Goal: Task Accomplishment & Management: Use online tool/utility

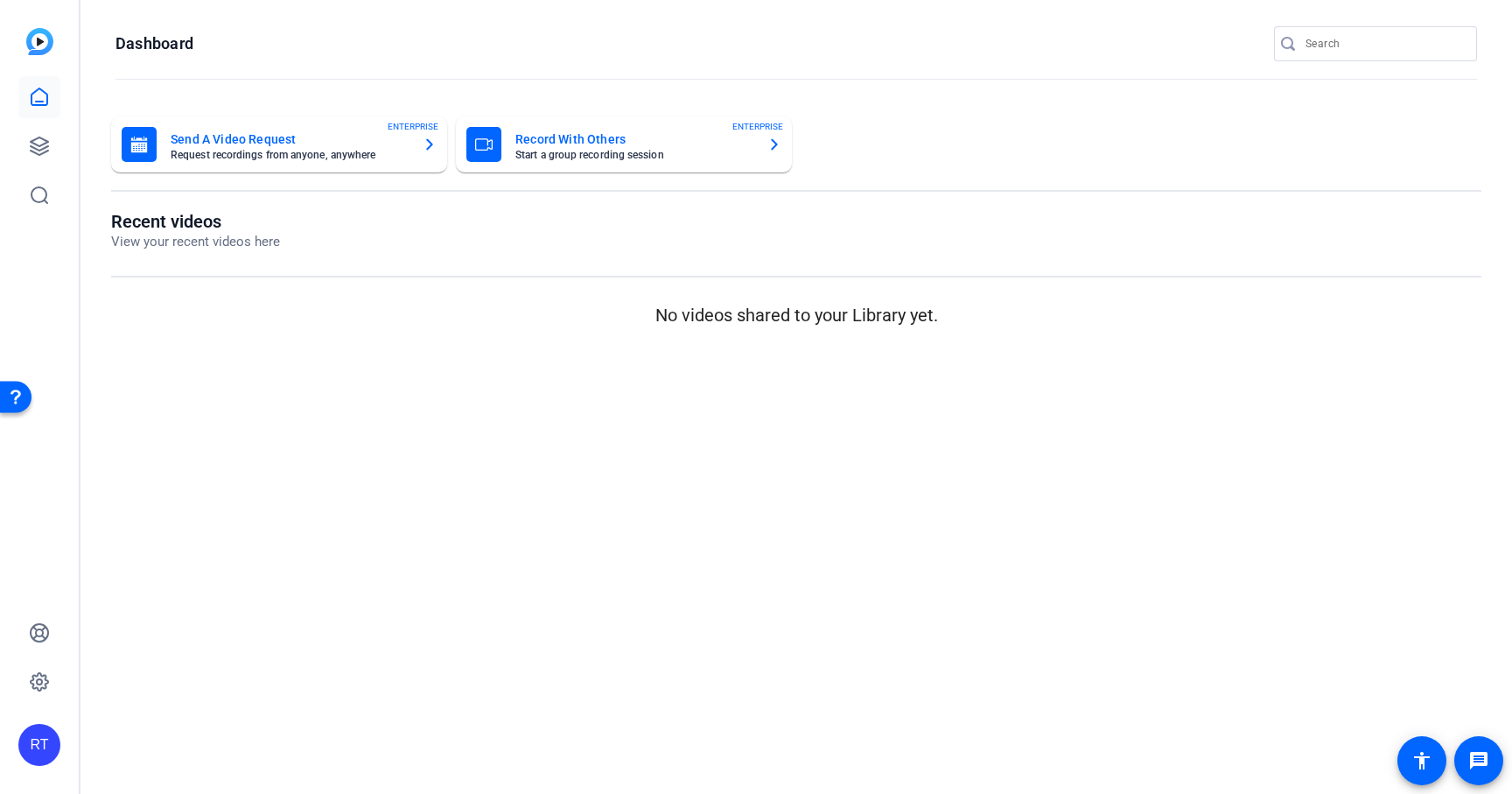
click at [1348, 43] on input "Search" at bounding box center [1384, 44] width 157 height 21
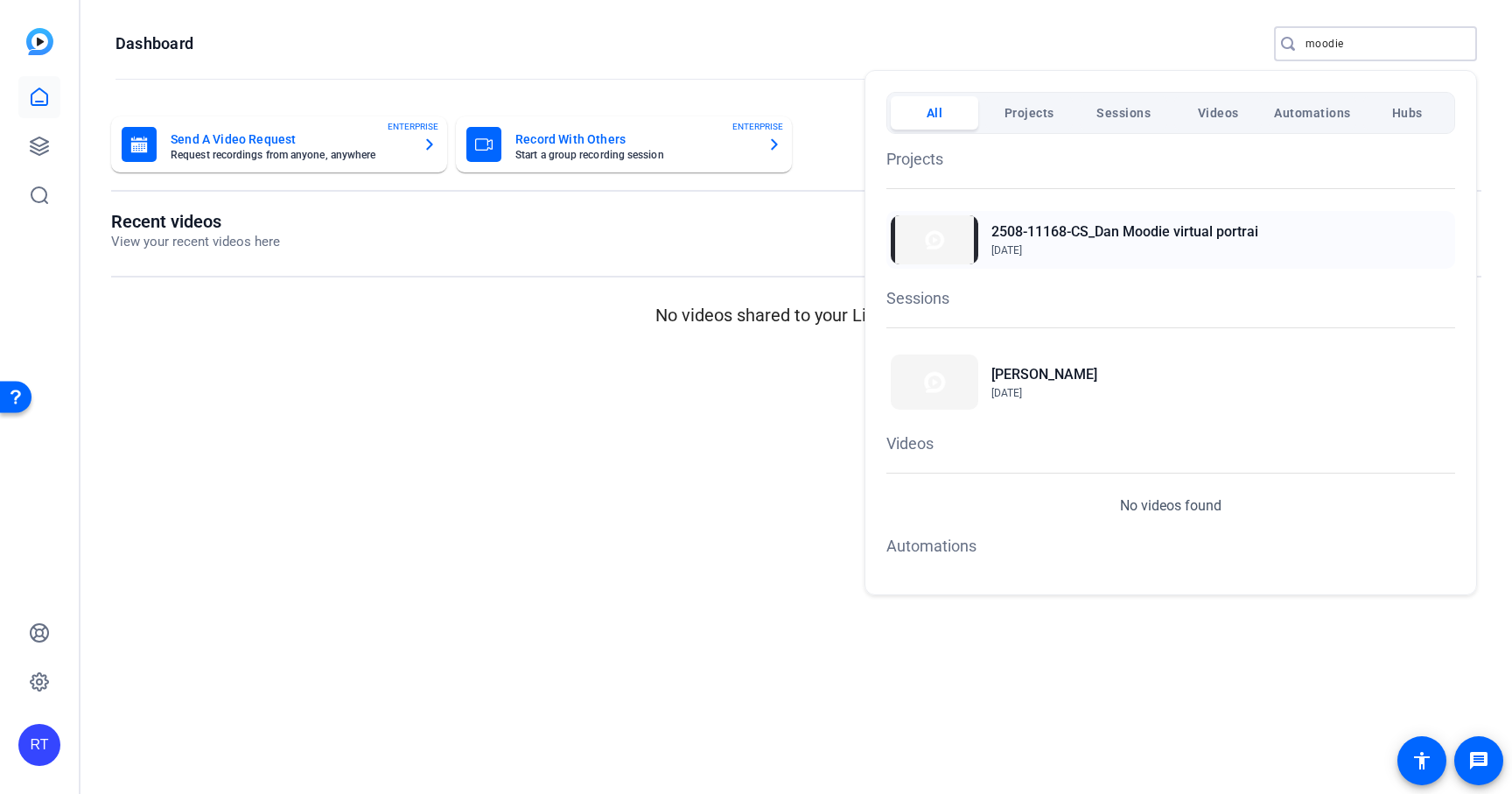
type input "moodie"
click at [1134, 234] on h2 "2508-11168-CS_Dan Moodie virtual portrai" at bounding box center [1124, 232] width 267 height 21
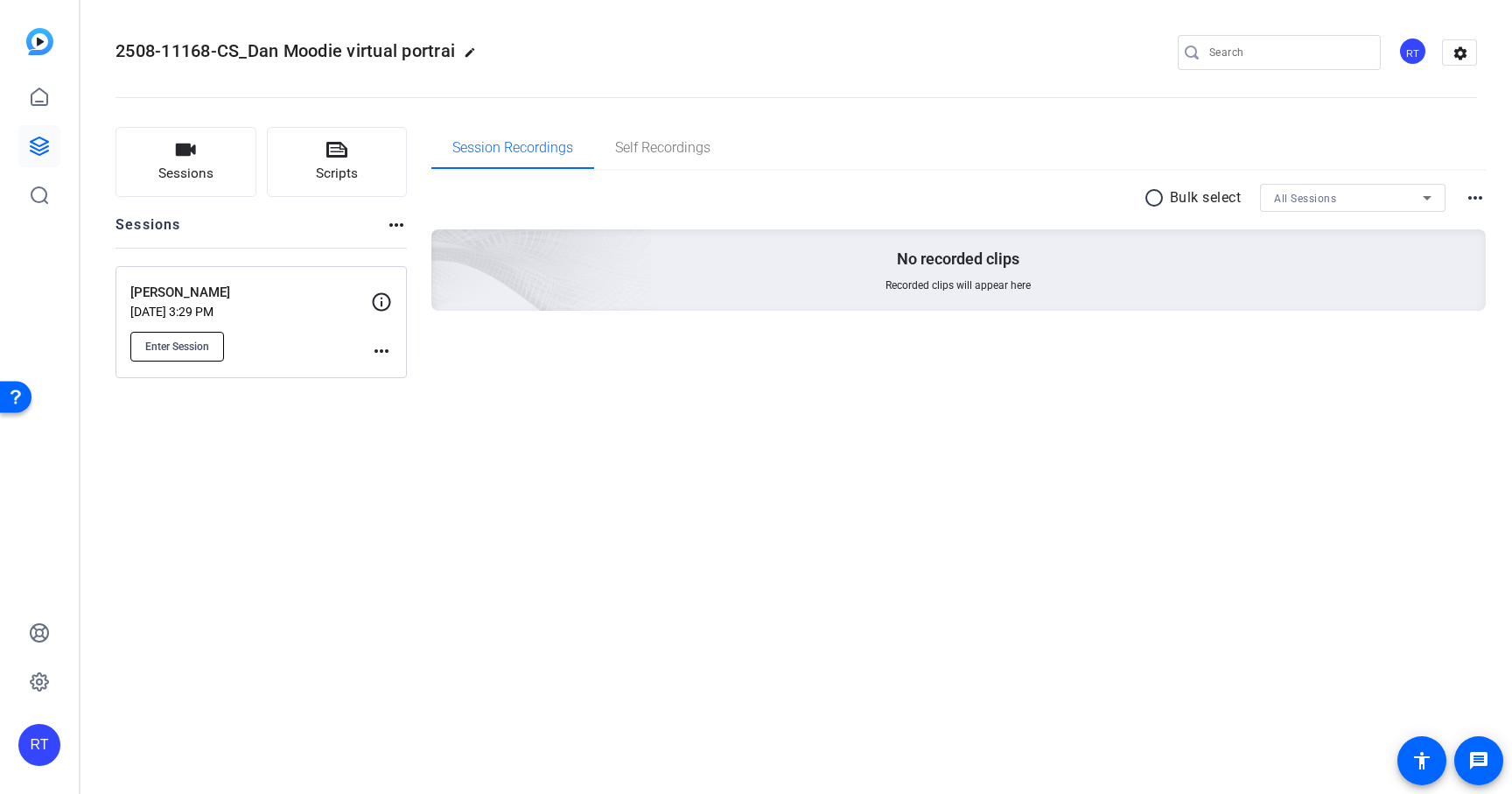
click at [187, 354] on button "Enter Session" at bounding box center [177, 346] width 94 height 29
drag, startPoint x: 117, startPoint y: 47, endPoint x: 239, endPoint y: 51, distance: 122.1
click at [239, 52] on span "2508-11168-CS_Dan Moodie virtual portrai" at bounding box center [285, 51] width 339 height 21
copy span "2508-11168-CS"
click at [40, 149] on icon at bounding box center [39, 146] width 18 height 18
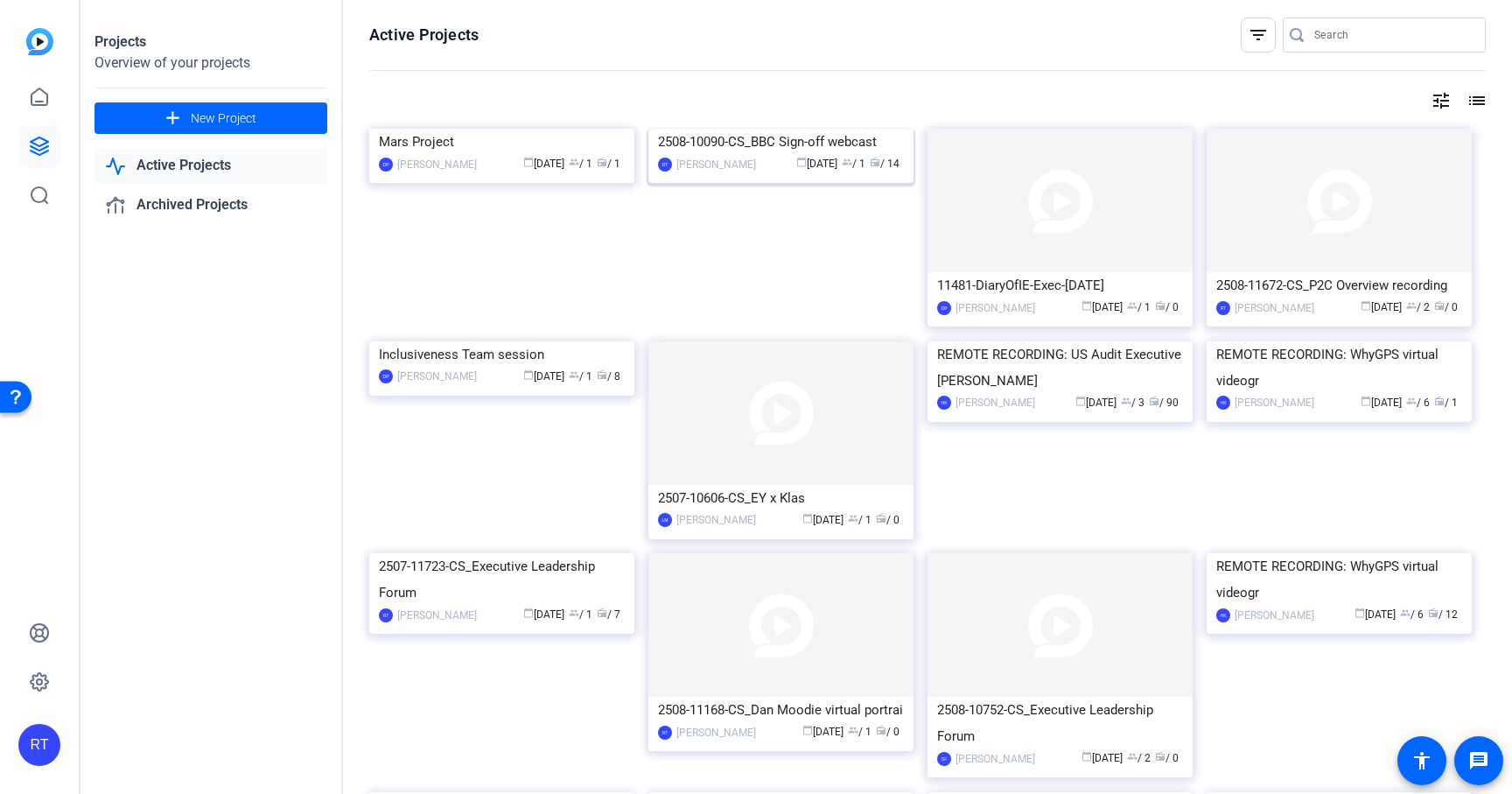
click at [761, 155] on div "2508-10090-CS_BBC Sign-off webcast" at bounding box center [781, 141] width 246 height 26
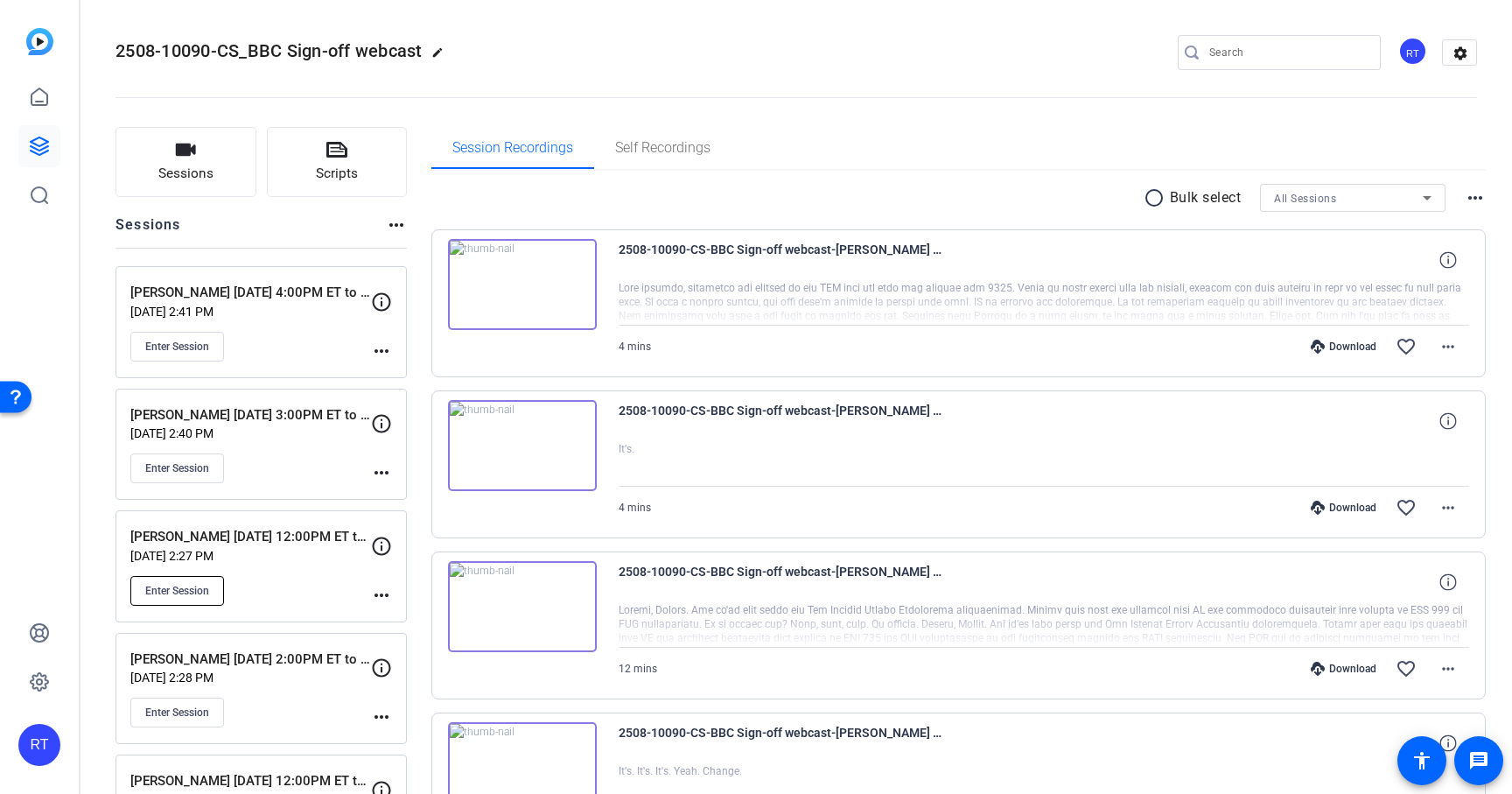
click at [172, 594] on span "Enter Session" at bounding box center [178, 591] width 64 height 14
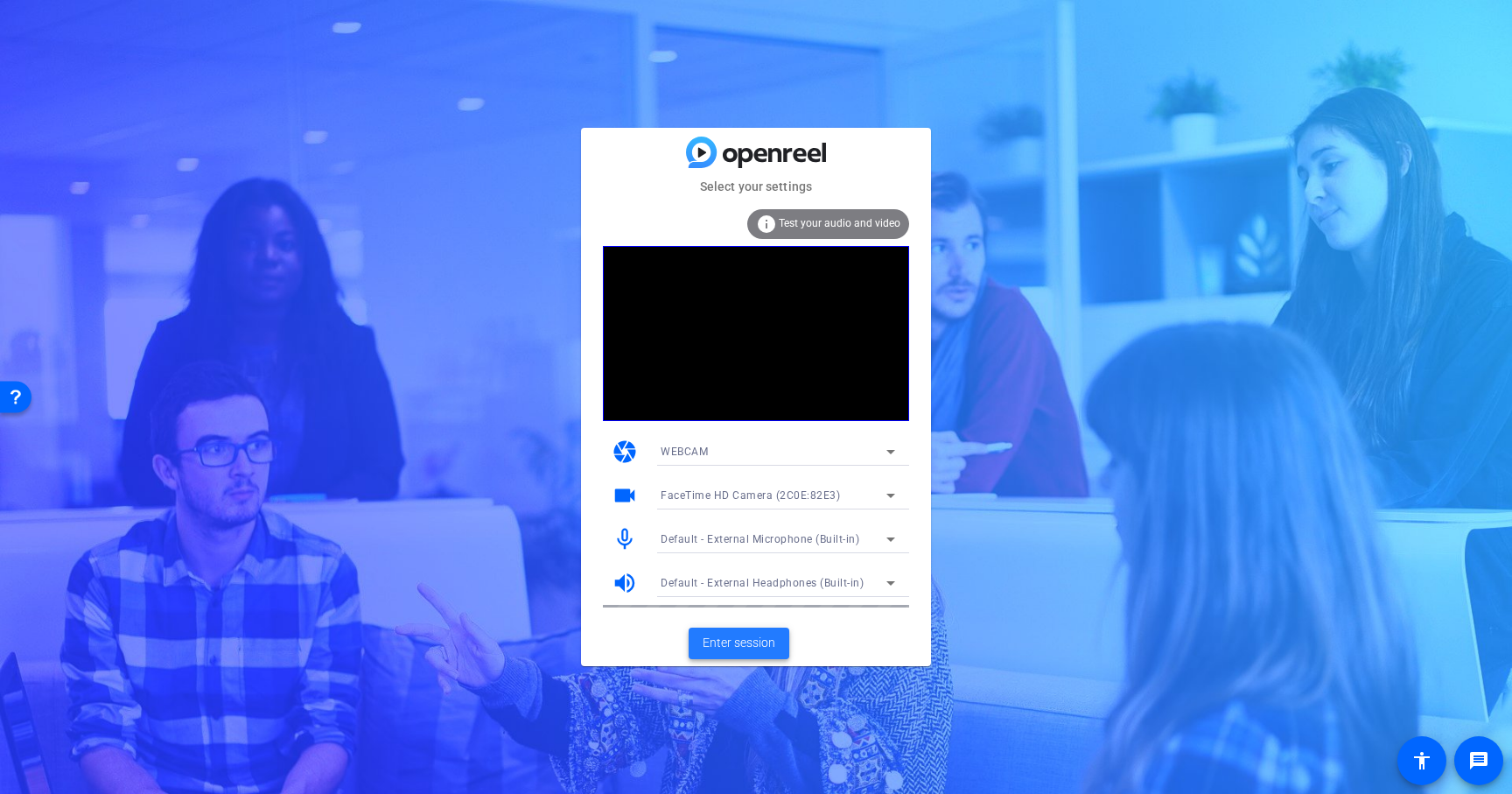
click at [749, 648] on span "Enter session" at bounding box center [739, 642] width 72 height 19
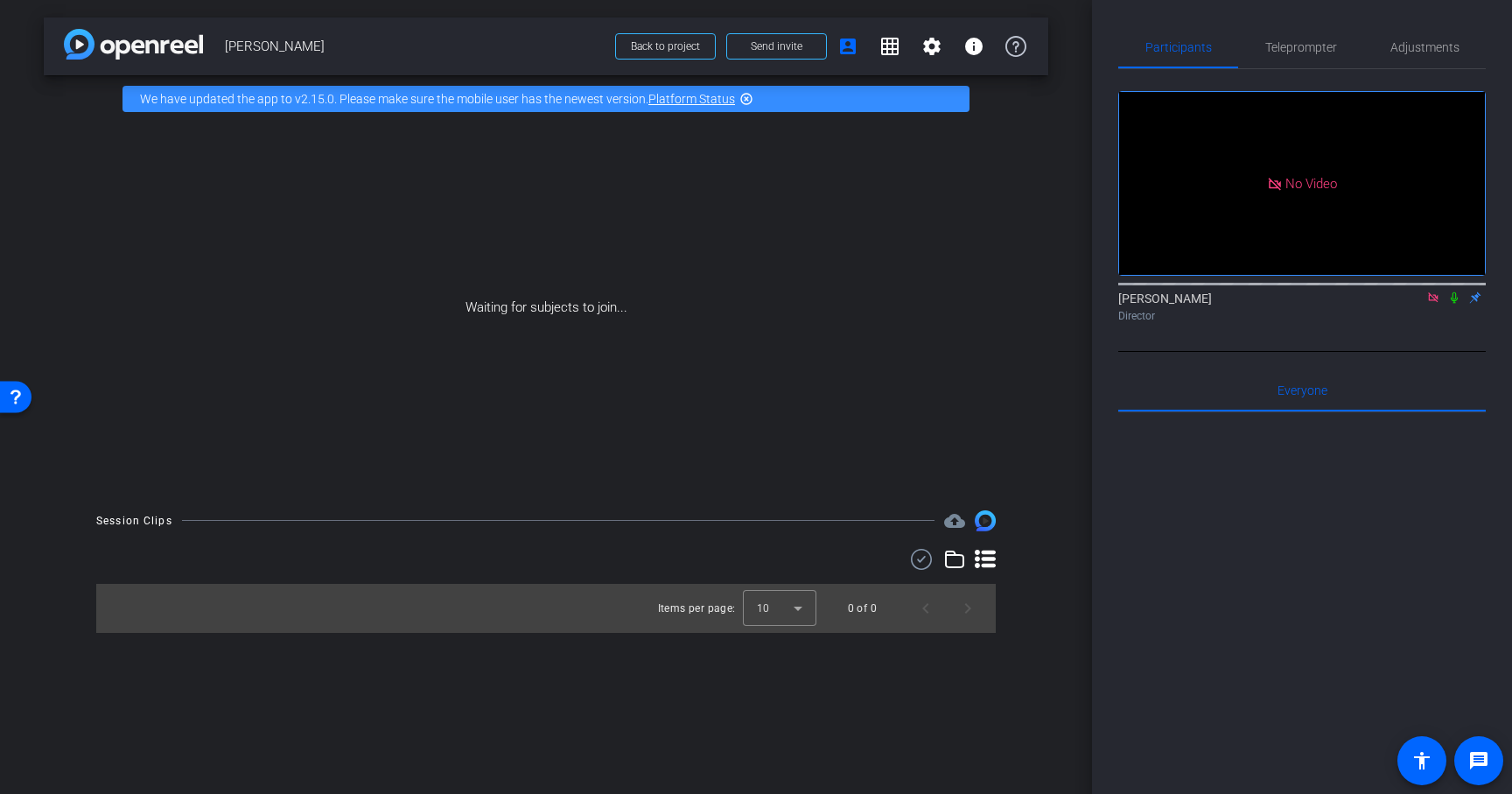
click at [1431, 304] on icon at bounding box center [1433, 297] width 14 height 13
click at [781, 47] on span "Send invite" at bounding box center [777, 46] width 52 height 14
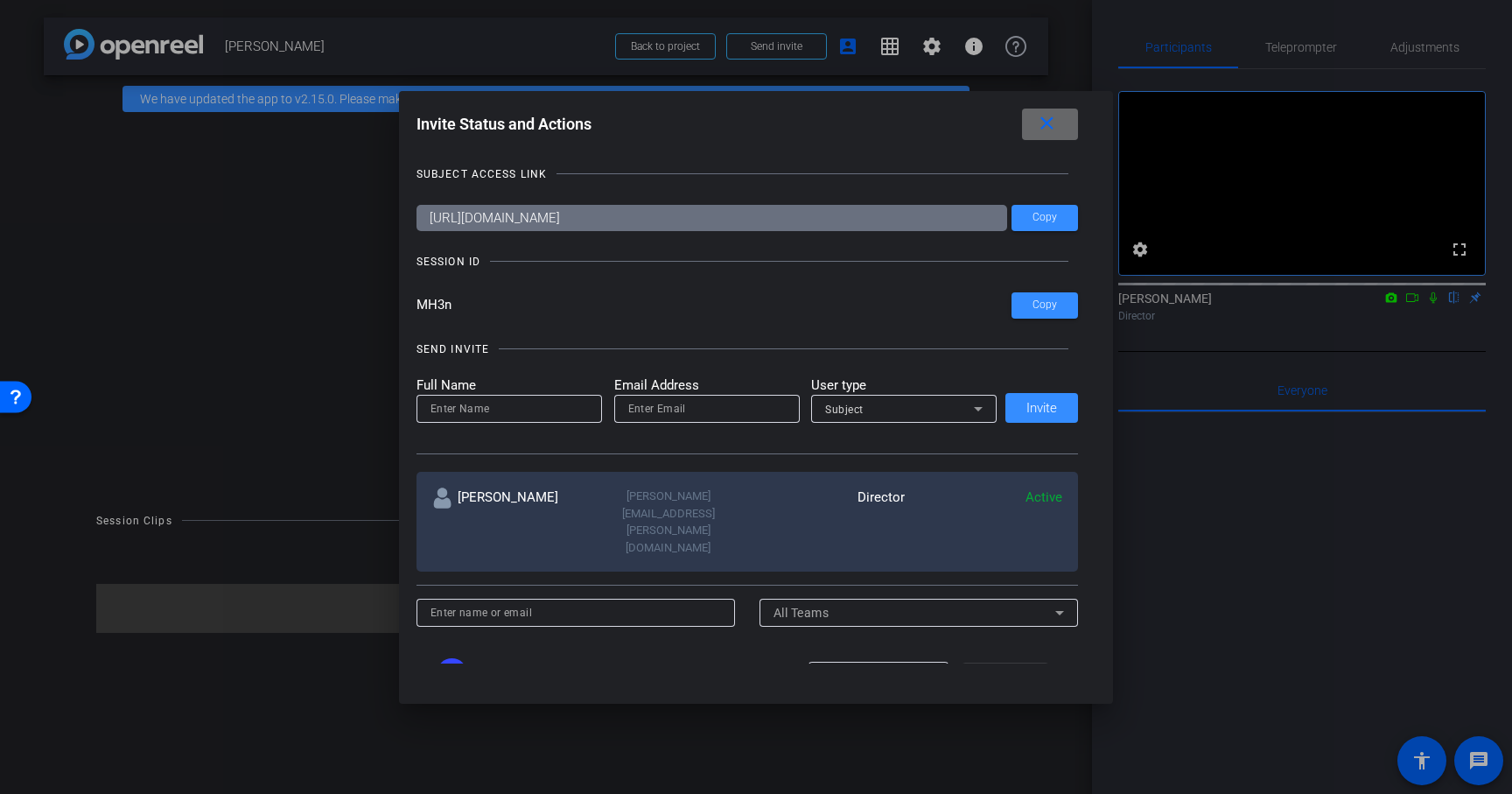
click at [1047, 136] on span at bounding box center [1050, 124] width 56 height 42
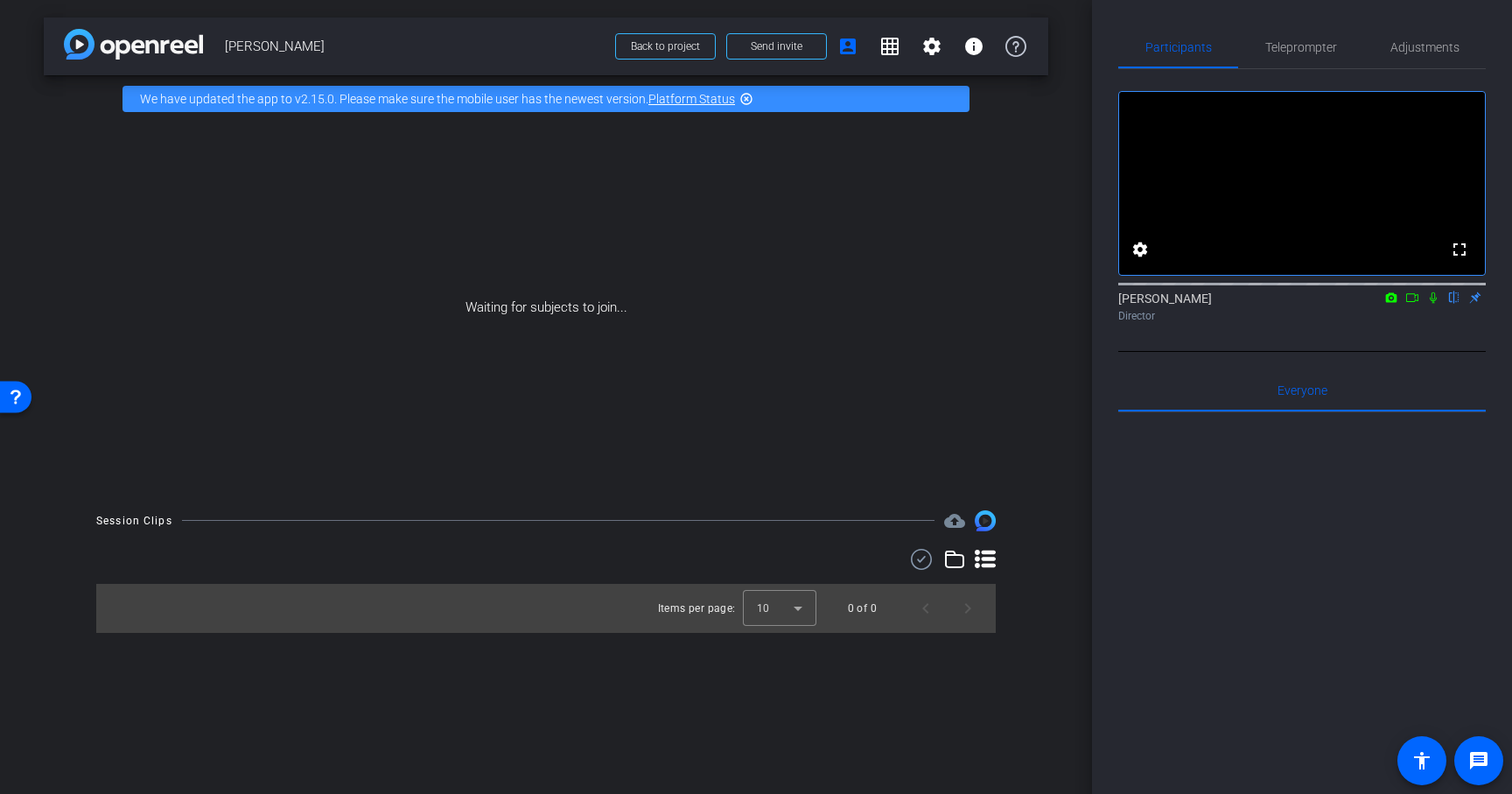
click at [1436, 304] on icon at bounding box center [1433, 297] width 14 height 13
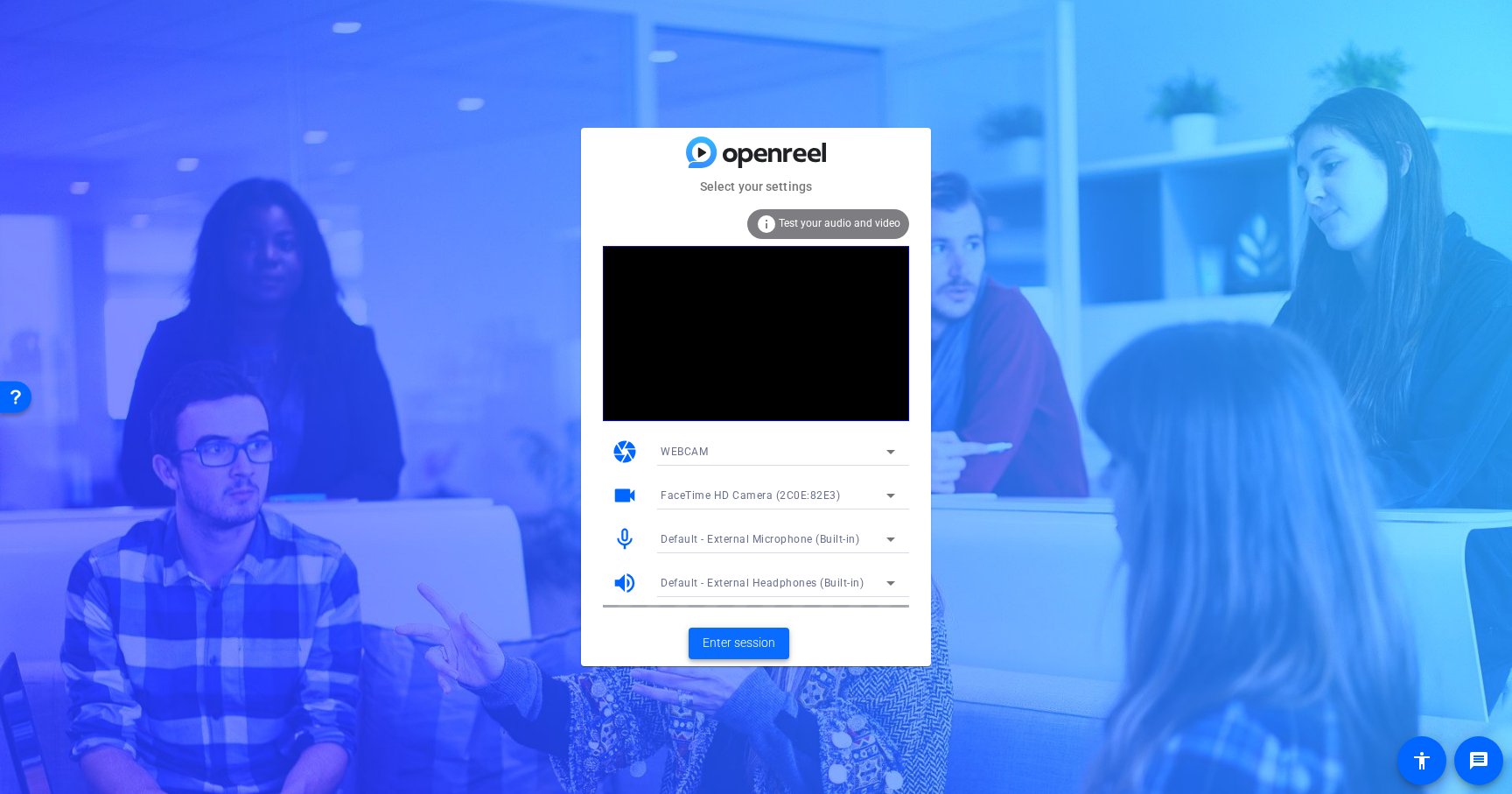
click at [726, 633] on span "Enter session" at bounding box center [739, 642] width 72 height 19
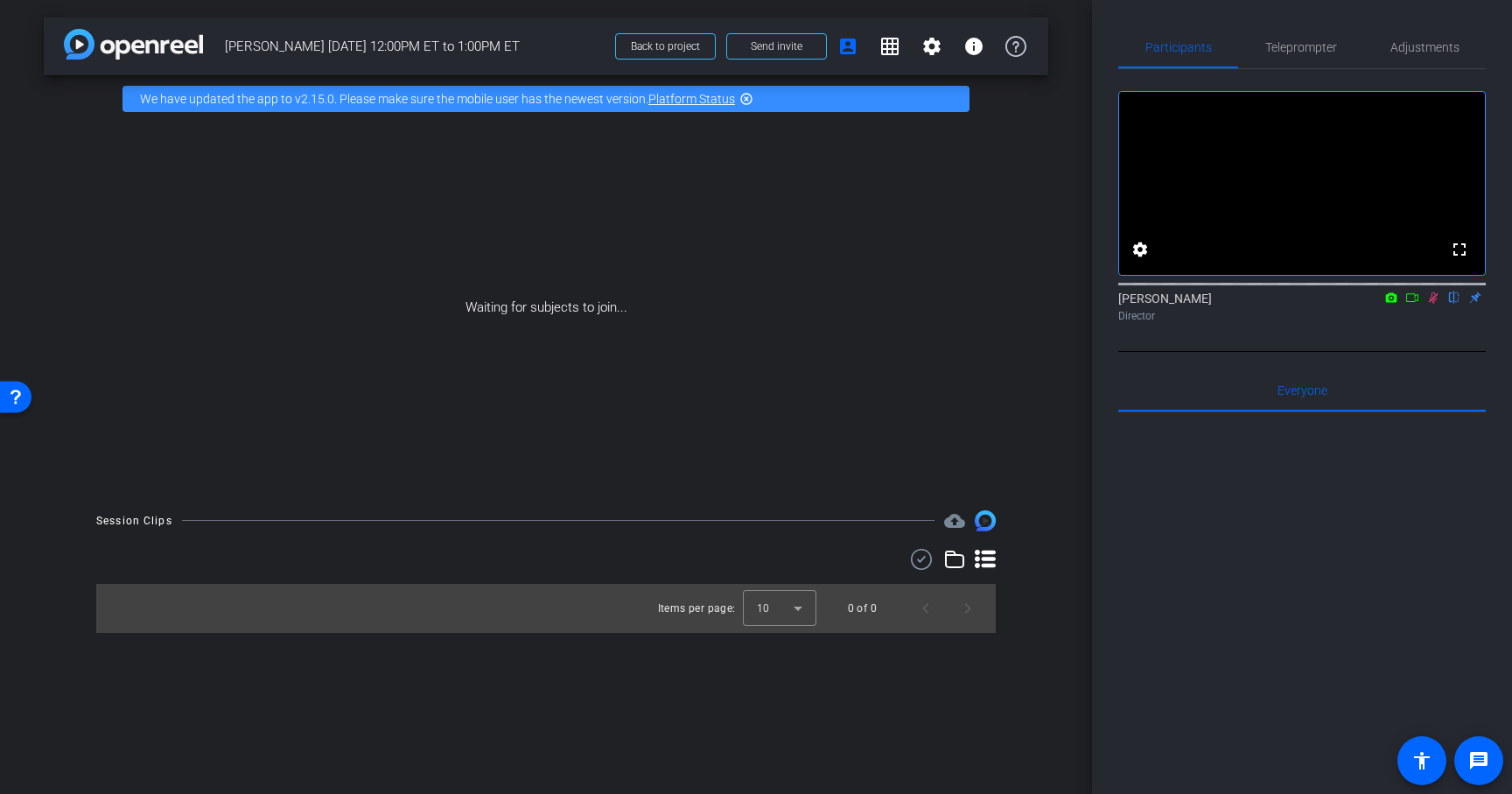
click at [1416, 304] on icon at bounding box center [1413, 297] width 14 height 13
click at [1440, 304] on icon at bounding box center [1433, 297] width 14 height 13
click at [1414, 304] on icon at bounding box center [1413, 297] width 14 height 13
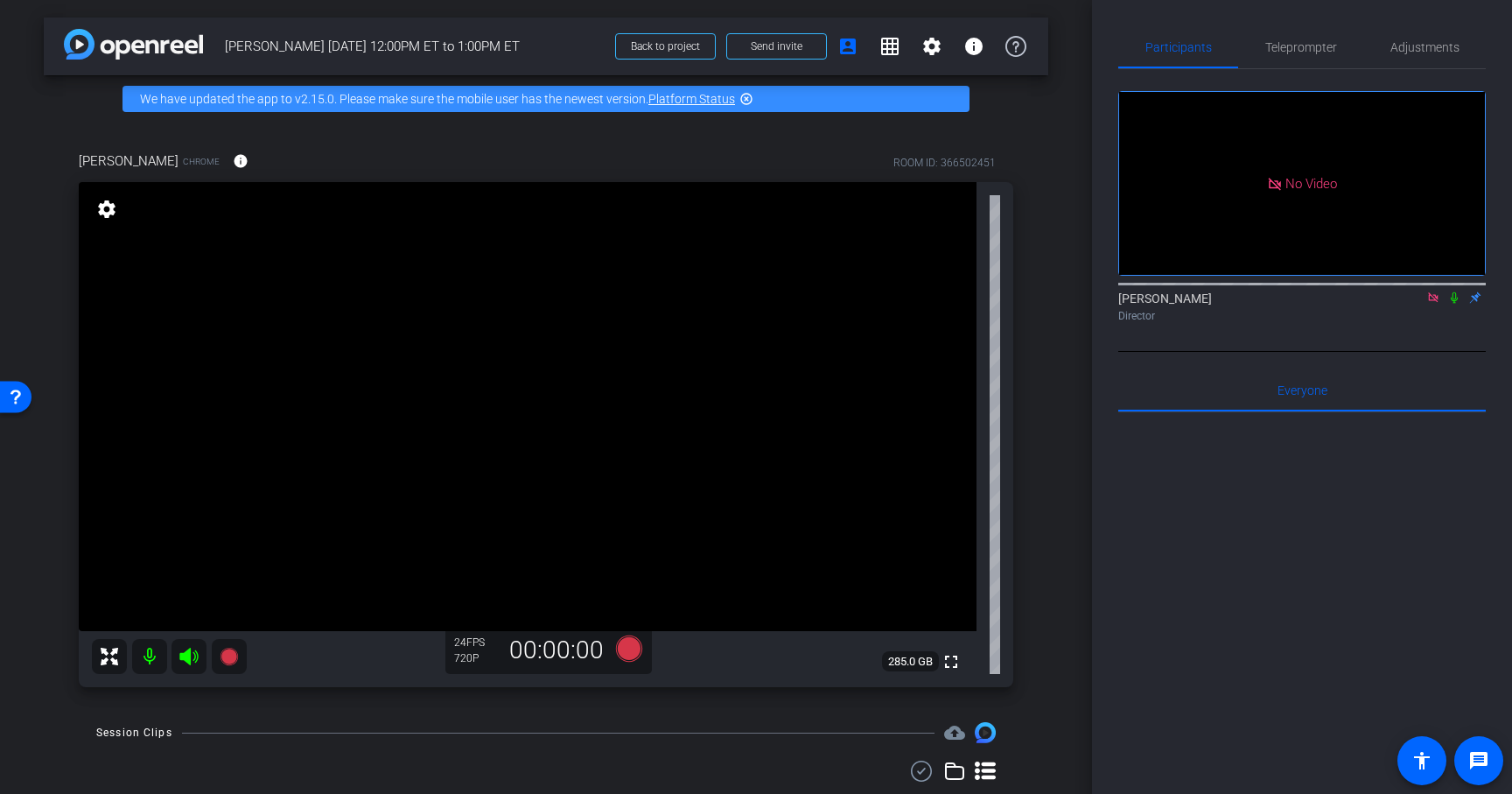
click at [1434, 304] on icon at bounding box center [1433, 297] width 14 height 13
click at [1405, 47] on span "Adjustments" at bounding box center [1424, 47] width 69 height 13
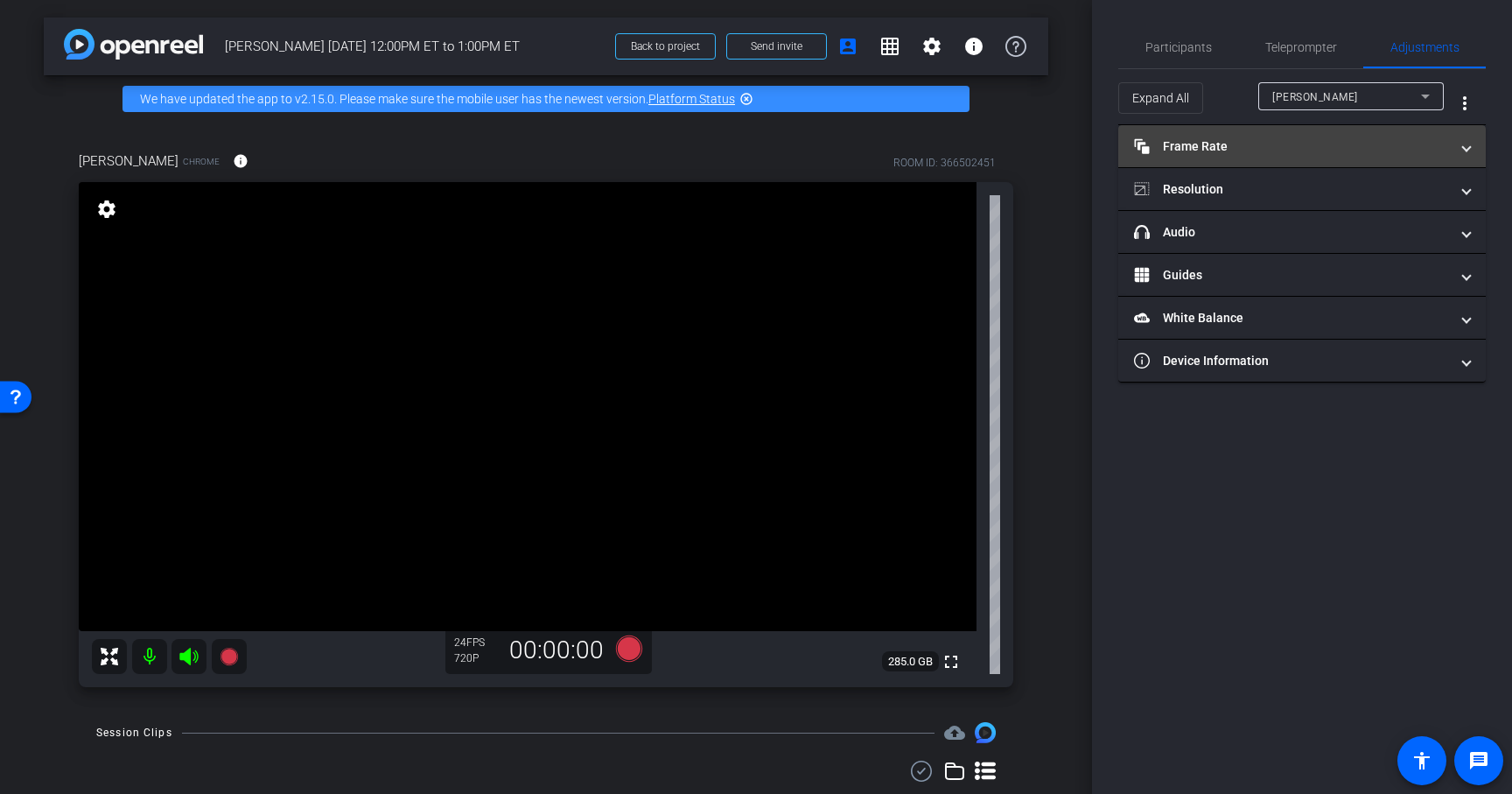
click at [1239, 152] on mat-panel-title "Frame Rate Frame Rate" at bounding box center [1291, 146] width 315 height 19
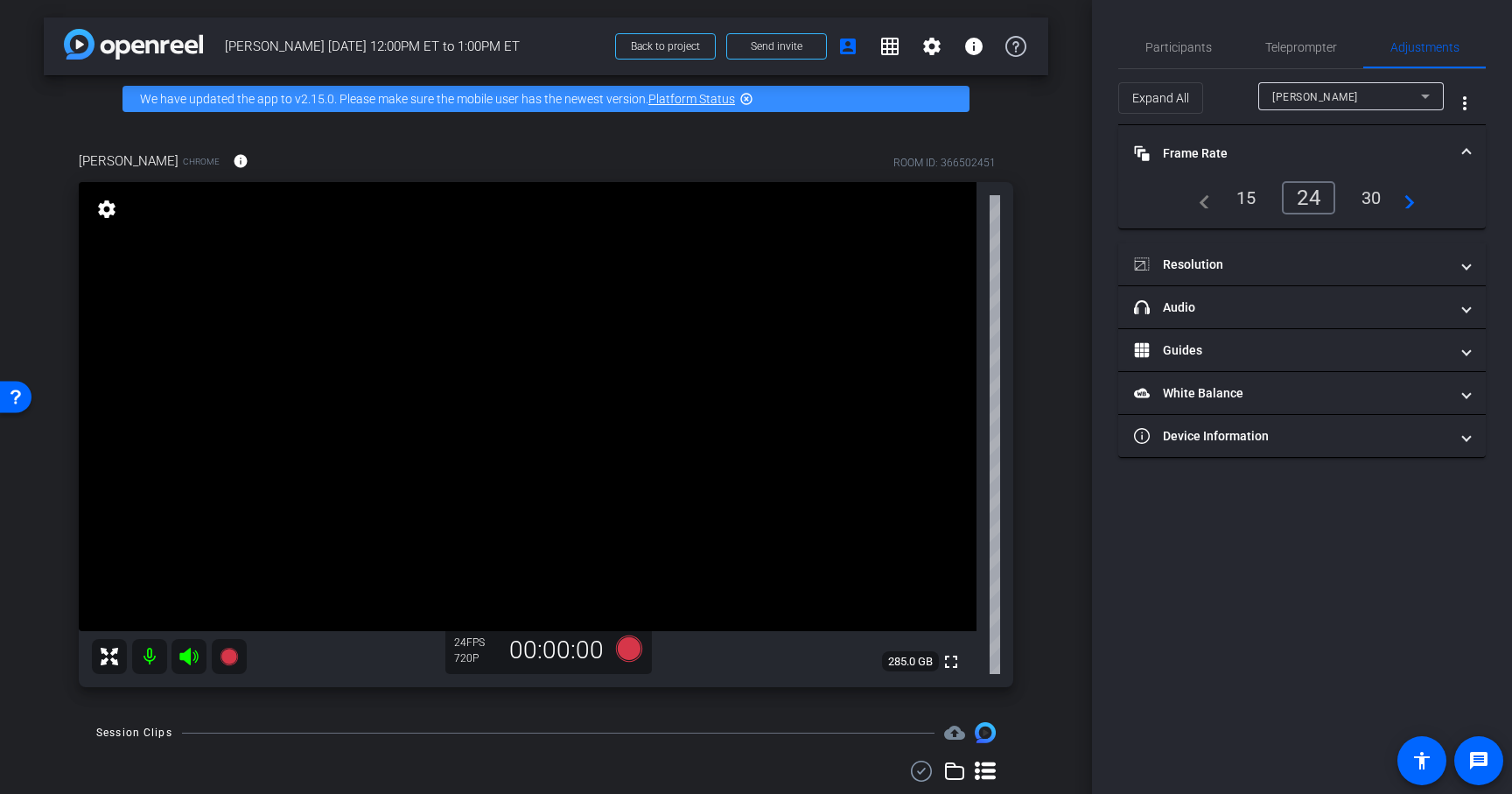
click at [1370, 197] on div "30" at bounding box center [1372, 197] width 46 height 29
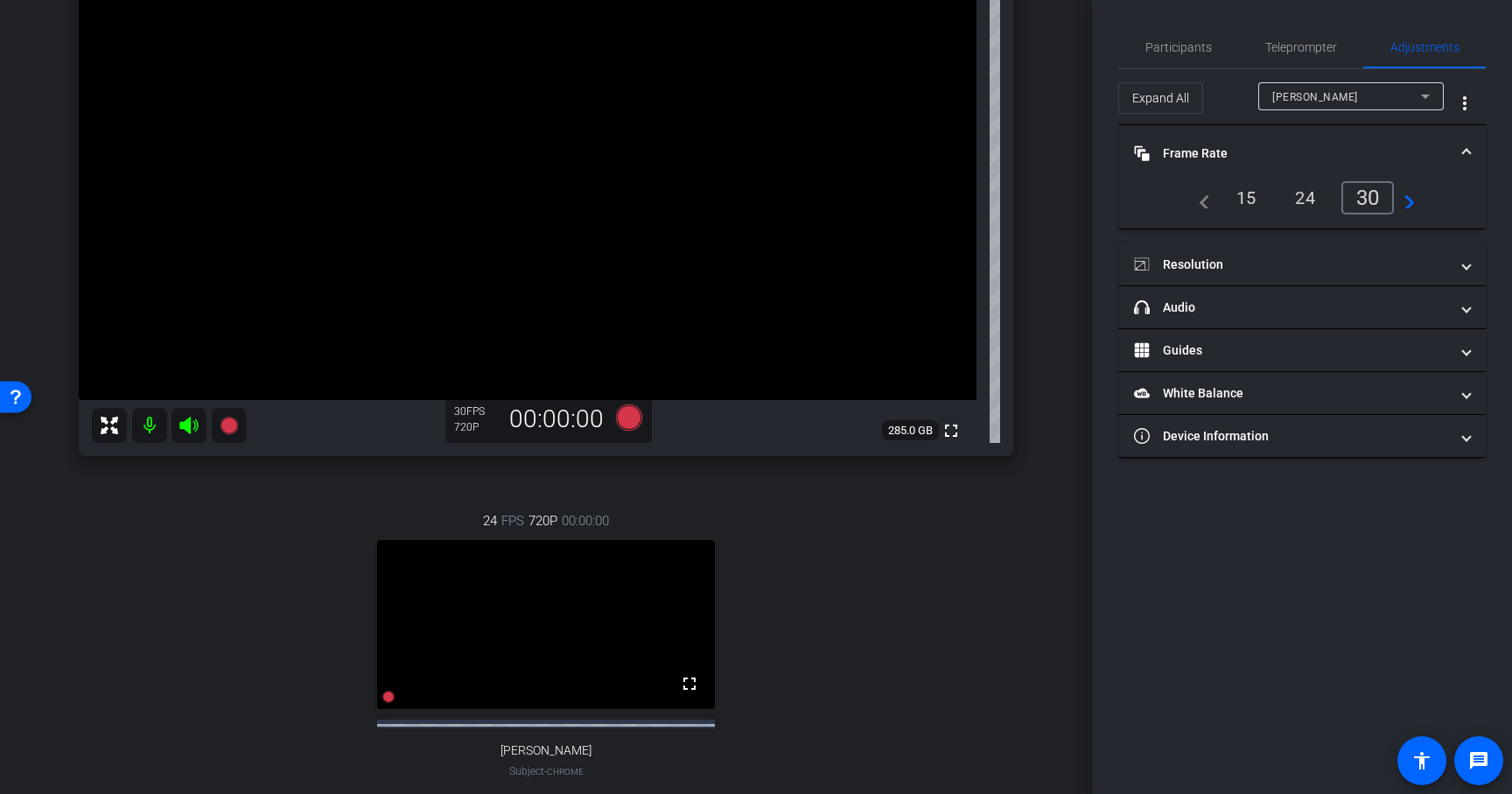
scroll to position [233, 0]
click at [1207, 52] on span "Participants" at bounding box center [1179, 47] width 66 height 13
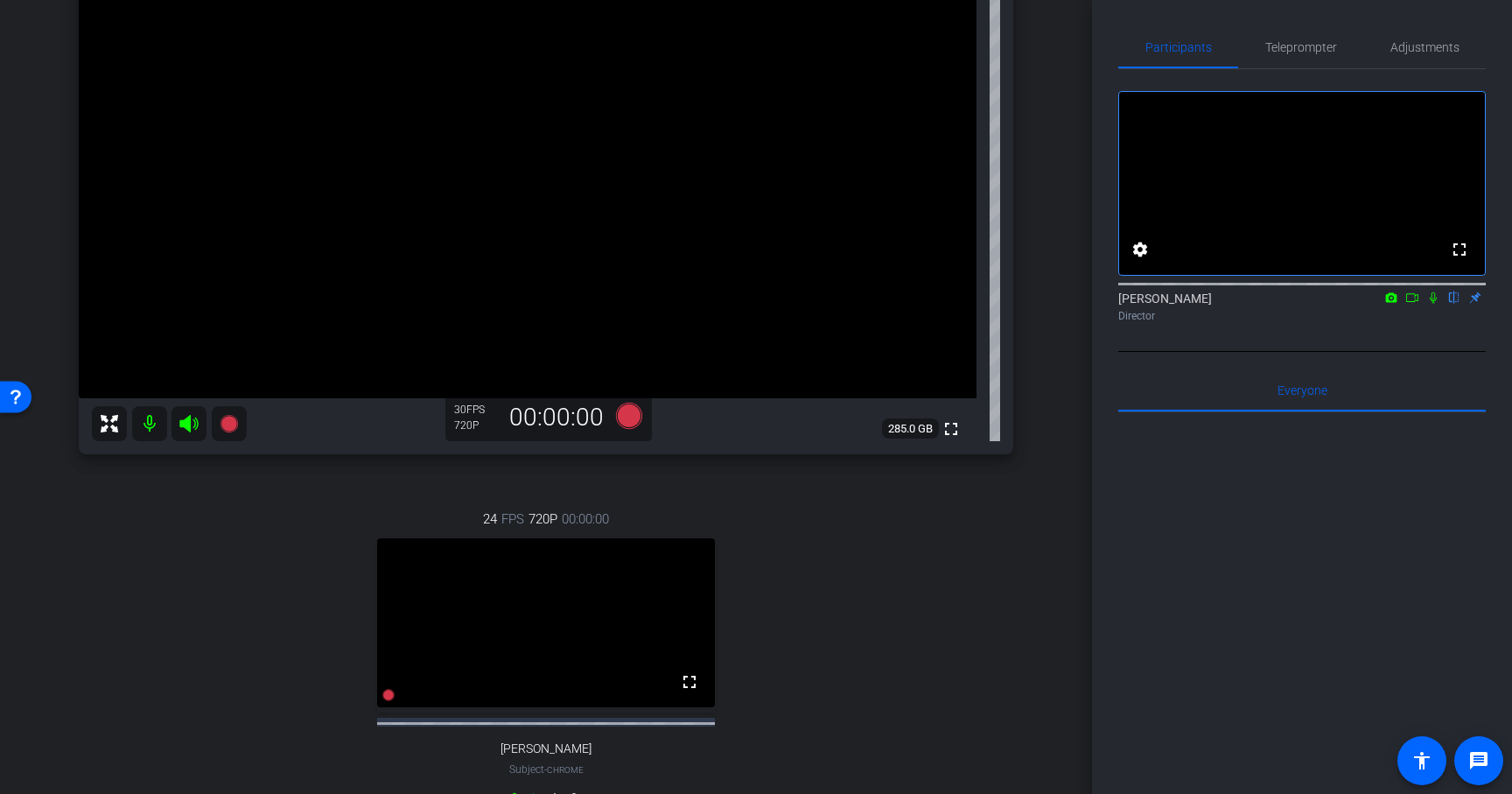
click at [1413, 304] on icon at bounding box center [1413, 297] width 14 height 13
click at [1398, 55] on span "Adjustments" at bounding box center [1424, 46] width 69 height 42
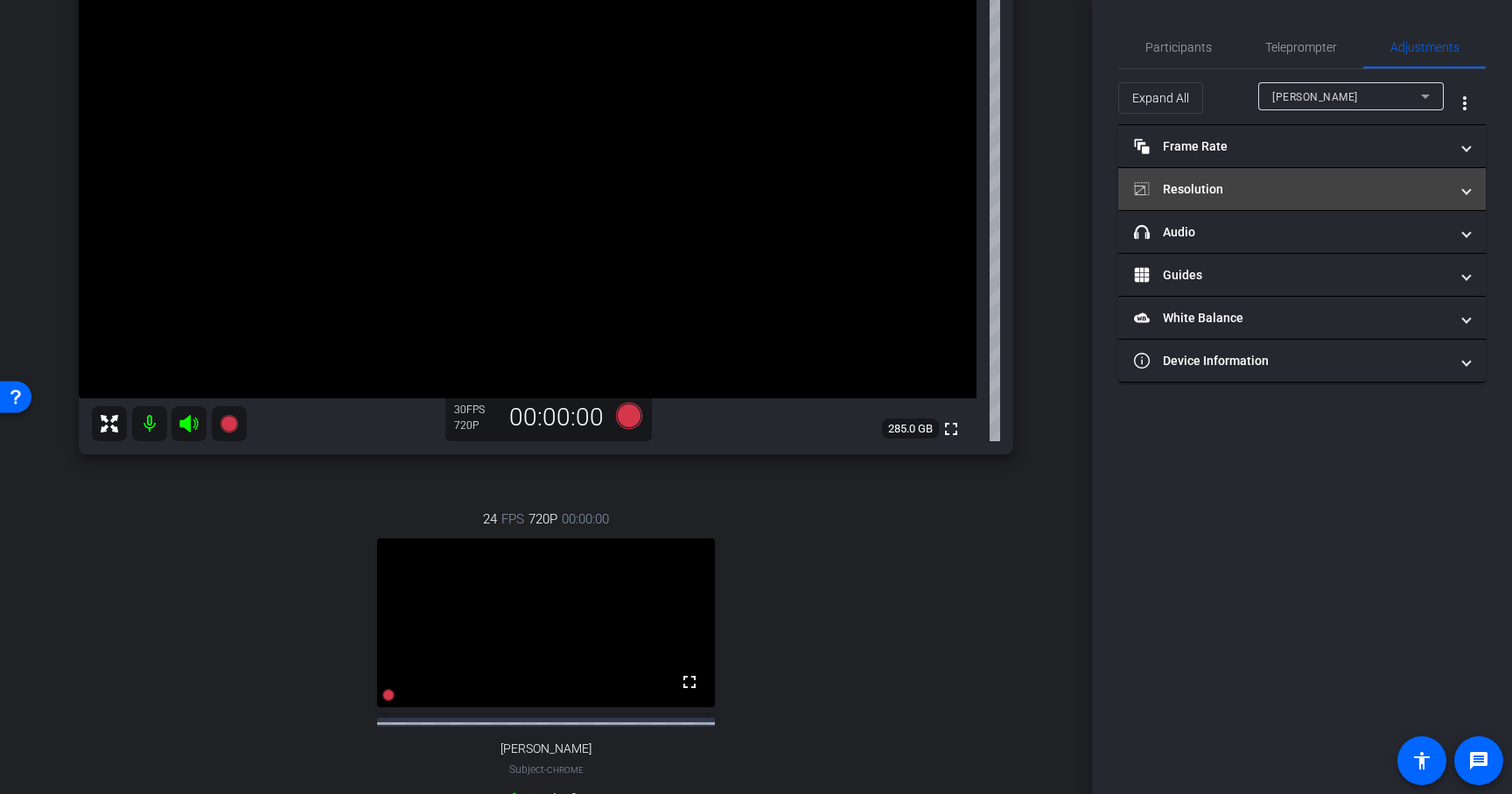
click at [1243, 190] on mat-panel-title "Resolution" at bounding box center [1291, 189] width 315 height 19
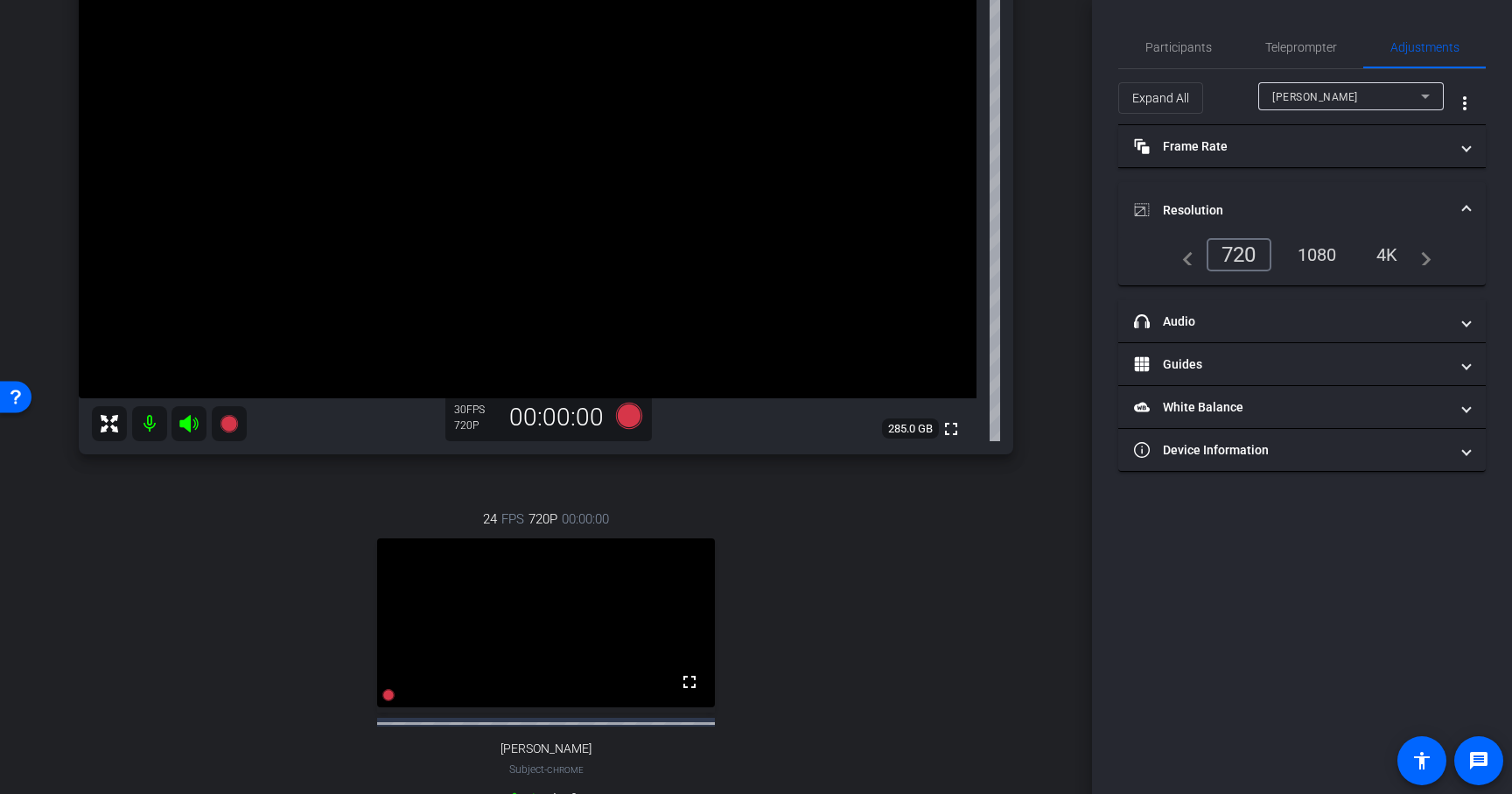
click at [1321, 250] on div "1080" at bounding box center [1316, 254] width 65 height 29
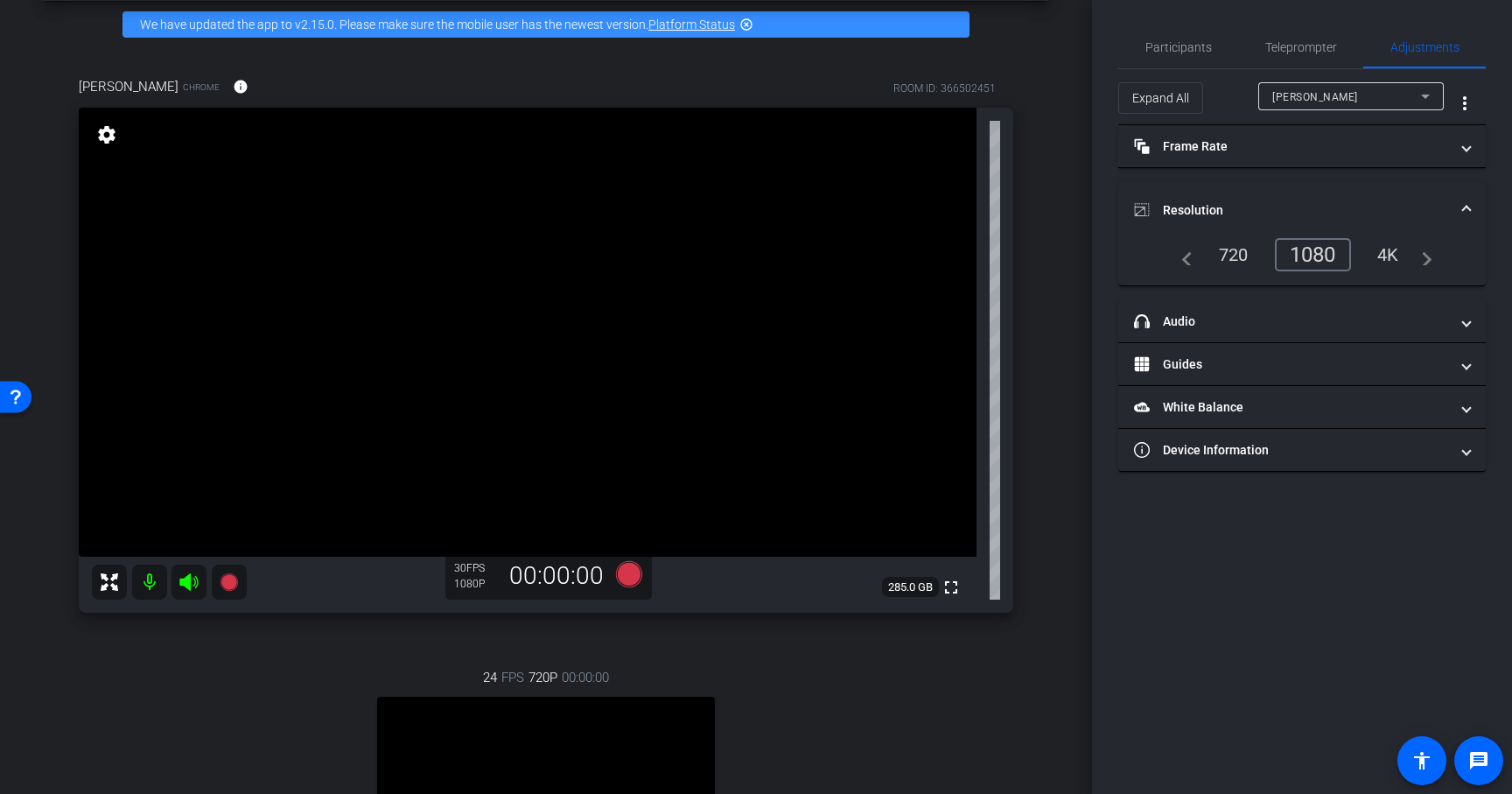
scroll to position [96, 0]
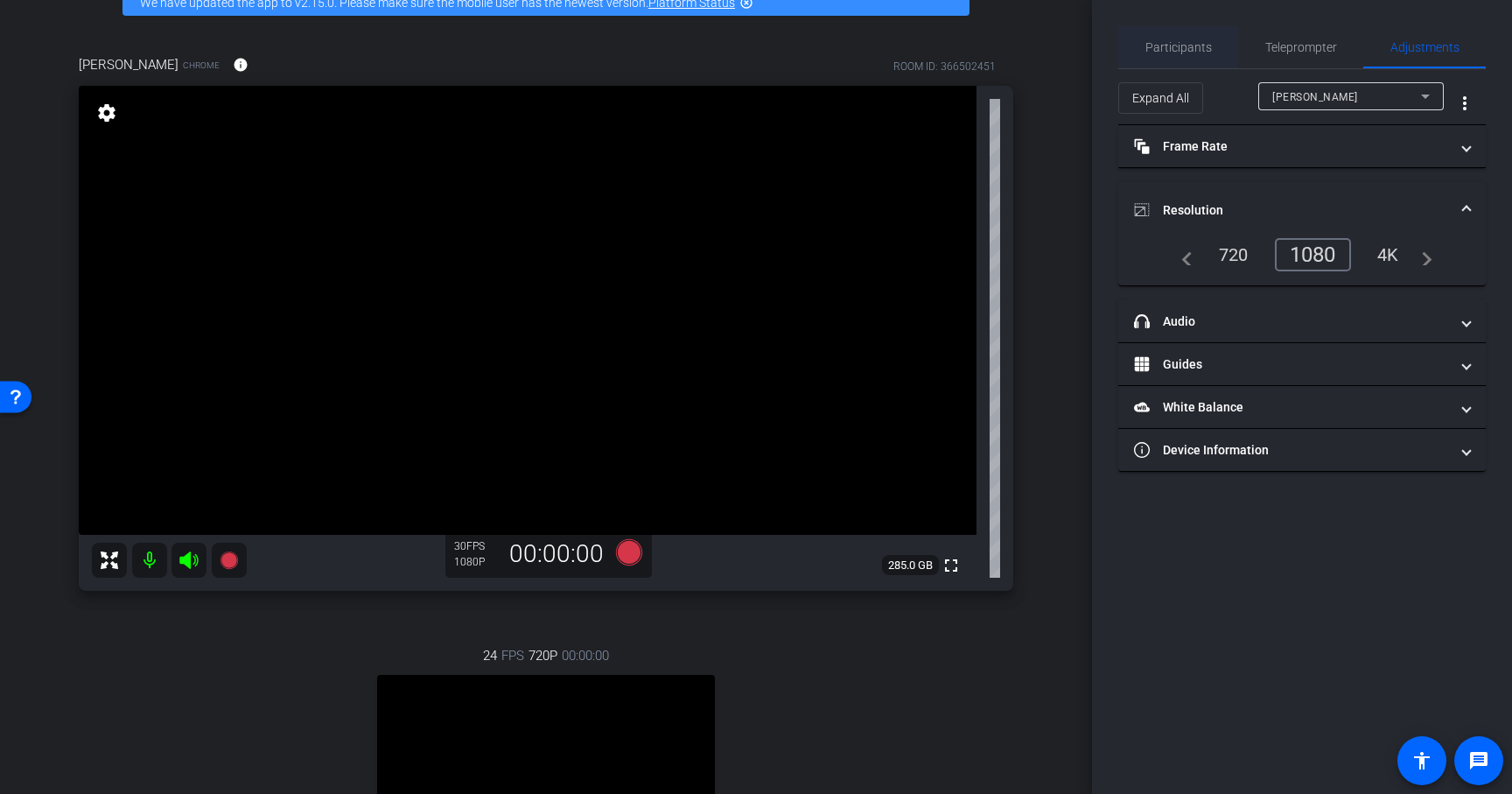
click at [1172, 45] on span "Participants" at bounding box center [1179, 47] width 66 height 13
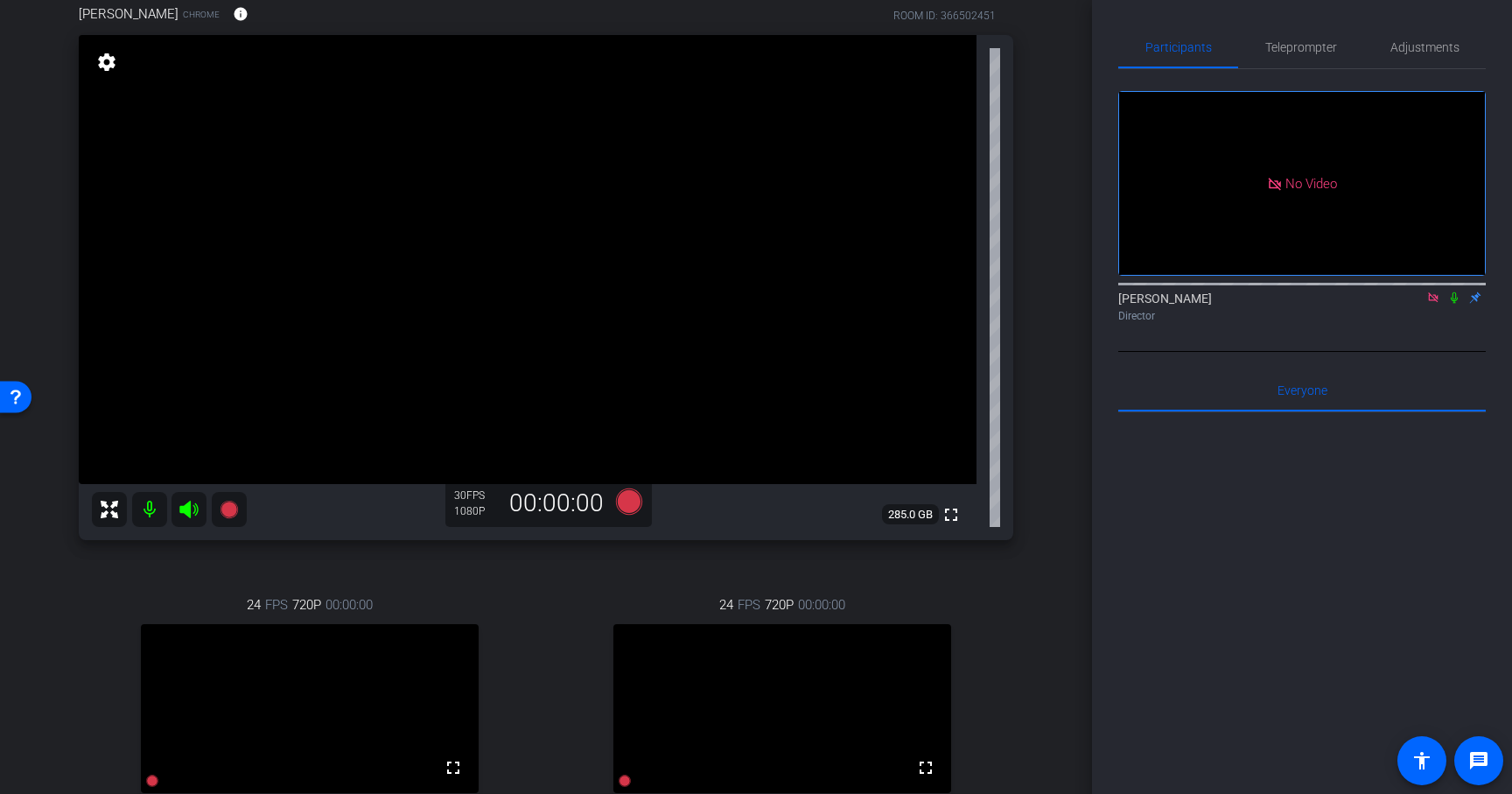
scroll to position [139, 0]
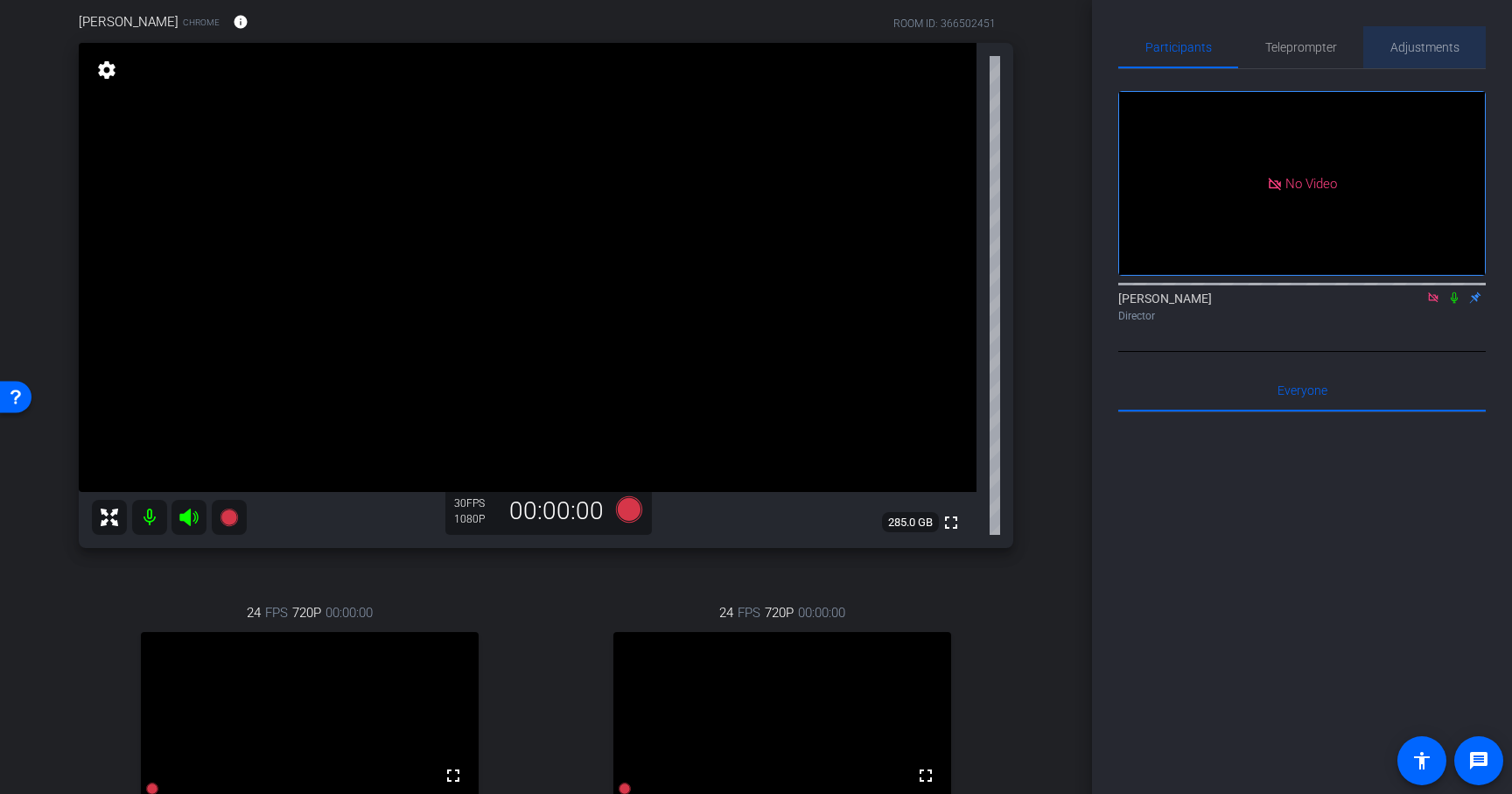
click at [1417, 56] on span "Adjustments" at bounding box center [1424, 46] width 69 height 42
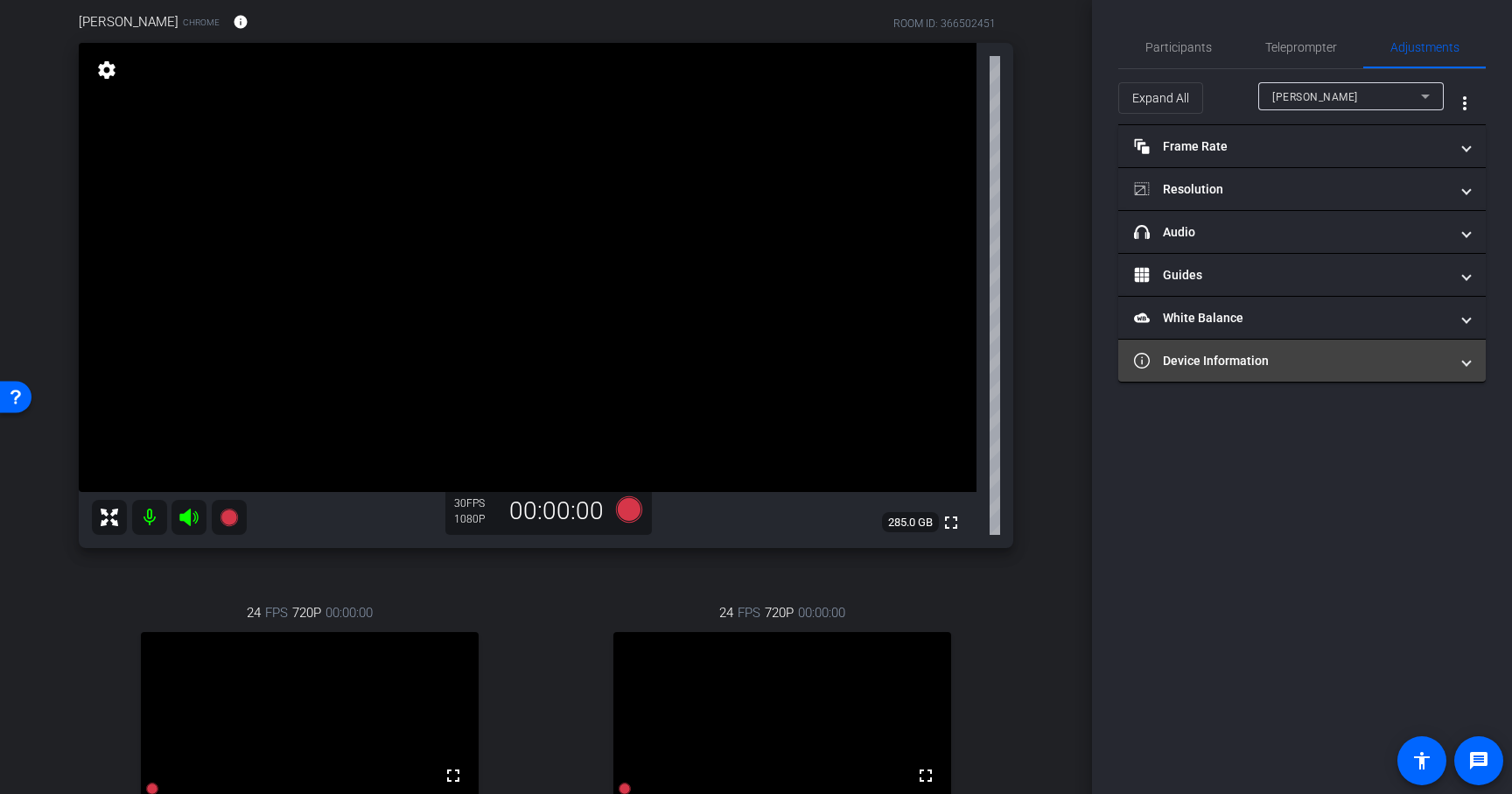
click at [1356, 360] on mat-panel-title "Device Information" at bounding box center [1291, 361] width 315 height 19
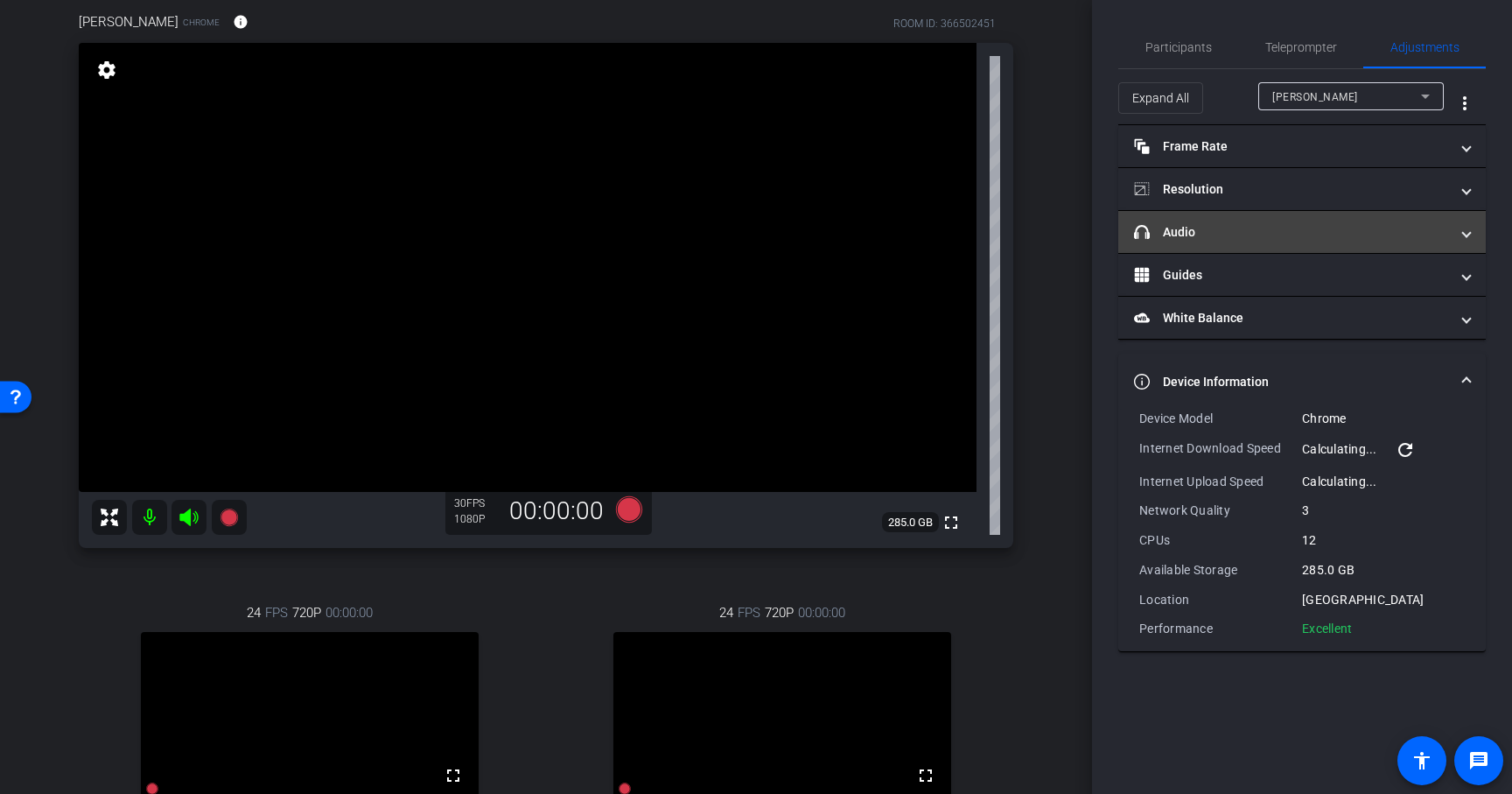
click at [1429, 229] on mat-panel-title "headphone icon Audio" at bounding box center [1291, 232] width 315 height 19
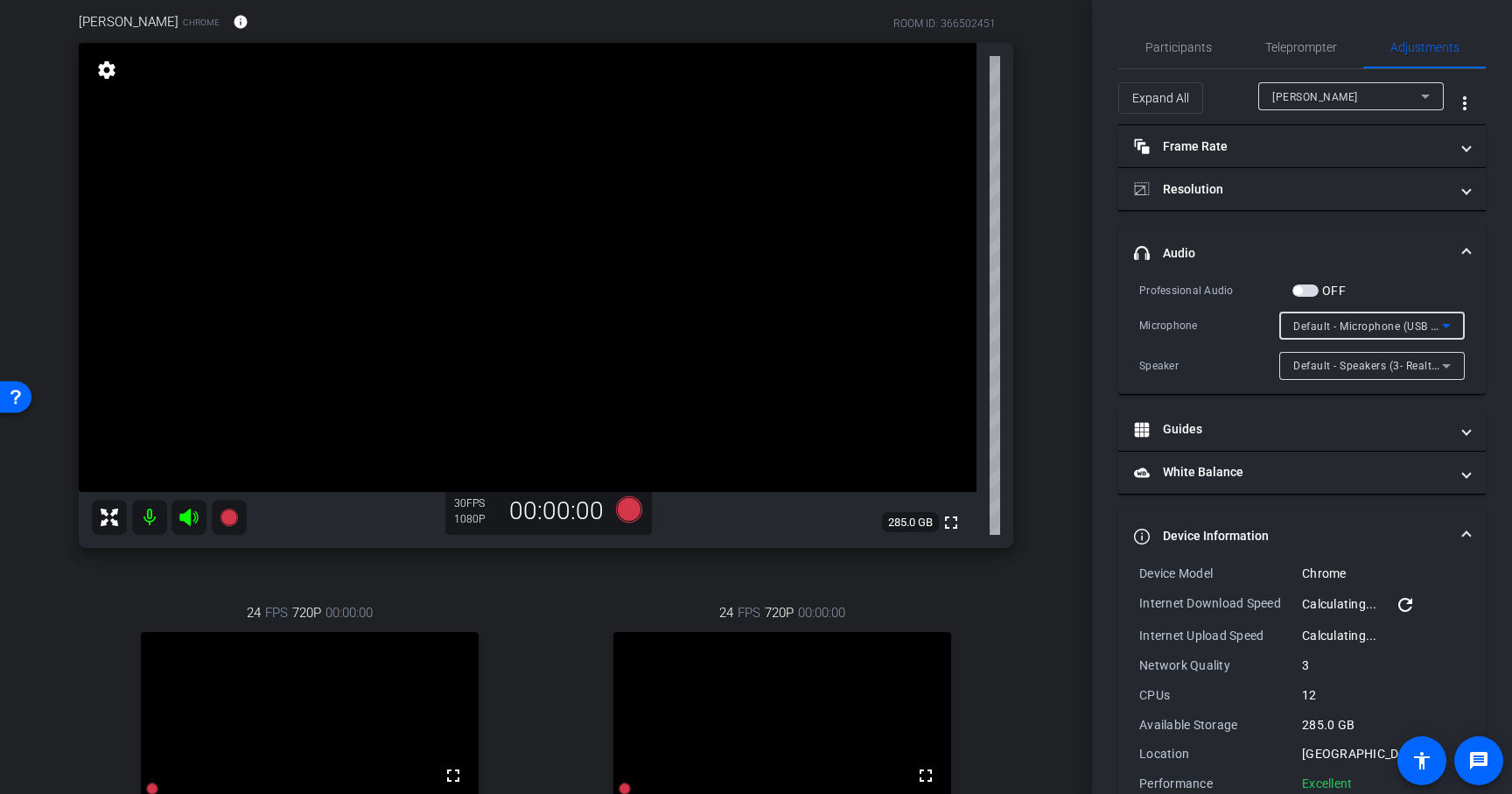
click at [1418, 323] on span "Default - Microphone (USB 2.0 Camera) (0c45:636b)" at bounding box center [1426, 326] width 267 height 14
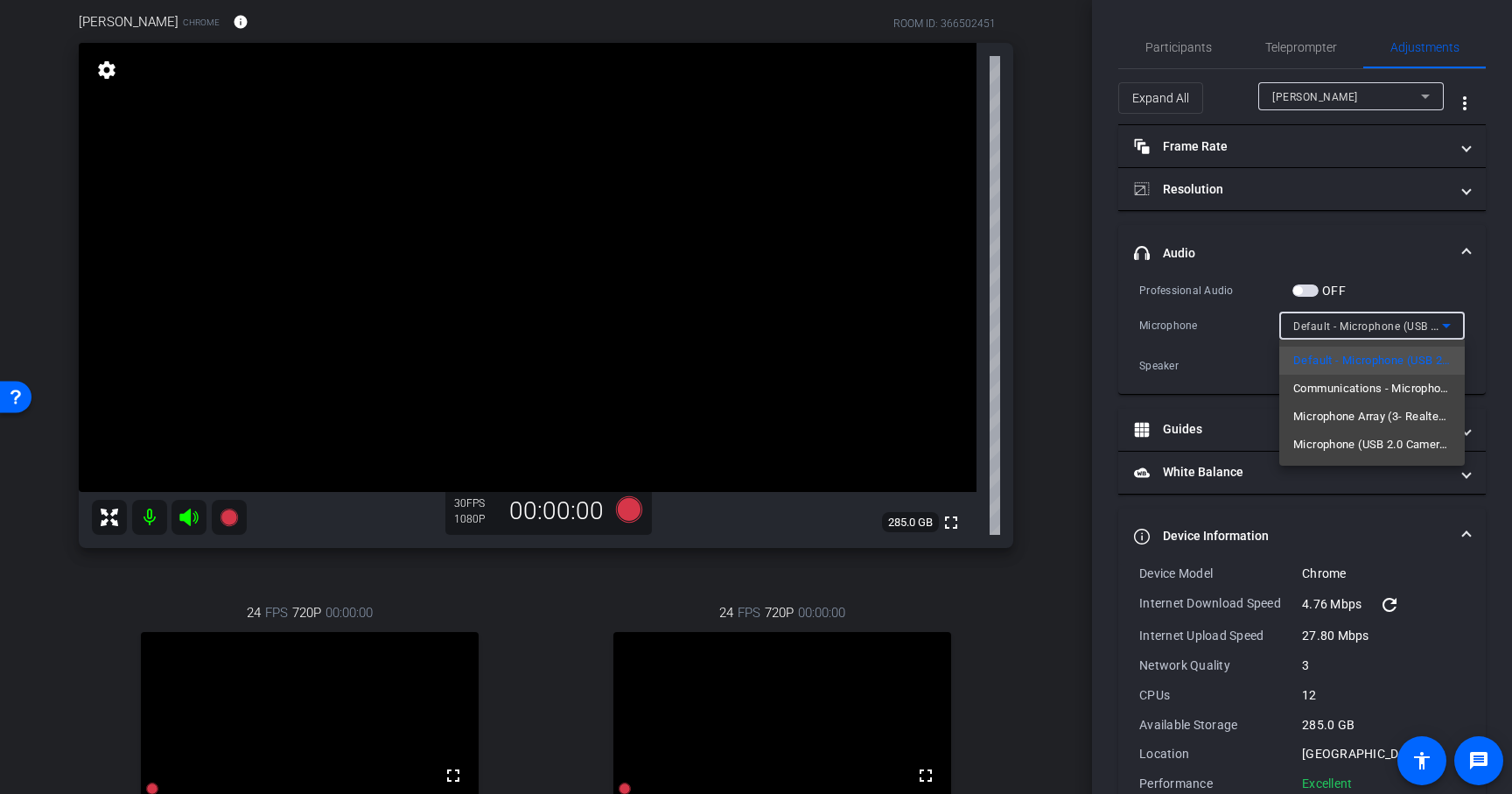
click at [1497, 325] on div at bounding box center [756, 397] width 1512 height 794
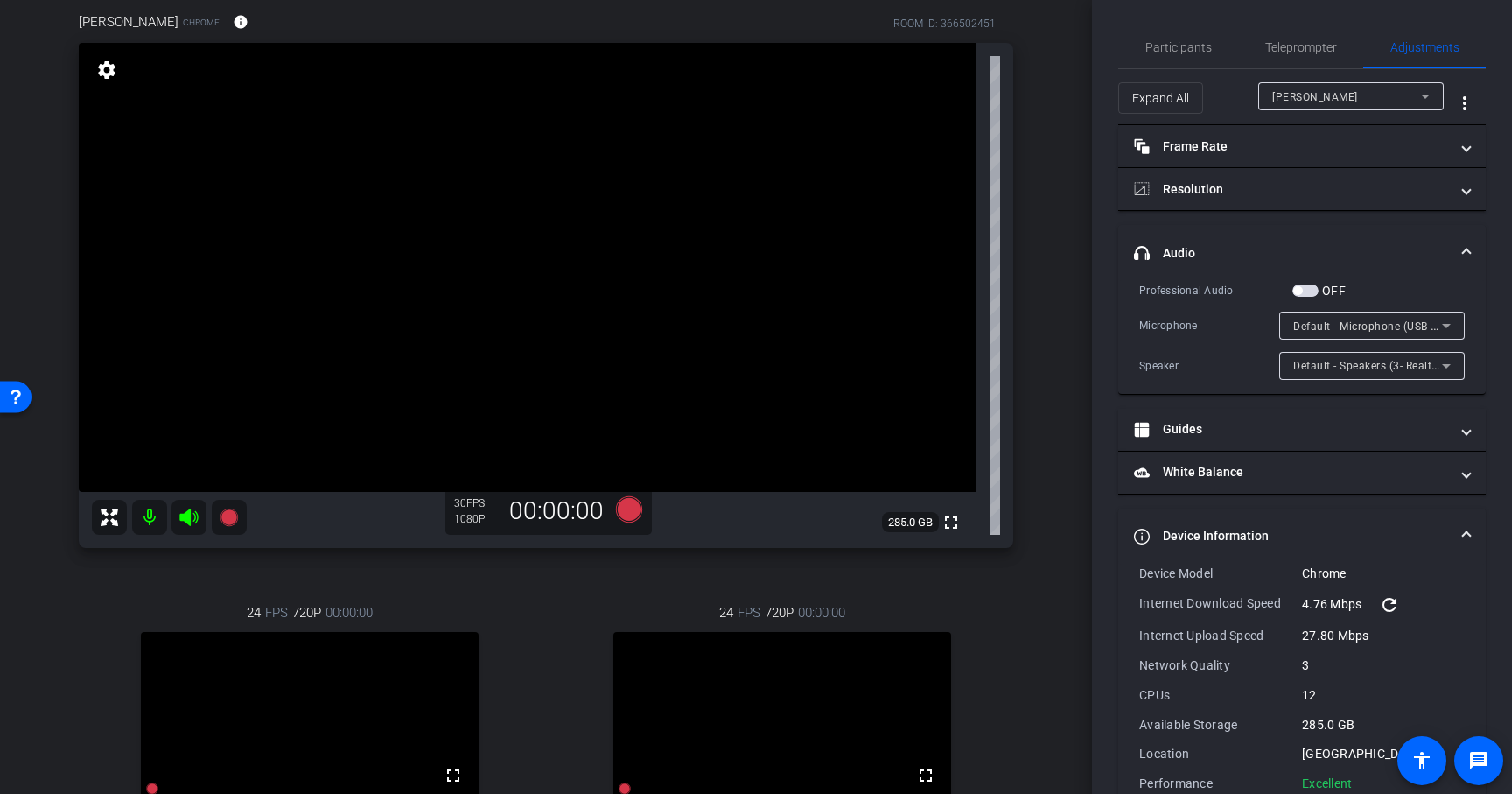
click at [1475, 324] on div "Professional Audio OFF Microphone Default - Microphone (USB 2.0 Camera) (0c45:6…" at bounding box center [1302, 338] width 368 height 113
click at [1453, 323] on icon at bounding box center [1447, 326] width 21 height 21
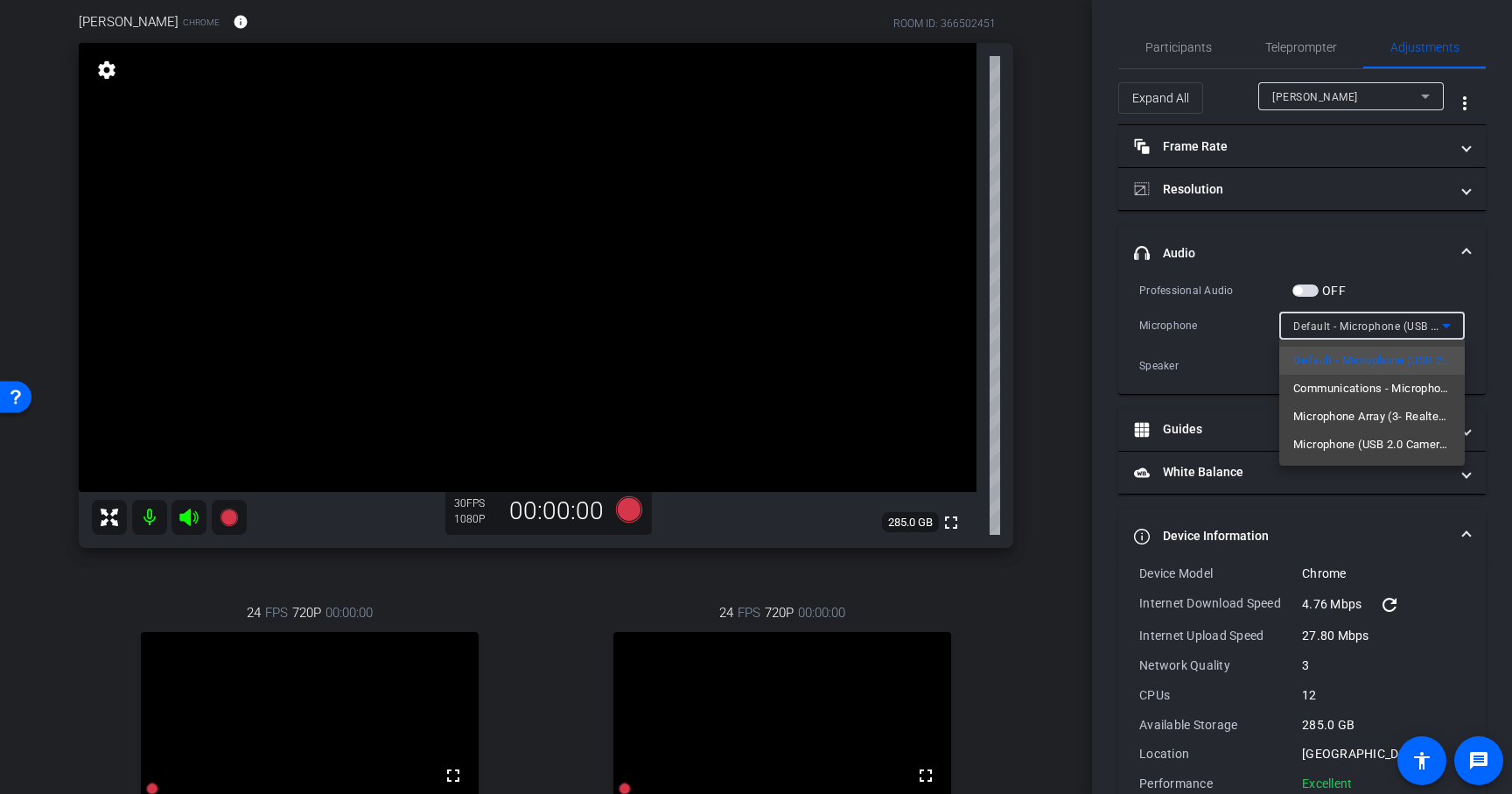
click at [1479, 349] on div at bounding box center [756, 397] width 1512 height 794
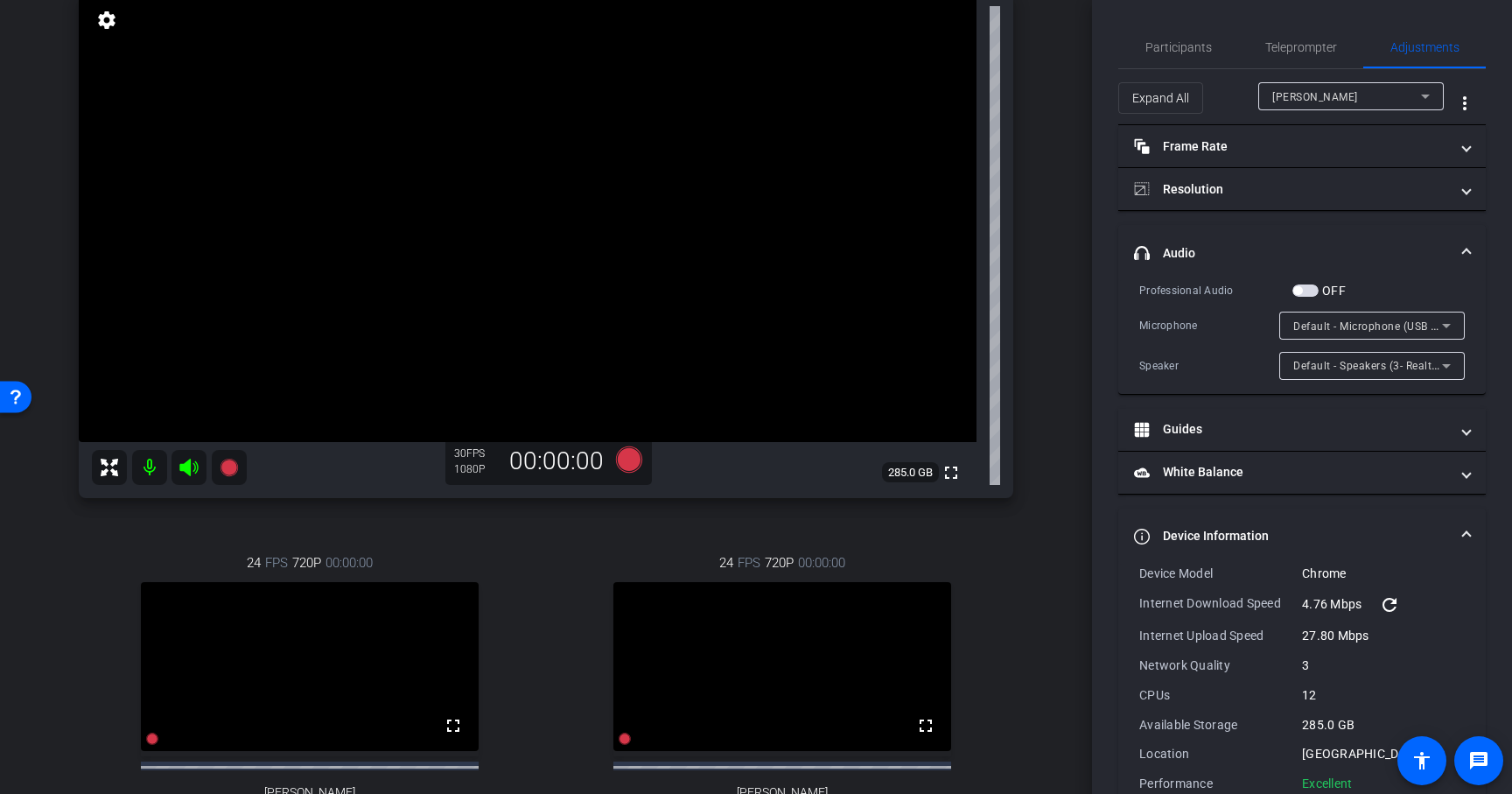
scroll to position [188, 0]
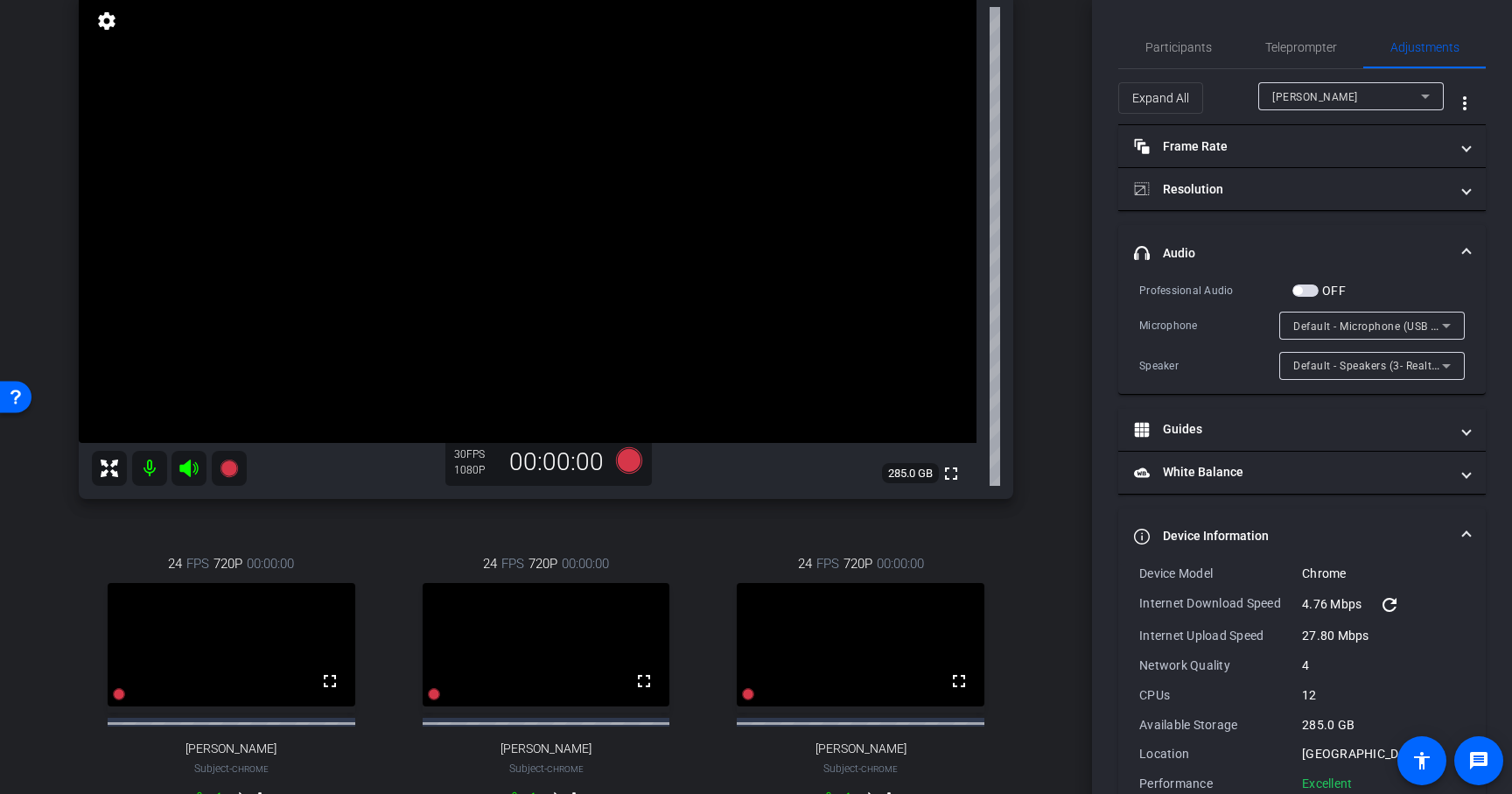
click at [1483, 318] on div "Professional Audio OFF Microphone Default - Microphone (USB 2.0 Camera) (0c45:6…" at bounding box center [1302, 338] width 368 height 113
click at [1448, 321] on icon at bounding box center [1447, 326] width 21 height 21
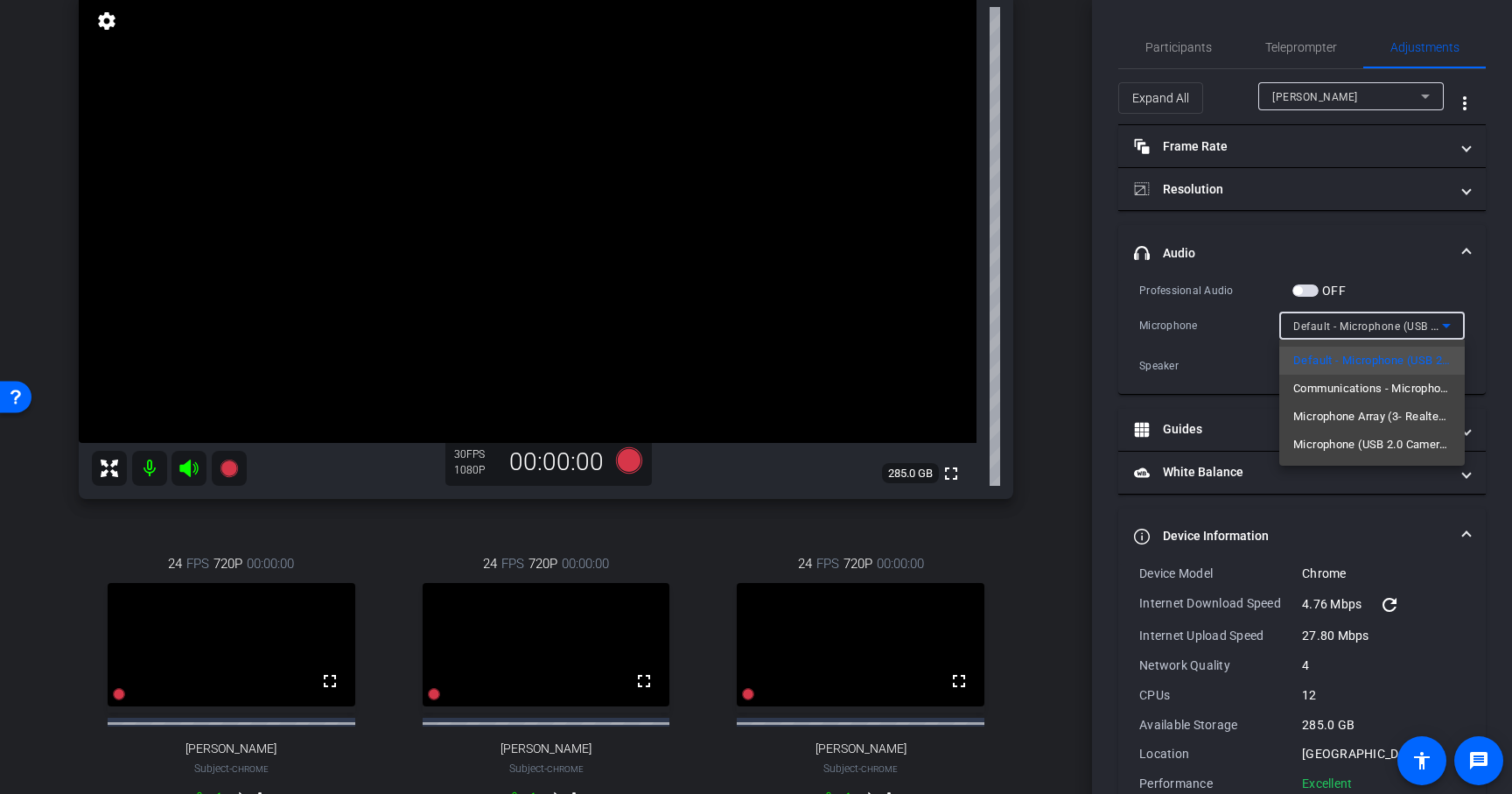
click at [1478, 327] on div at bounding box center [756, 397] width 1512 height 794
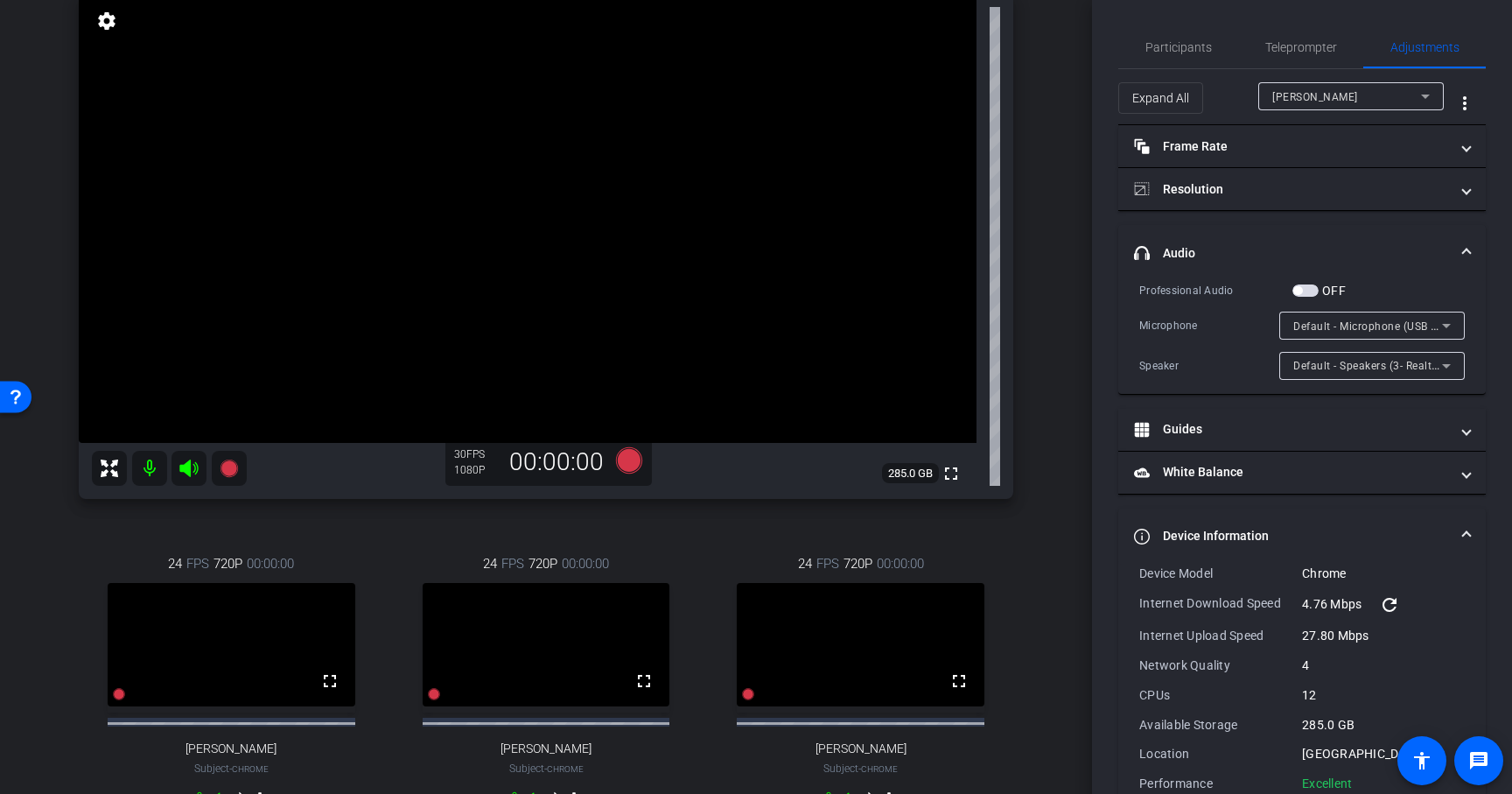
click at [1023, 540] on div "Reenal Shah Chrome info ROOM ID: 366502451 fullscreen settings 285.0 GB 30 FPS …" at bounding box center [546, 397] width 1005 height 924
click at [981, 522] on div "Reenal Shah Chrome info ROOM ID: 366502451 fullscreen settings 285.0 GB 30 FPS …" at bounding box center [546, 397] width 1005 height 924
click at [978, 527] on div "24 FPS 720P 00:00:00 fullscreen Mohak Arora Subject - Chrome settings" at bounding box center [861, 683] width 305 height 316
type input "11000"
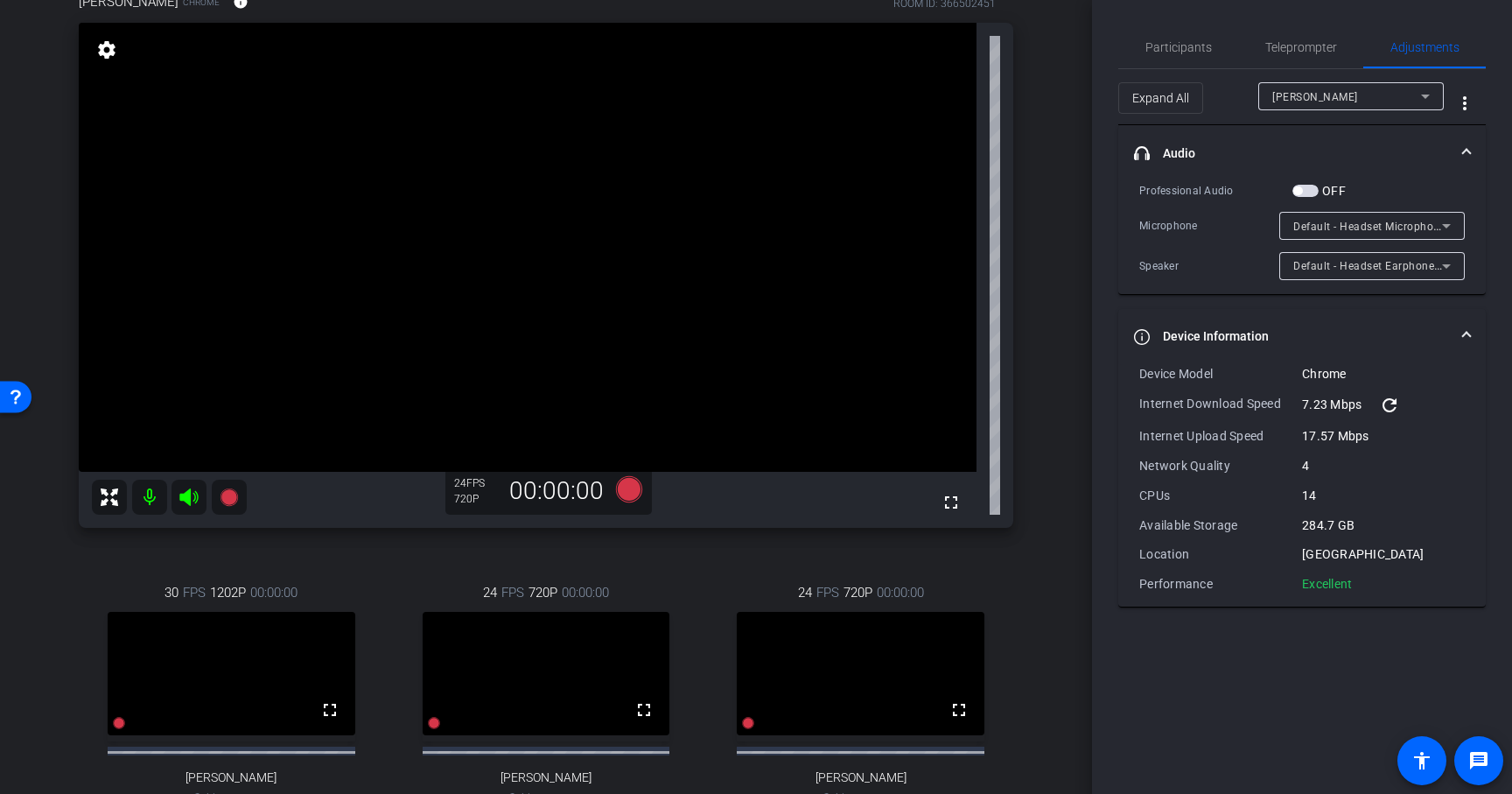
scroll to position [147, 0]
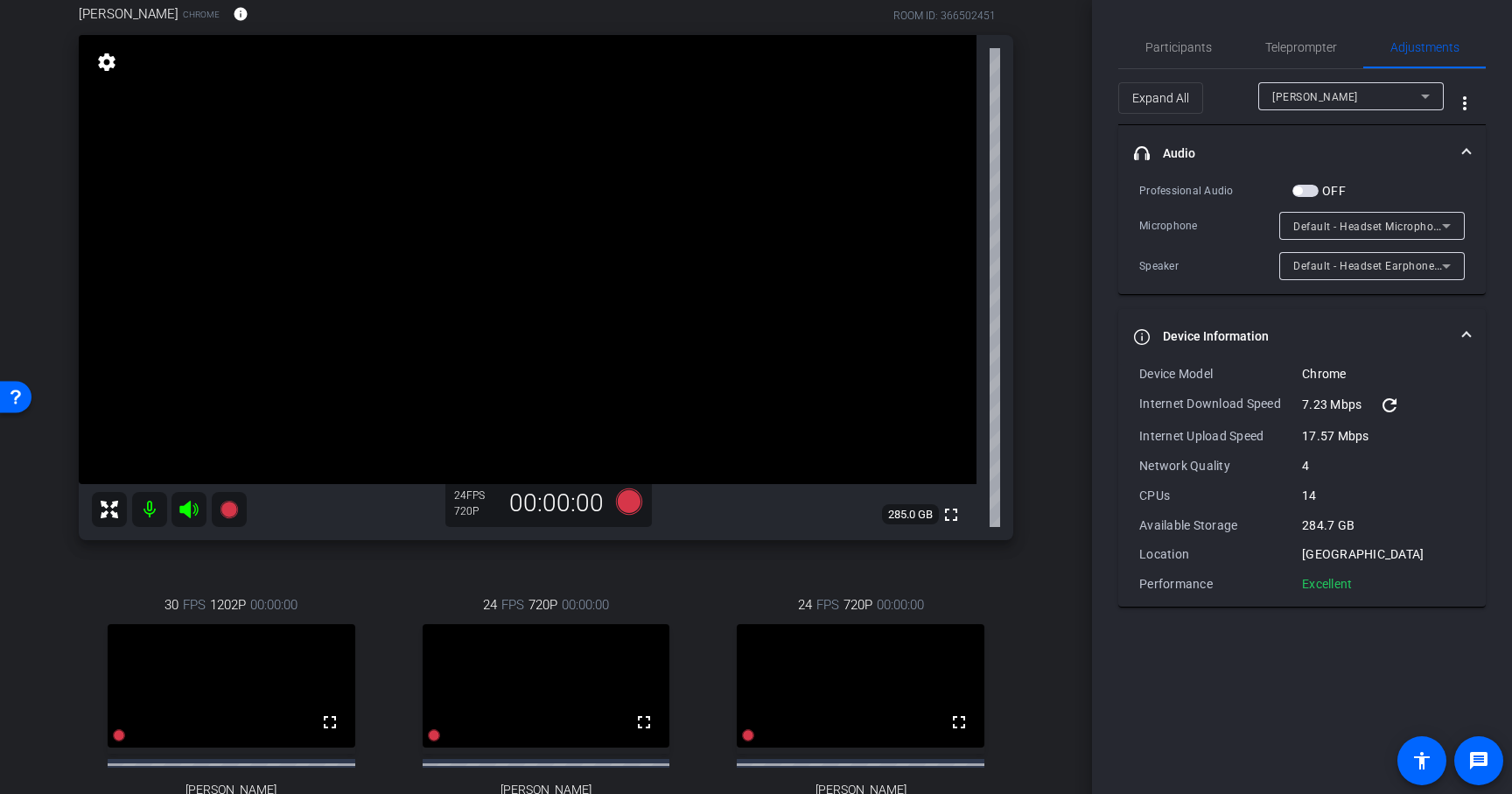
click at [1334, 102] on div "[PERSON_NAME]" at bounding box center [1347, 96] width 149 height 21
click at [1334, 102] on body "Accessibility Screen-Reader Guide, Feedback, and Issue Reporting | New window m…" at bounding box center [756, 397] width 1512 height 794
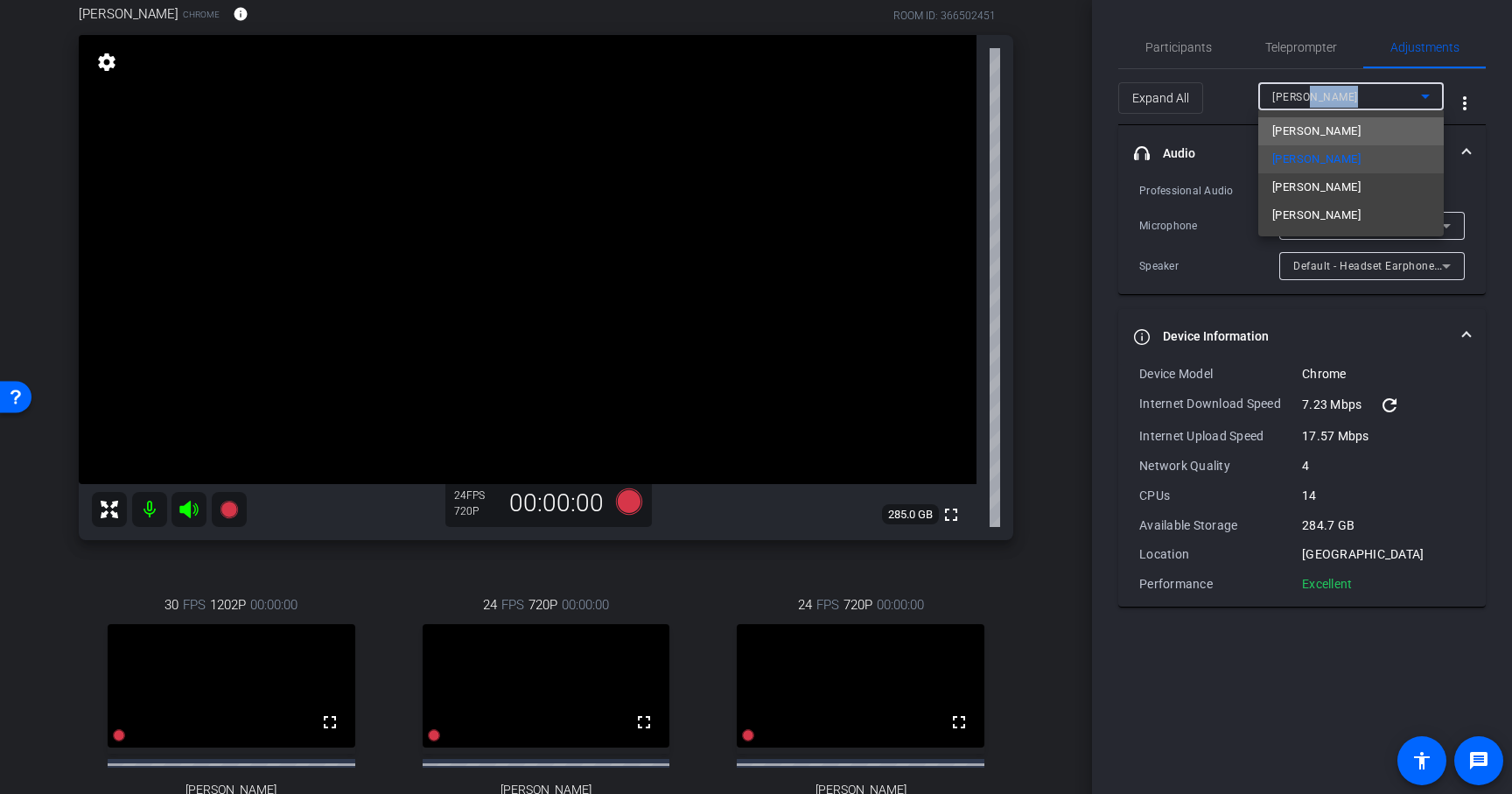
click at [1326, 137] on span "Reenal Shah" at bounding box center [1316, 131] width 88 height 21
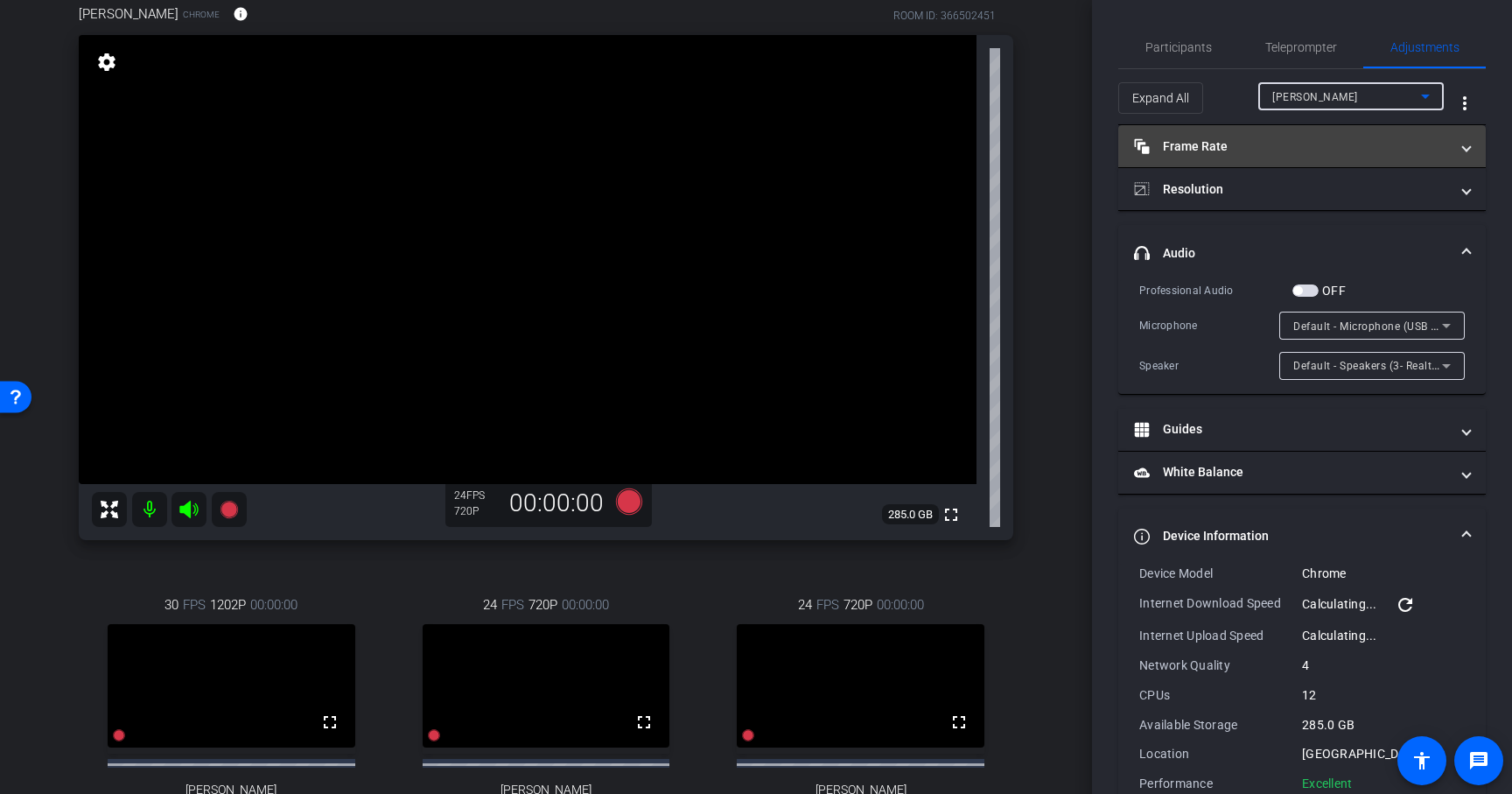
click at [1323, 154] on mat-panel-title "Frame Rate Frame Rate" at bounding box center [1291, 146] width 315 height 19
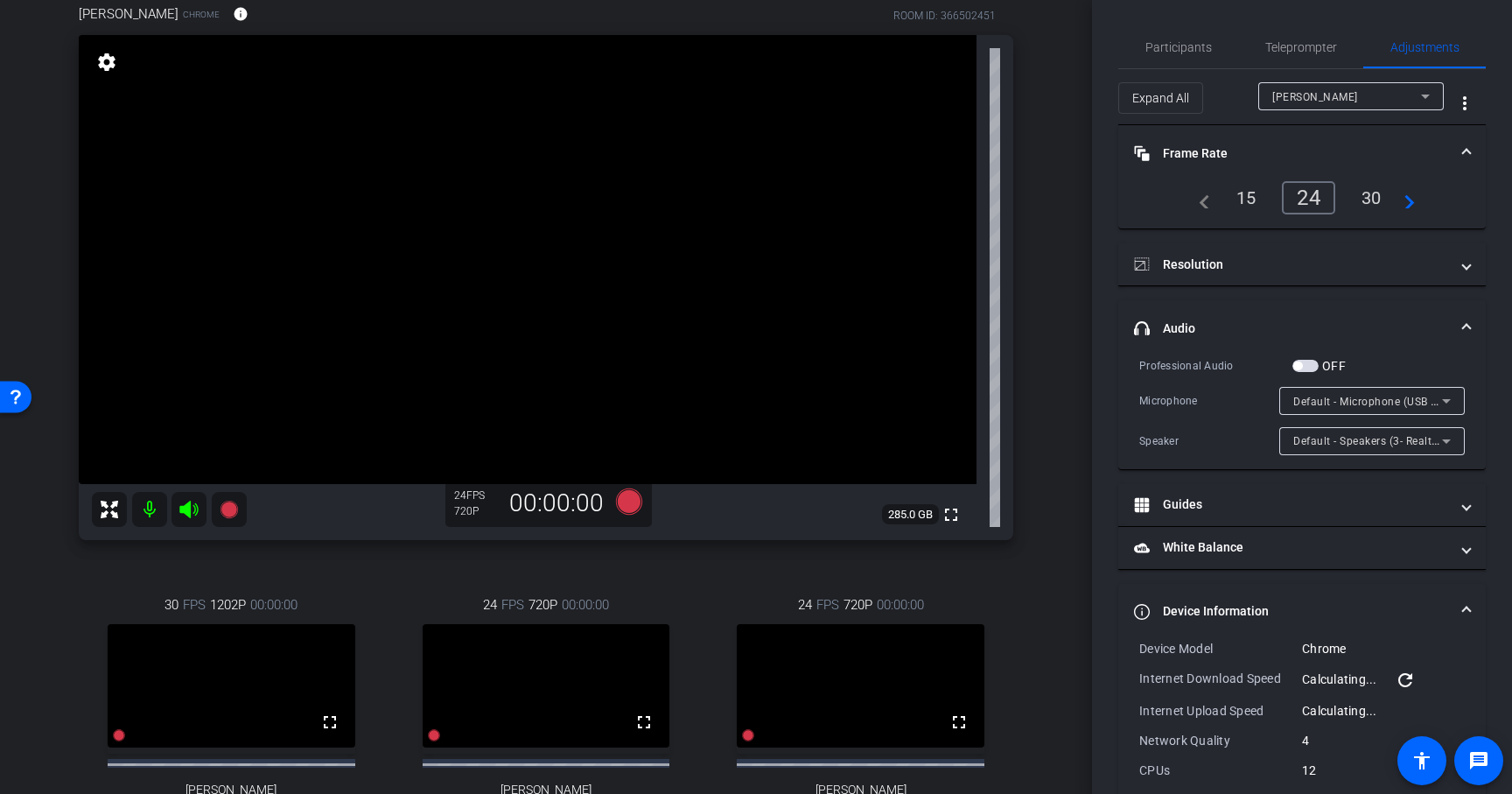
click at [1377, 198] on div "30" at bounding box center [1372, 197] width 46 height 29
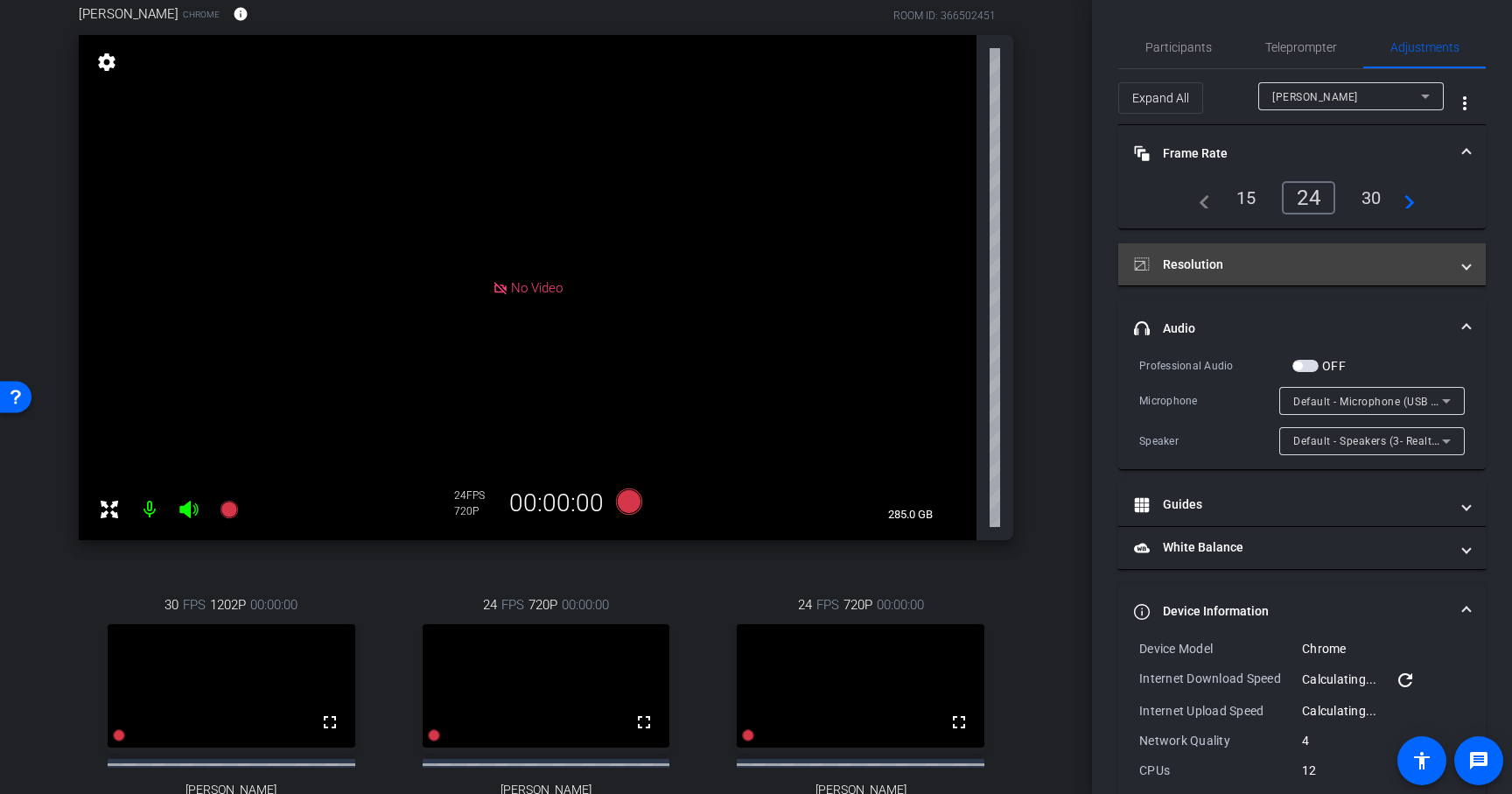
click at [1322, 256] on mat-panel-title "Resolution" at bounding box center [1291, 264] width 315 height 19
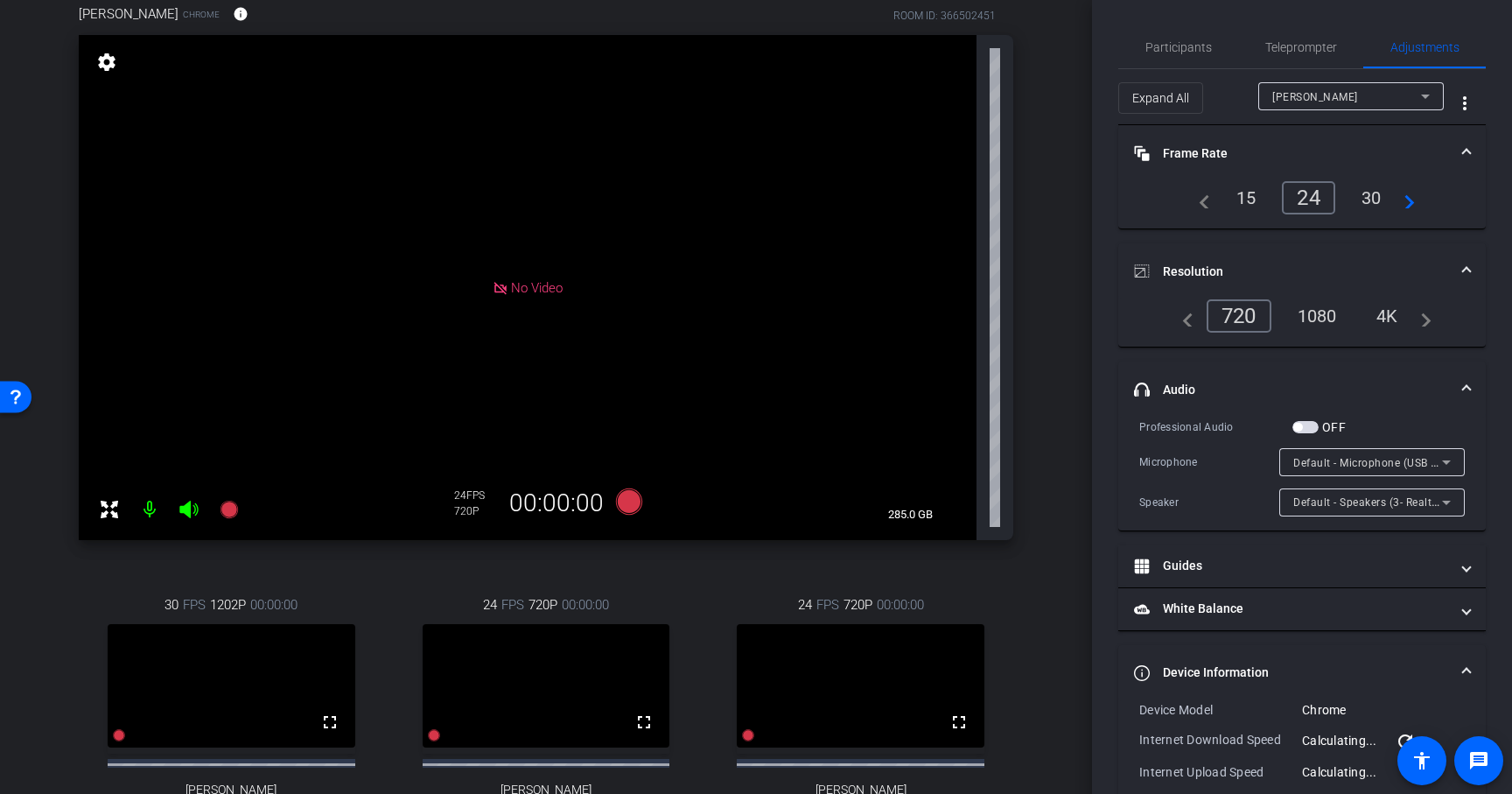
click at [1323, 335] on div "navigate_before 720 1080 4K navigate_next" at bounding box center [1302, 322] width 368 height 47
click at [1377, 194] on div "30" at bounding box center [1372, 197] width 46 height 29
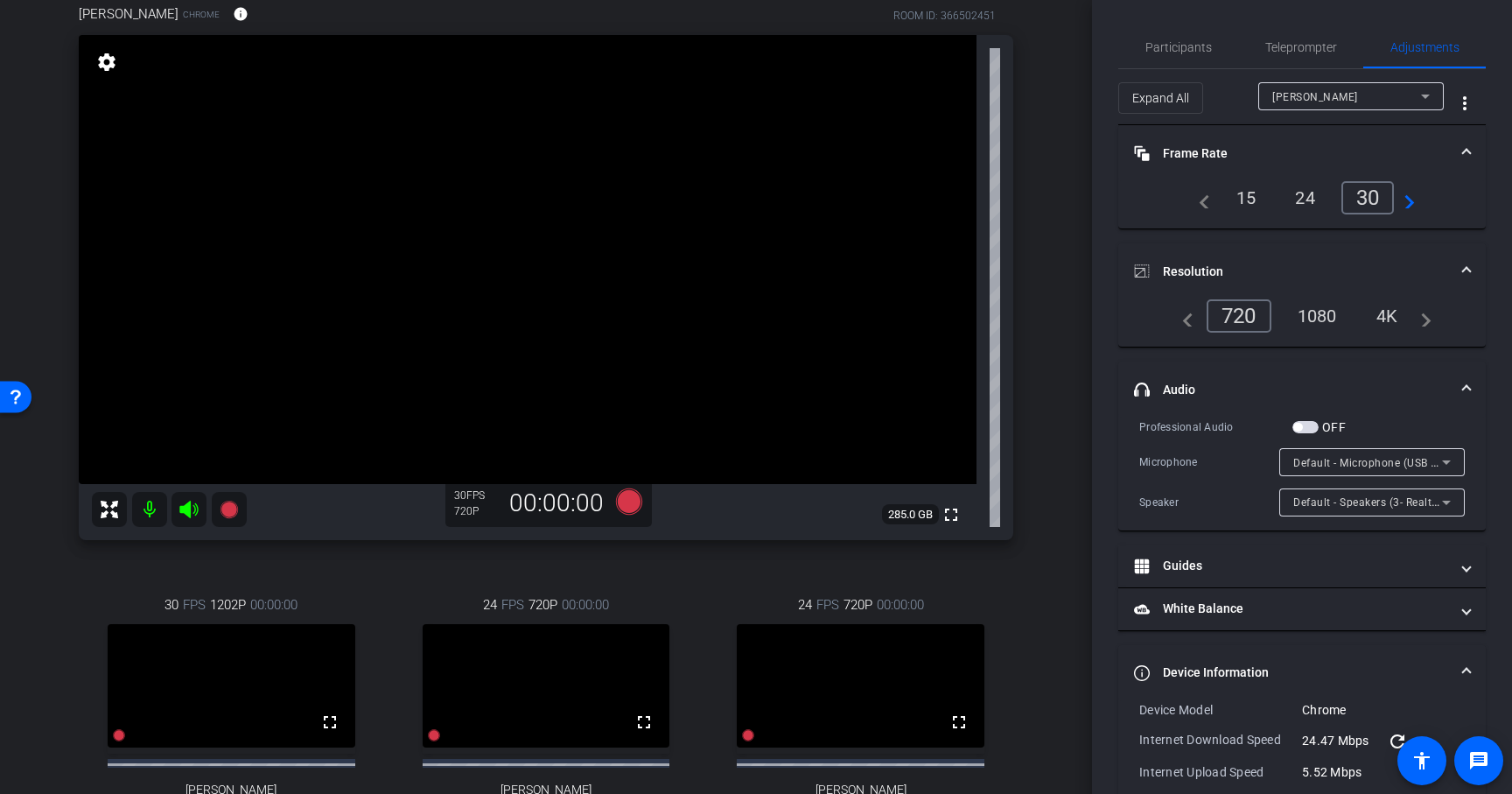
click at [1322, 314] on div "1080" at bounding box center [1316, 315] width 65 height 29
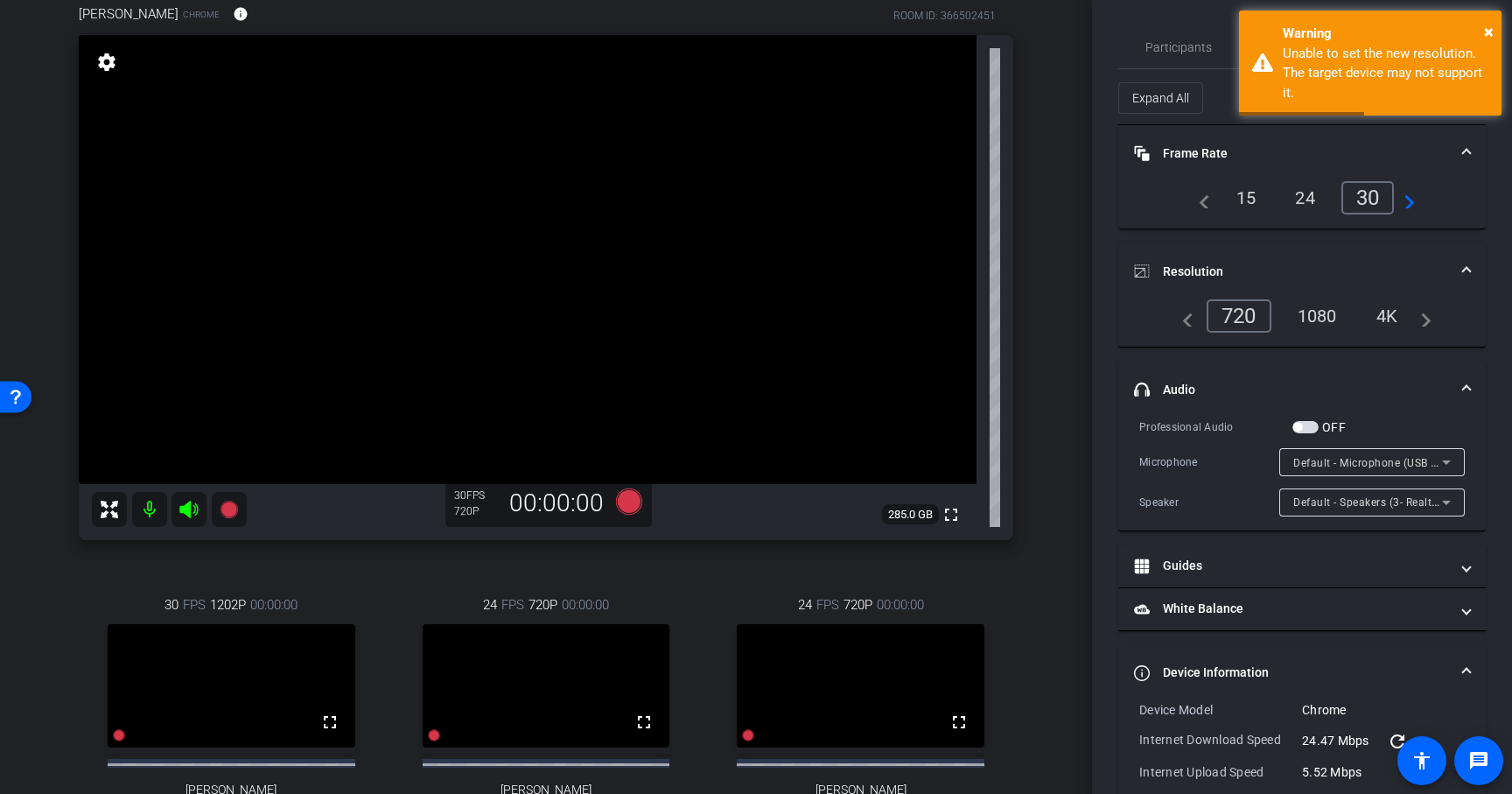
click at [1322, 314] on div "1080" at bounding box center [1316, 315] width 65 height 29
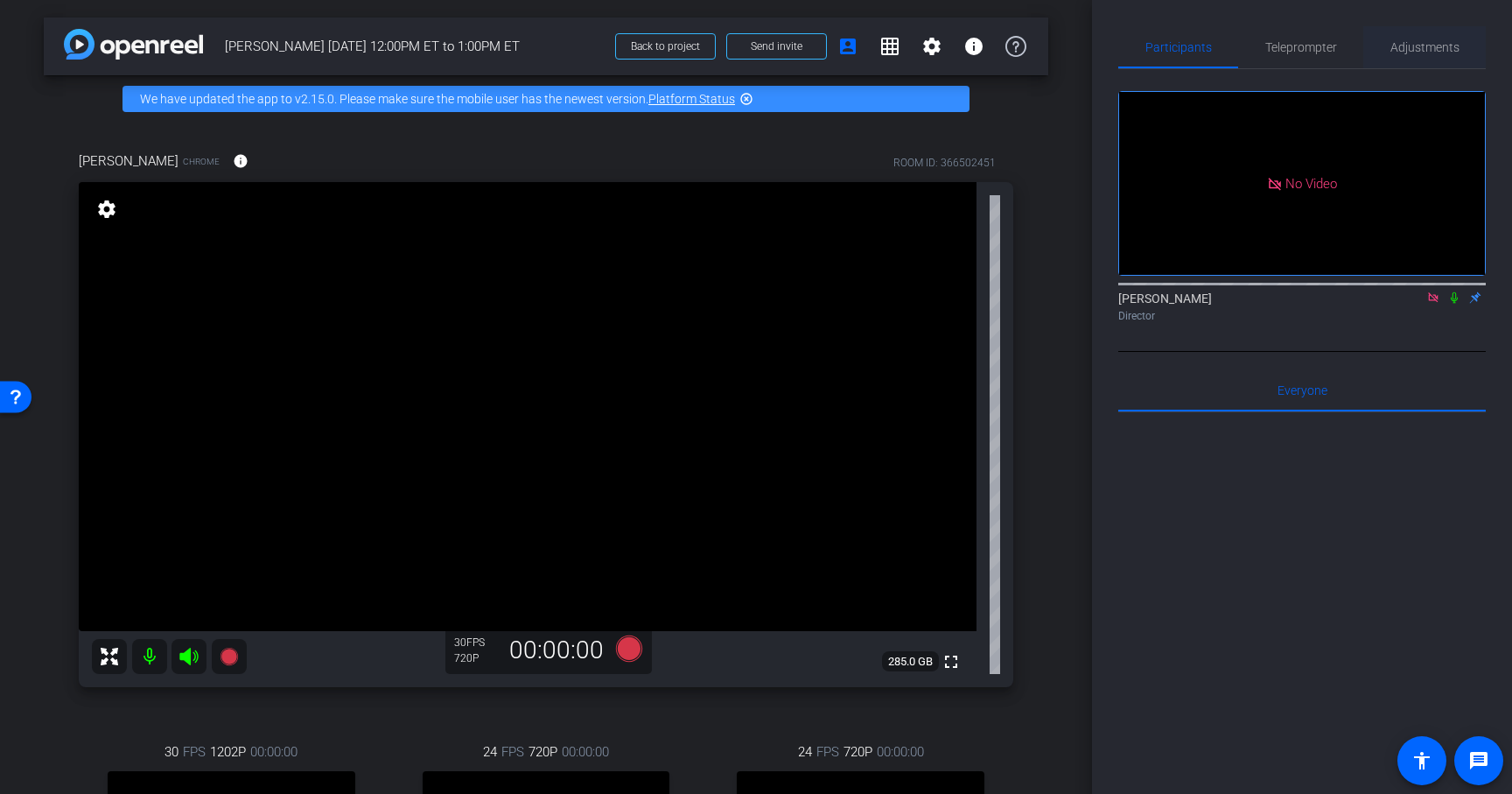
click at [1420, 43] on span "Adjustments" at bounding box center [1424, 47] width 69 height 13
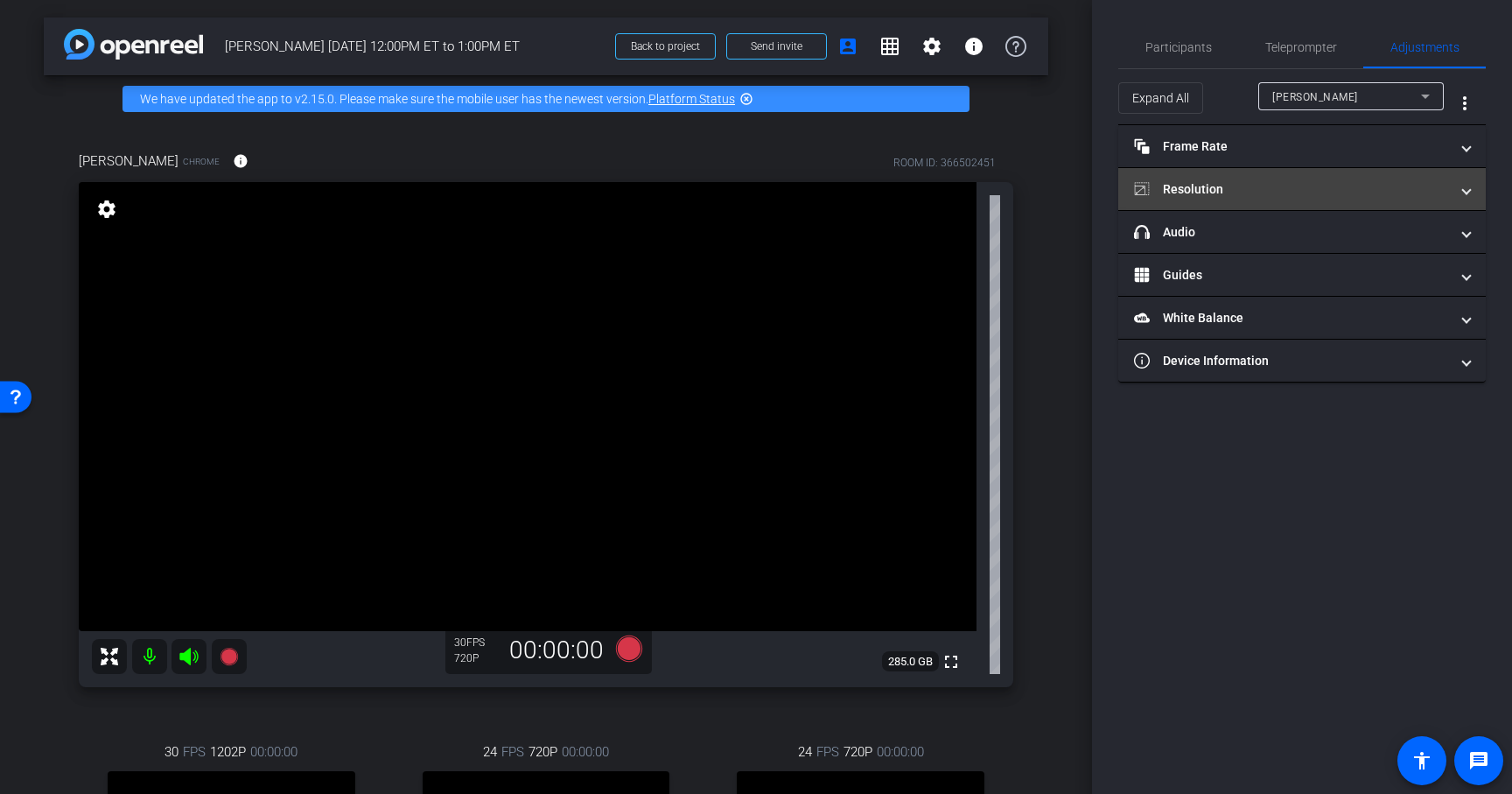
click at [1289, 189] on mat-panel-title "Resolution" at bounding box center [1291, 189] width 315 height 19
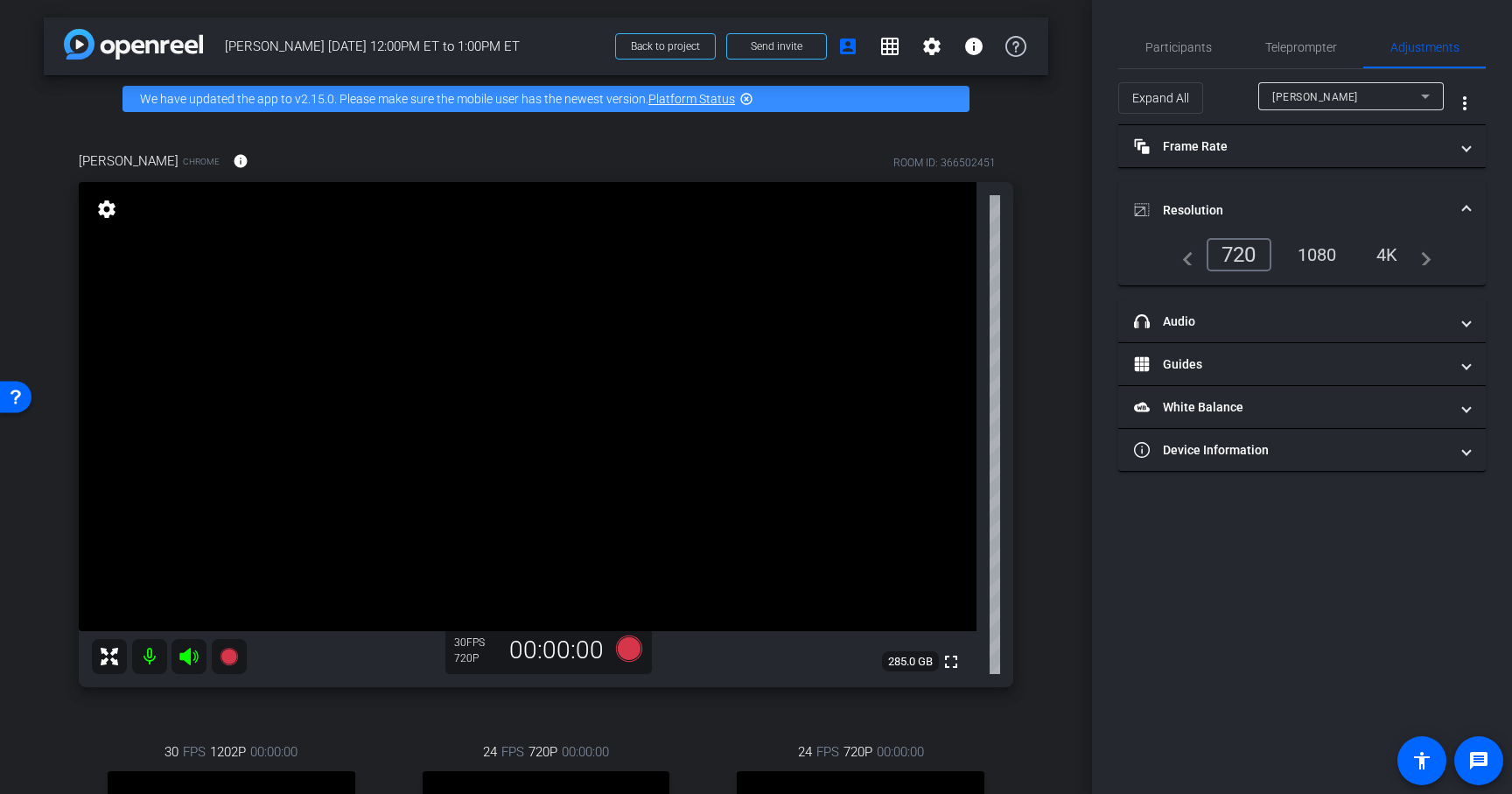
click at [1332, 251] on div "1080" at bounding box center [1316, 254] width 65 height 29
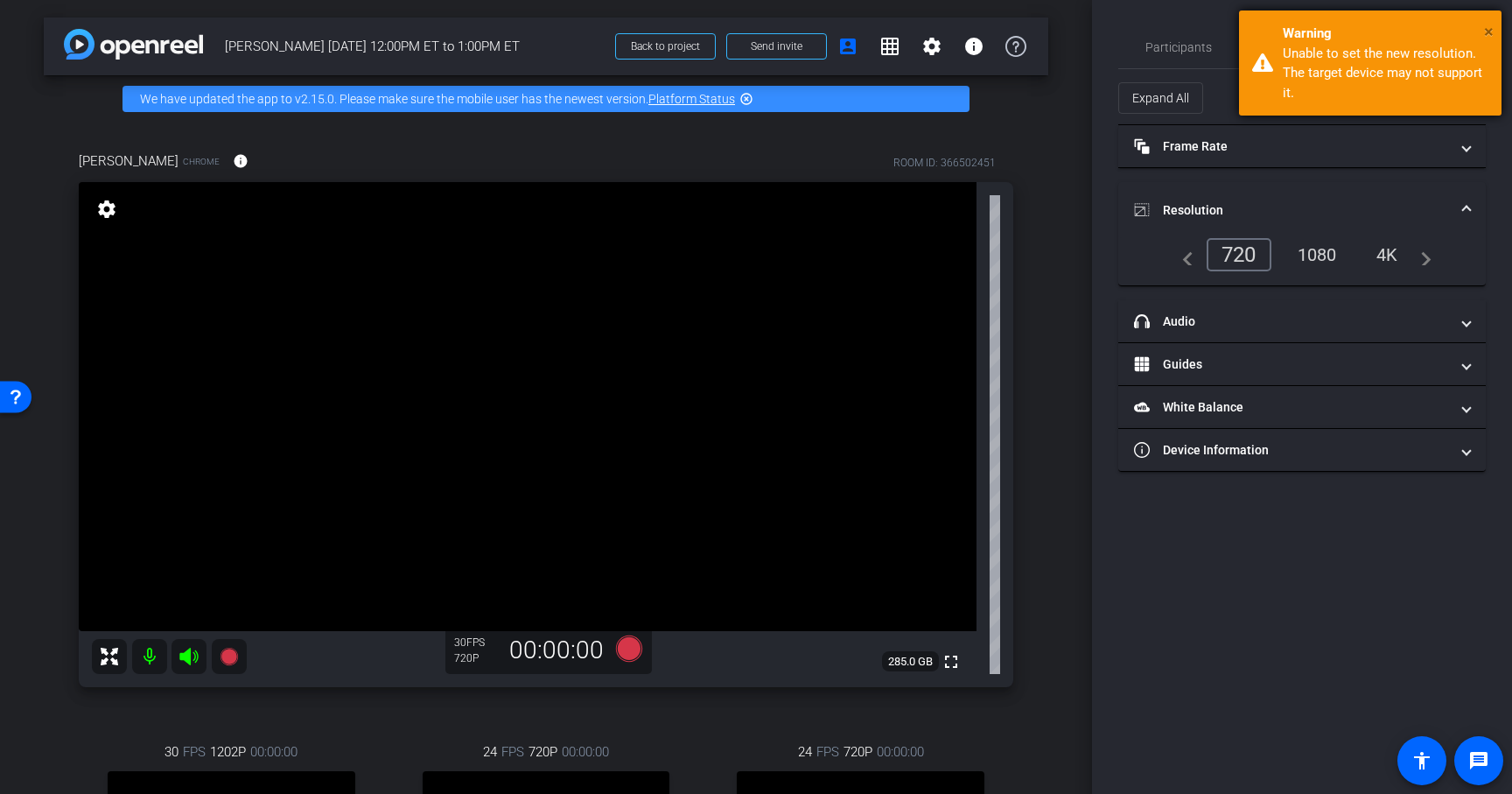
click at [1485, 33] on span "×" at bounding box center [1489, 32] width 10 height 21
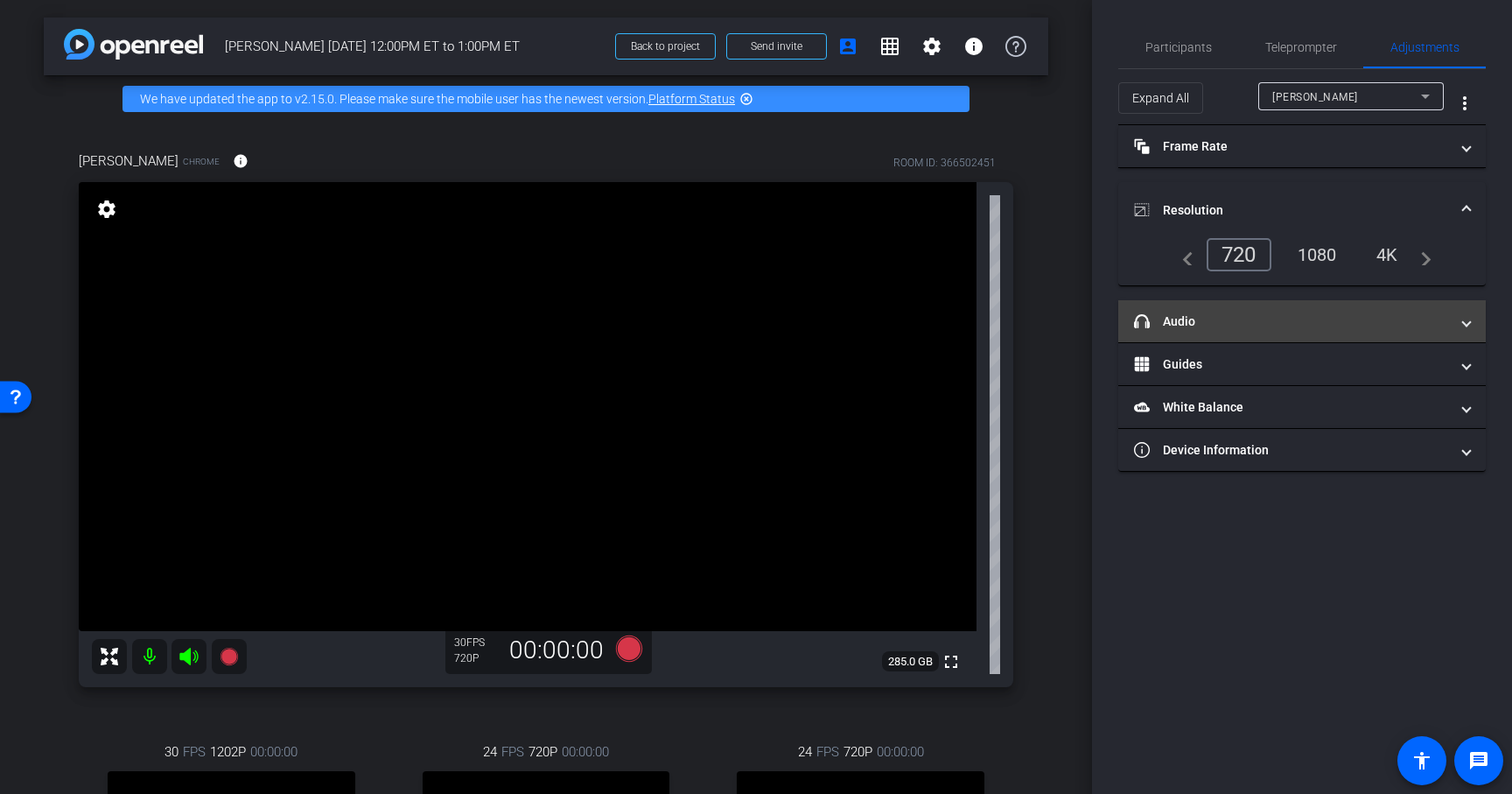
click at [1283, 332] on mat-expansion-panel-header "headphone icon Audio" at bounding box center [1302, 321] width 368 height 42
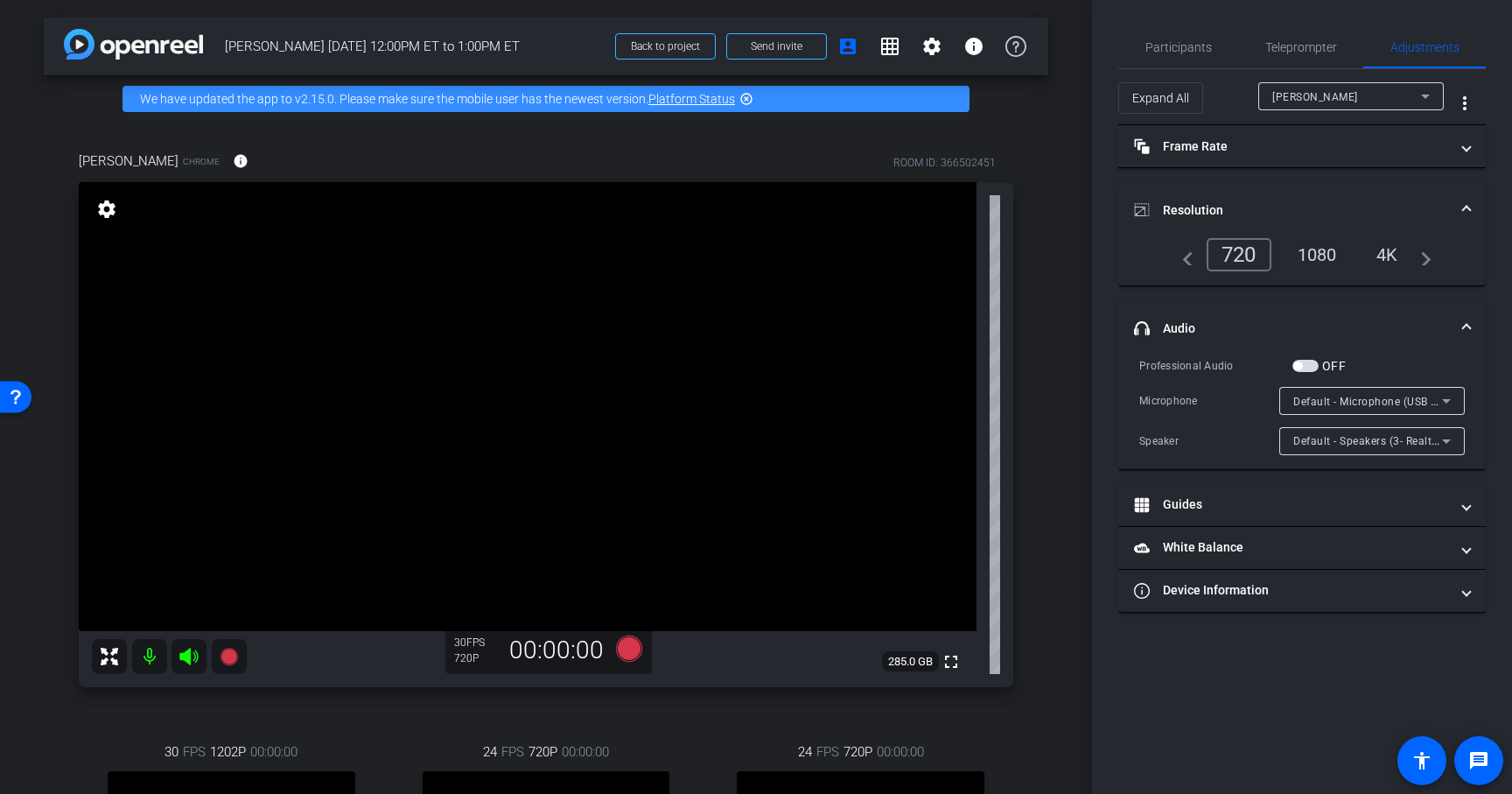
click at [1464, 208] on span at bounding box center [1466, 210] width 7 height 19
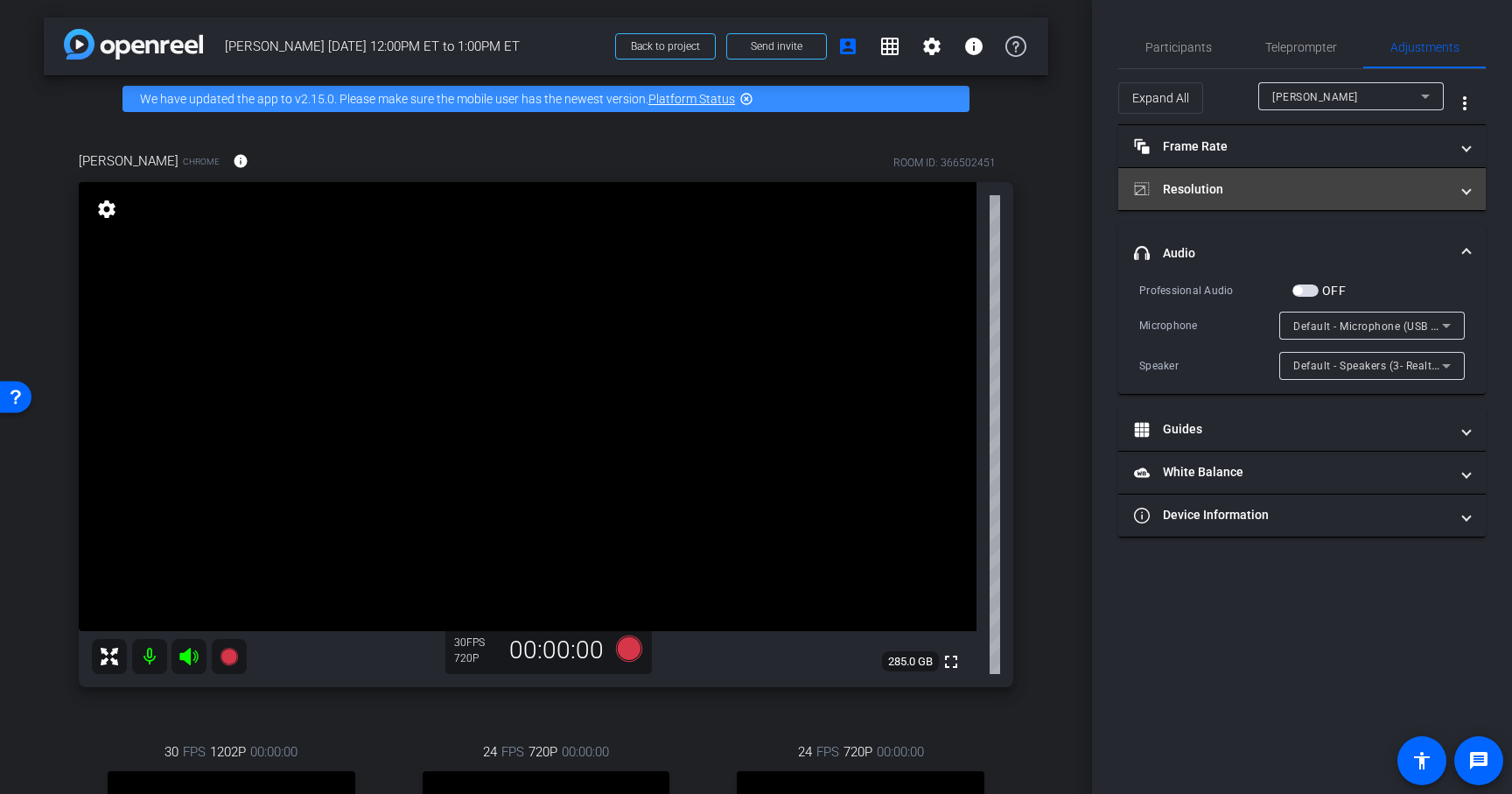
click at [1464, 208] on mat-expansion-panel-header "Resolution" at bounding box center [1302, 188] width 368 height 42
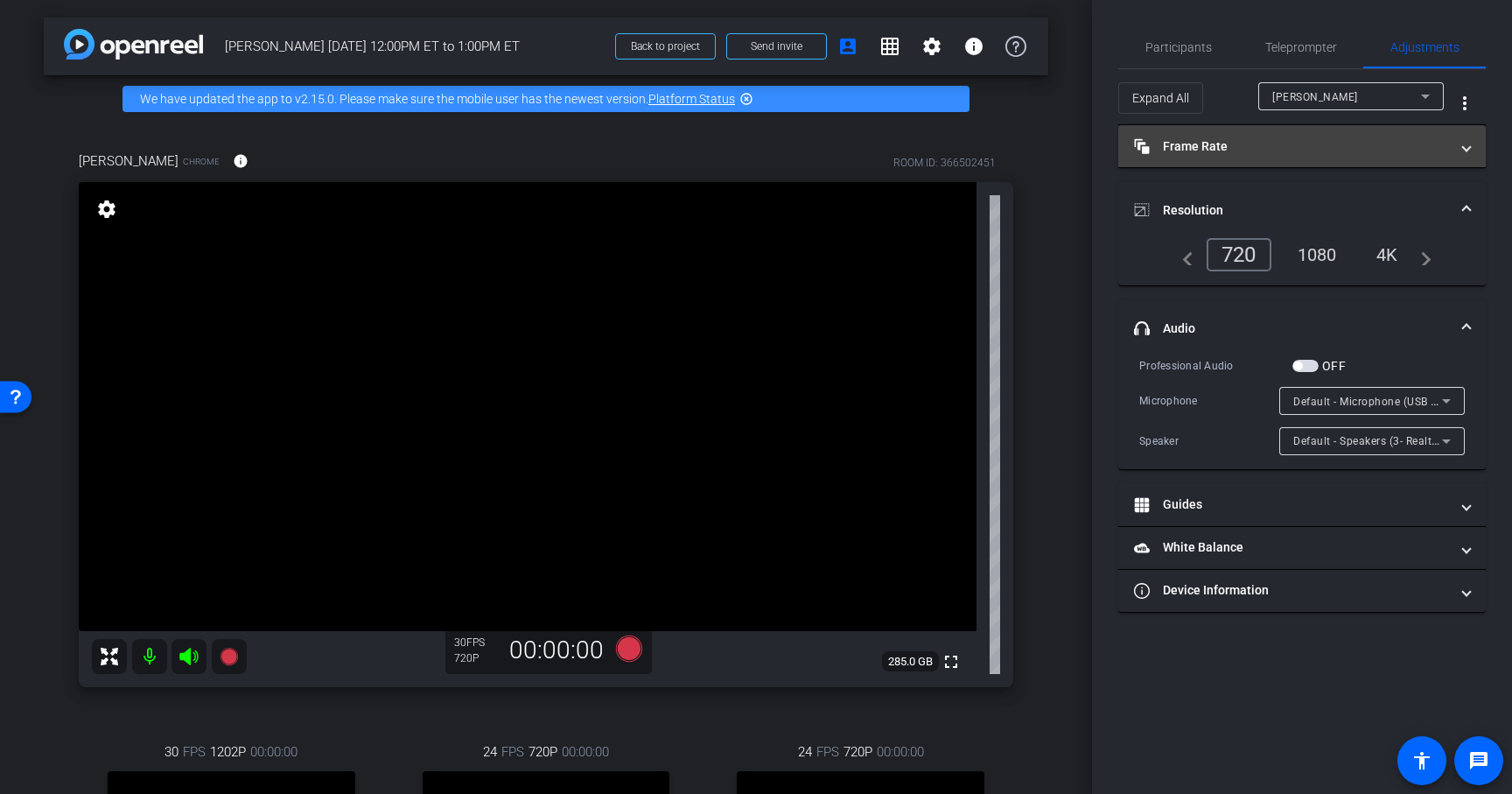
click at [1462, 155] on mat-expansion-panel-header "Frame Rate Frame Rate" at bounding box center [1302, 146] width 368 height 42
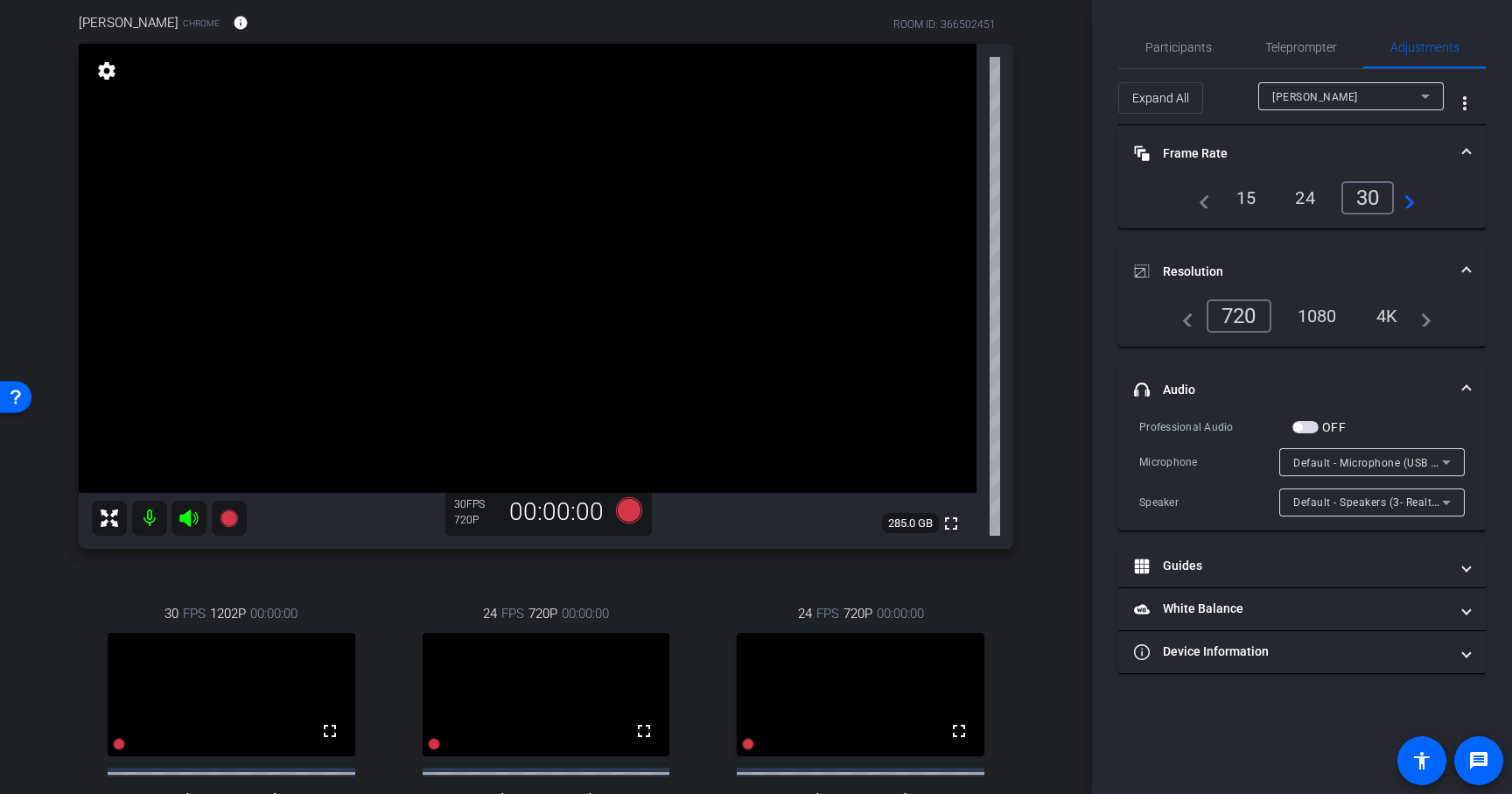
scroll to position [154, 0]
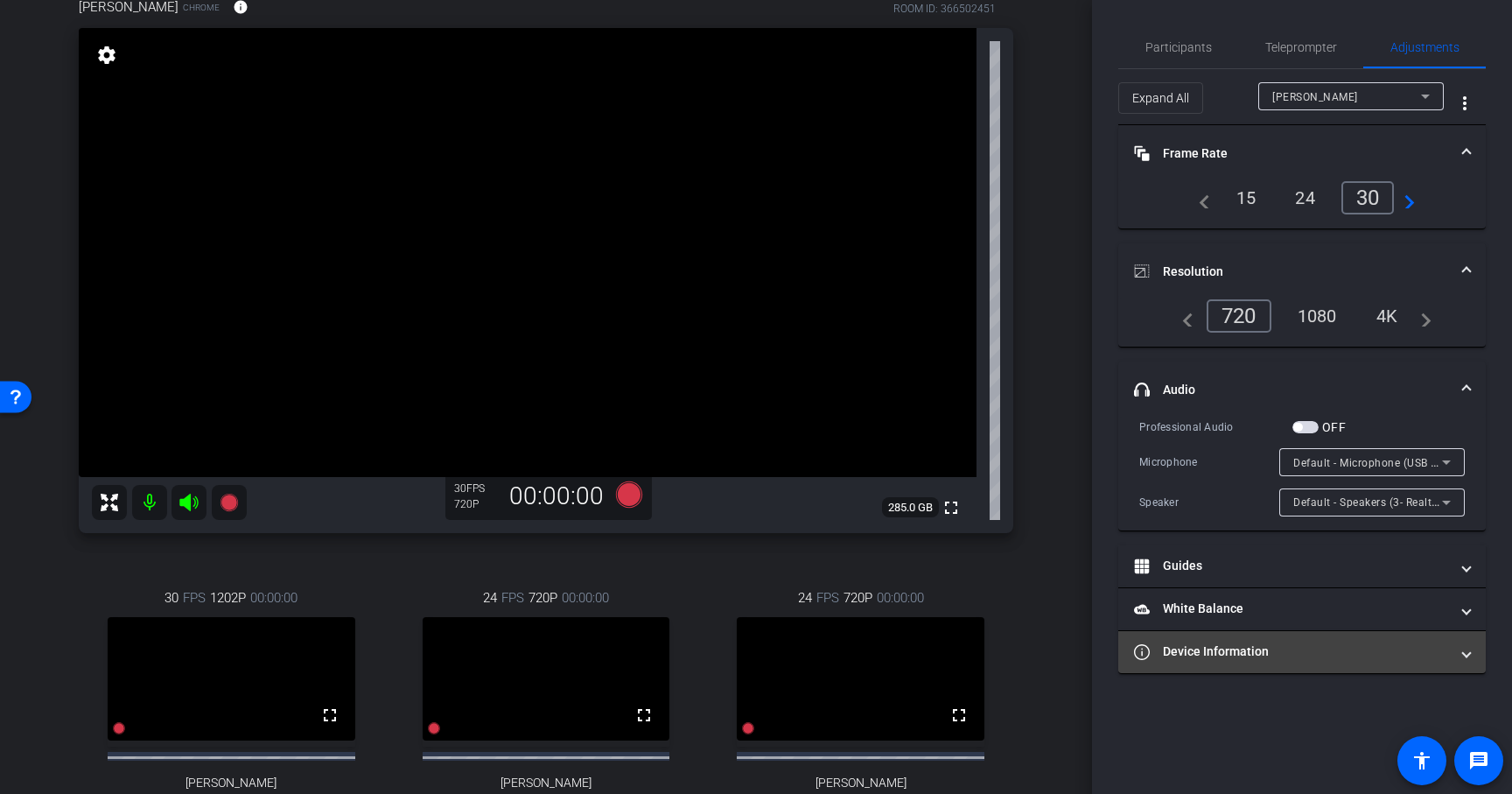
click at [1258, 658] on mat-panel-title "Device Information" at bounding box center [1291, 651] width 315 height 19
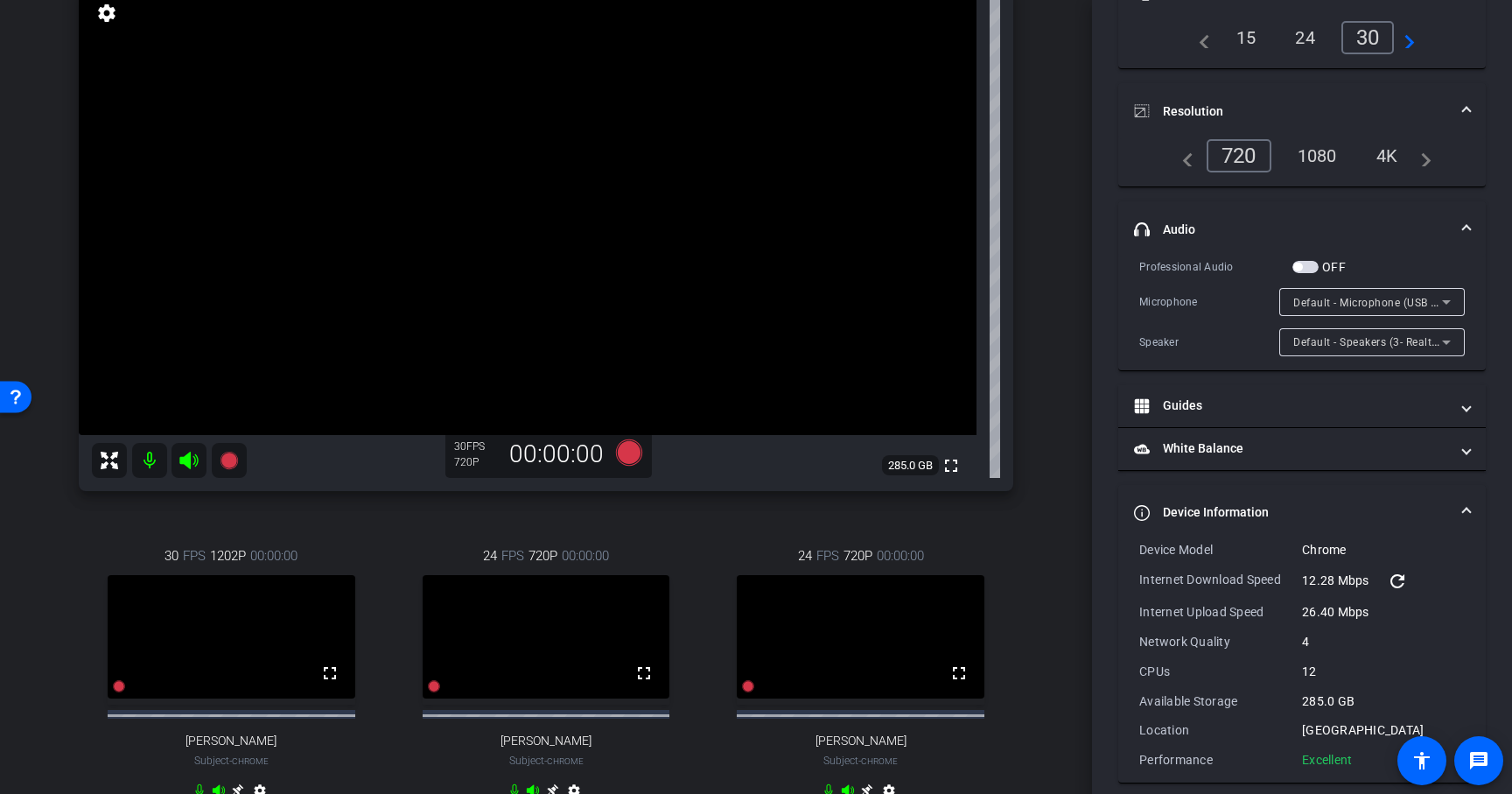
scroll to position [206, 0]
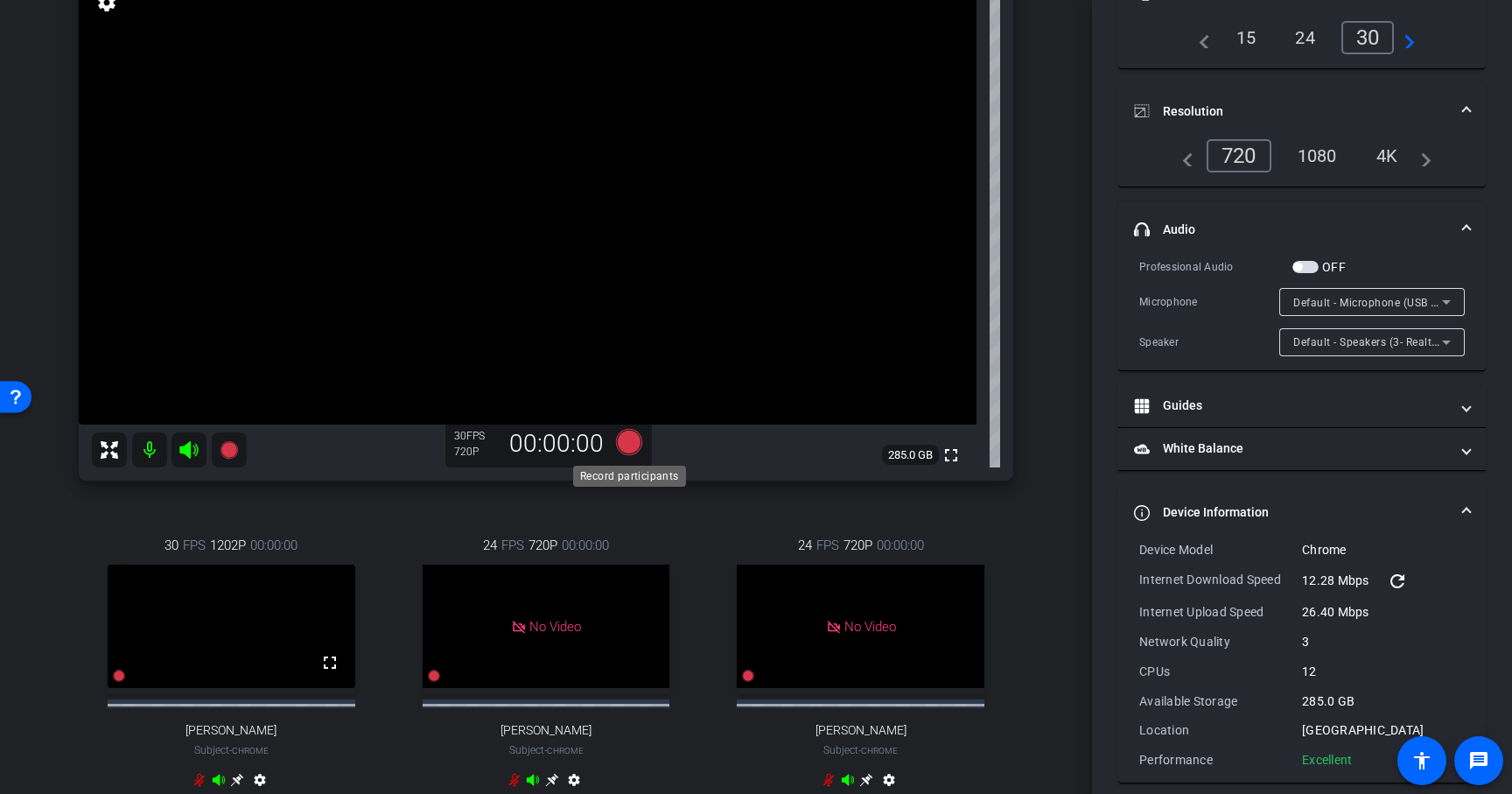
click at [634, 441] on icon at bounding box center [629, 441] width 26 height 26
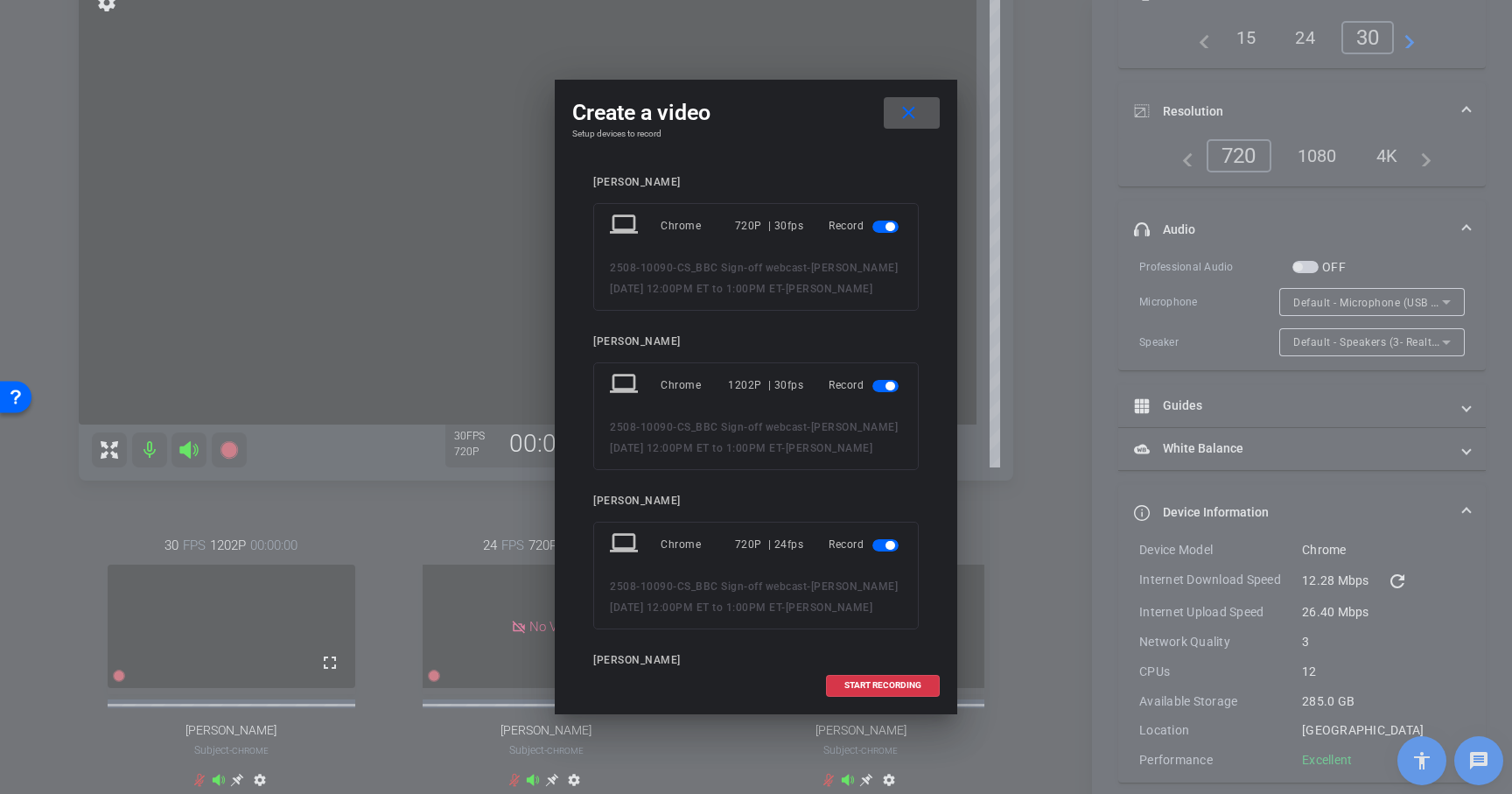
drag, startPoint x: 634, startPoint y: 441, endPoint x: 694, endPoint y: 376, distance: 88.5
click at [634, 440] on div "2508-10090-CS_BBC Sign-off webcast - Reenal Shah 9/11 12:00PM ET to 1:00PM ET -…" at bounding box center [756, 437] width 292 height 42
click at [883, 545] on span "button" at bounding box center [885, 546] width 26 height 13
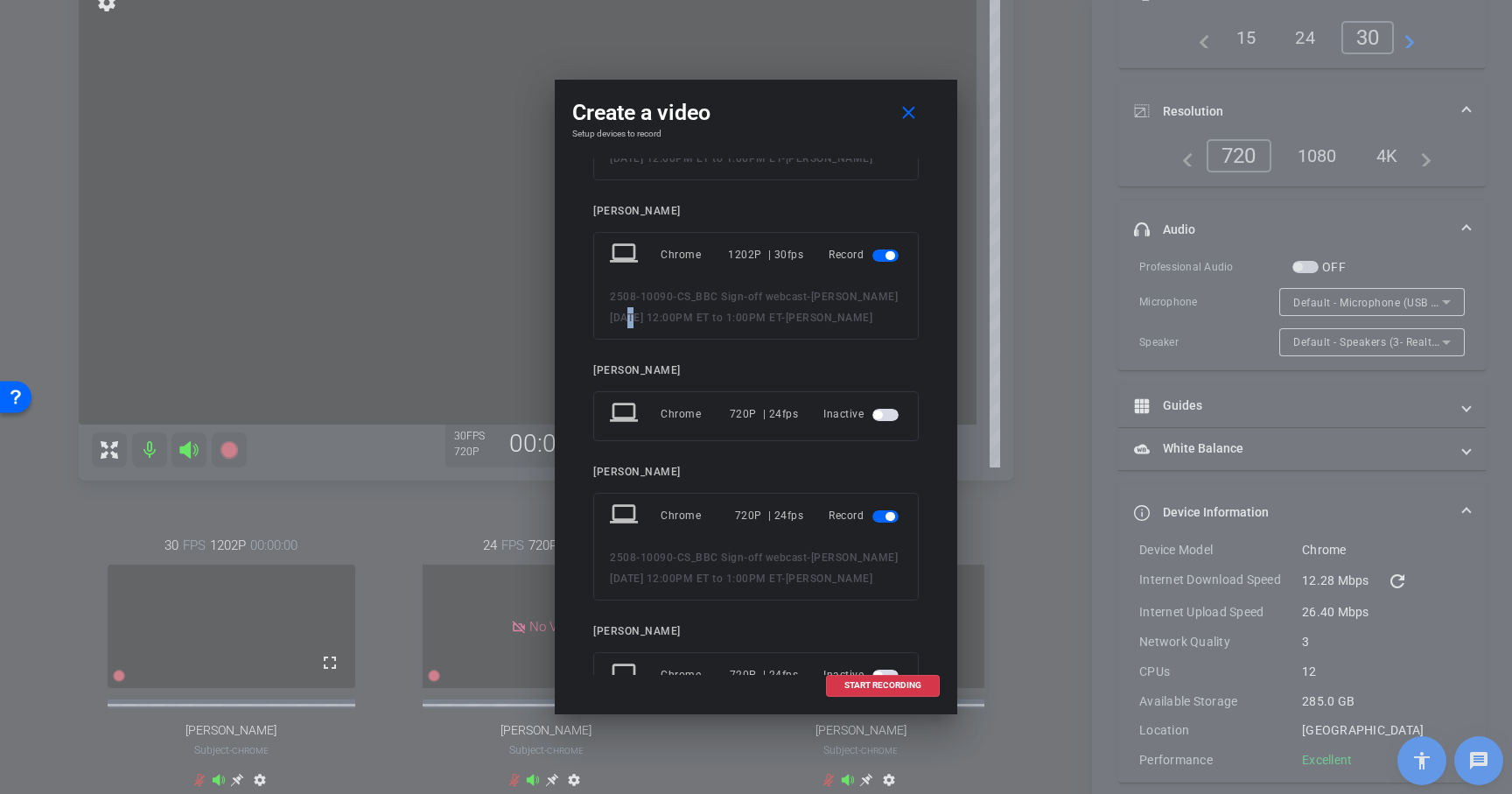
scroll to position [139, 0]
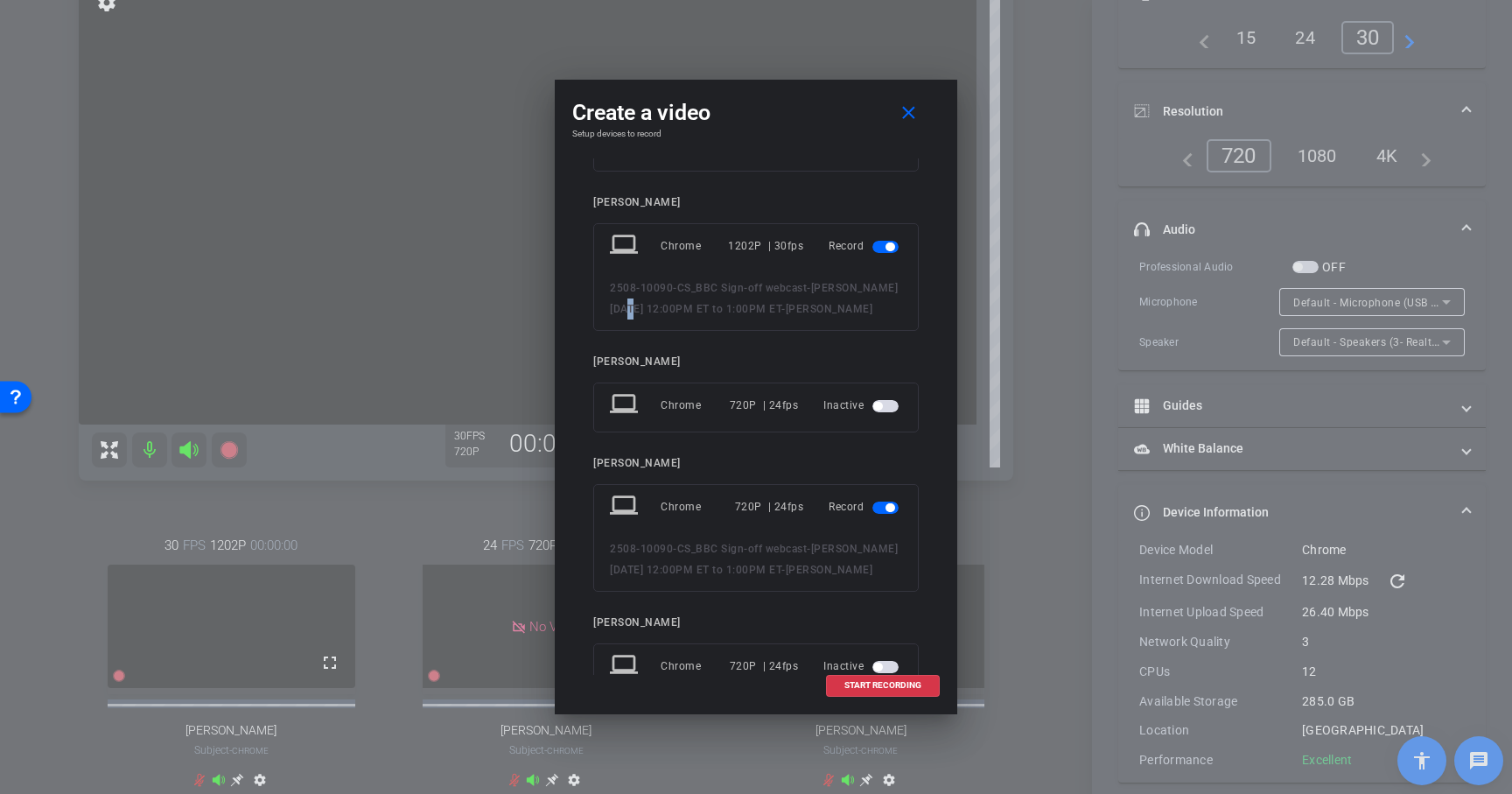
click at [884, 506] on span "button" at bounding box center [885, 507] width 26 height 13
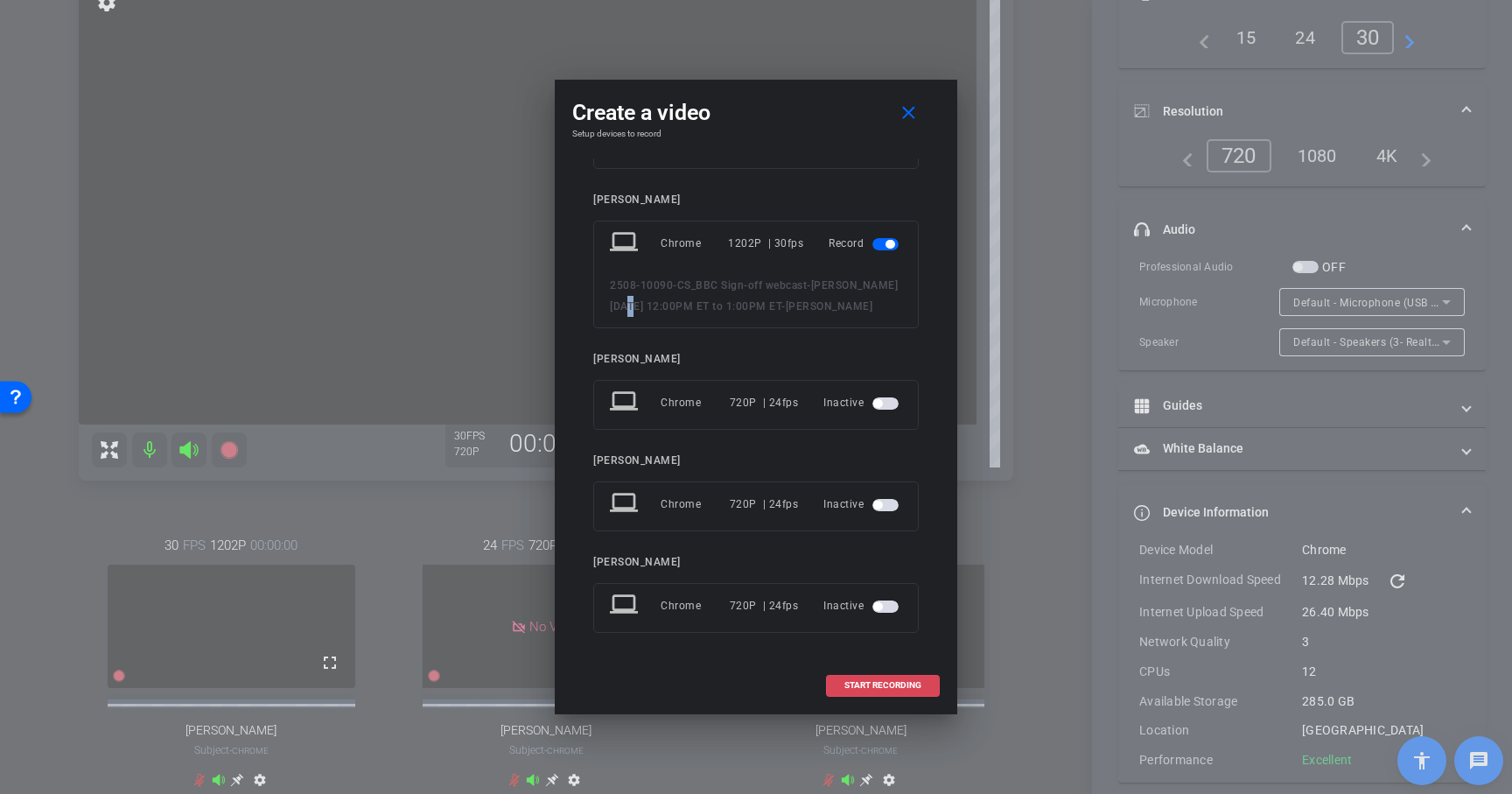
click at [882, 679] on span at bounding box center [882, 685] width 112 height 42
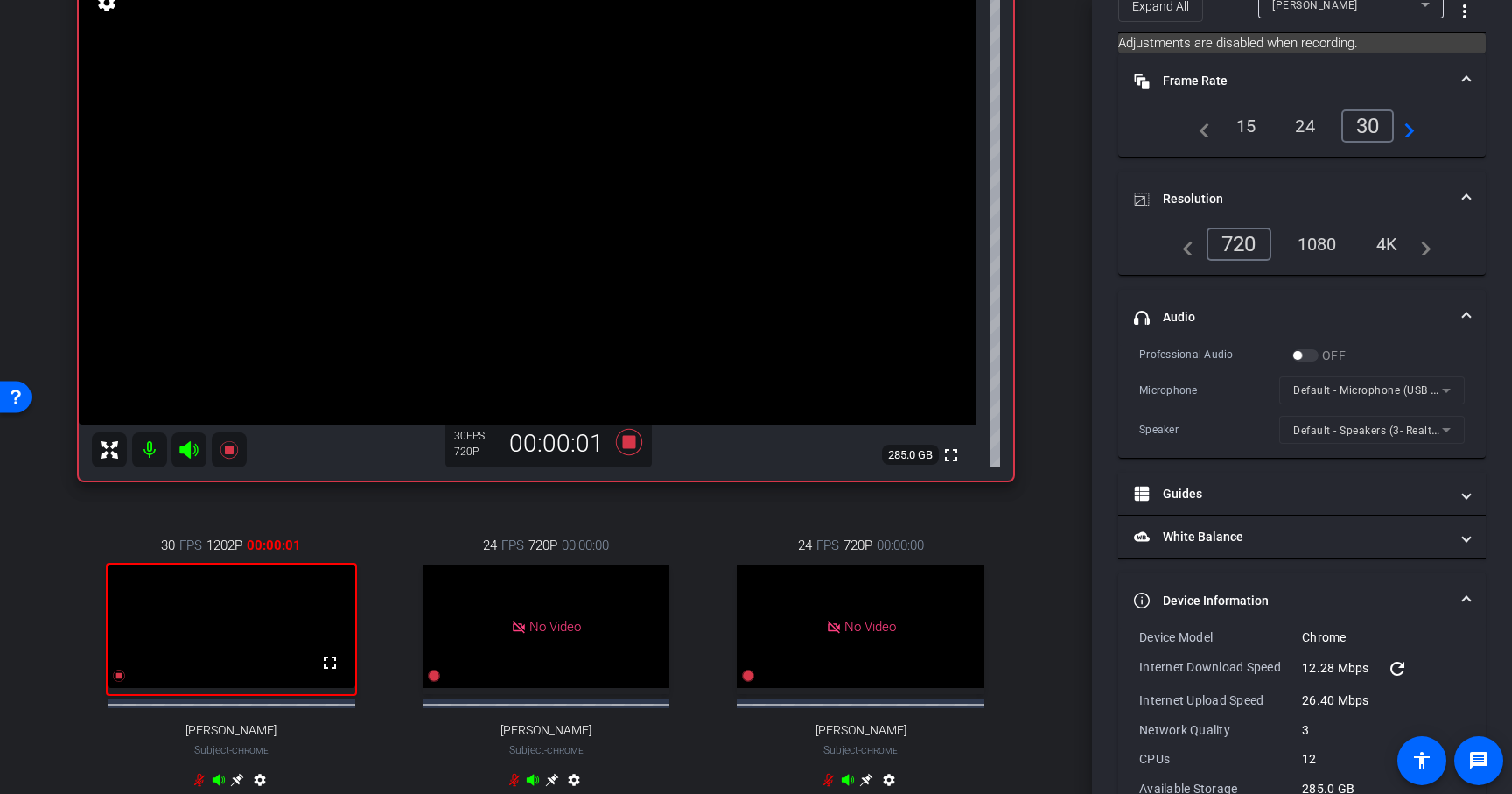
scroll to position [0, 0]
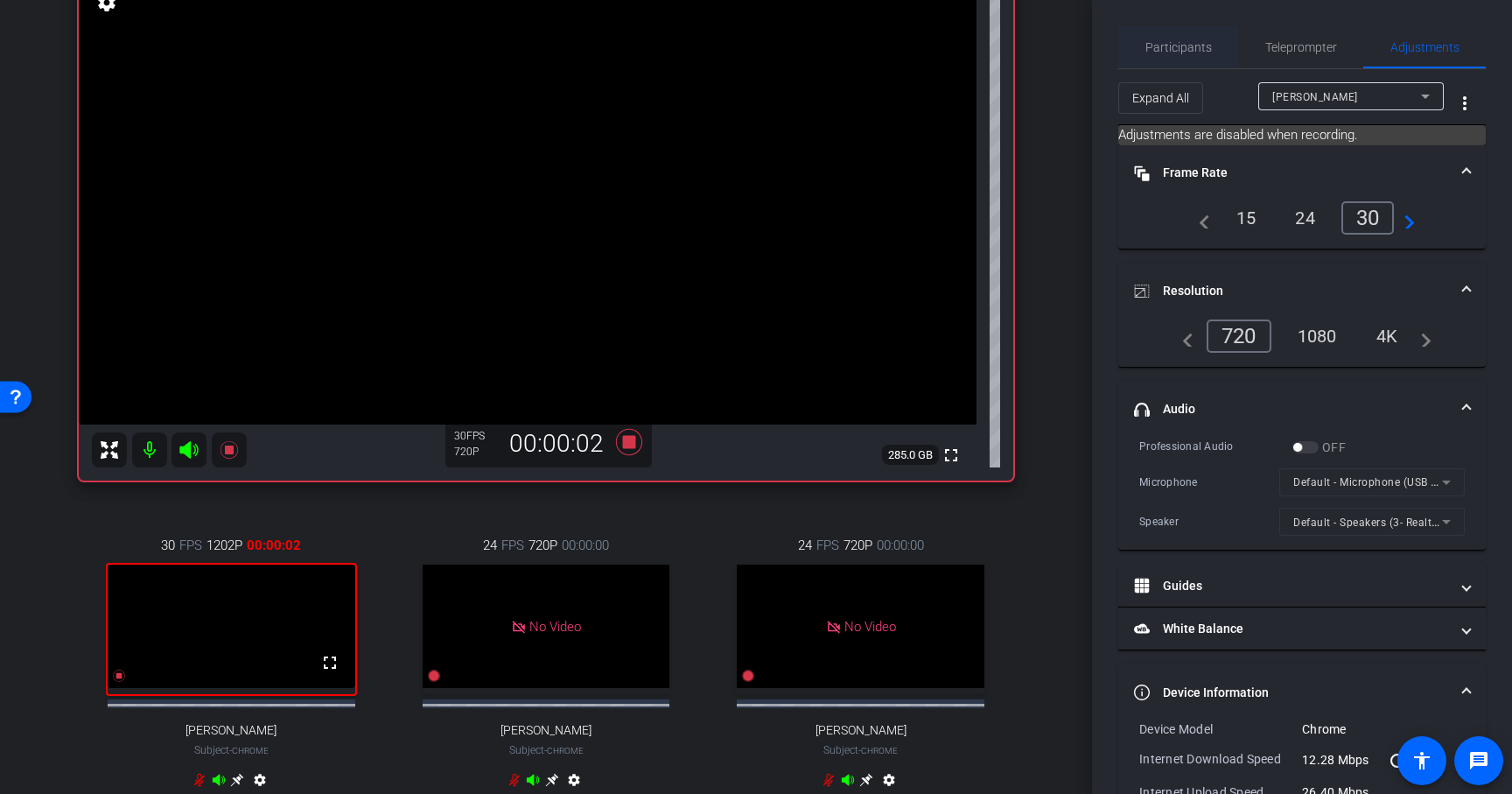
click at [1176, 52] on span "Participants" at bounding box center [1179, 47] width 66 height 13
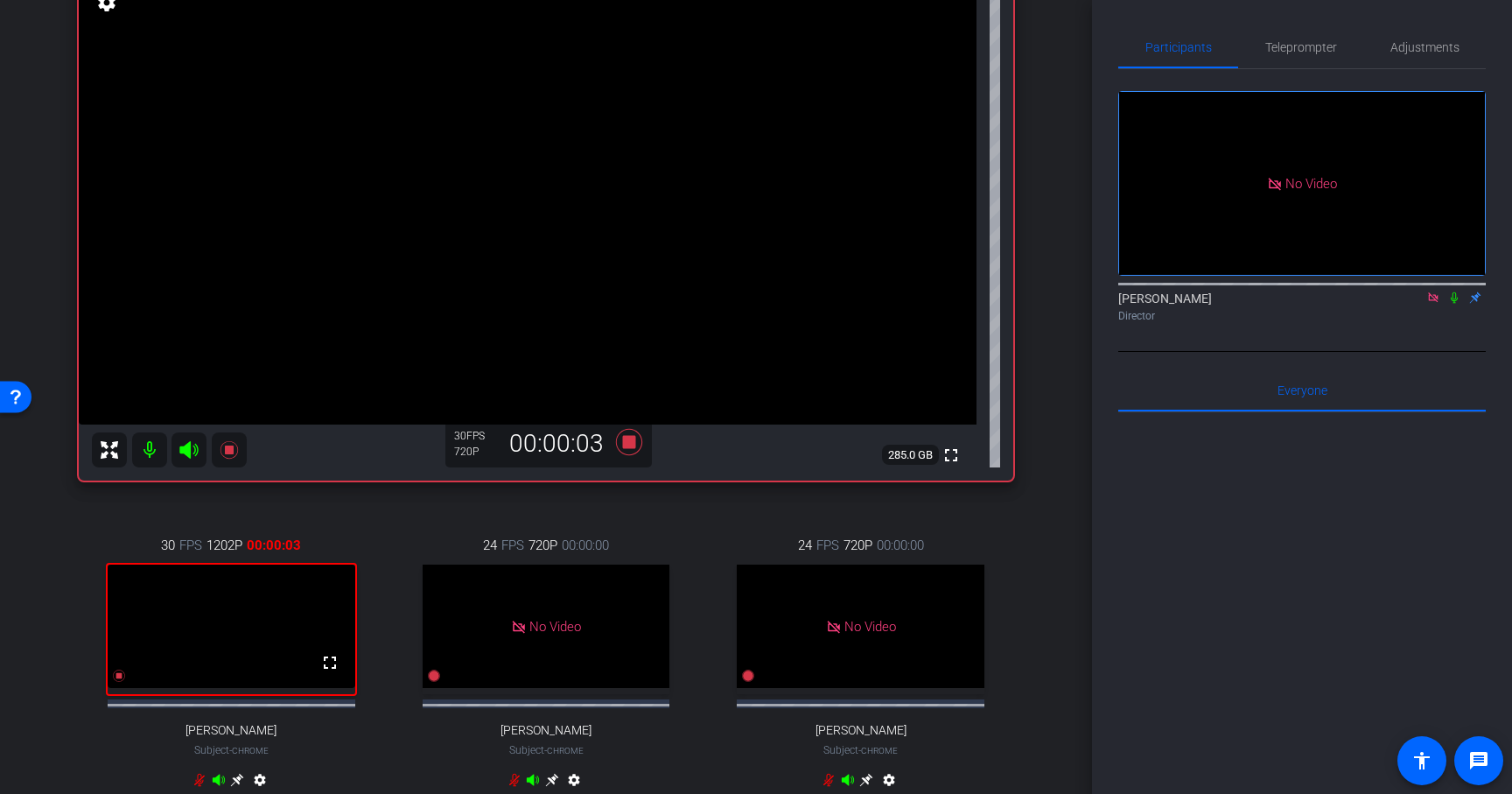
click at [1455, 292] on icon at bounding box center [1455, 297] width 7 height 12
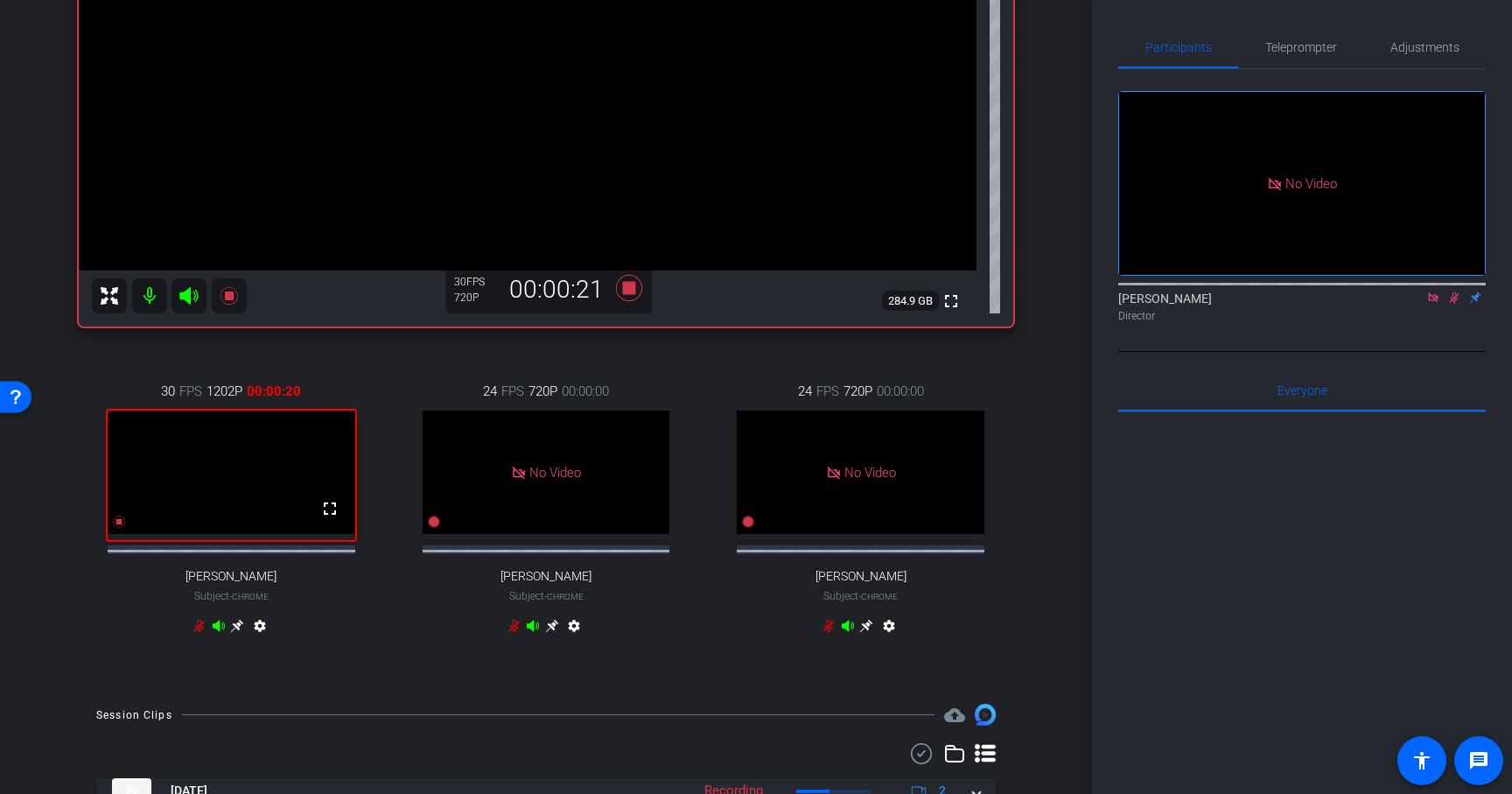
scroll to position [448, 0]
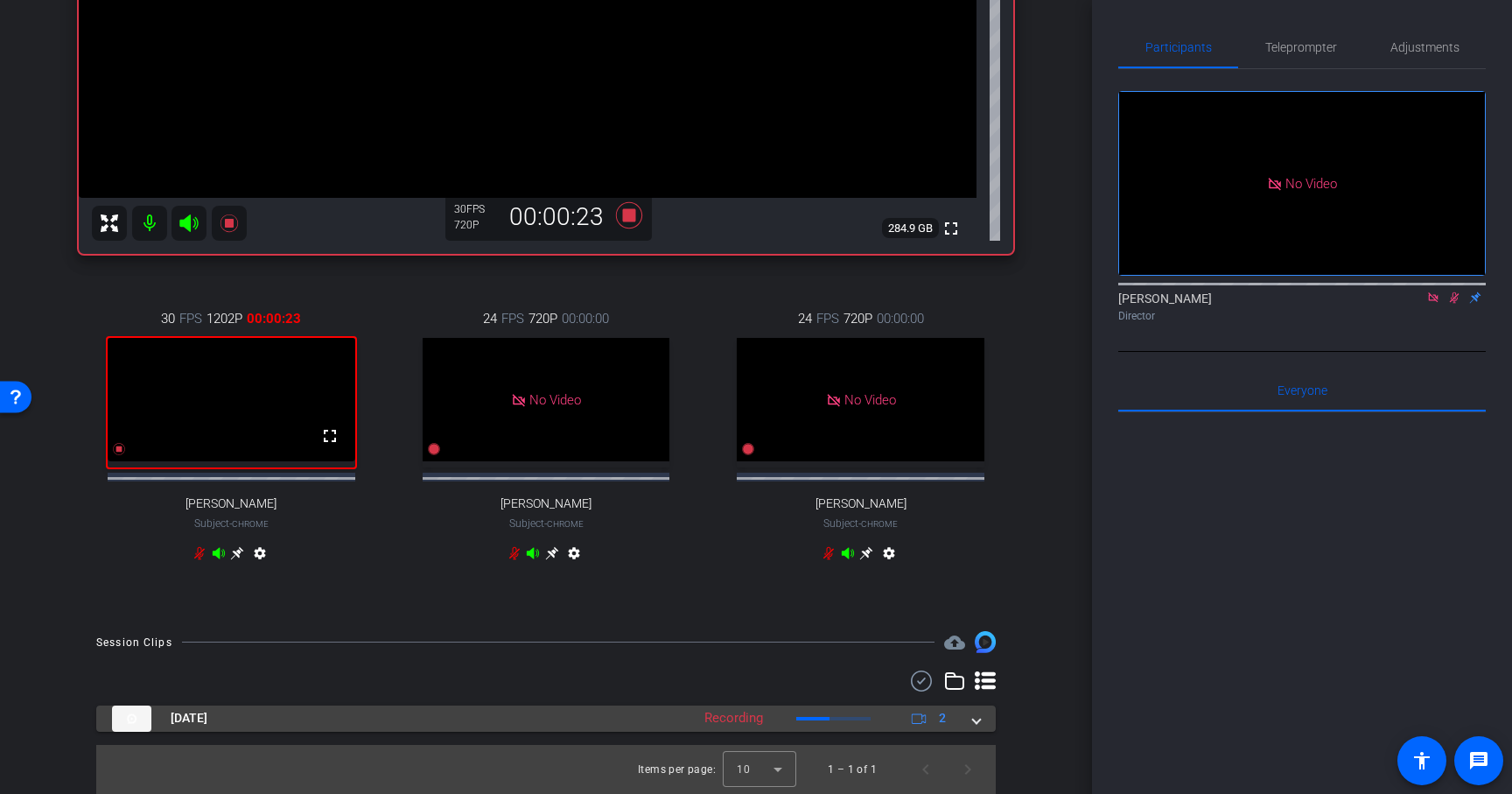
click at [976, 723] on span at bounding box center [977, 718] width 7 height 19
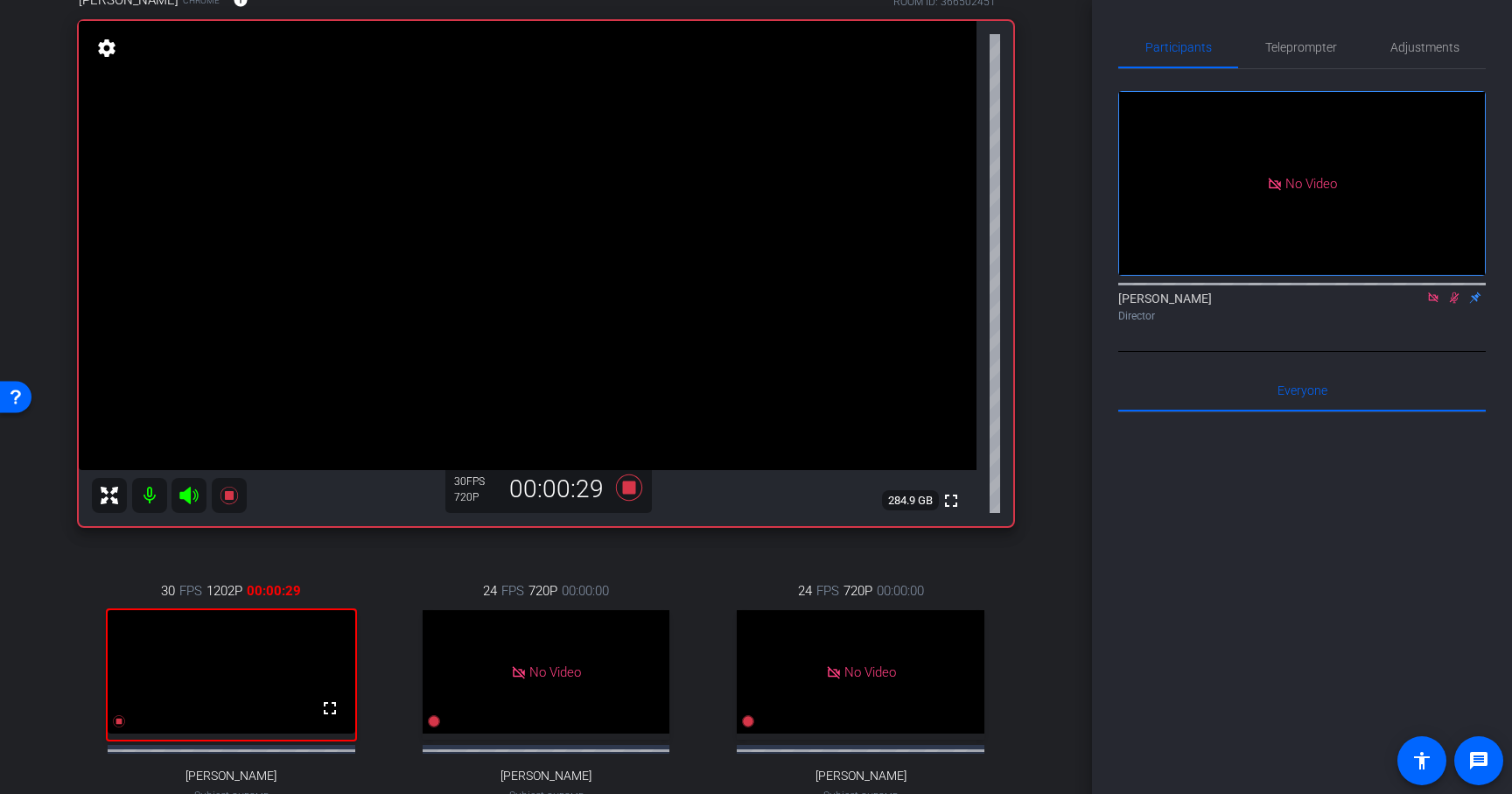
scroll to position [165, 0]
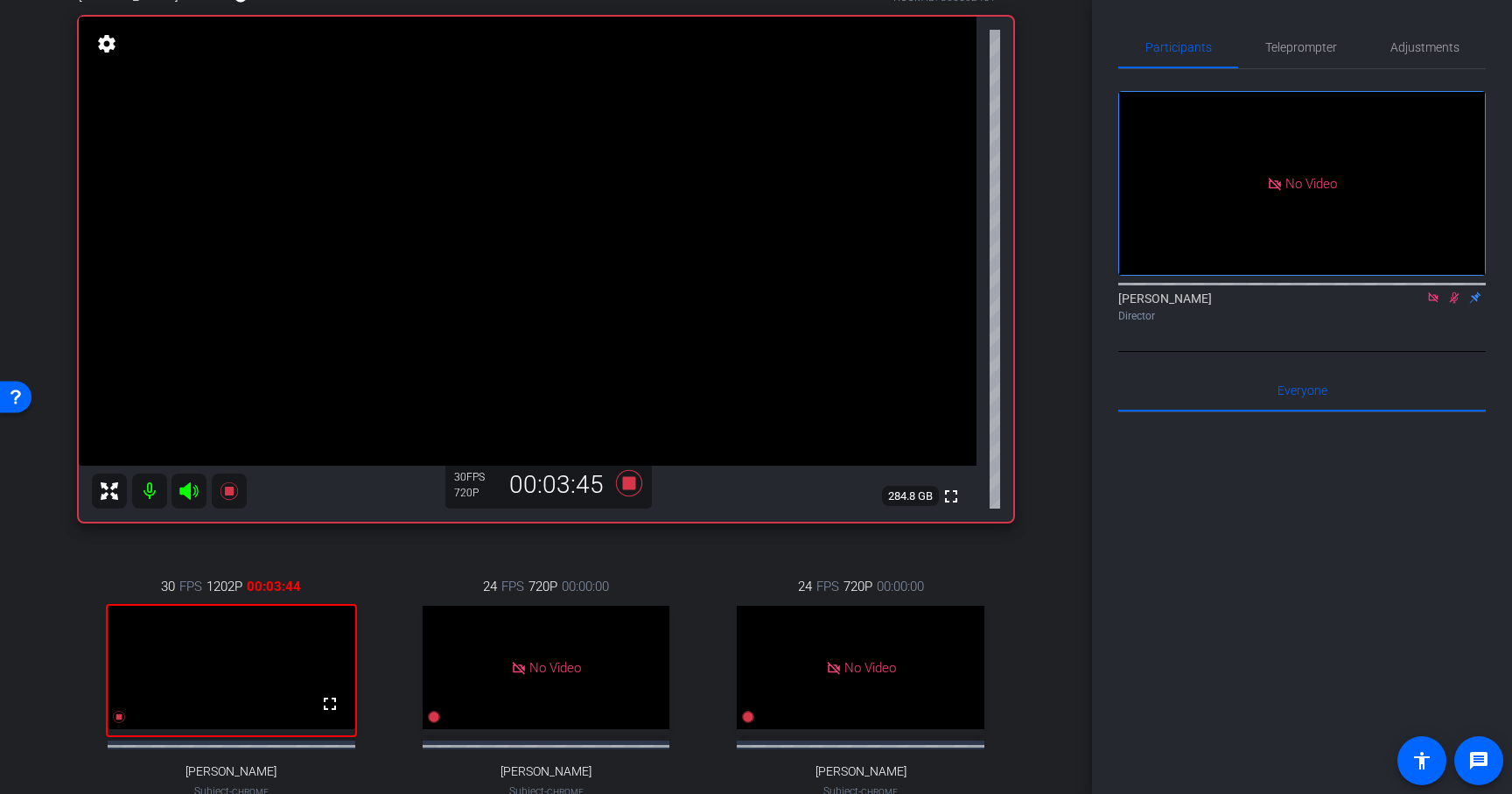
click at [1458, 292] on icon at bounding box center [1455, 297] width 10 height 12
click at [630, 483] on icon at bounding box center [629, 482] width 26 height 26
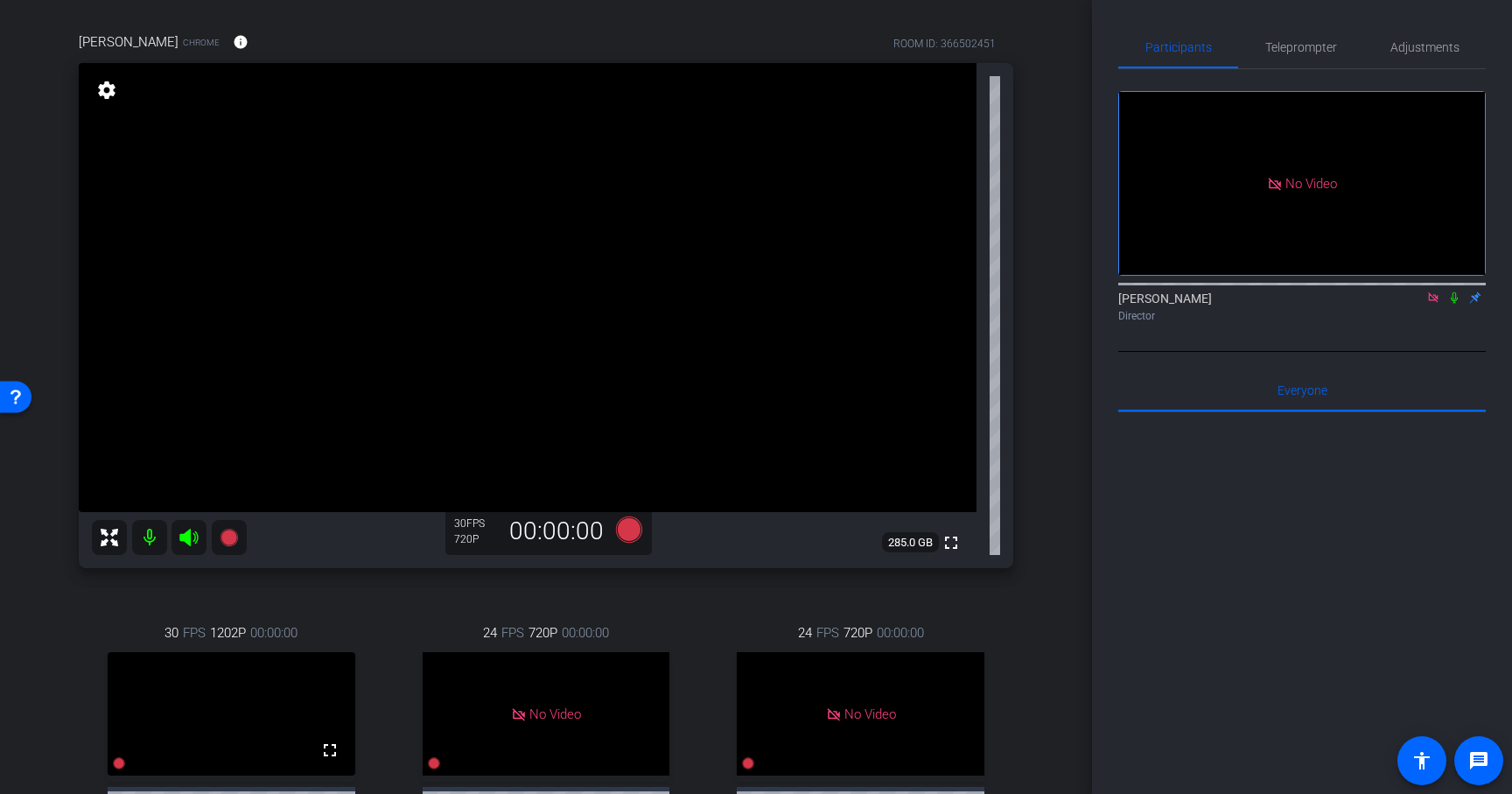
scroll to position [117, 0]
click at [1453, 292] on icon at bounding box center [1455, 297] width 7 height 12
click at [1458, 291] on icon at bounding box center [1455, 297] width 14 height 13
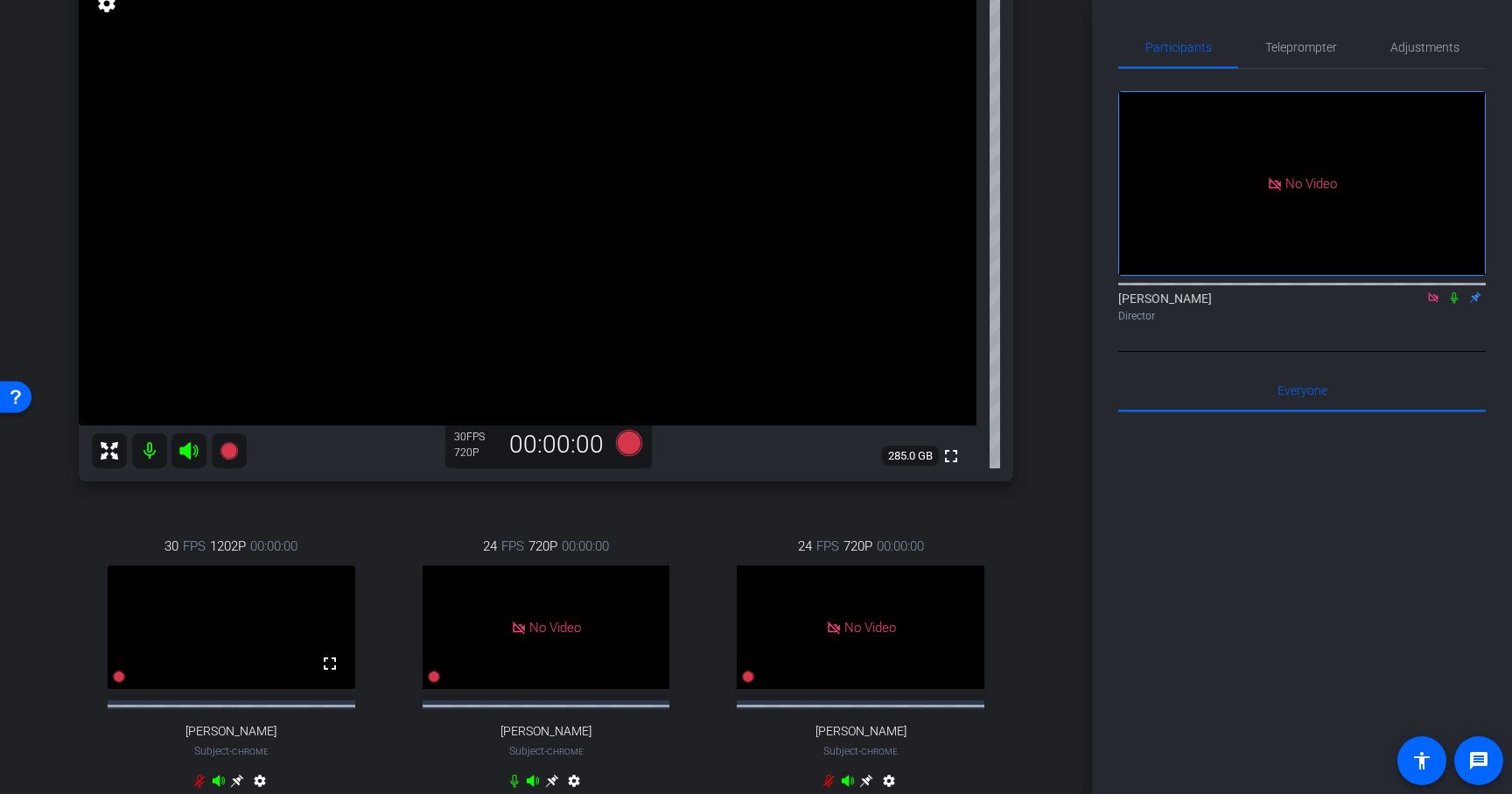
scroll to position [215, 0]
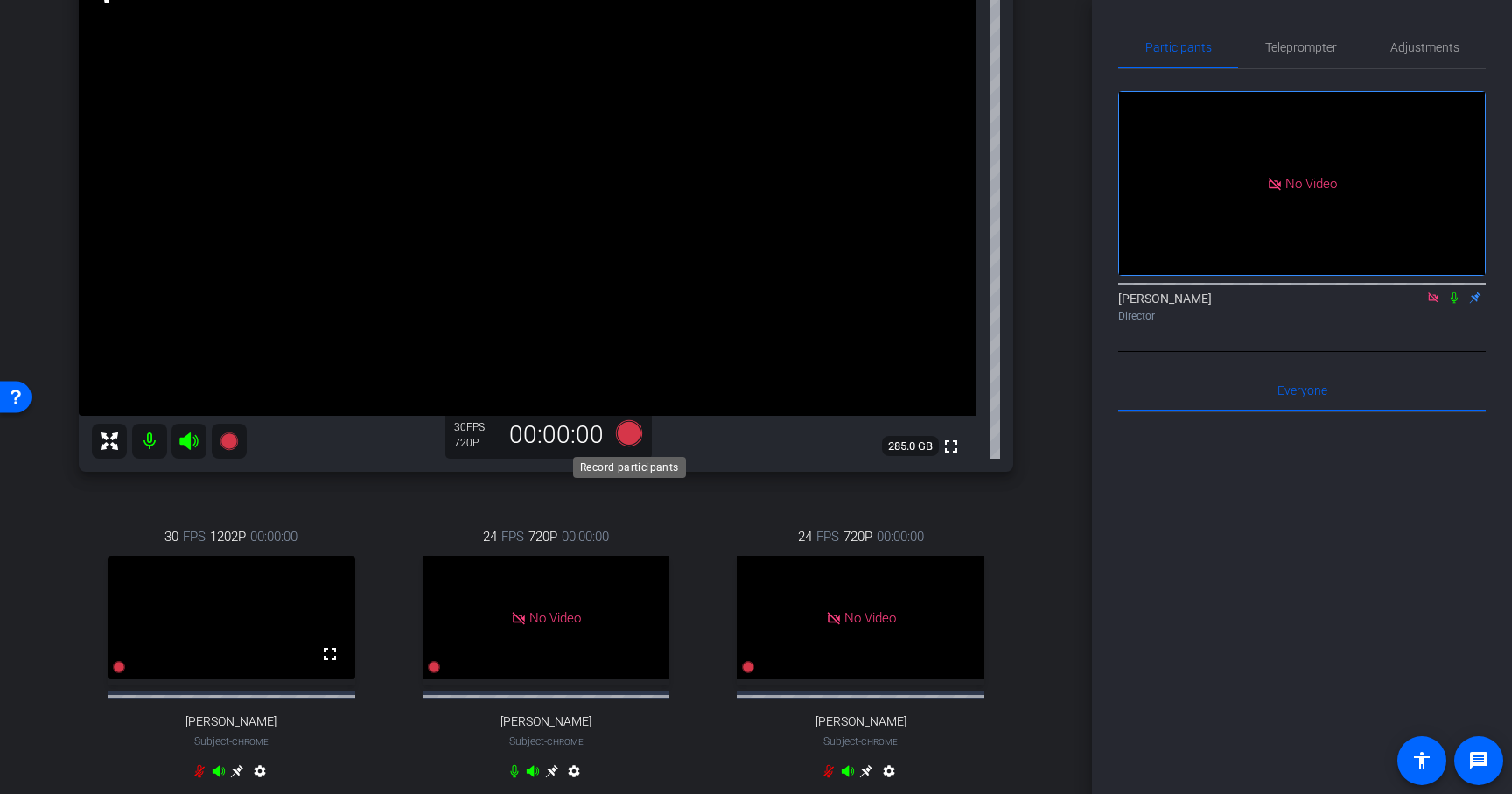
click at [635, 442] on icon at bounding box center [629, 432] width 42 height 31
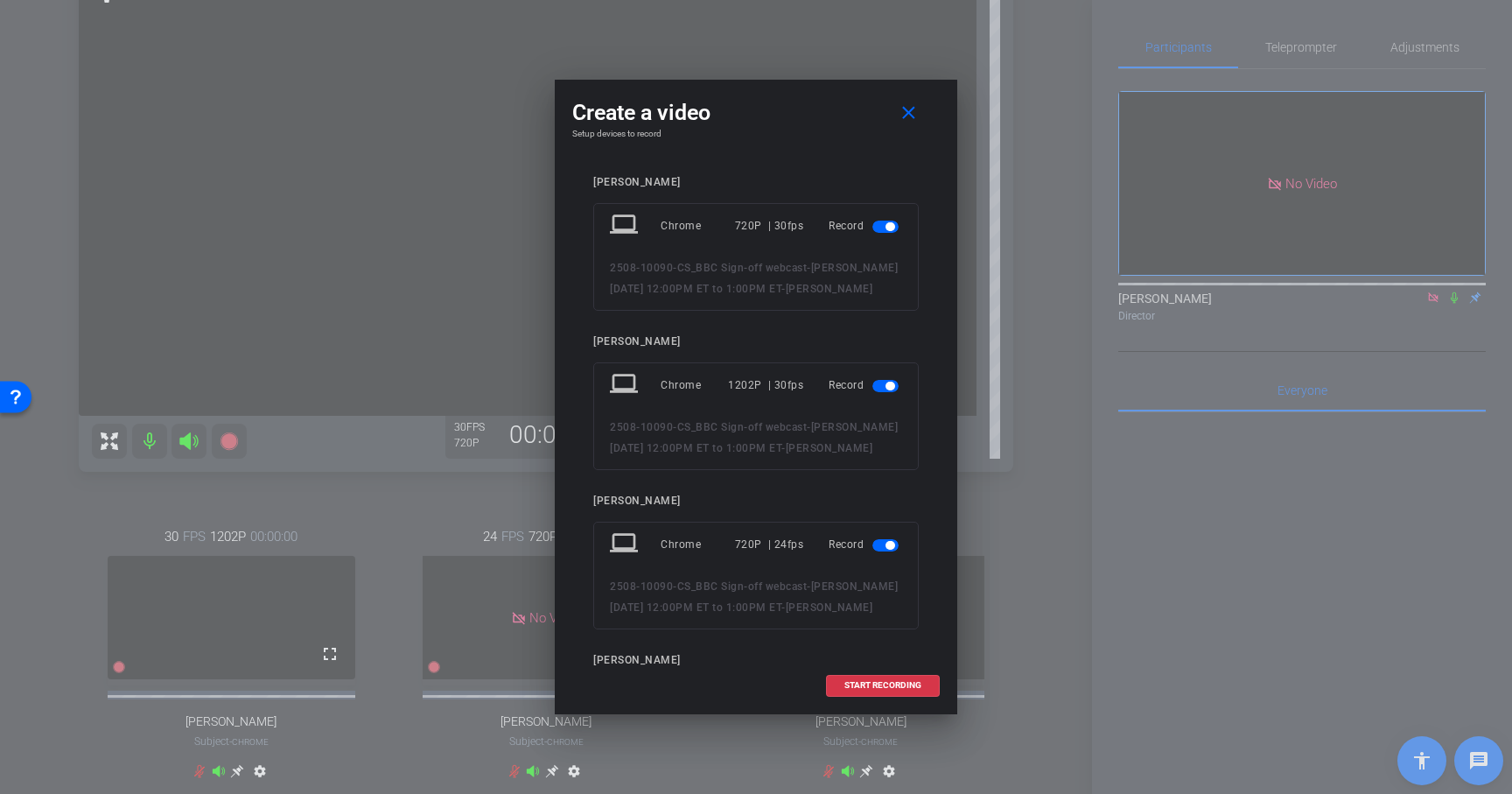
click at [891, 549] on span "button" at bounding box center [885, 546] width 26 height 13
click at [891, 646] on span "button" at bounding box center [890, 647] width 9 height 9
click at [884, 688] on span "START RECORDING" at bounding box center [883, 685] width 77 height 9
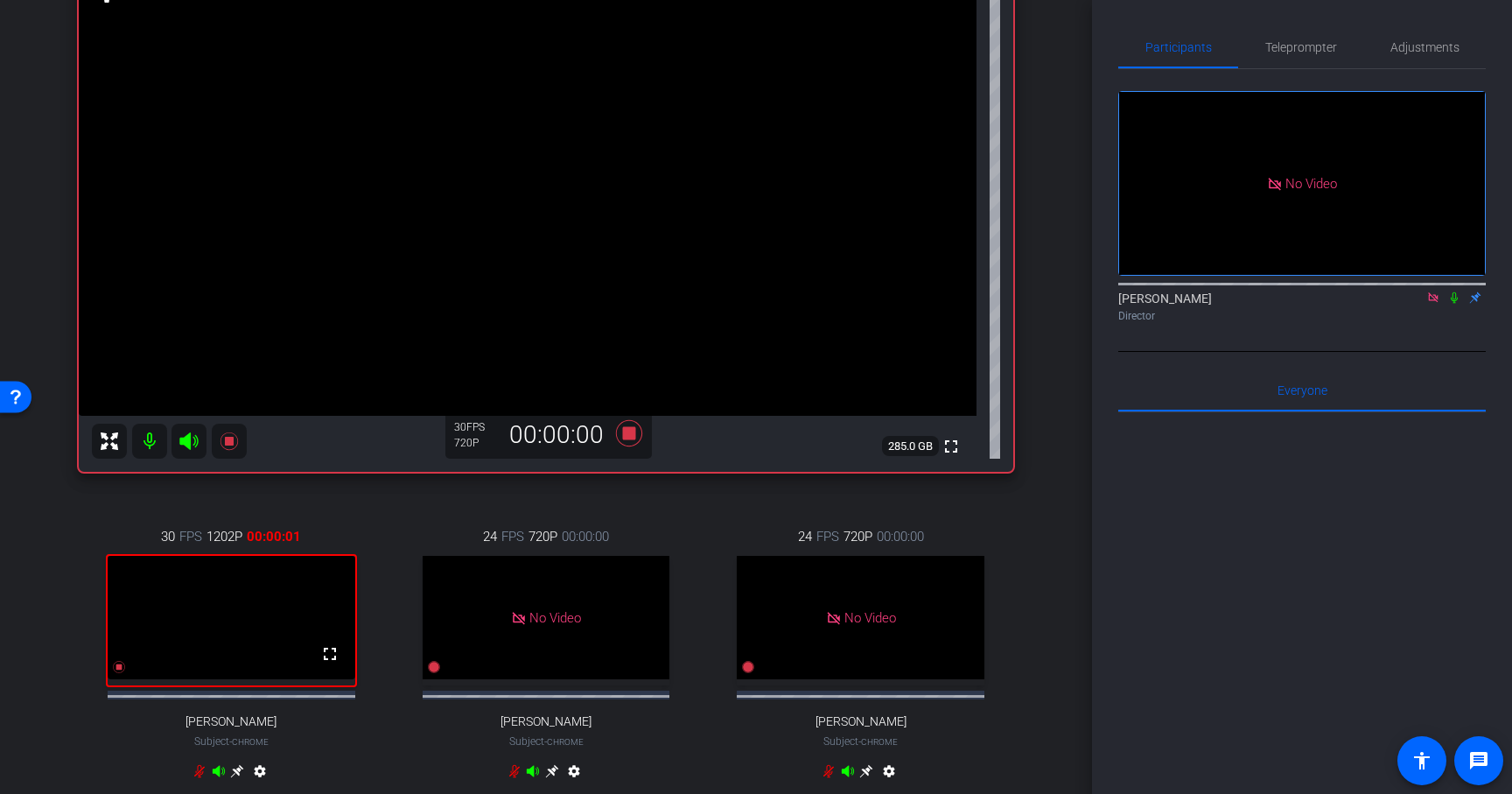
click at [1458, 291] on icon at bounding box center [1455, 297] width 14 height 13
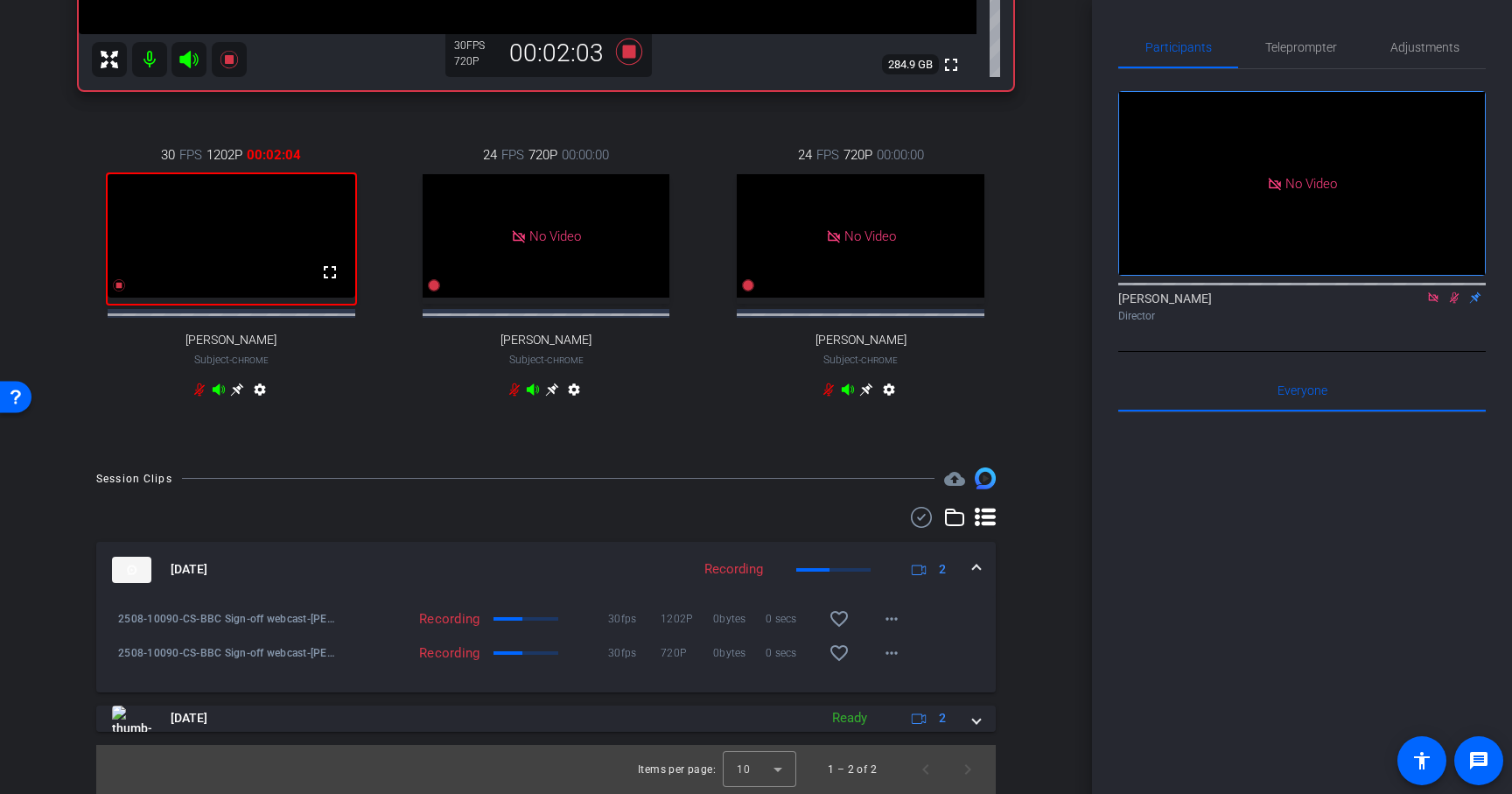
scroll to position [612, 0]
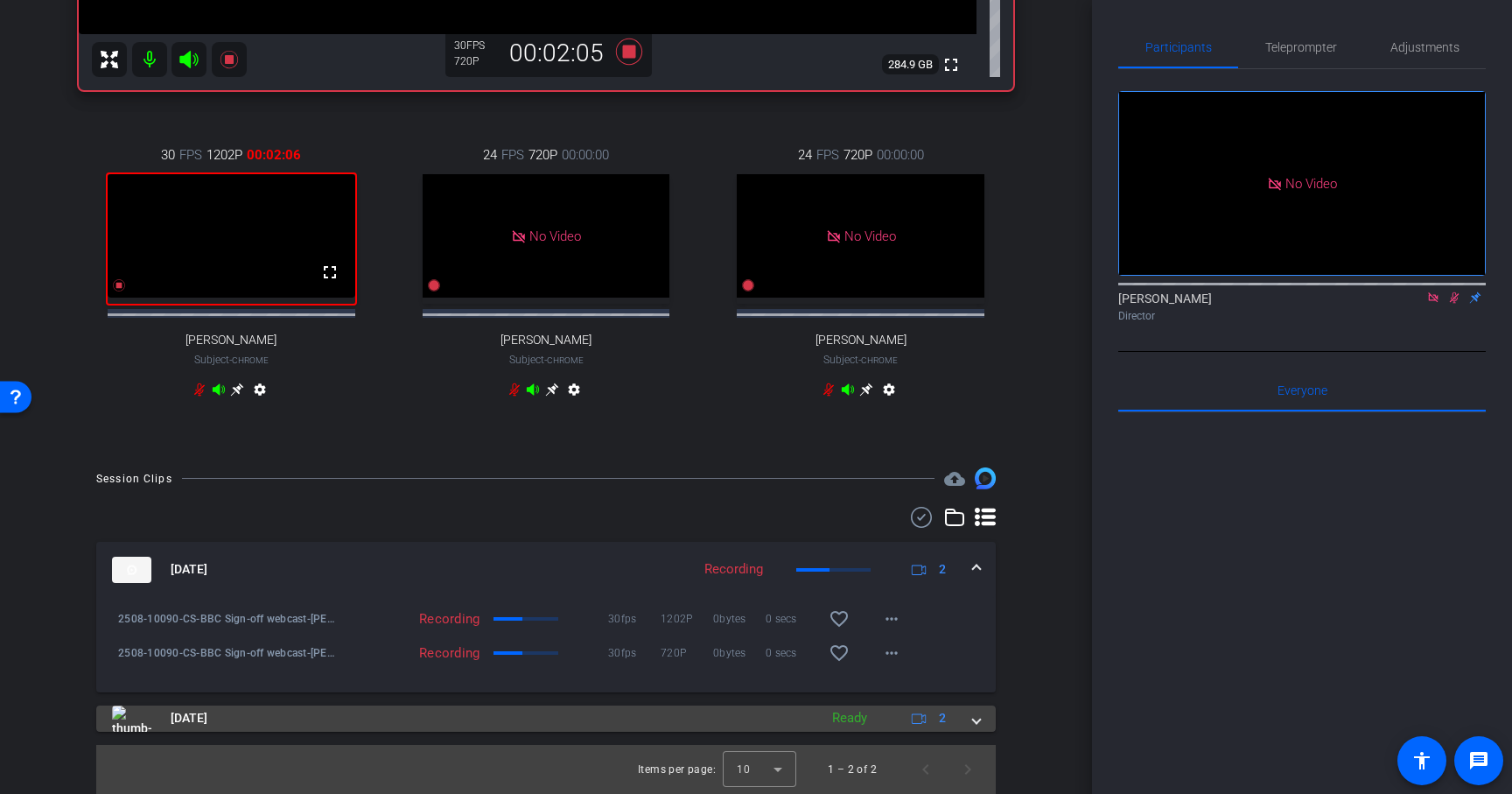
click at [975, 717] on span at bounding box center [977, 718] width 7 height 19
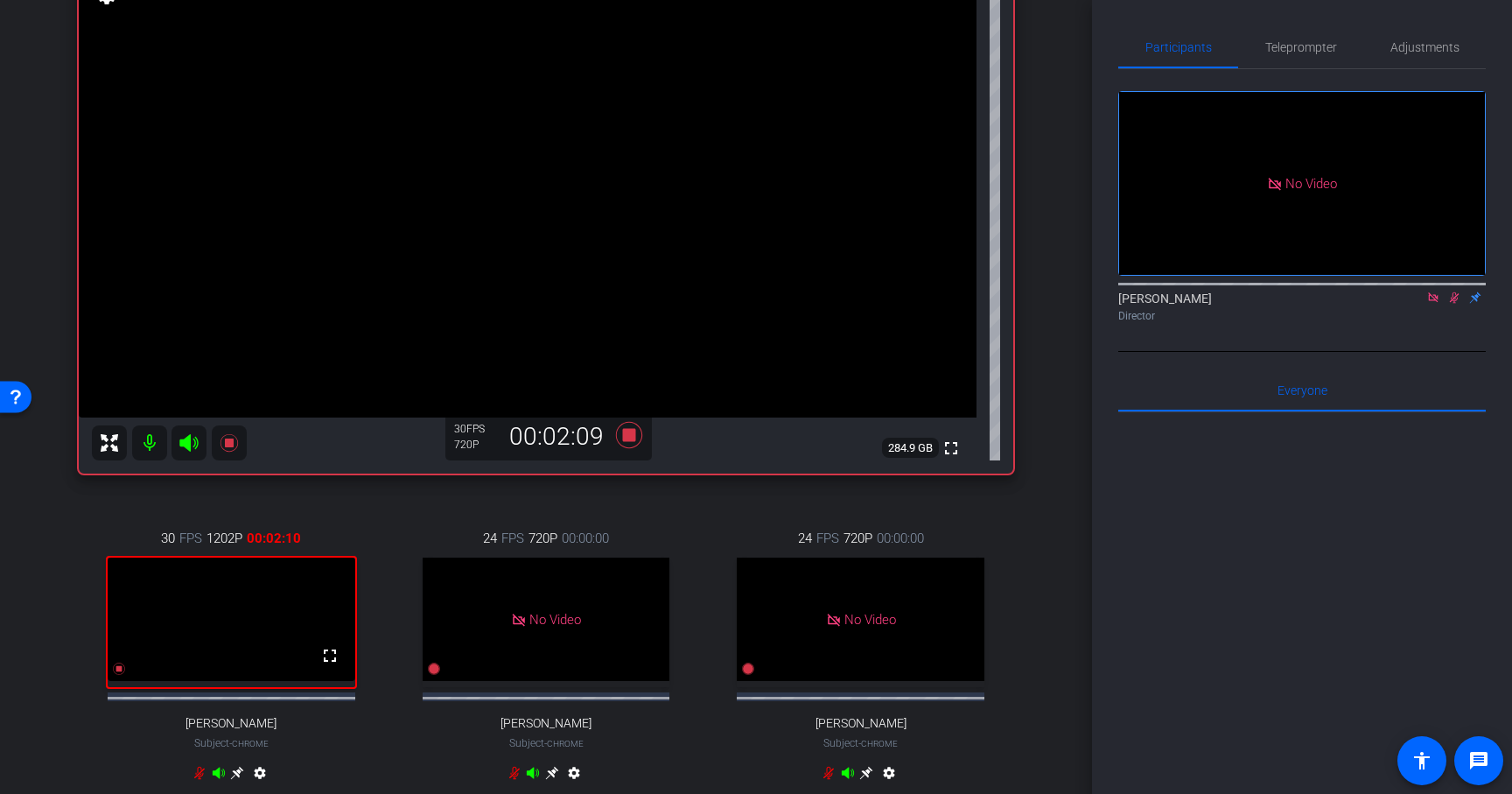
scroll to position [194, 0]
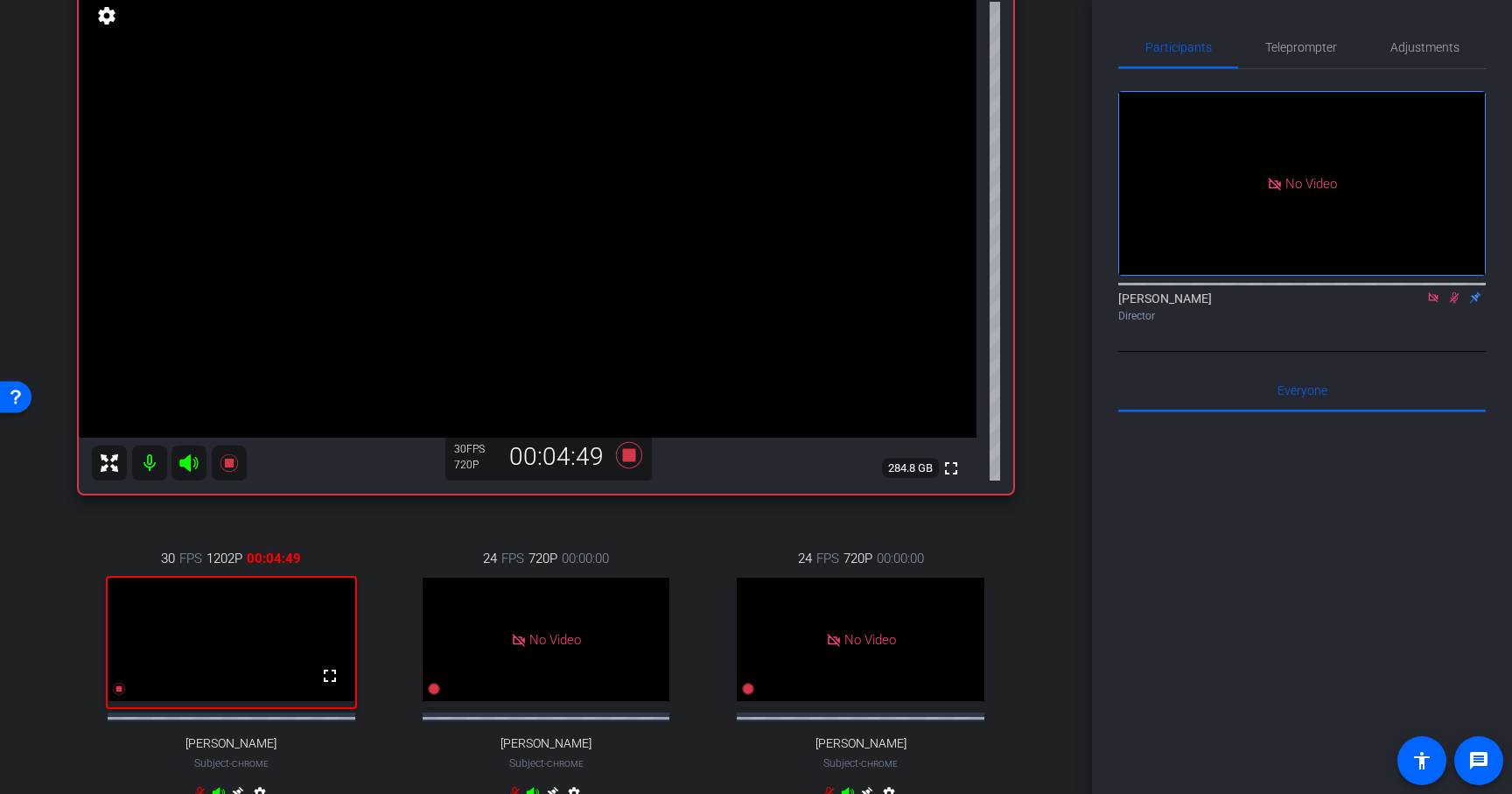
click at [1458, 291] on icon at bounding box center [1455, 297] width 14 height 13
click at [635, 456] on icon at bounding box center [629, 455] width 42 height 31
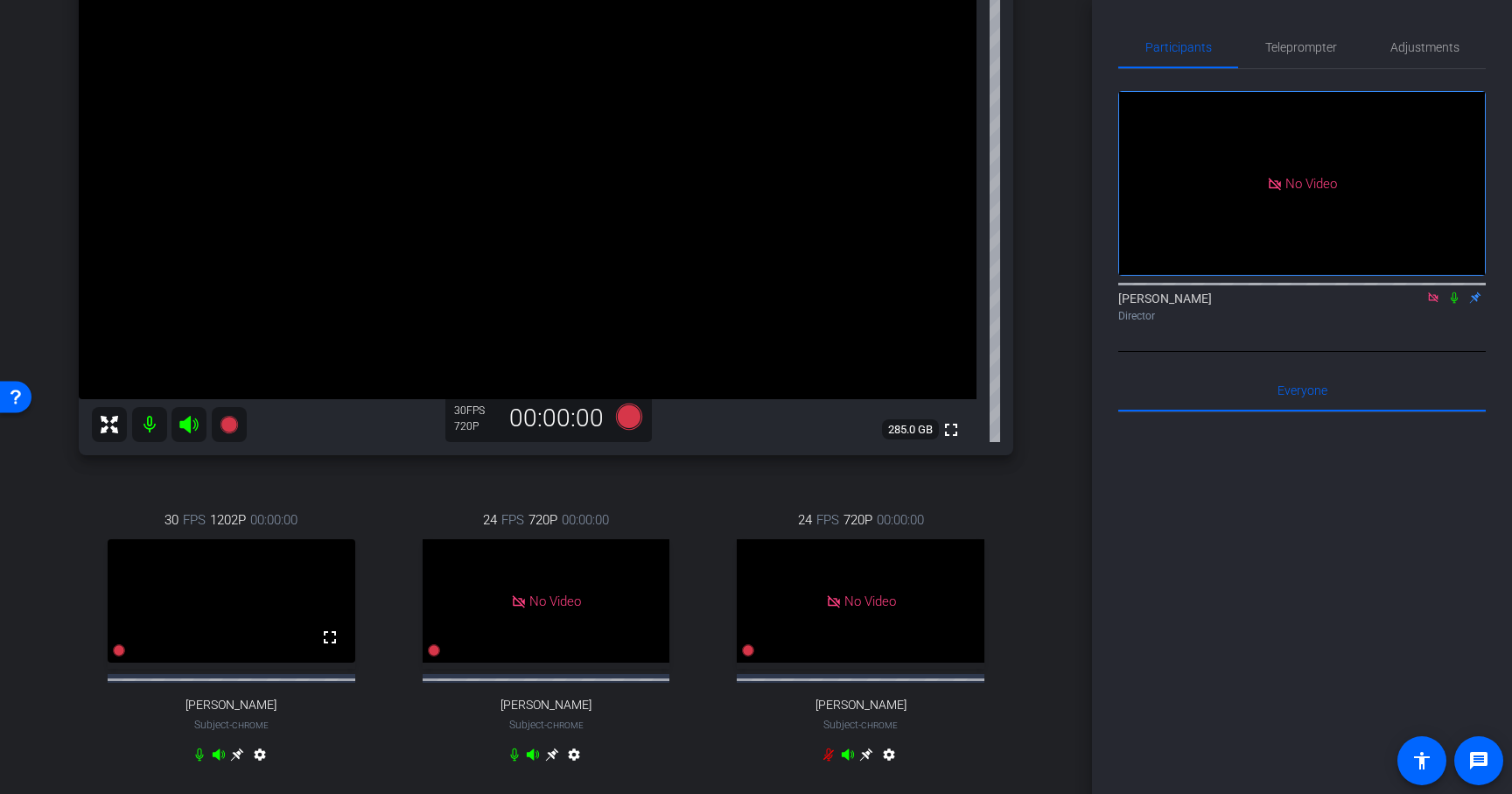
scroll to position [231, 0]
click at [1433, 292] on icon at bounding box center [1433, 297] width 10 height 10
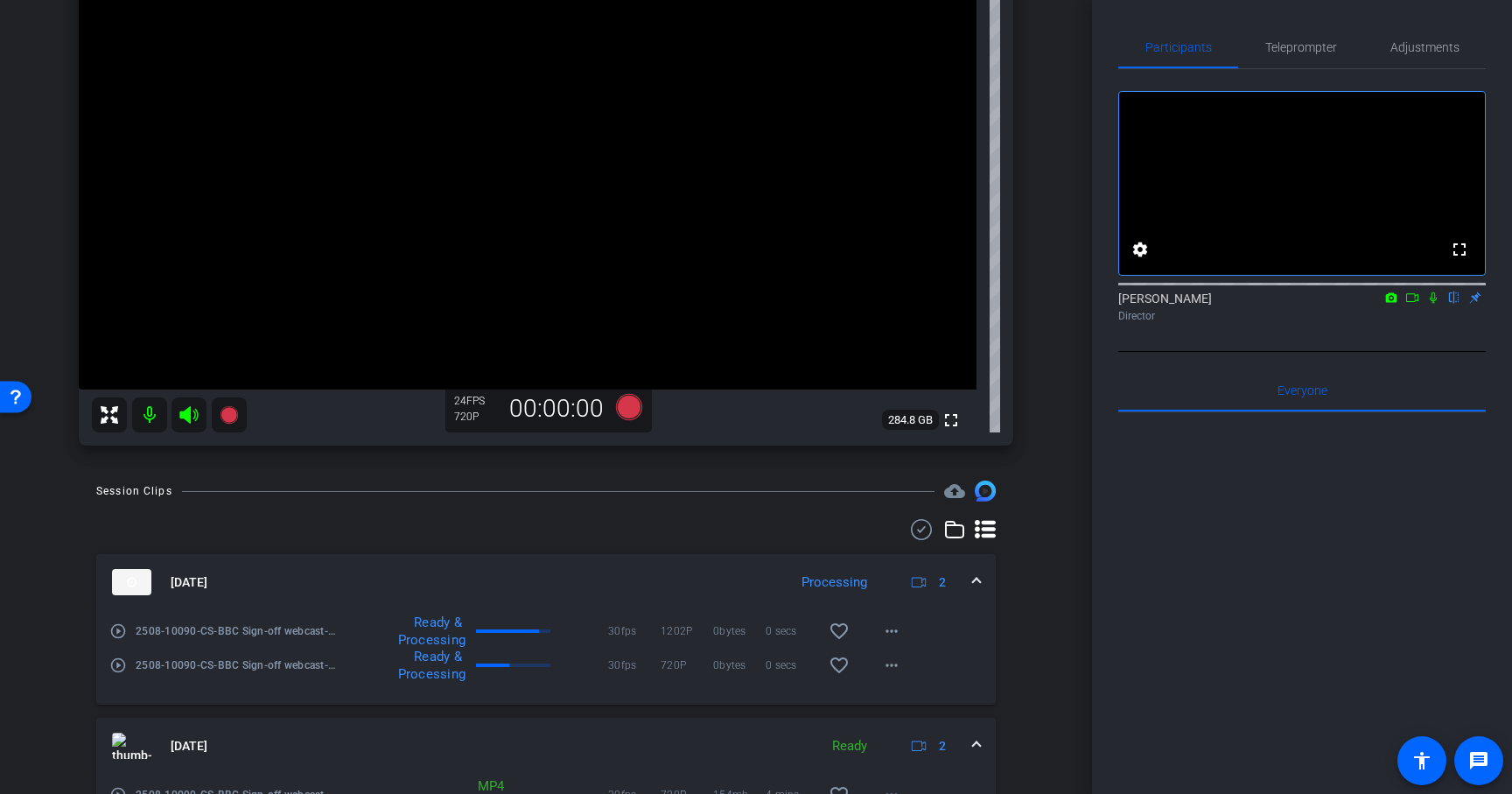
scroll to position [29, 0]
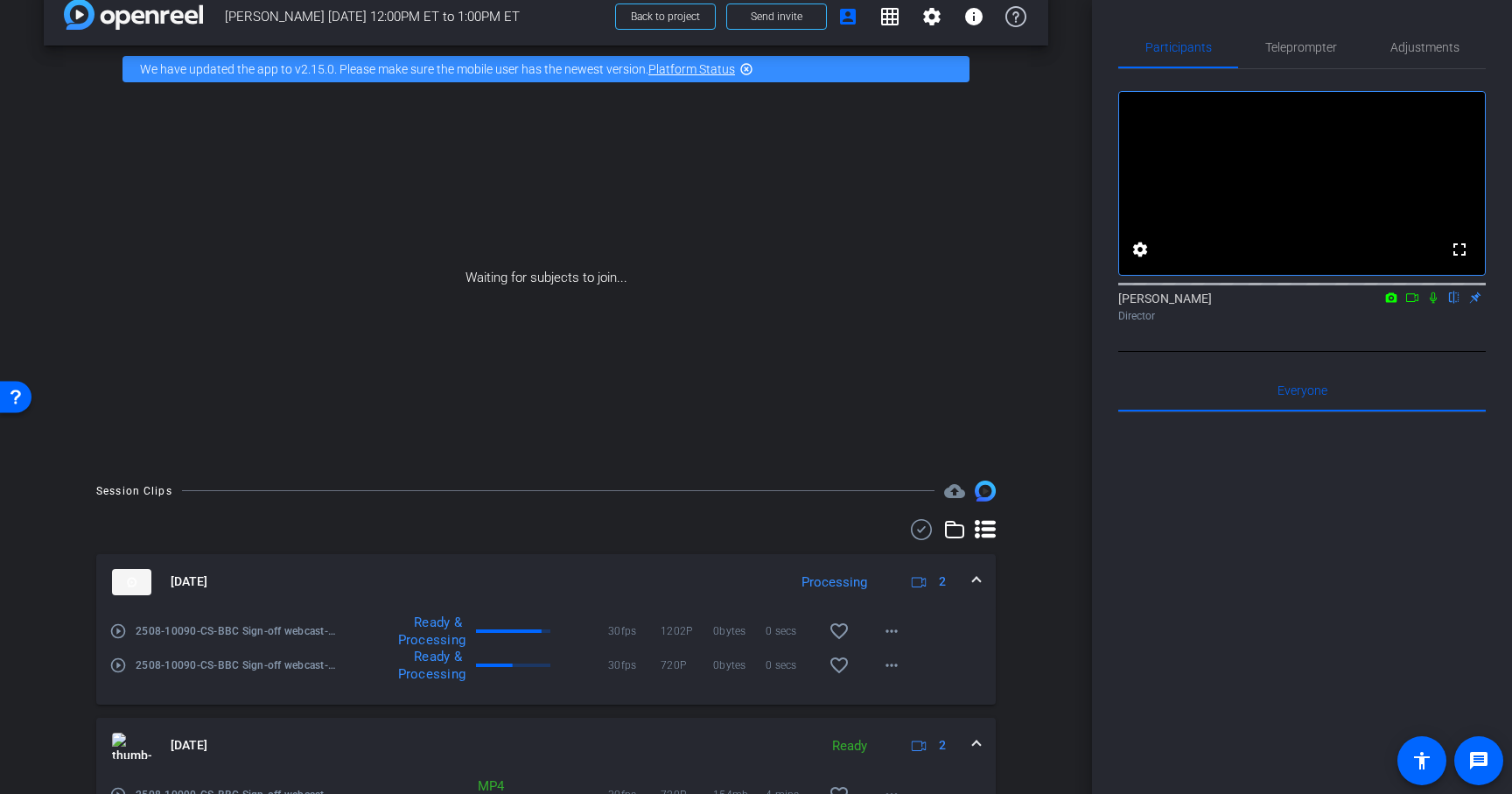
click at [1414, 304] on icon at bounding box center [1413, 297] width 14 height 13
click at [1003, 579] on div "Session Clips cloud_upload Sep 11, 2025 Processing 2 play_circle_outline 2508-1…" at bounding box center [546, 706] width 1005 height 450
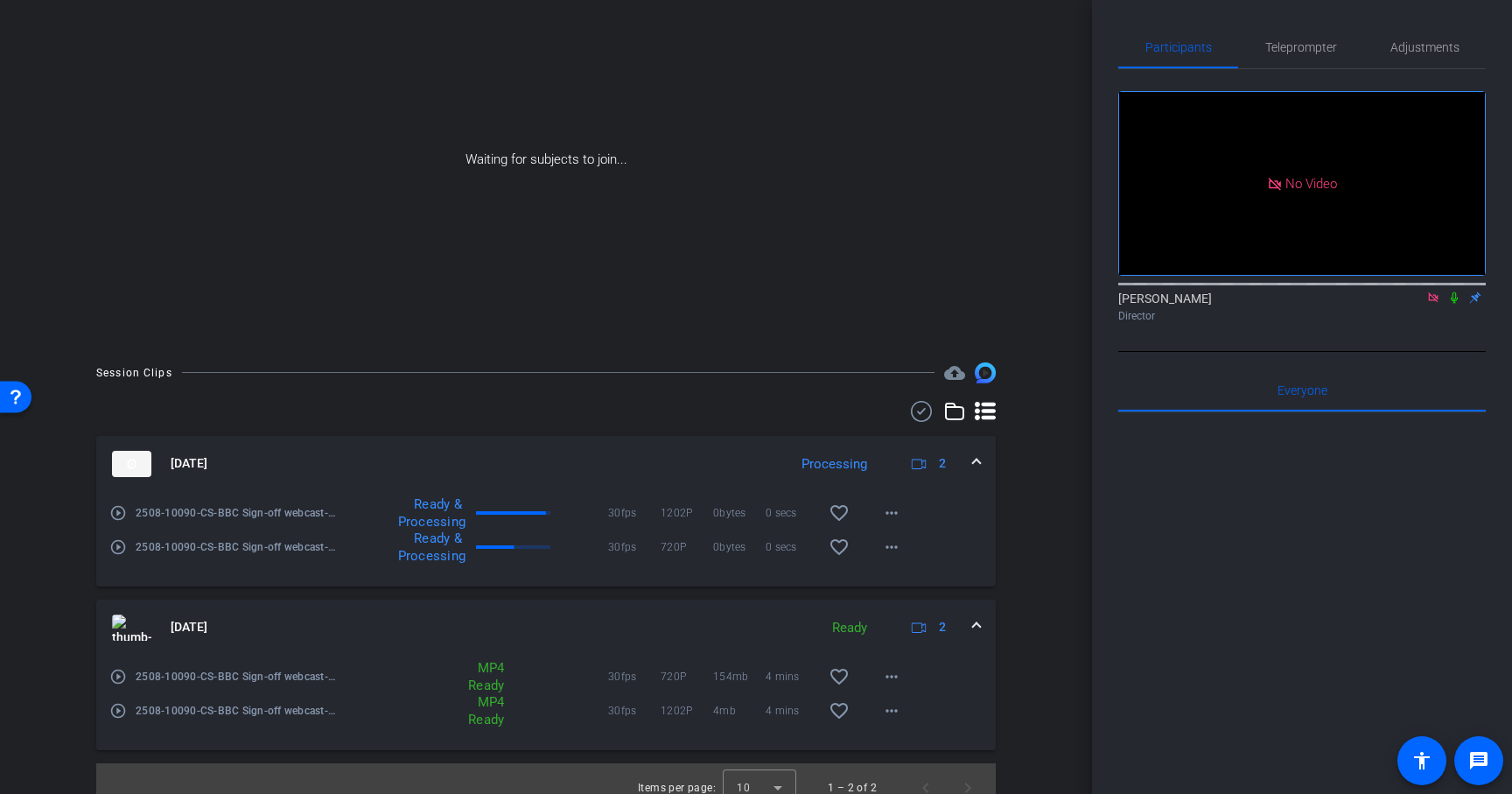
scroll to position [166, 0]
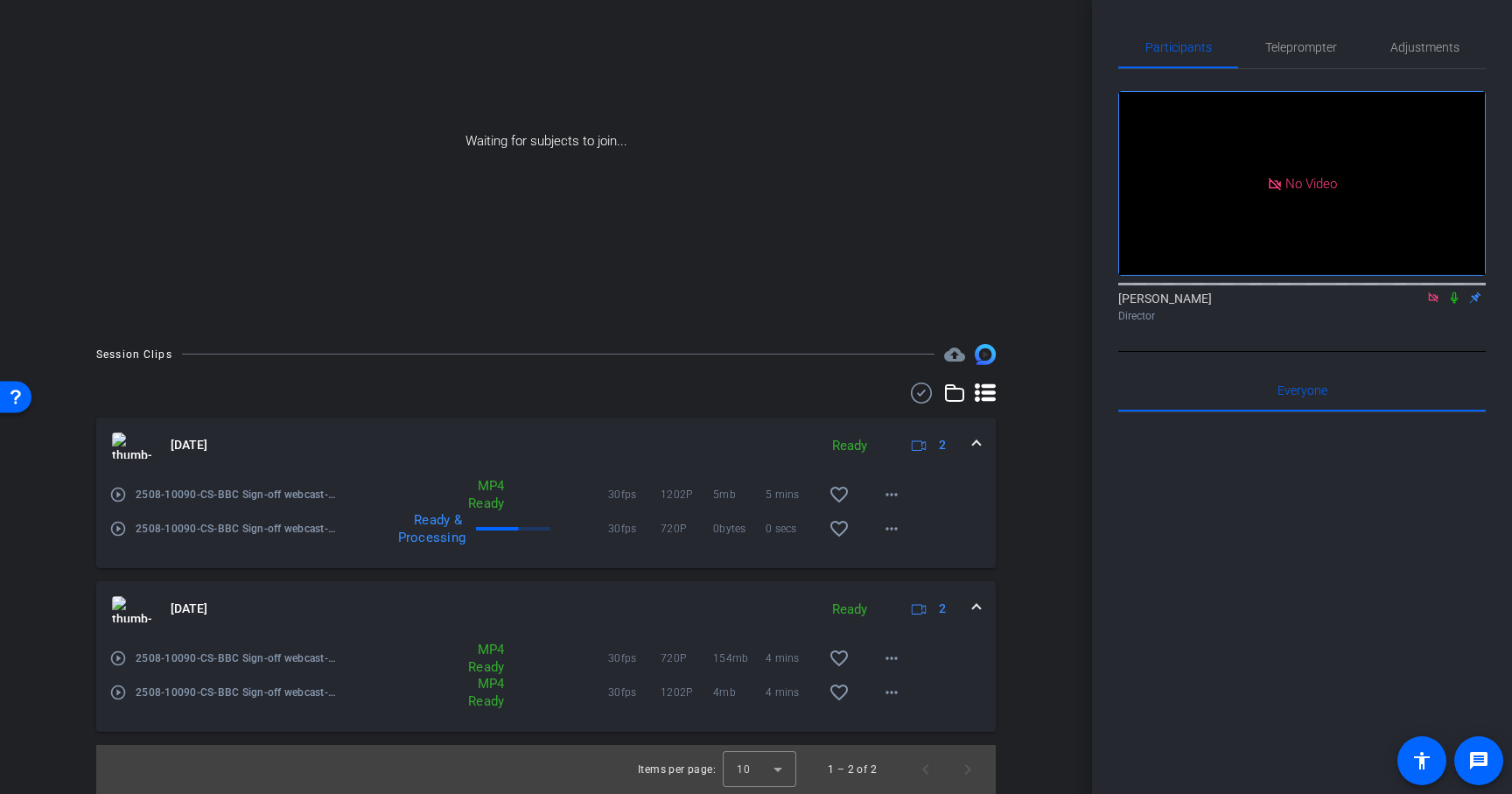
click at [1455, 304] on icon at bounding box center [1455, 297] width 14 height 13
click at [885, 705] on span at bounding box center [891, 692] width 42 height 42
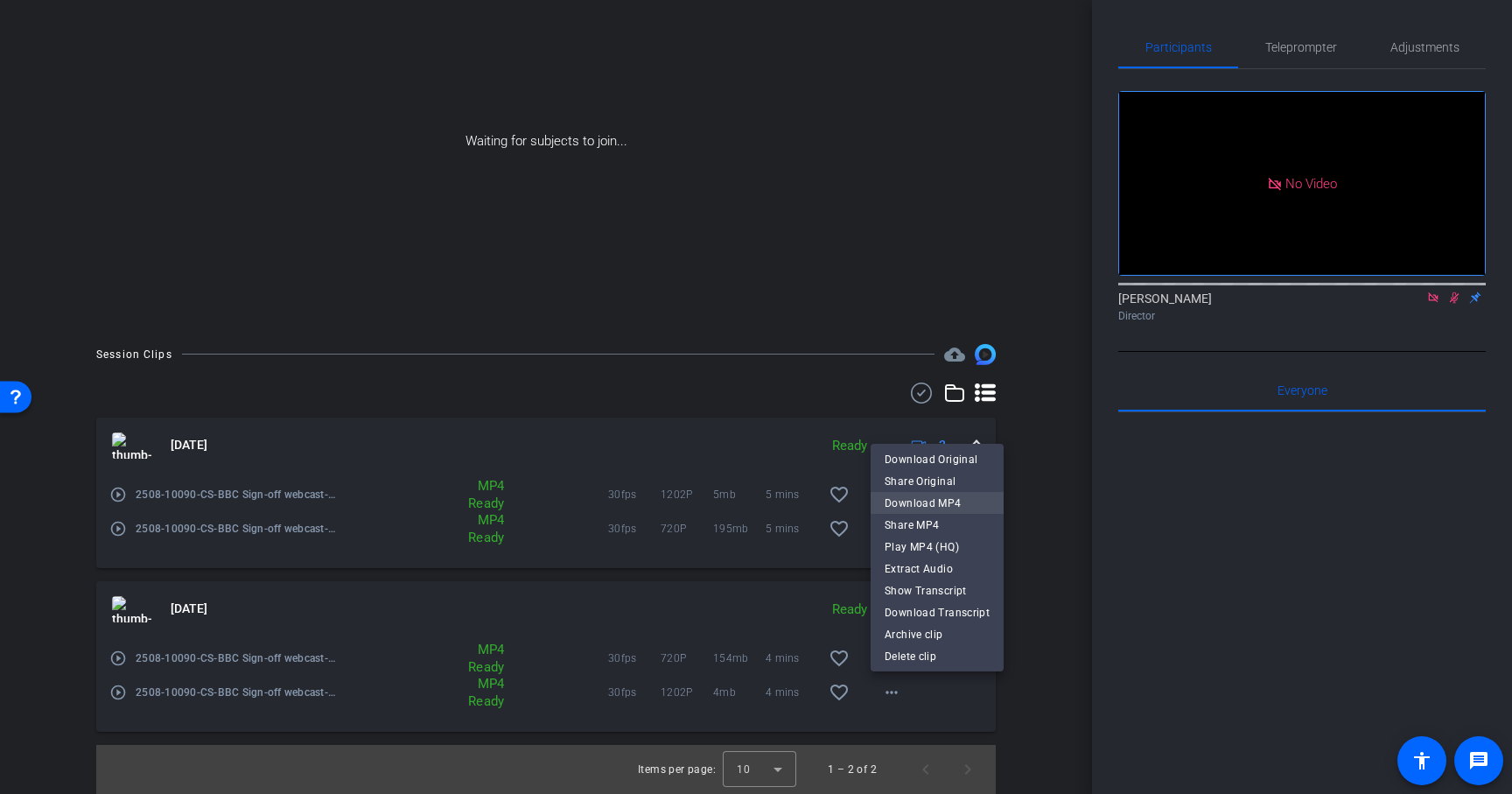
click at [929, 498] on span "Download MP4" at bounding box center [938, 504] width 105 height 21
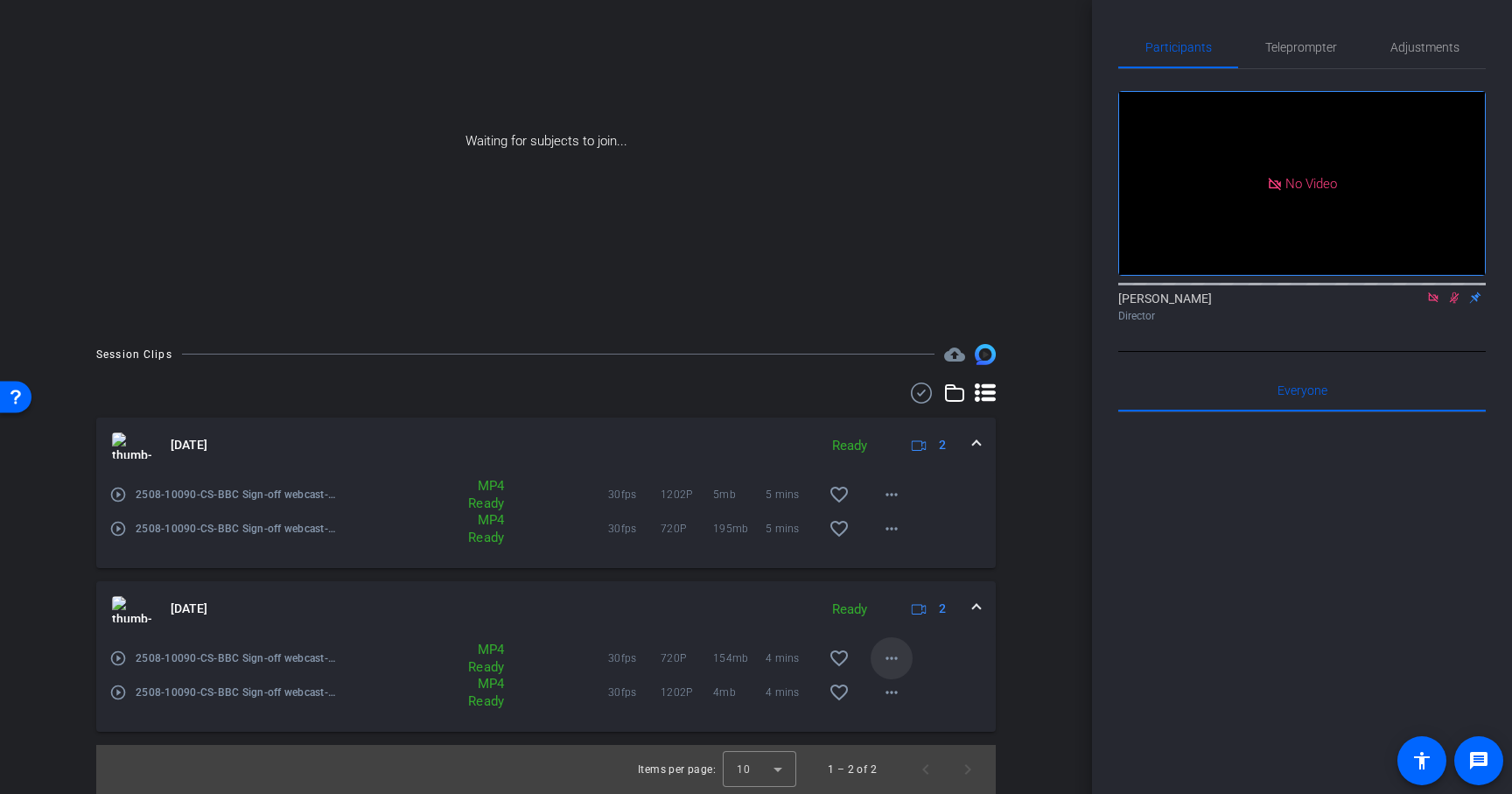
click at [893, 659] on mat-icon "more_horiz" at bounding box center [892, 658] width 21 height 21
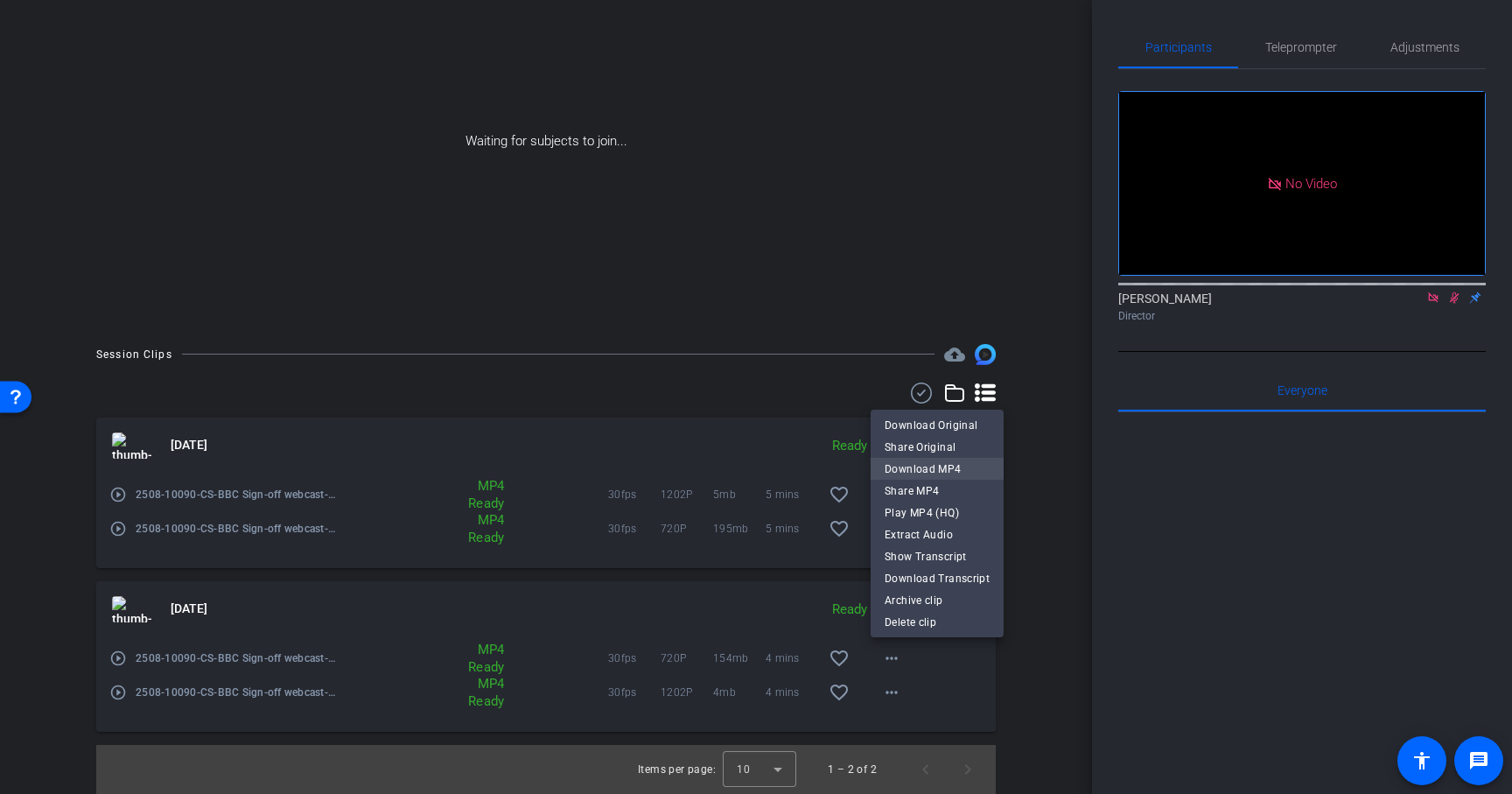
click at [928, 463] on span "Download MP4" at bounding box center [938, 469] width 105 height 21
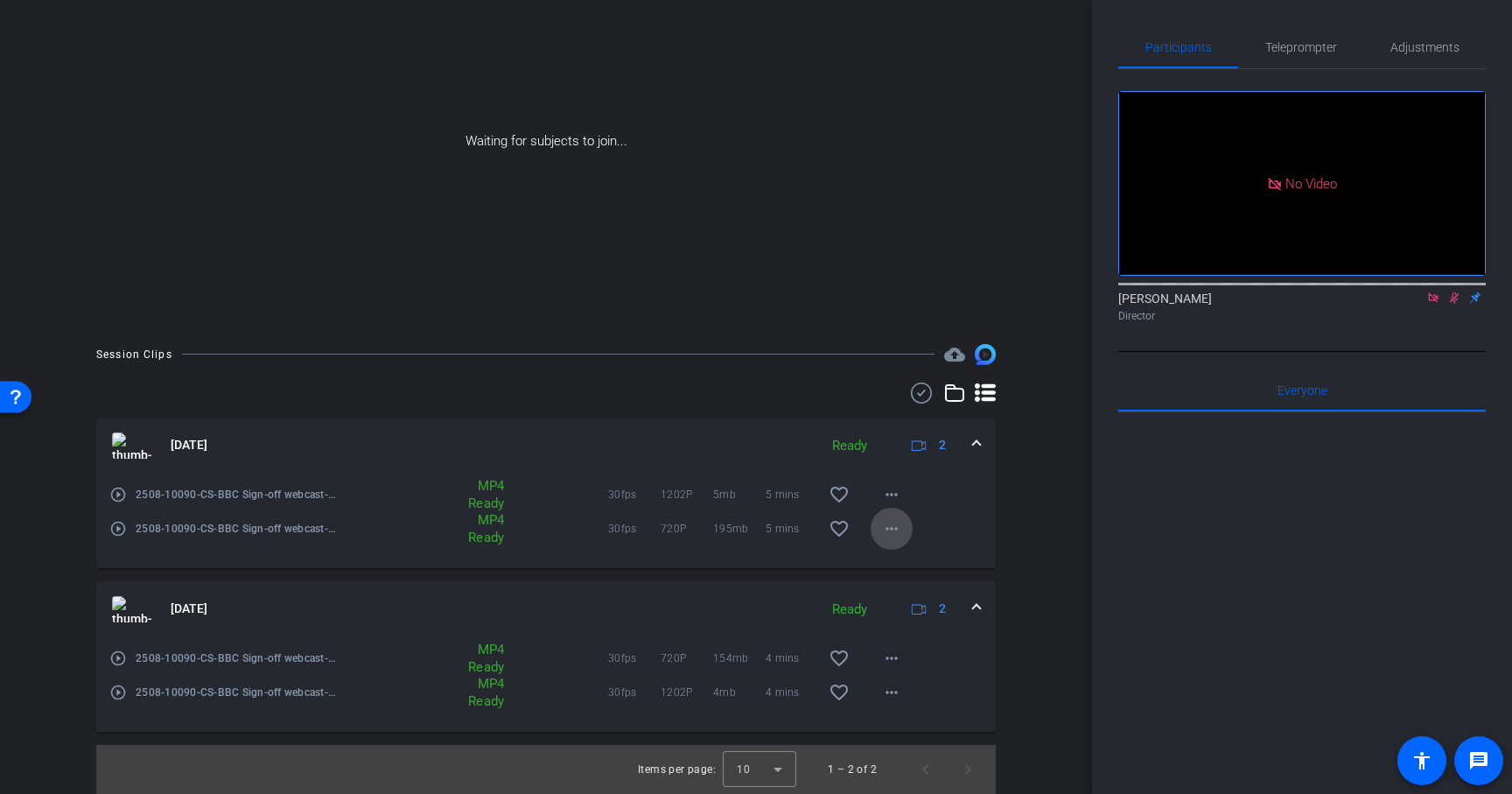
click at [889, 528] on mat-icon "more_horiz" at bounding box center [892, 529] width 21 height 21
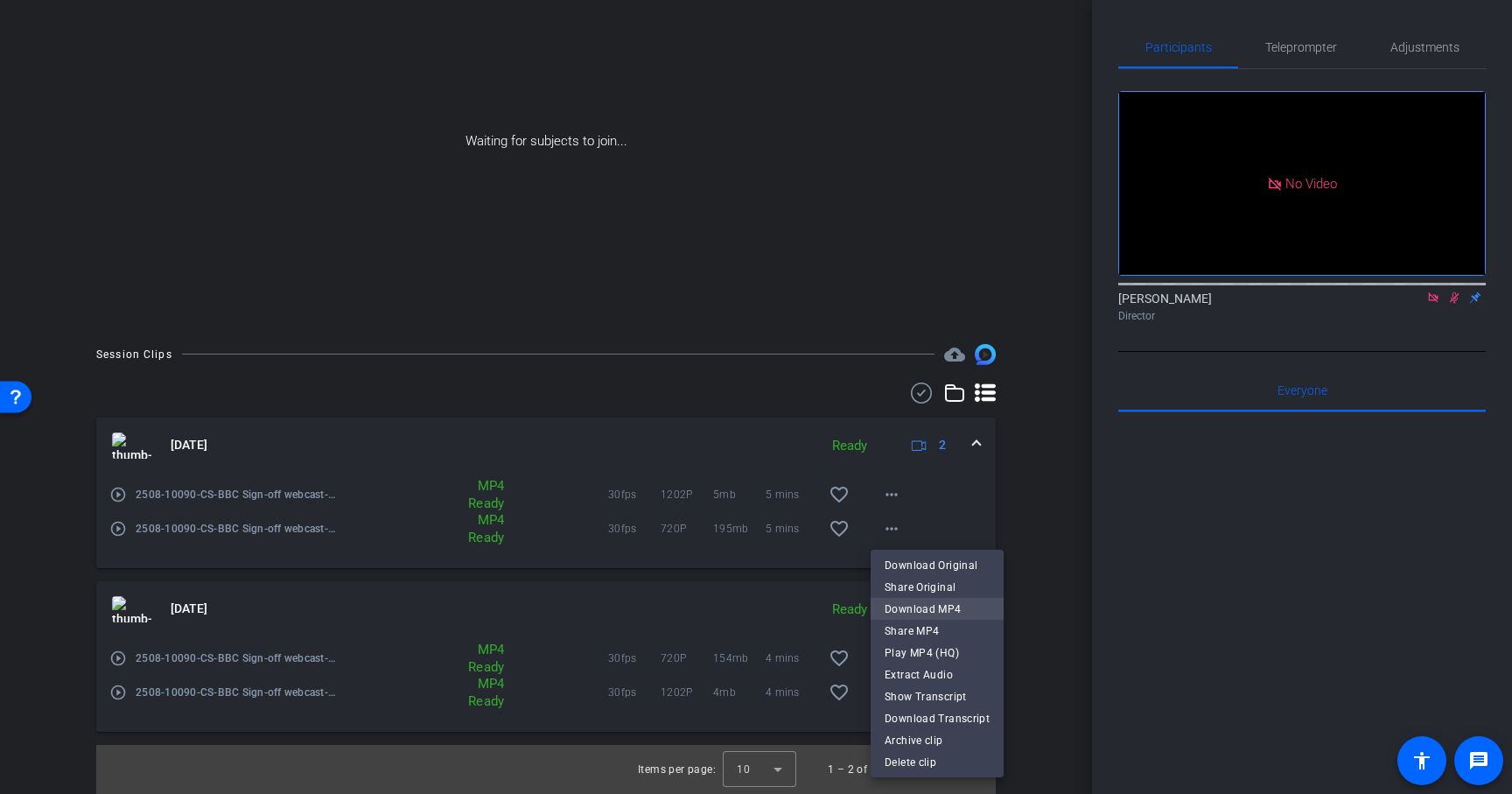
click at [924, 610] on span "Download MP4" at bounding box center [938, 609] width 105 height 21
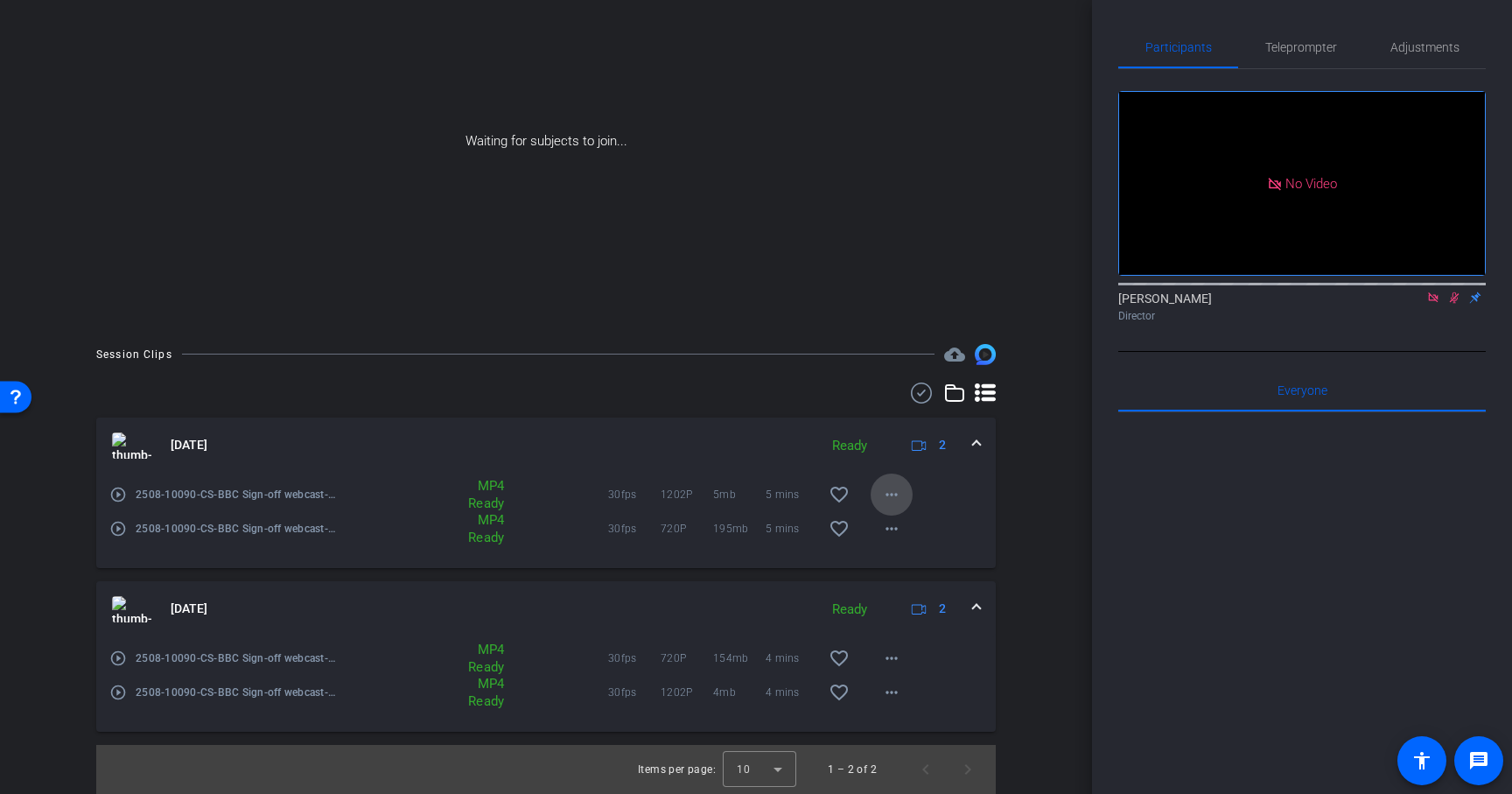
click at [898, 491] on mat-icon "more_horiz" at bounding box center [892, 495] width 21 height 21
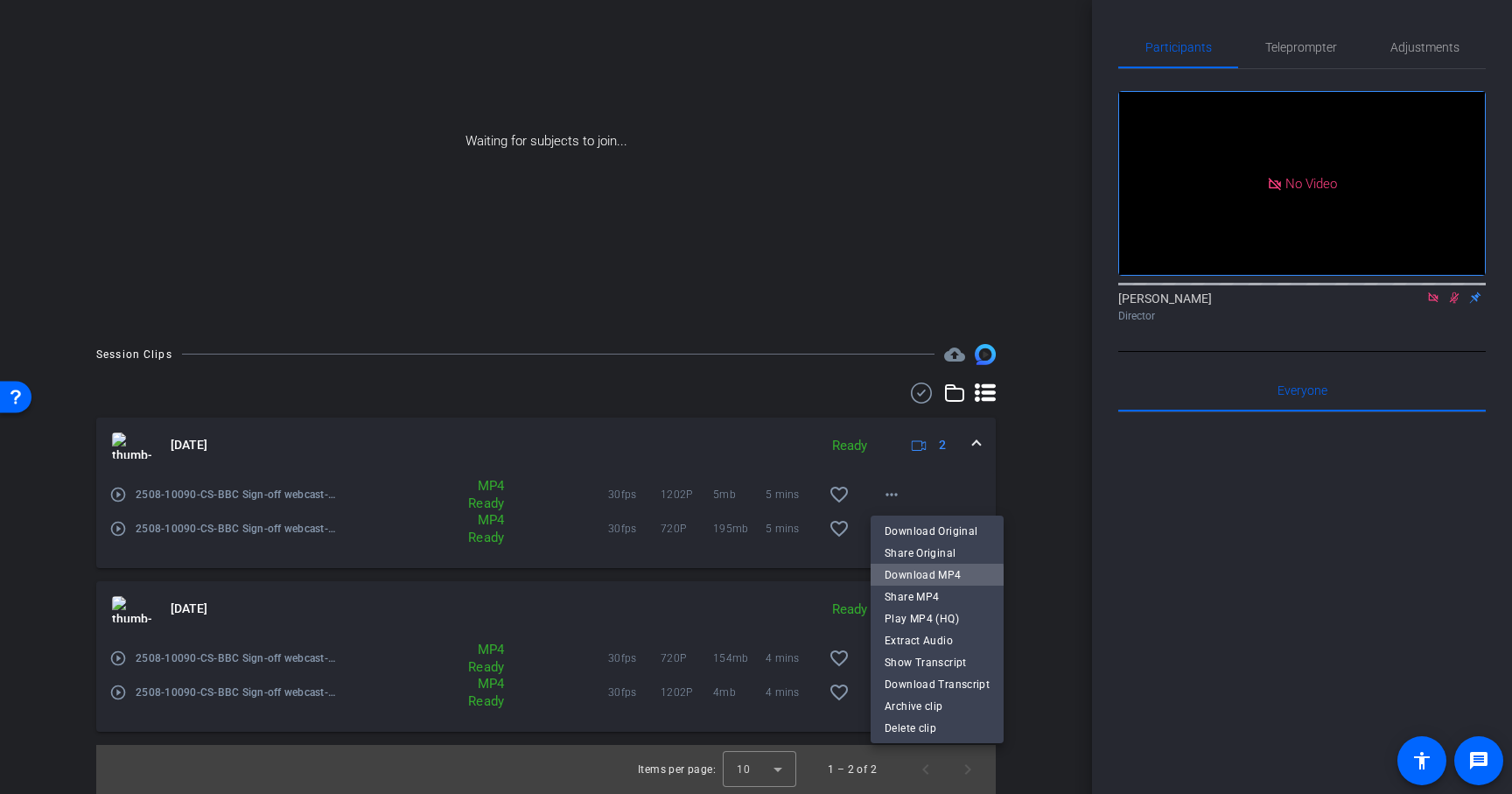
click at [937, 578] on span "Download MP4" at bounding box center [938, 575] width 105 height 21
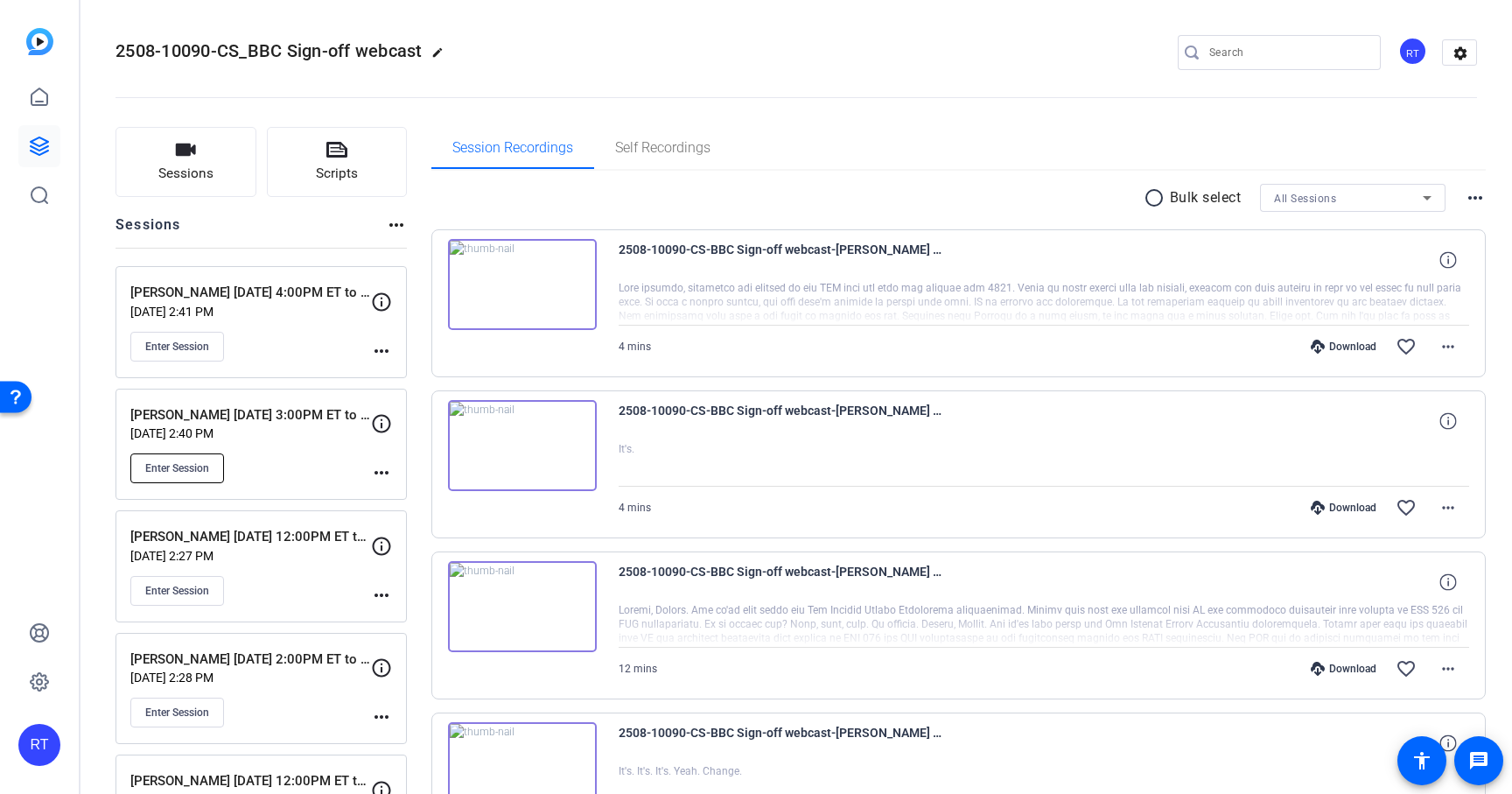
click at [184, 469] on span "Enter Session" at bounding box center [178, 468] width 64 height 14
click at [0, 0] on mat-sidenav-container "RT 2508-10090-CS_BBC Sign-off webcast edit RT settings Sessions Scripts Session…" at bounding box center [756, 397] width 1512 height 794
click at [189, 471] on span "Enter Session" at bounding box center [178, 468] width 64 height 14
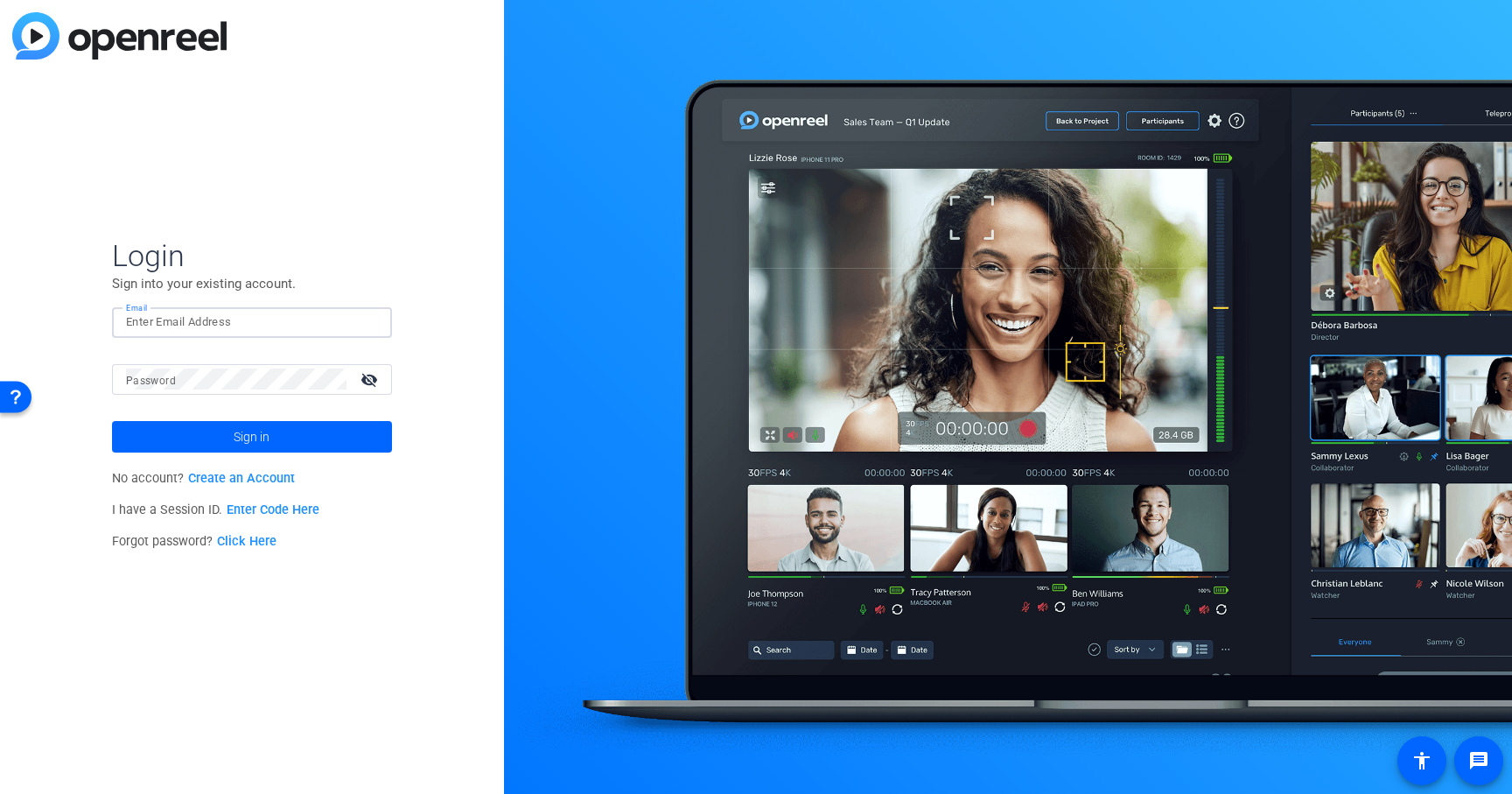
click at [279, 313] on input "Email" at bounding box center [252, 322] width 252 height 21
type input "[PERSON_NAME][EMAIL_ADDRESS][PERSON_NAME][DOMAIN_NAME]"
click at [264, 446] on span "Sign in" at bounding box center [252, 436] width 36 height 44
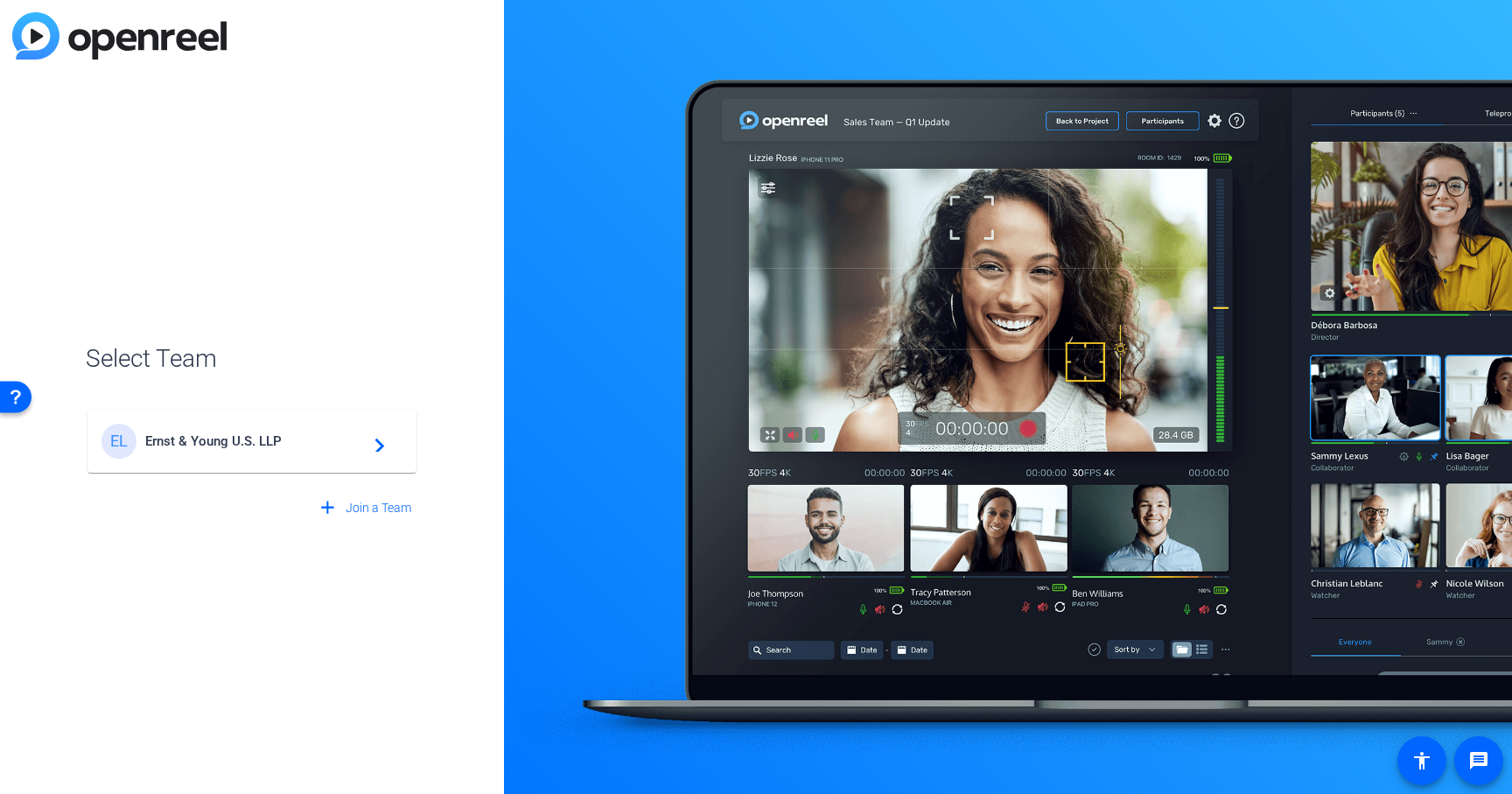
click at [228, 449] on div "EL Ernst & Young U.S. LLP navigate_next" at bounding box center [252, 440] width 301 height 35
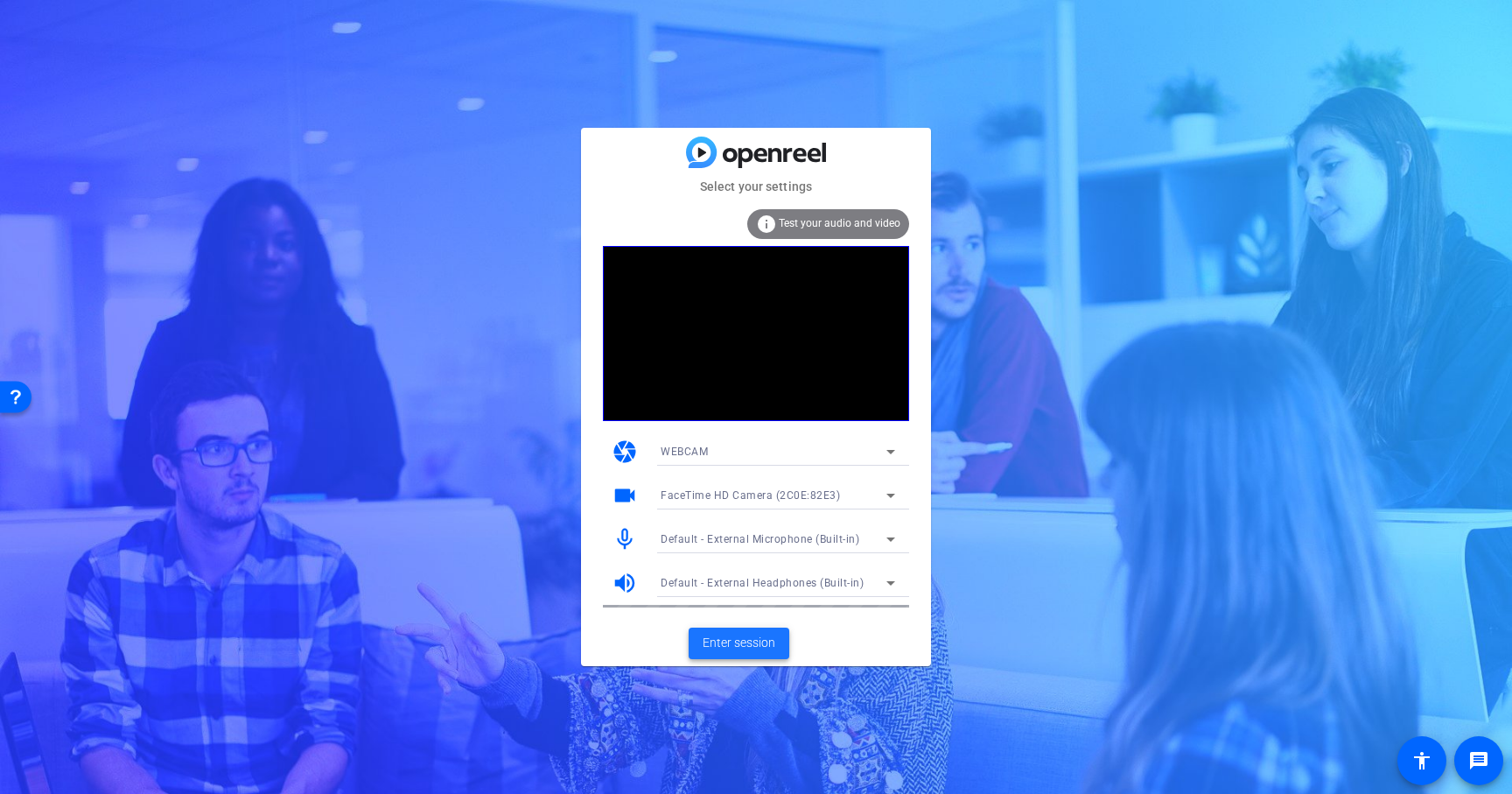
click at [740, 644] on span "Enter session" at bounding box center [739, 642] width 72 height 19
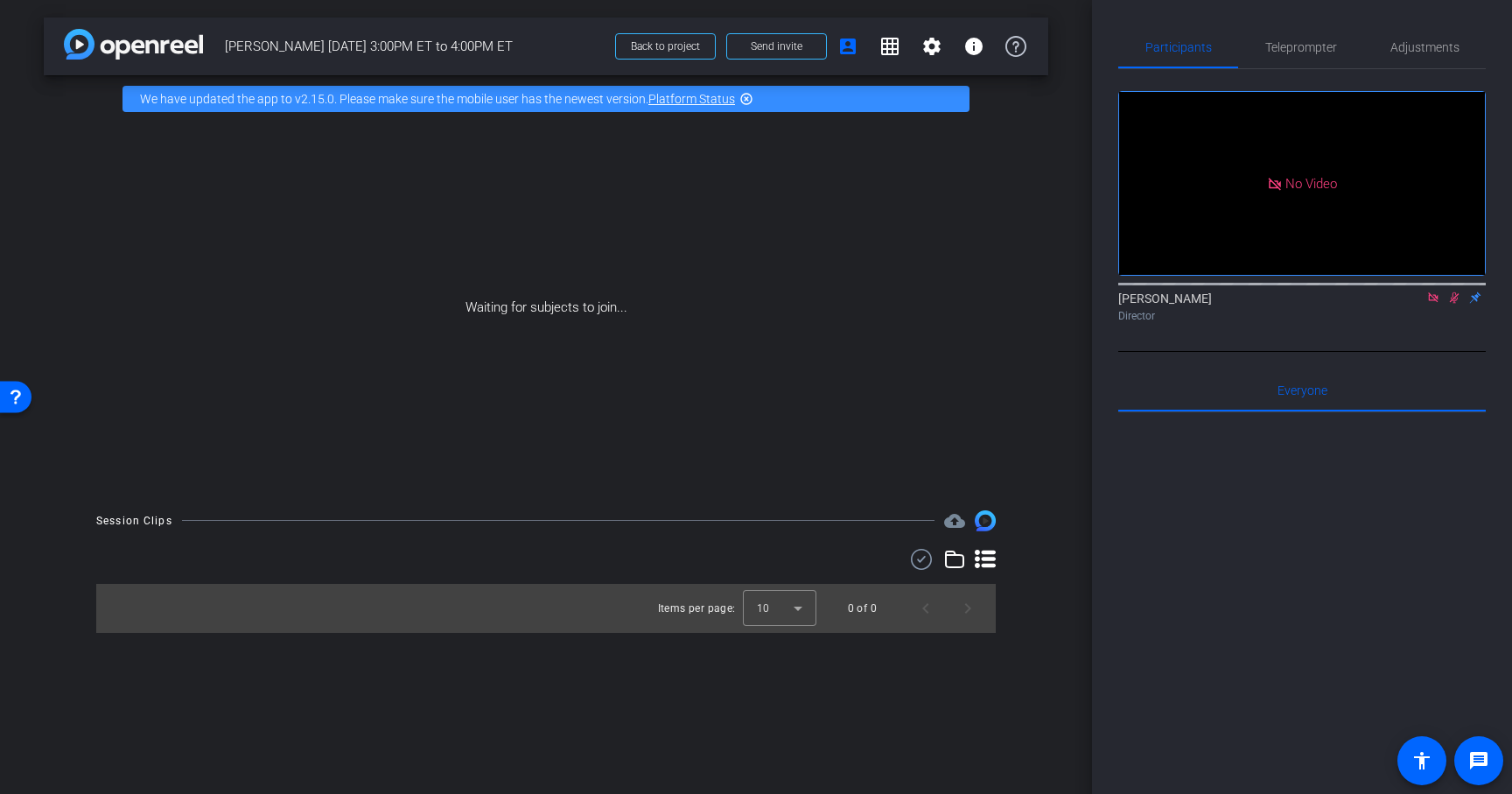
click at [1455, 304] on icon at bounding box center [1455, 297] width 10 height 12
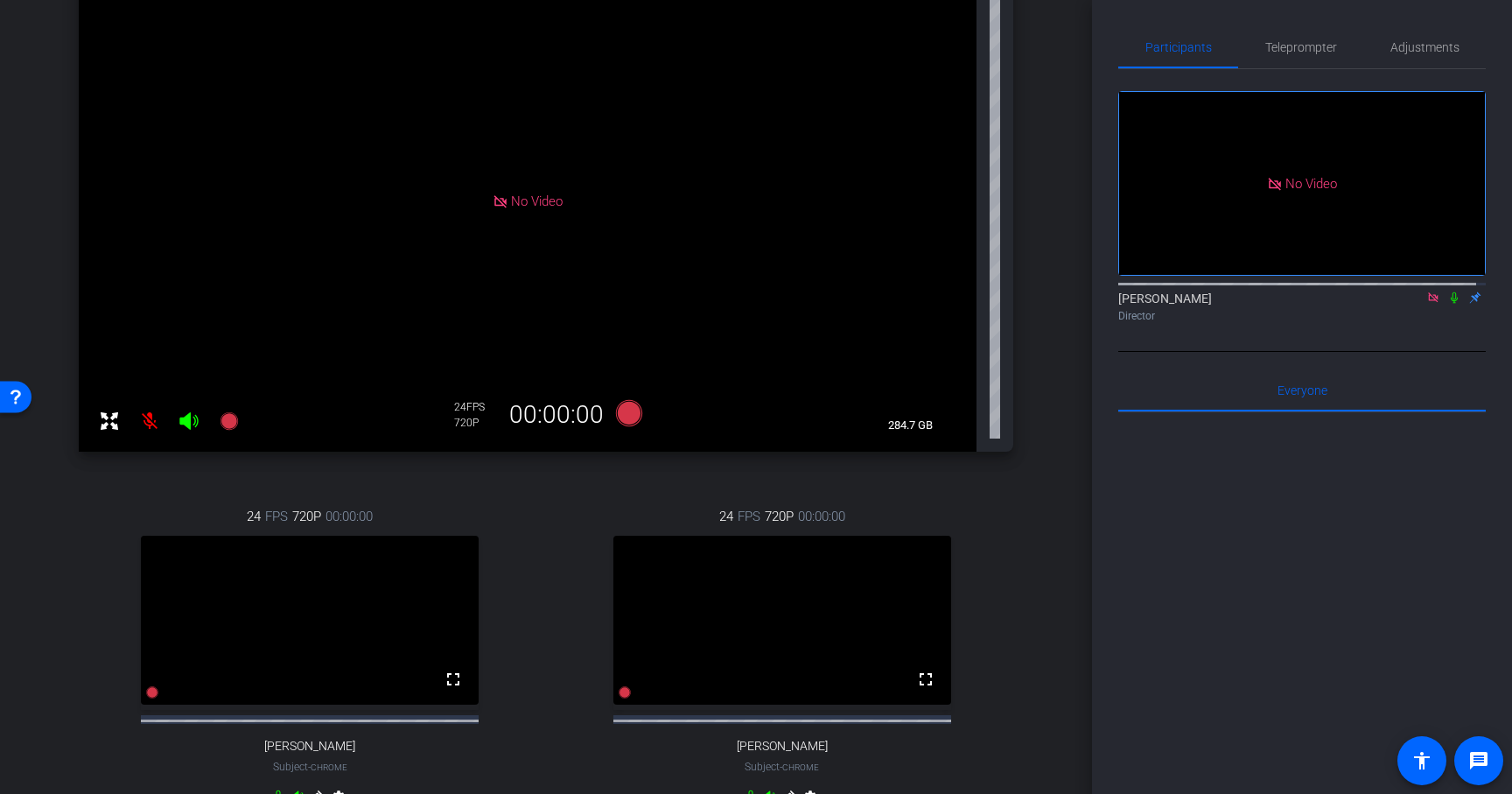
scroll to position [253, 0]
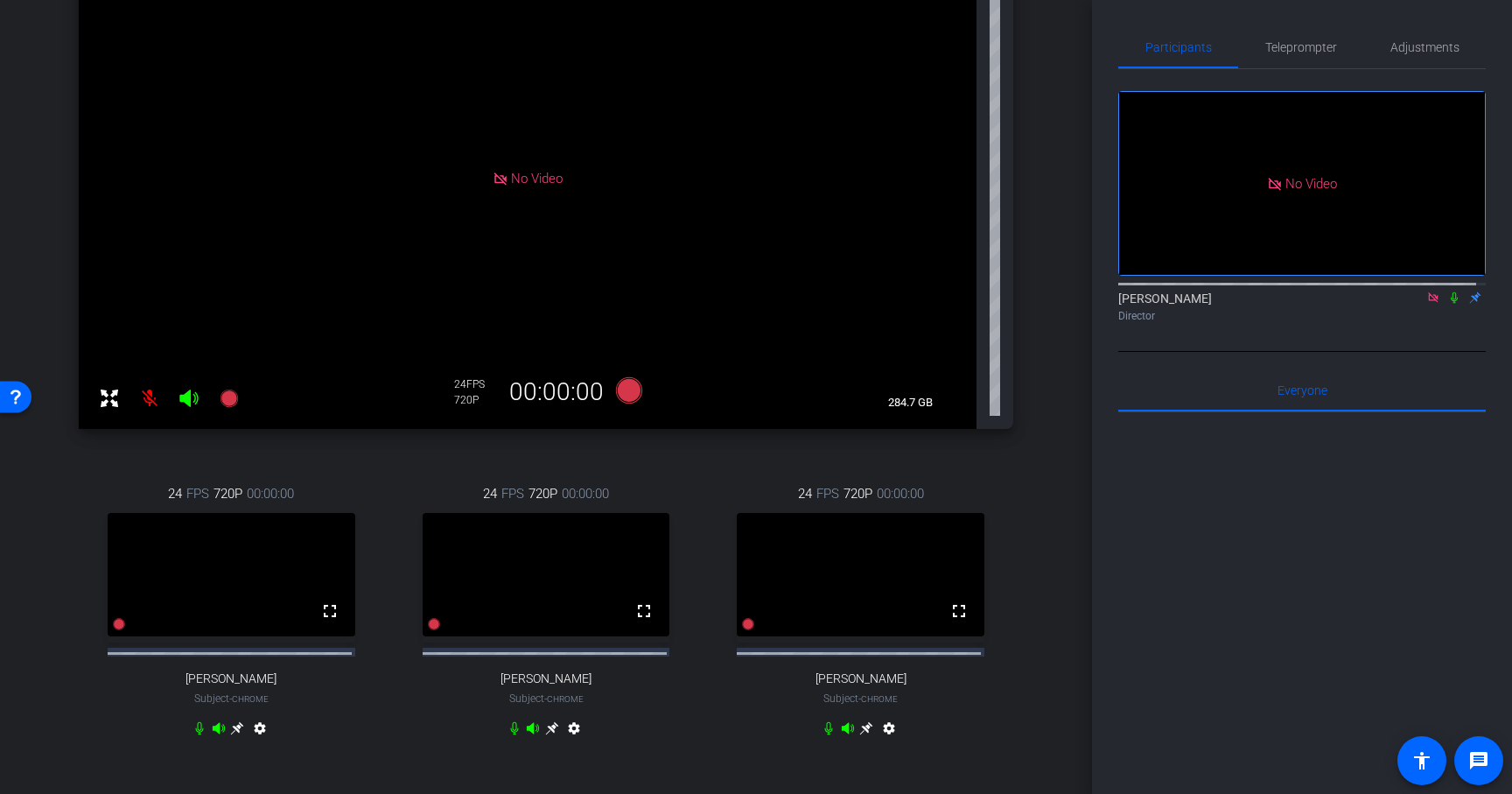
click at [1026, 607] on div "[PERSON_NAME] Chrome info ROOM ID: 367625270 No Video settings 284.7 GB 24 FPS …" at bounding box center [546, 329] width 1005 height 919
click at [859, 735] on icon at bounding box center [866, 728] width 14 height 14
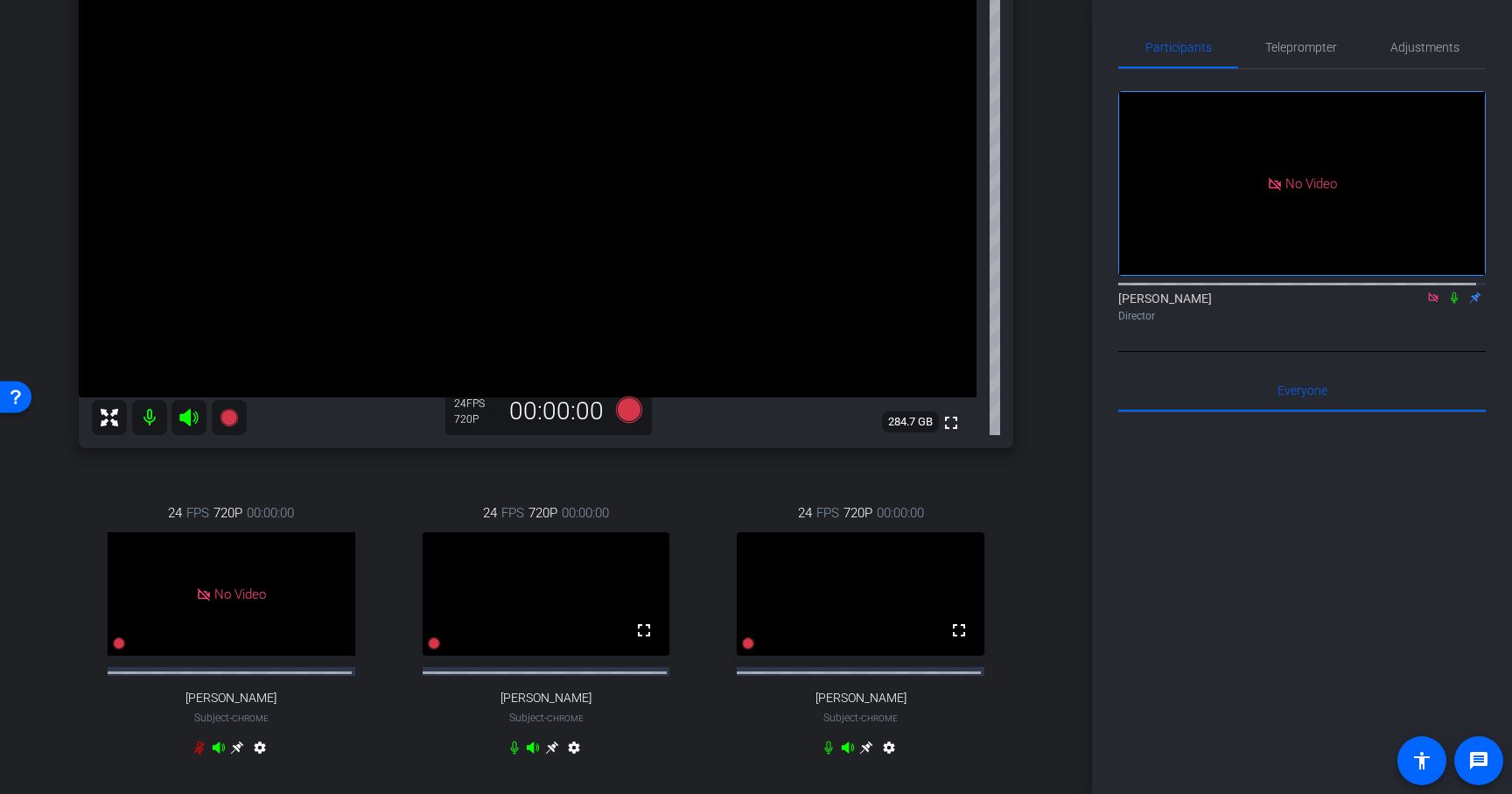
scroll to position [99, 0]
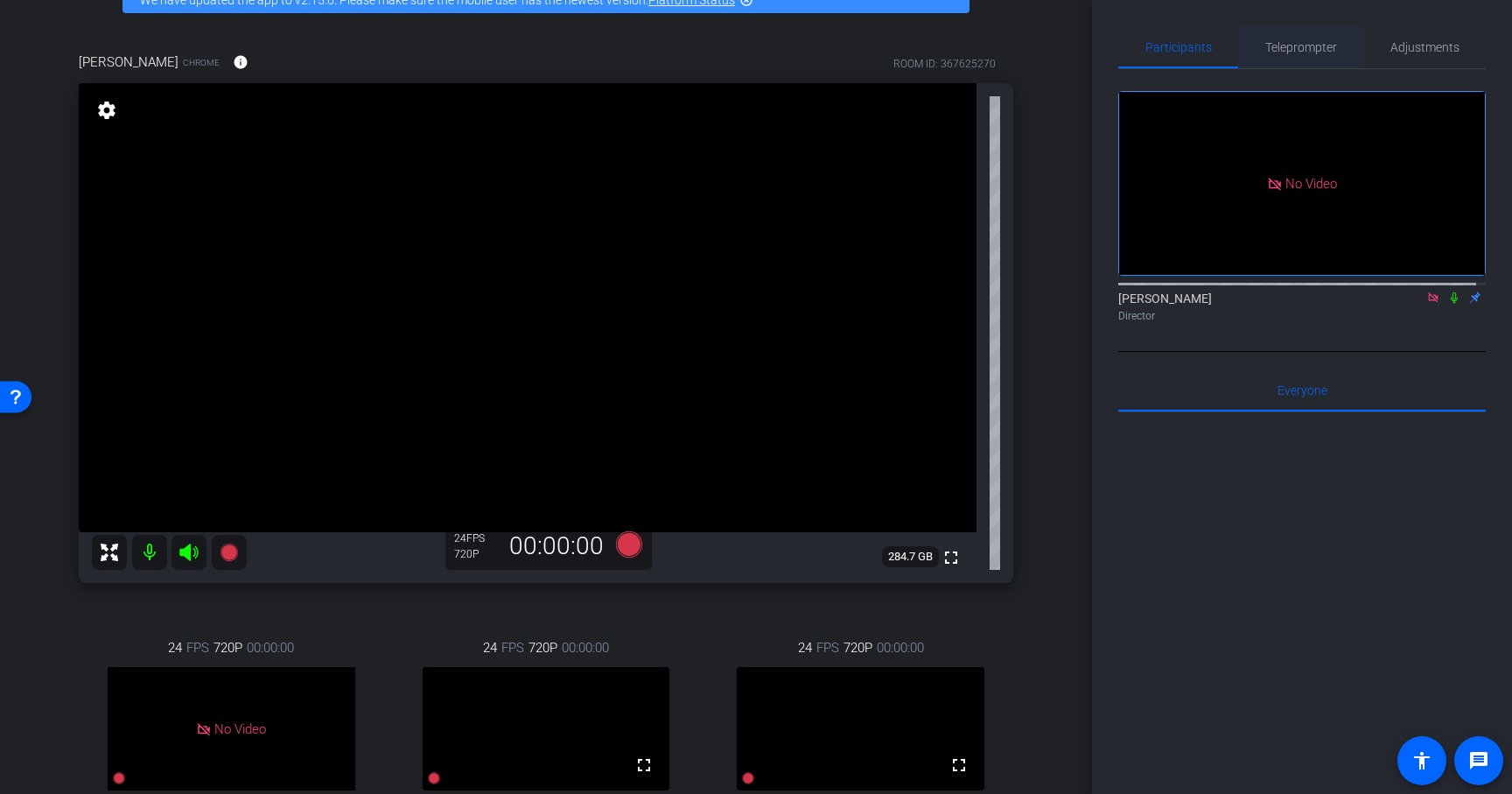
click at [1326, 46] on span "Teleprompter" at bounding box center [1301, 47] width 71 height 13
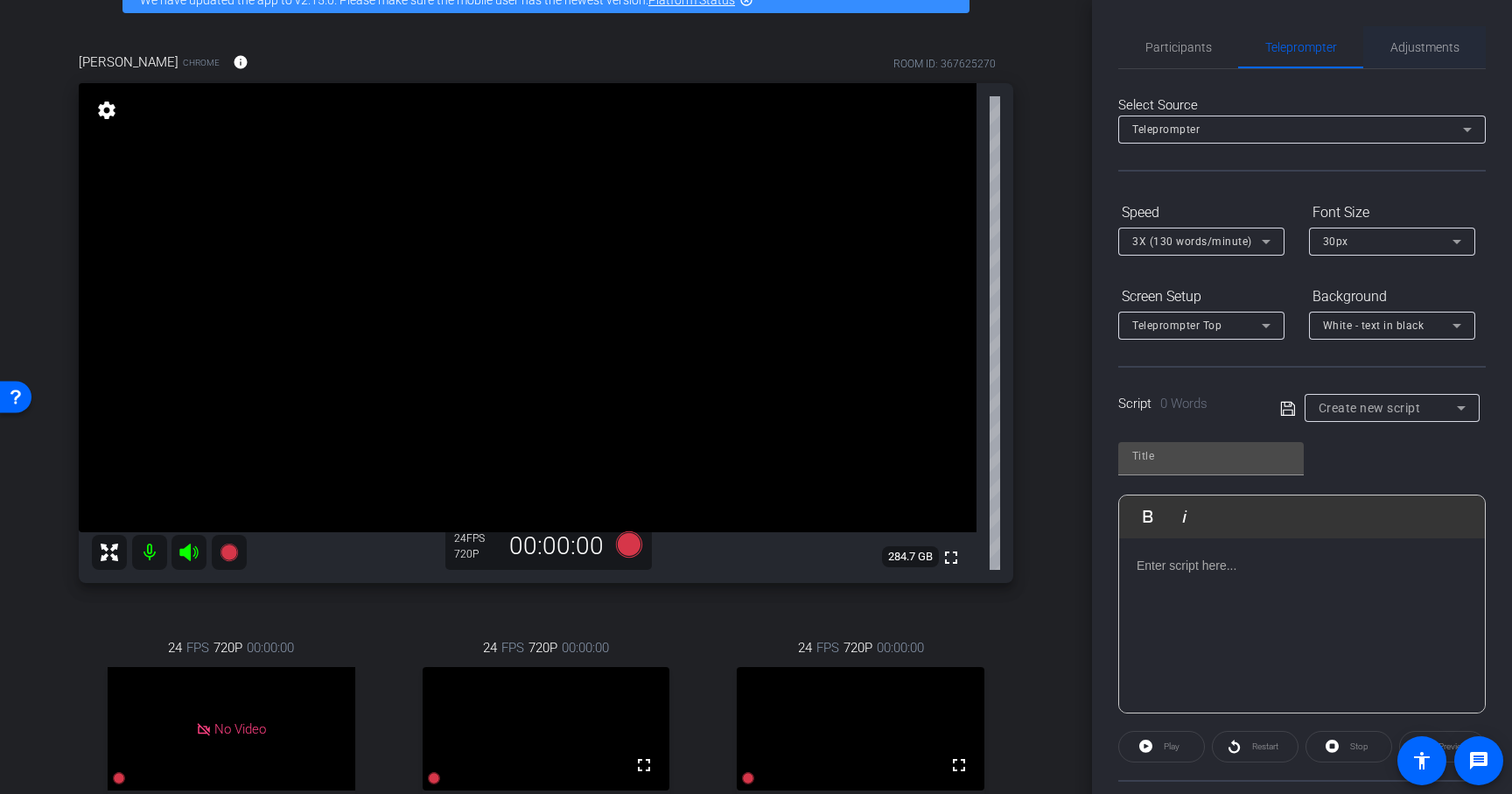
click at [1415, 46] on span "Adjustments" at bounding box center [1424, 47] width 69 height 13
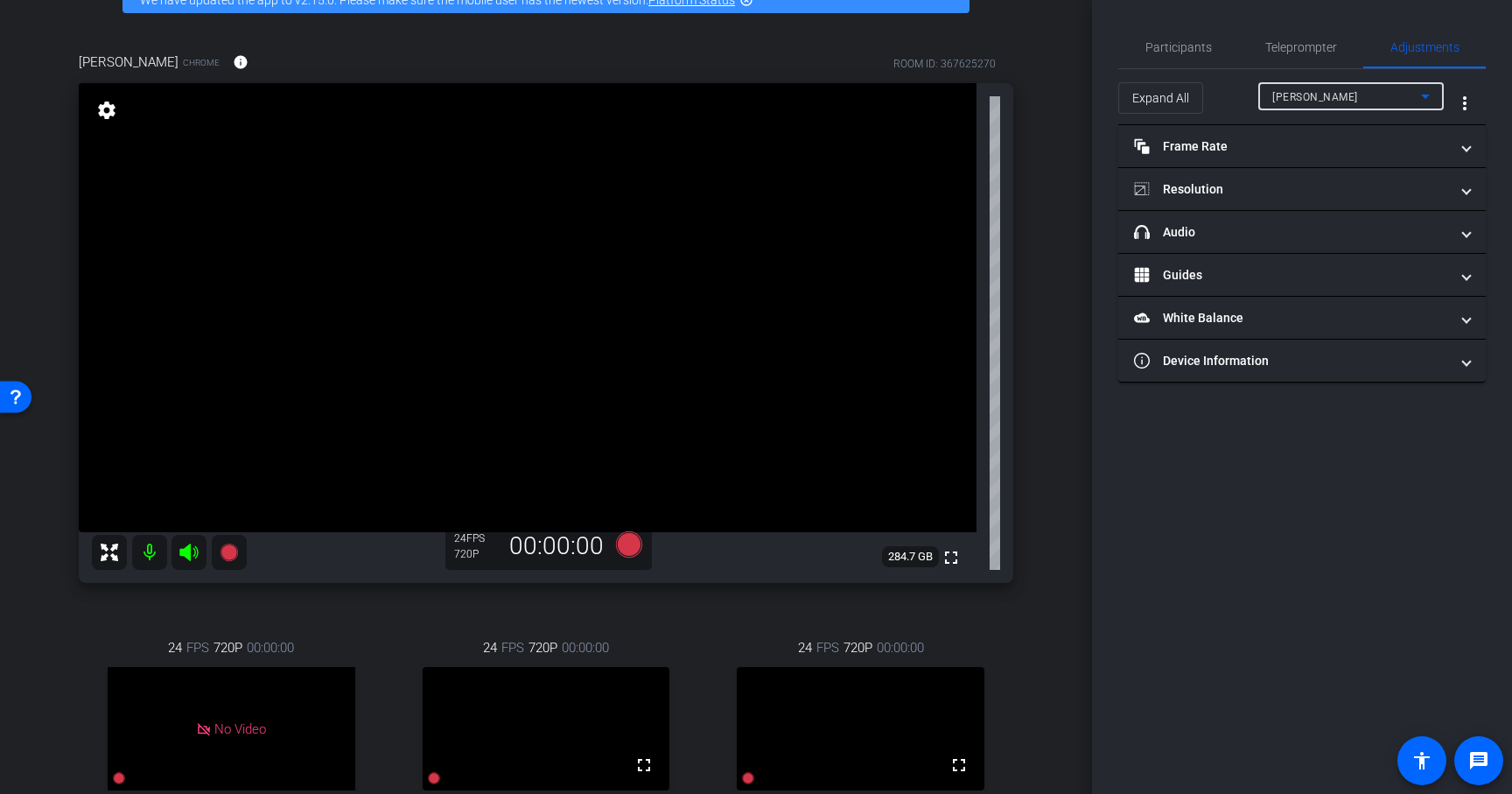
click at [1316, 97] on div "[PERSON_NAME]" at bounding box center [1347, 96] width 149 height 21
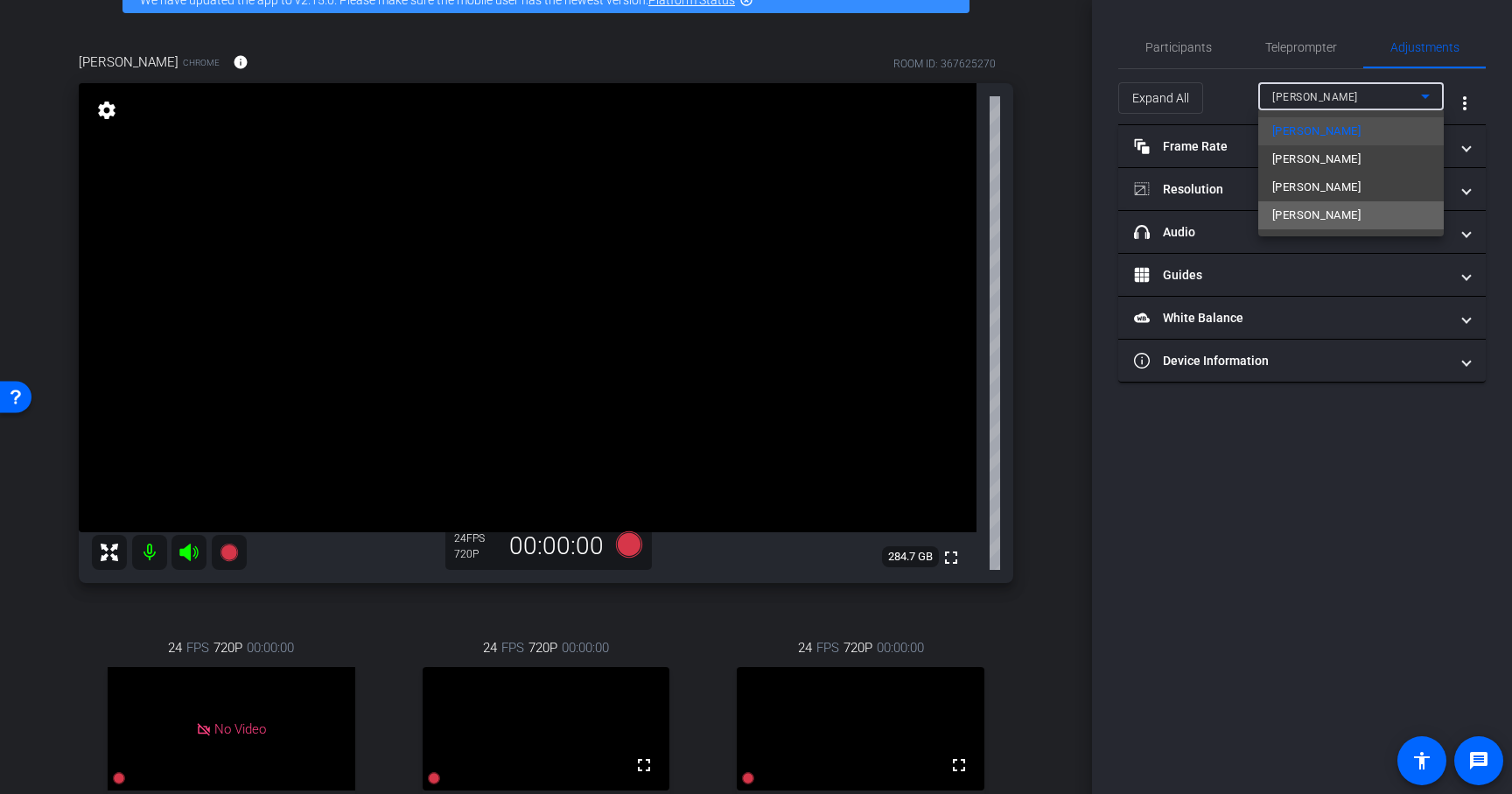
click at [1307, 217] on span "[PERSON_NAME]" at bounding box center [1316, 215] width 88 height 21
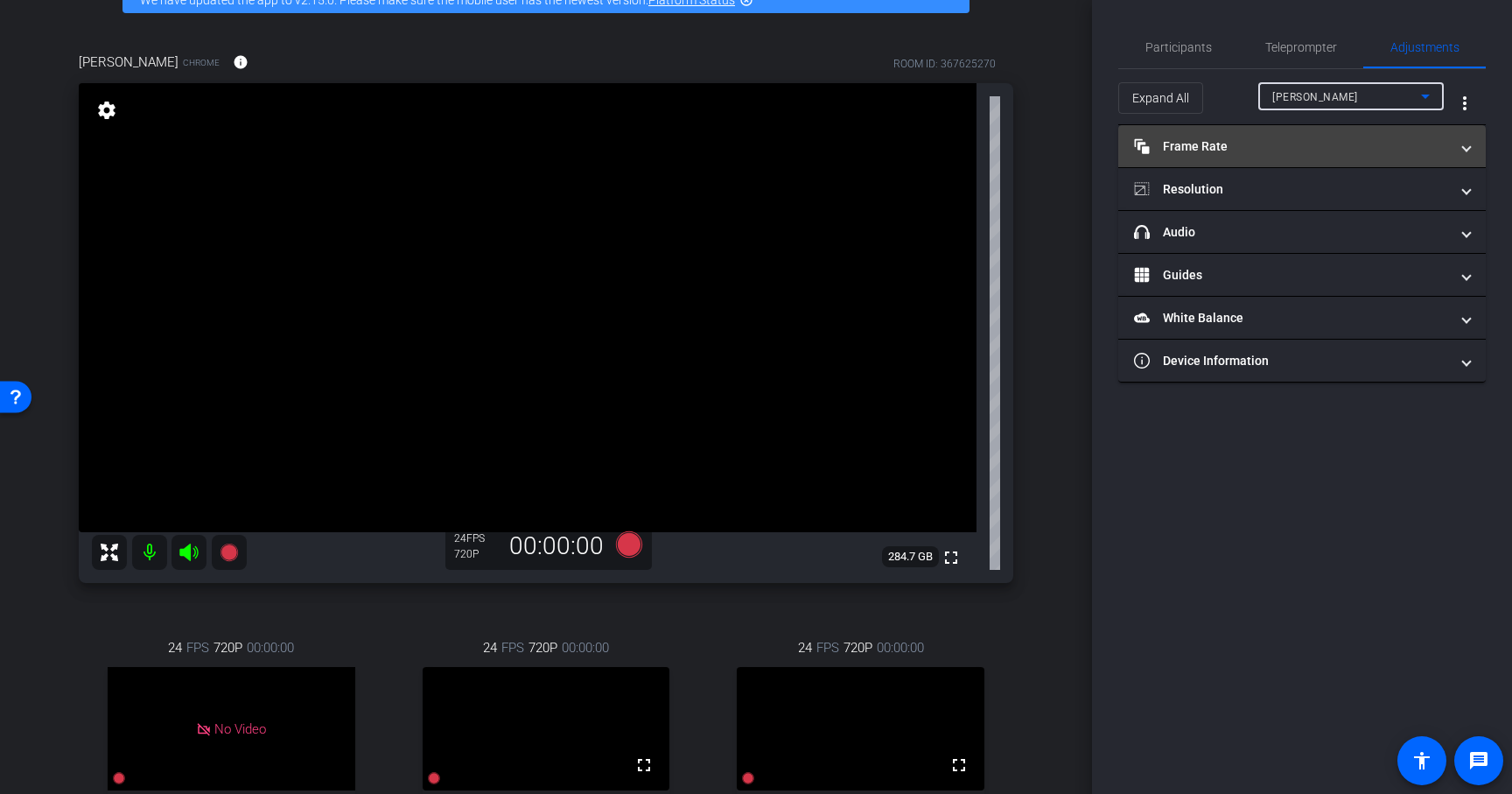
click at [1251, 152] on mat-panel-title "Frame Rate Frame Rate" at bounding box center [1291, 146] width 315 height 19
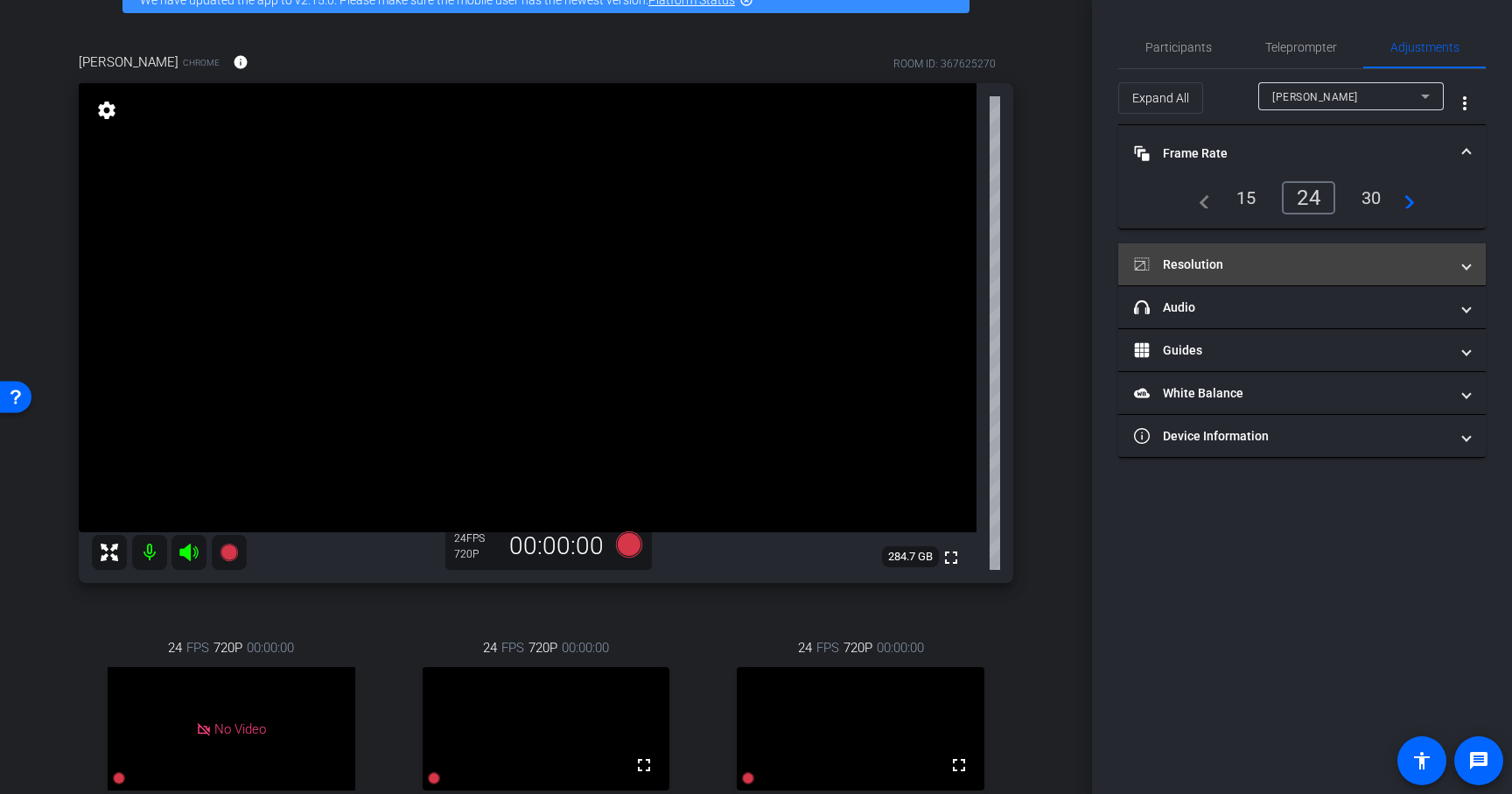
click at [1239, 261] on mat-panel-title "Resolution" at bounding box center [1291, 264] width 315 height 19
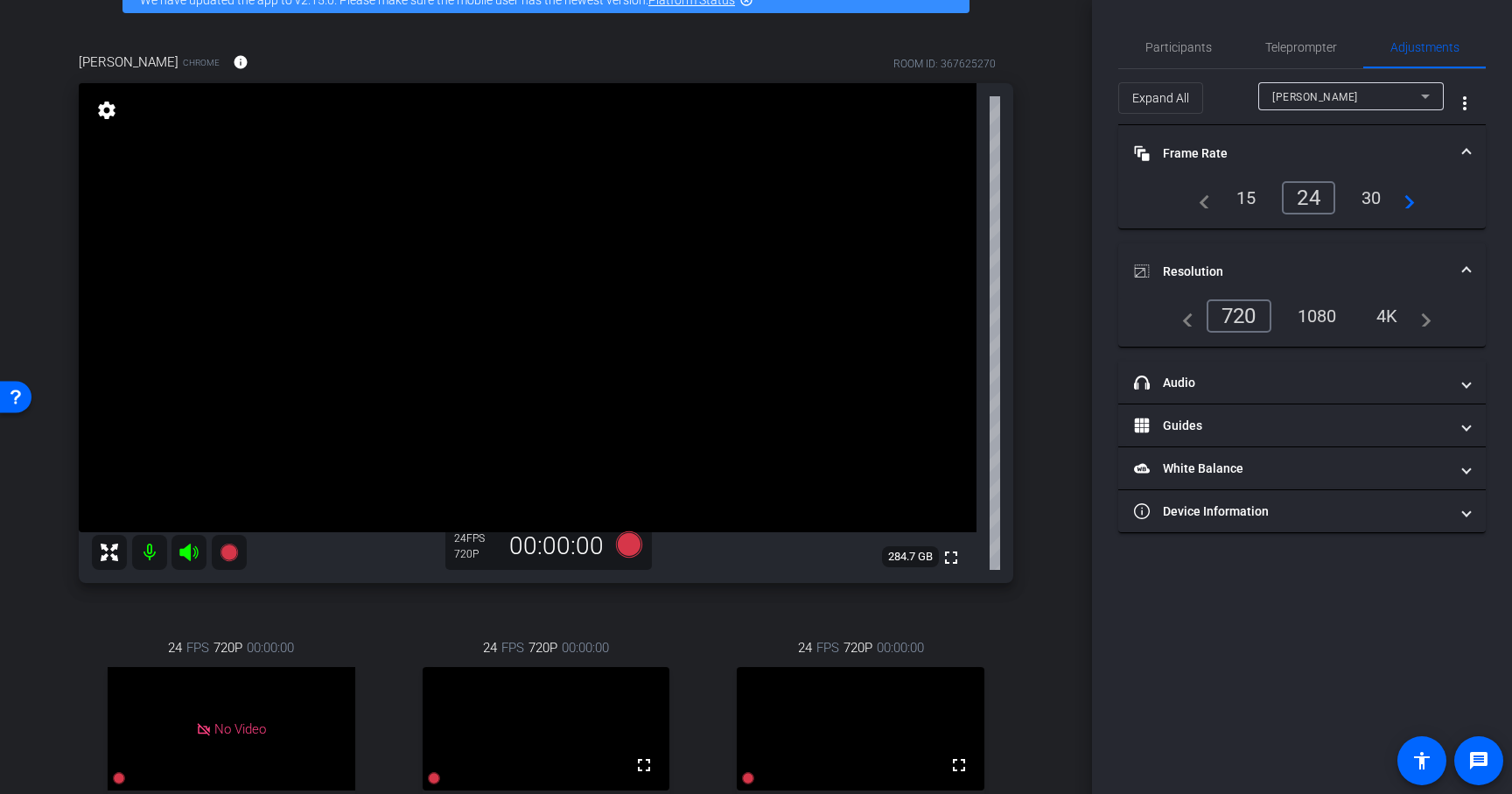
click at [1370, 197] on div "30" at bounding box center [1372, 197] width 46 height 29
click at [1319, 313] on div "1080" at bounding box center [1316, 315] width 65 height 29
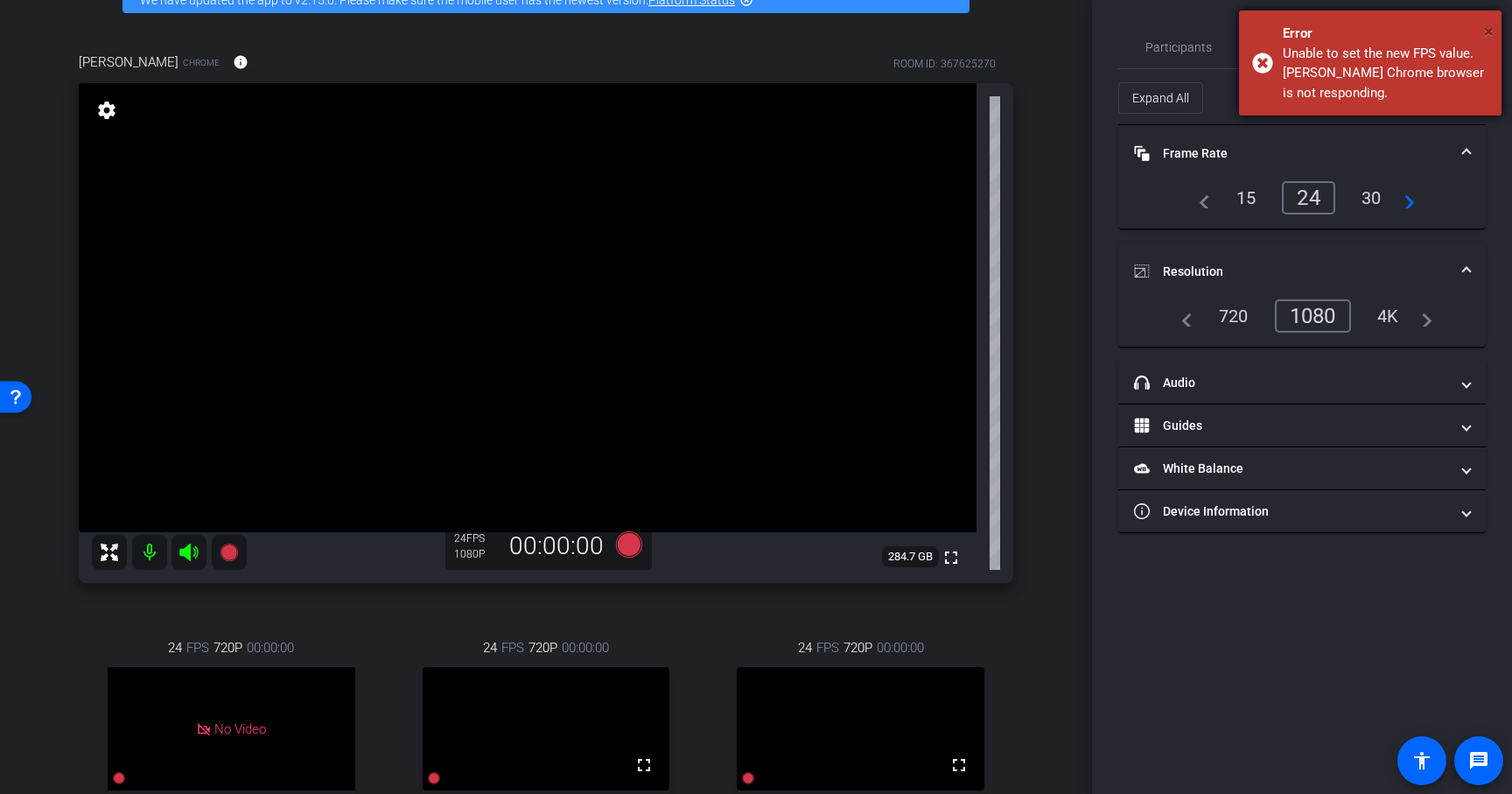
click at [1487, 29] on span "×" at bounding box center [1489, 32] width 10 height 21
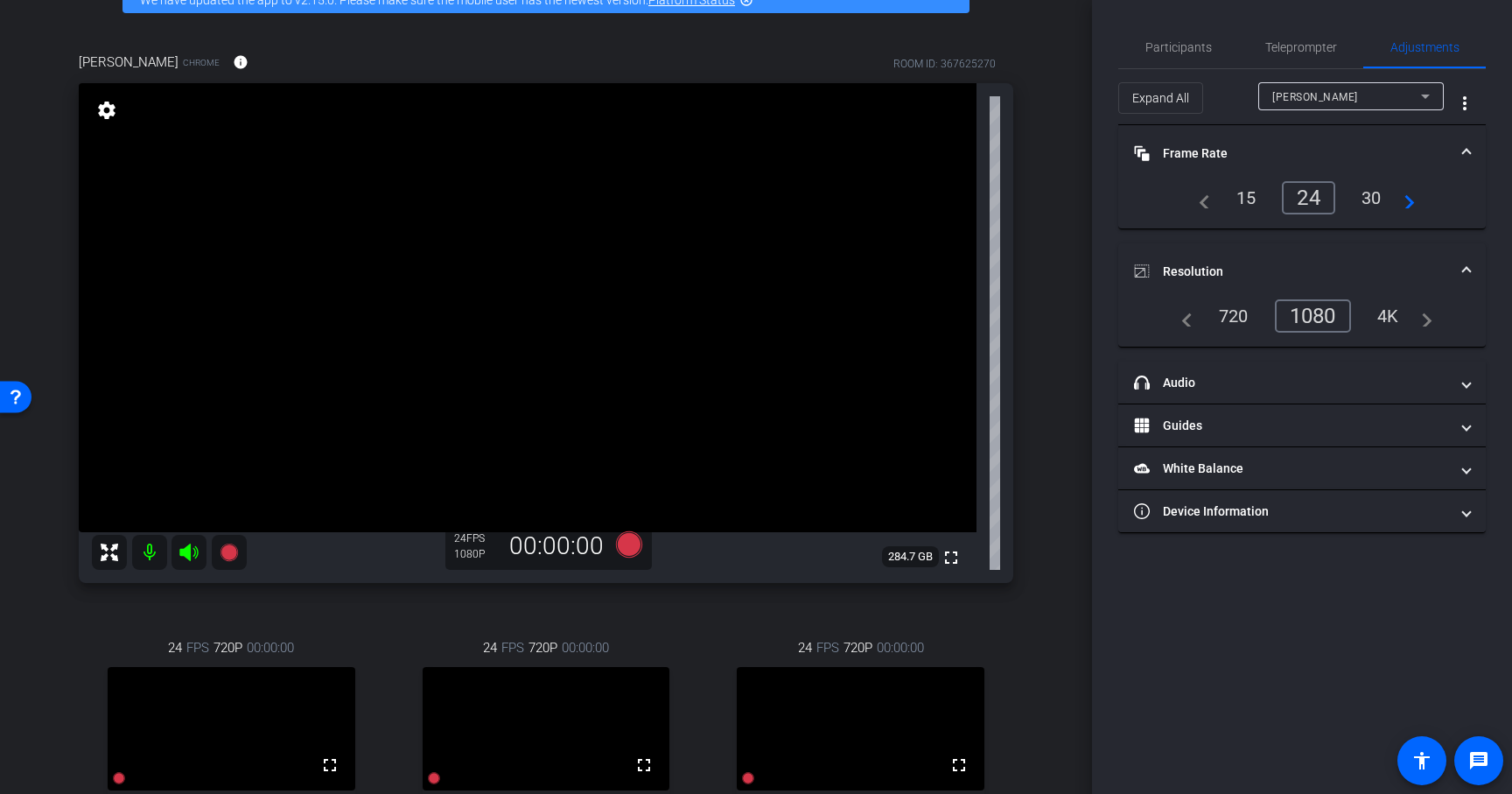
click at [1366, 196] on div "30" at bounding box center [1372, 197] width 46 height 29
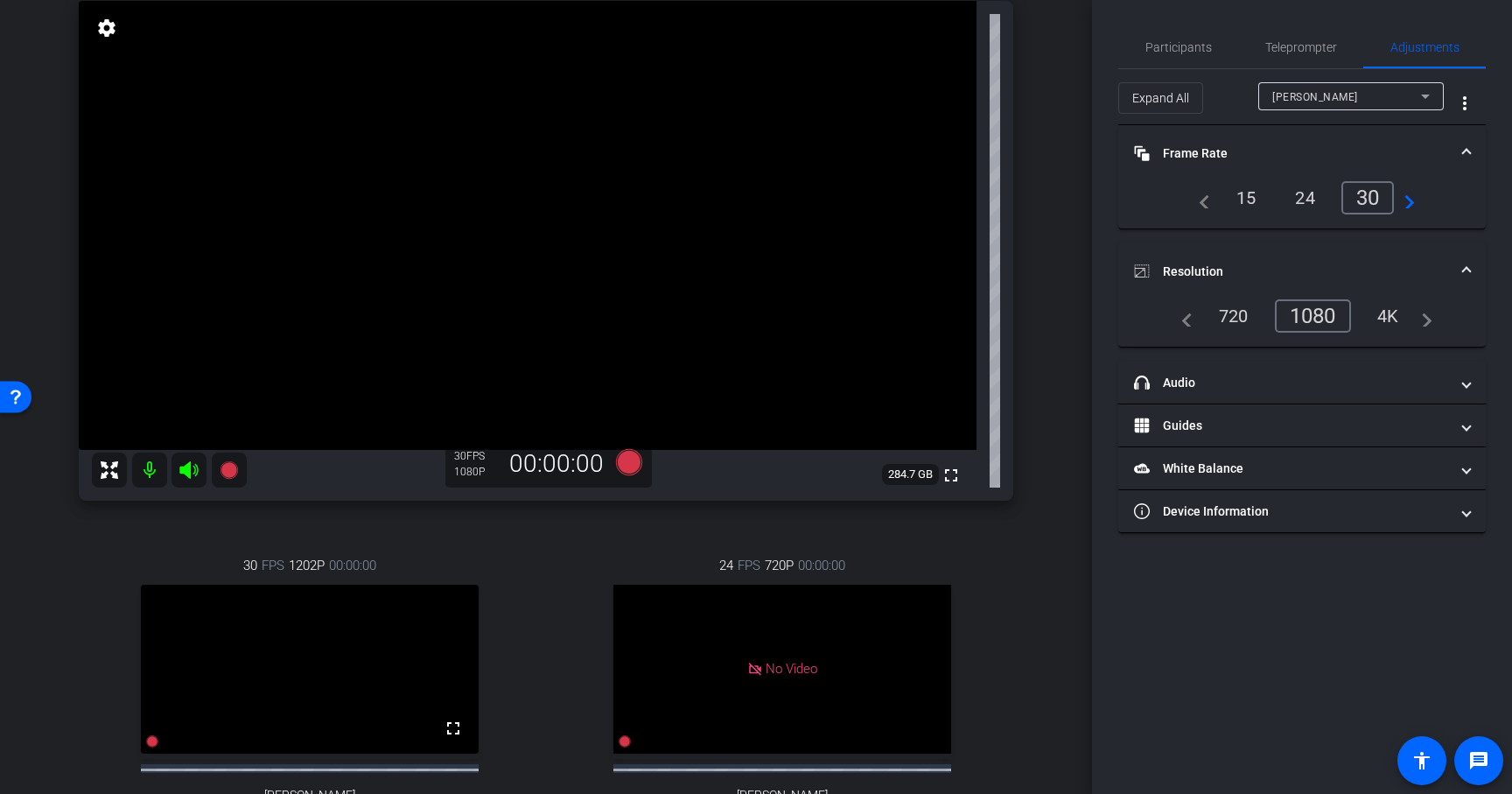
scroll to position [153, 0]
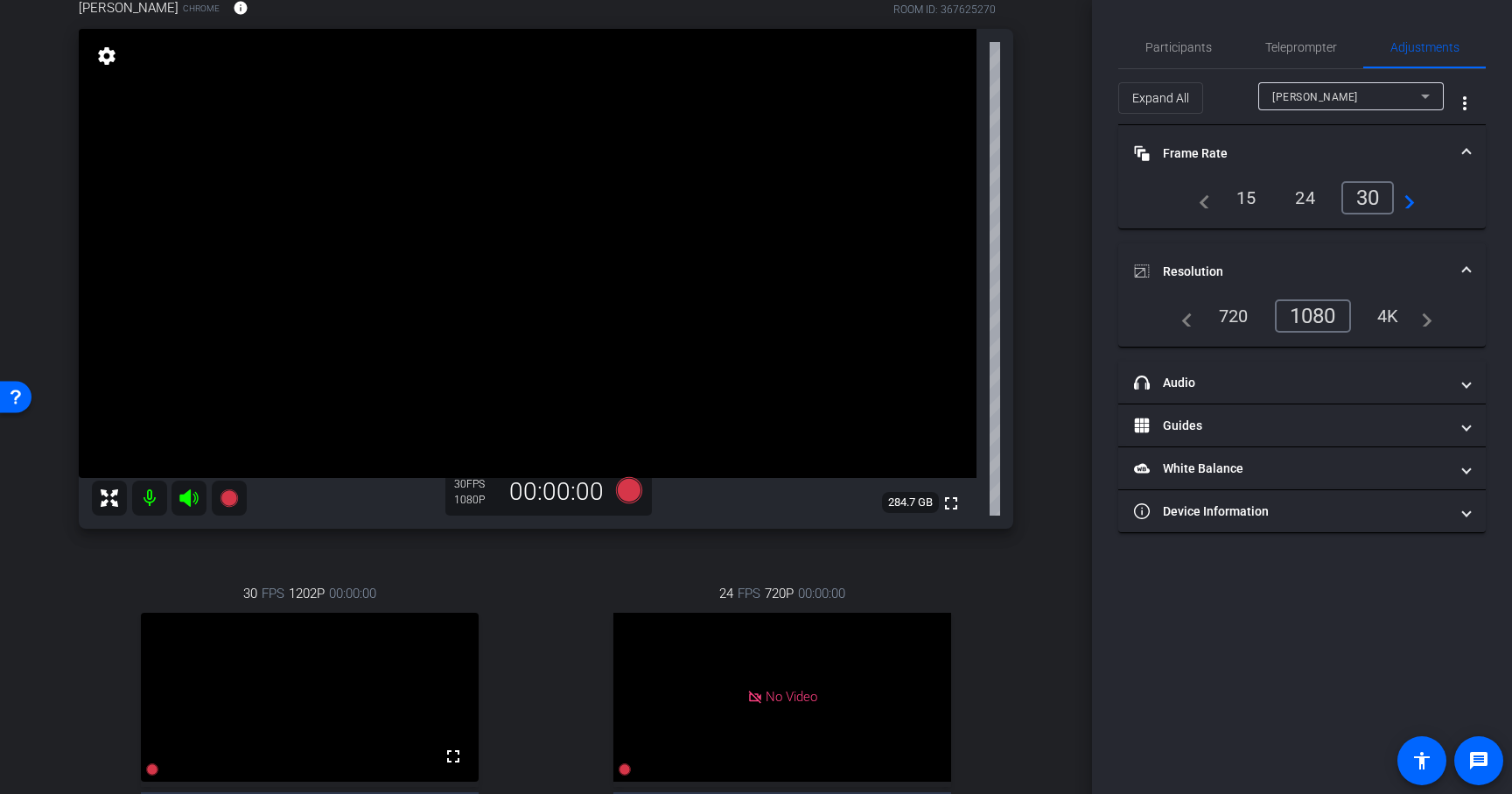
click at [539, 591] on div "30 FPS 1202P 00:00:00 fullscreen Ankush Subject - Chrome settings 24 FPS 720P 0…" at bounding box center [546, 735] width 935 height 362
click at [624, 492] on icon at bounding box center [629, 489] width 26 height 26
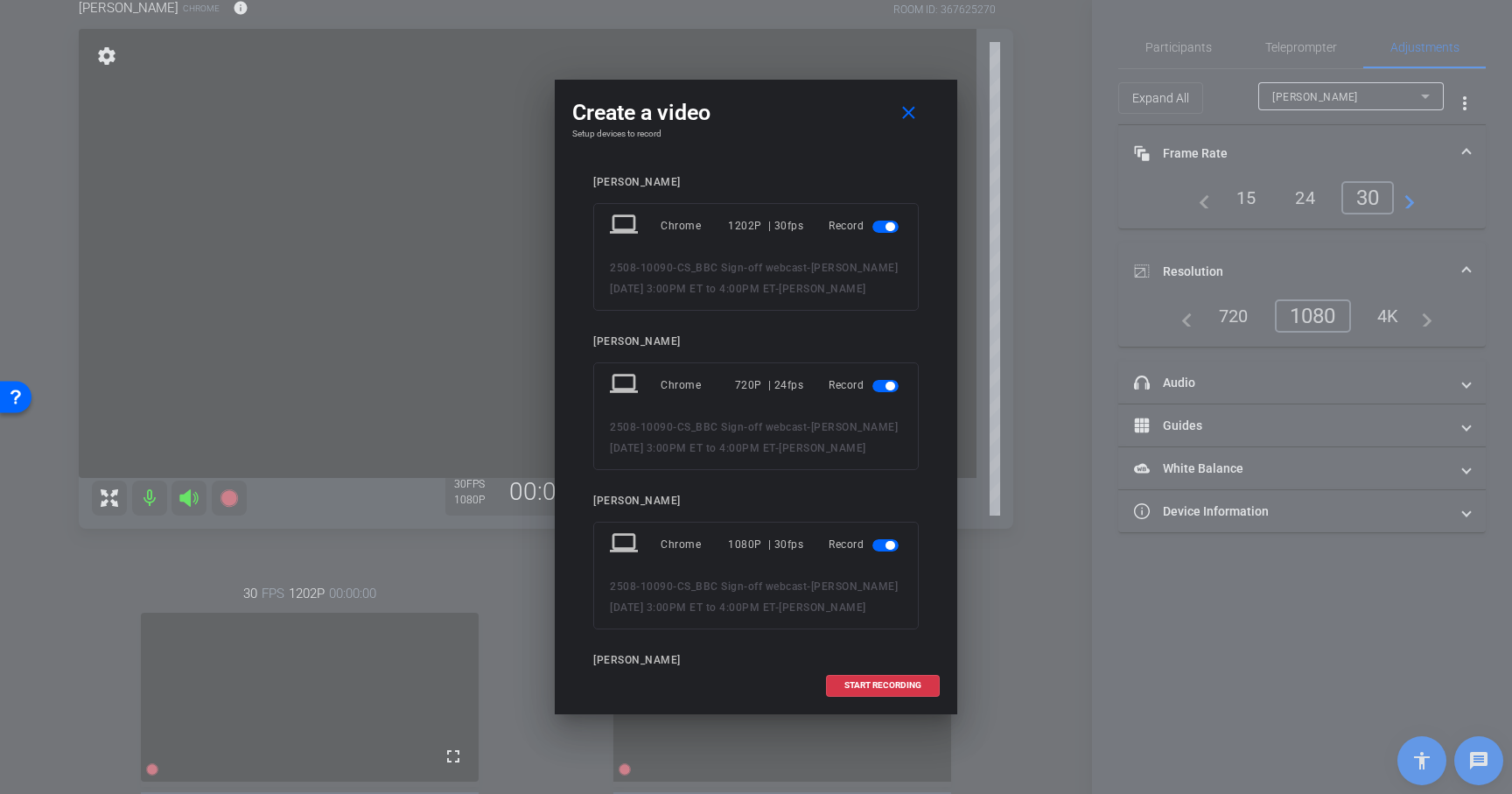
click at [875, 383] on span "button" at bounding box center [885, 386] width 26 height 13
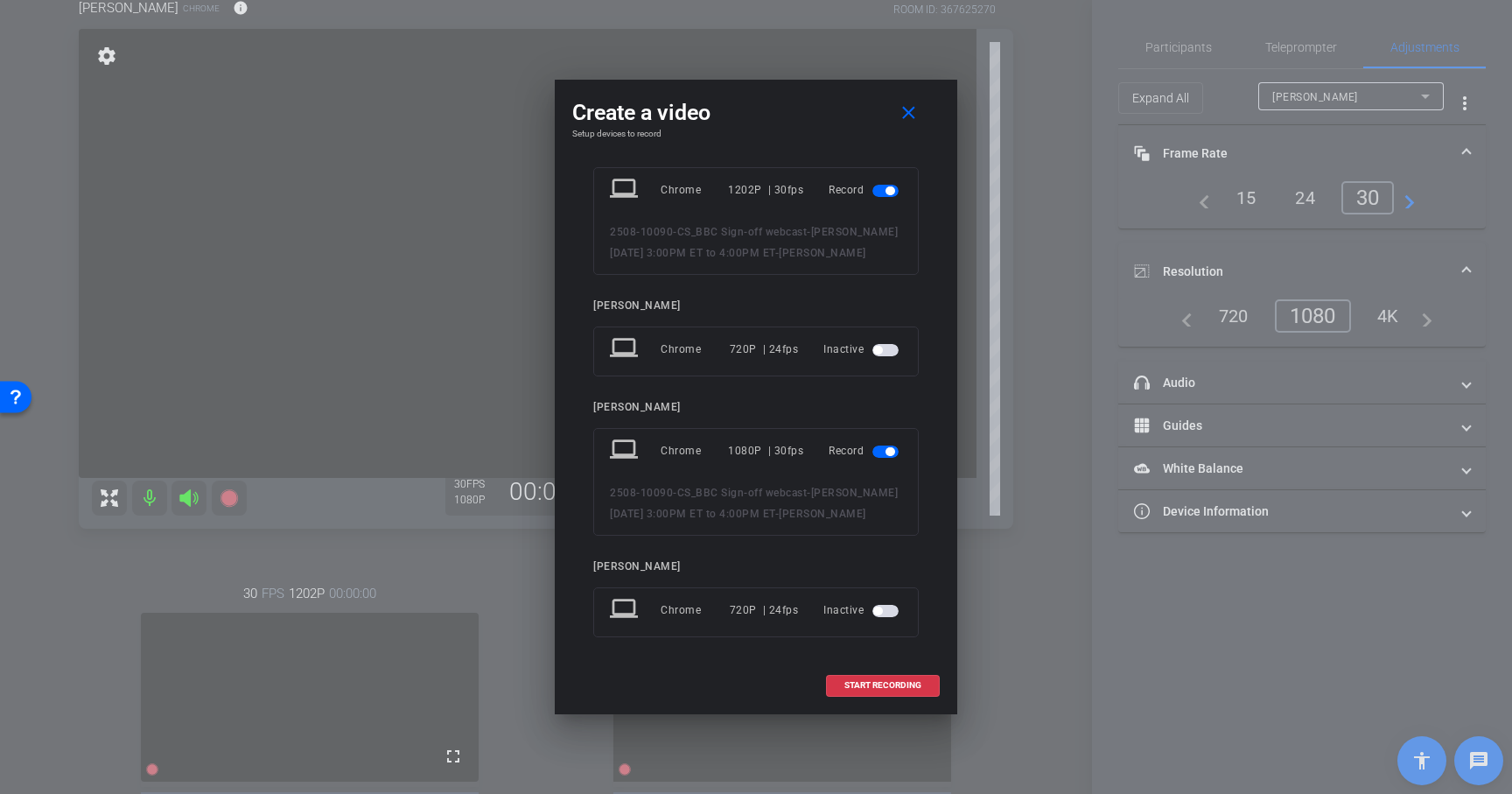
scroll to position [40, 0]
click at [887, 685] on span "START RECORDING" at bounding box center [883, 685] width 77 height 9
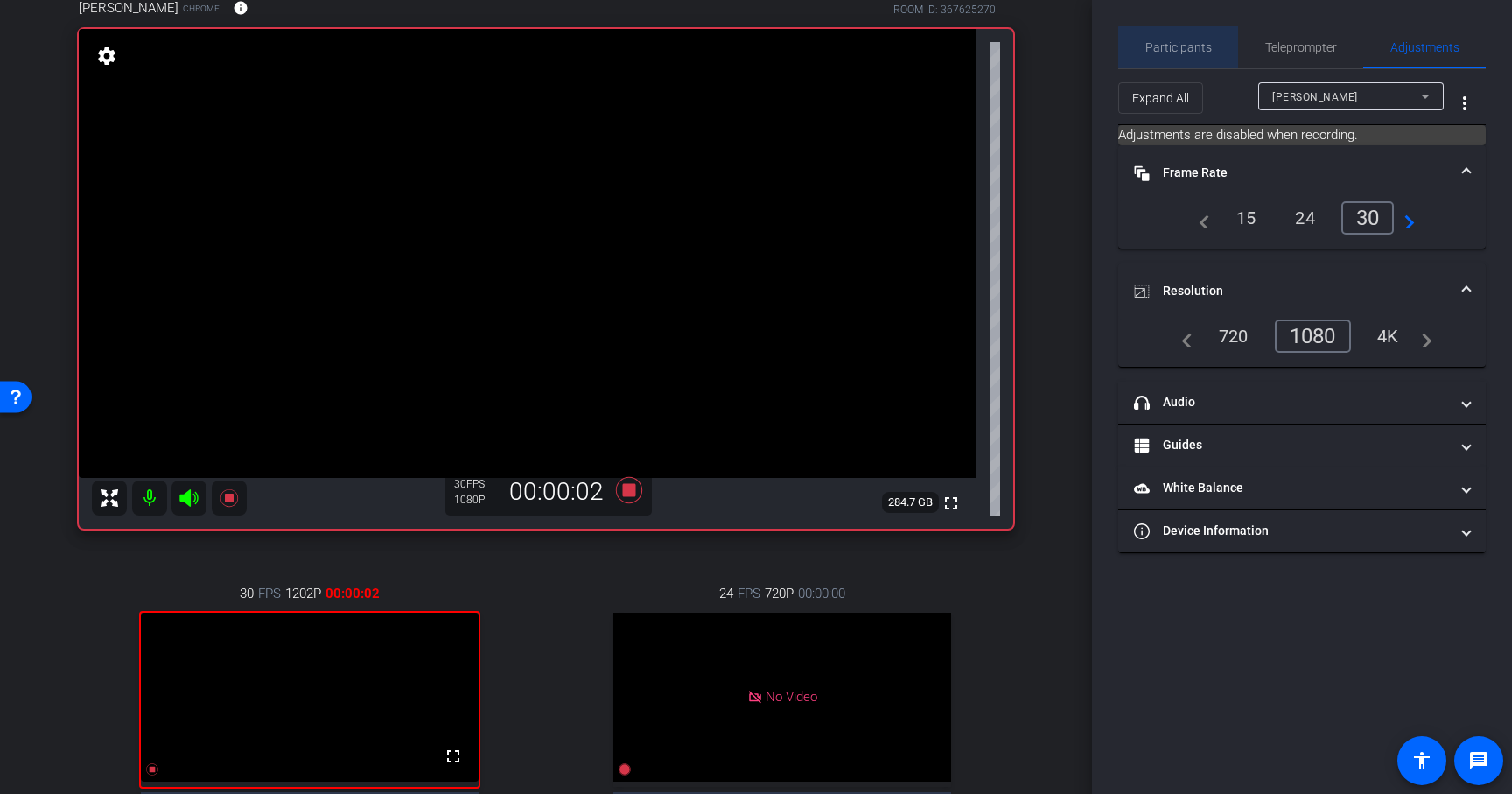
click at [1196, 47] on span "Participants" at bounding box center [1179, 47] width 66 height 13
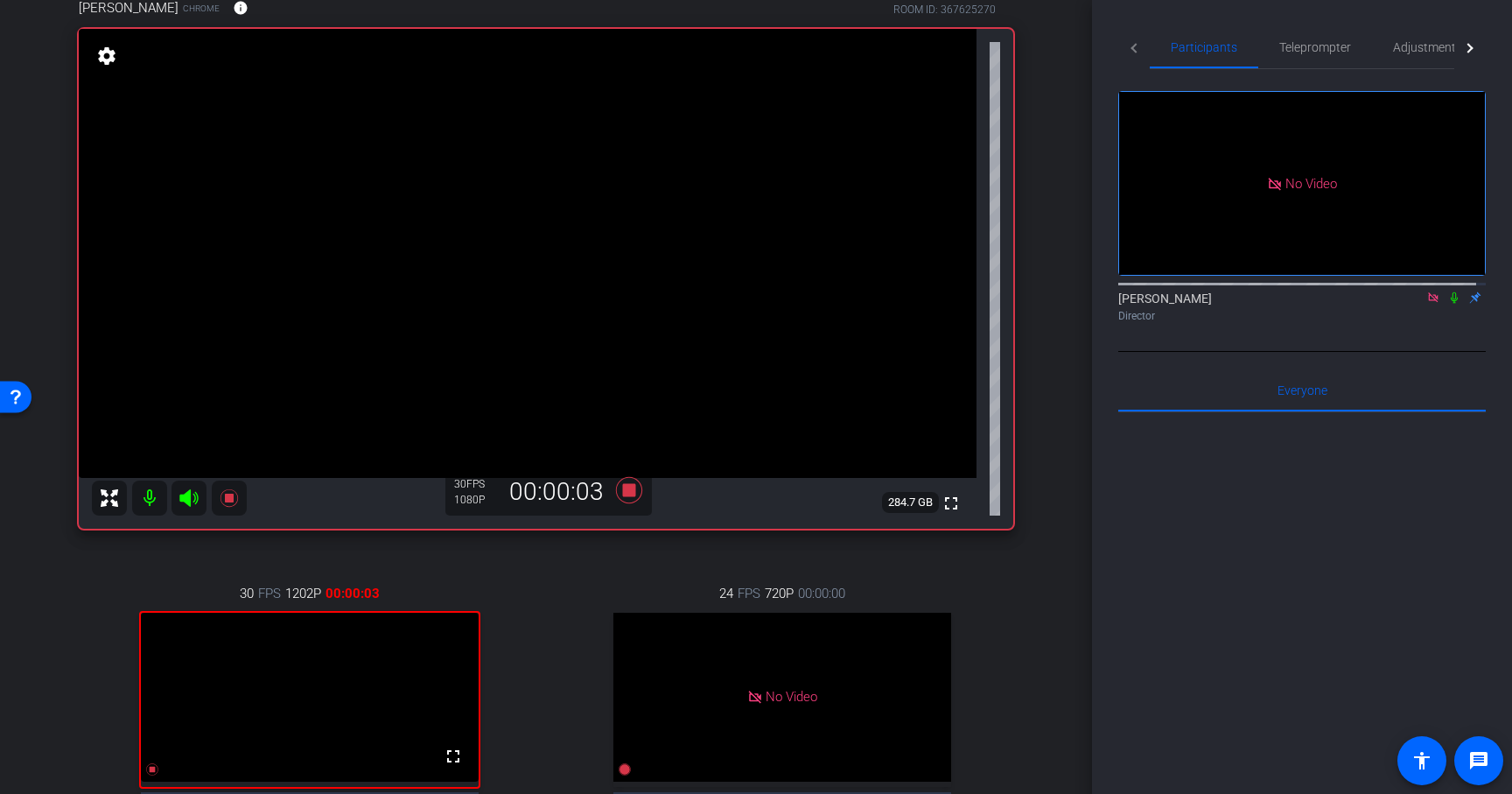
click at [1448, 291] on icon at bounding box center [1455, 297] width 14 height 13
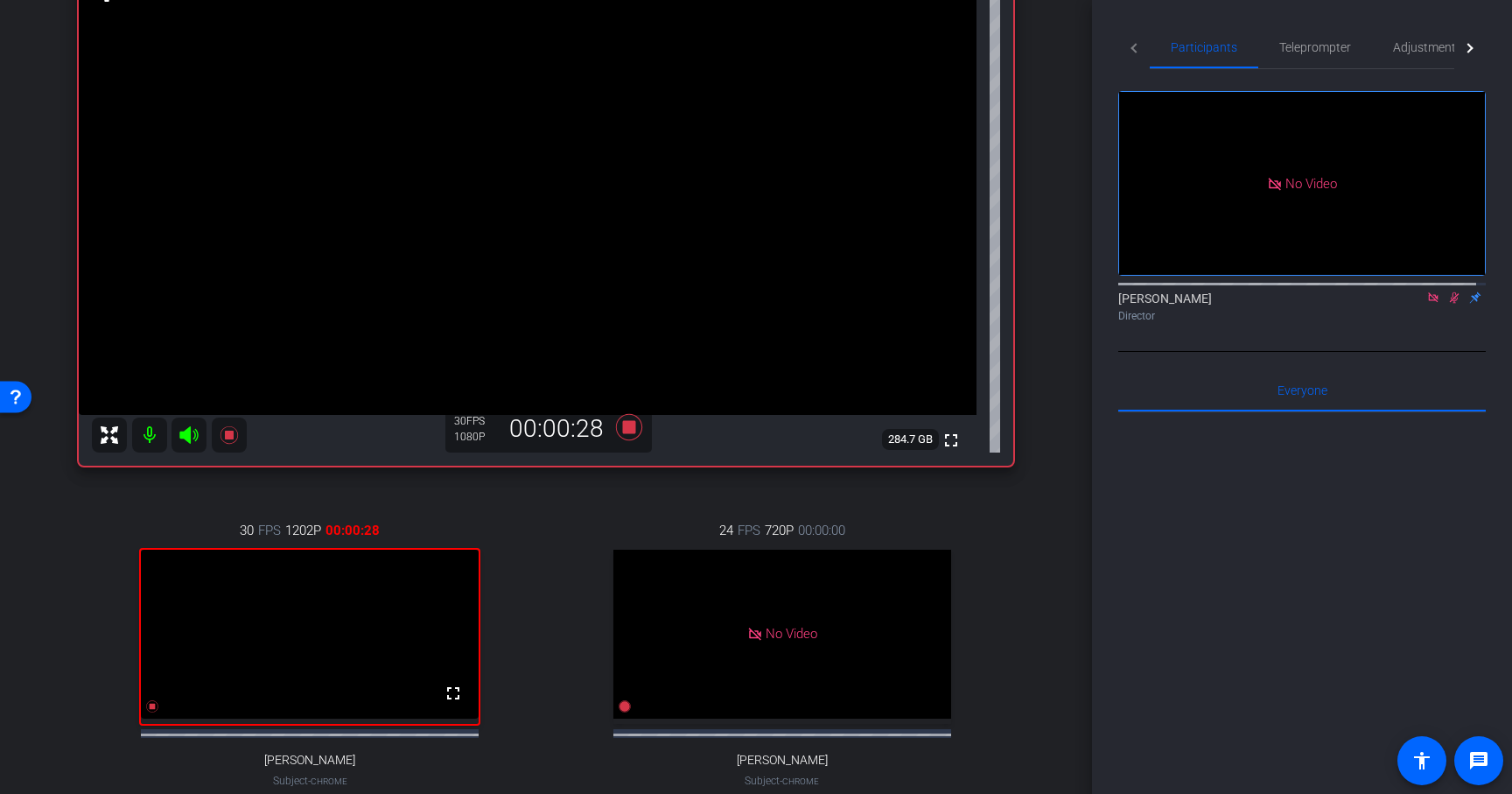
scroll to position [218, 0]
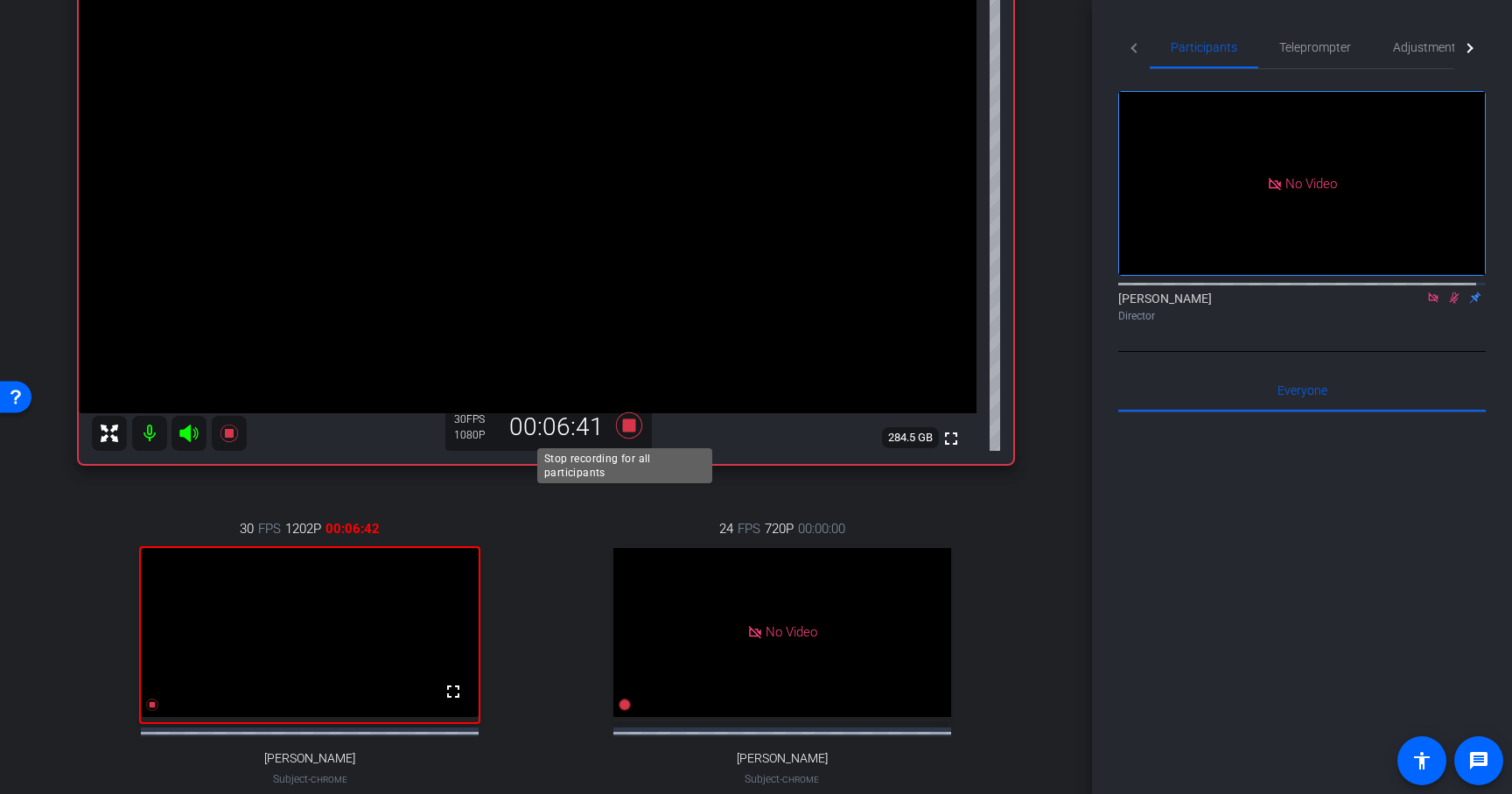
click at [624, 430] on icon at bounding box center [629, 425] width 26 height 26
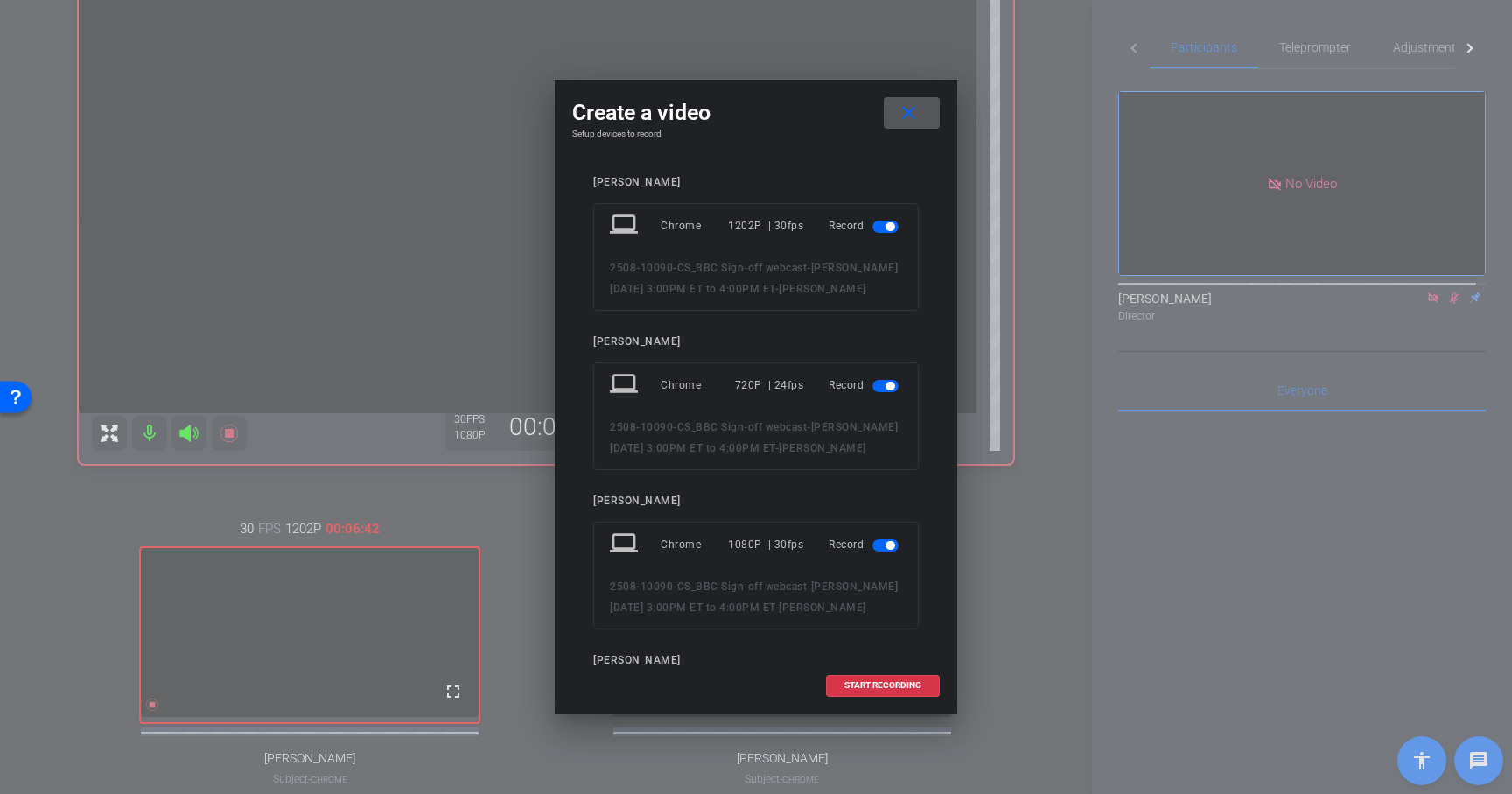
click at [920, 114] on span at bounding box center [912, 113] width 56 height 42
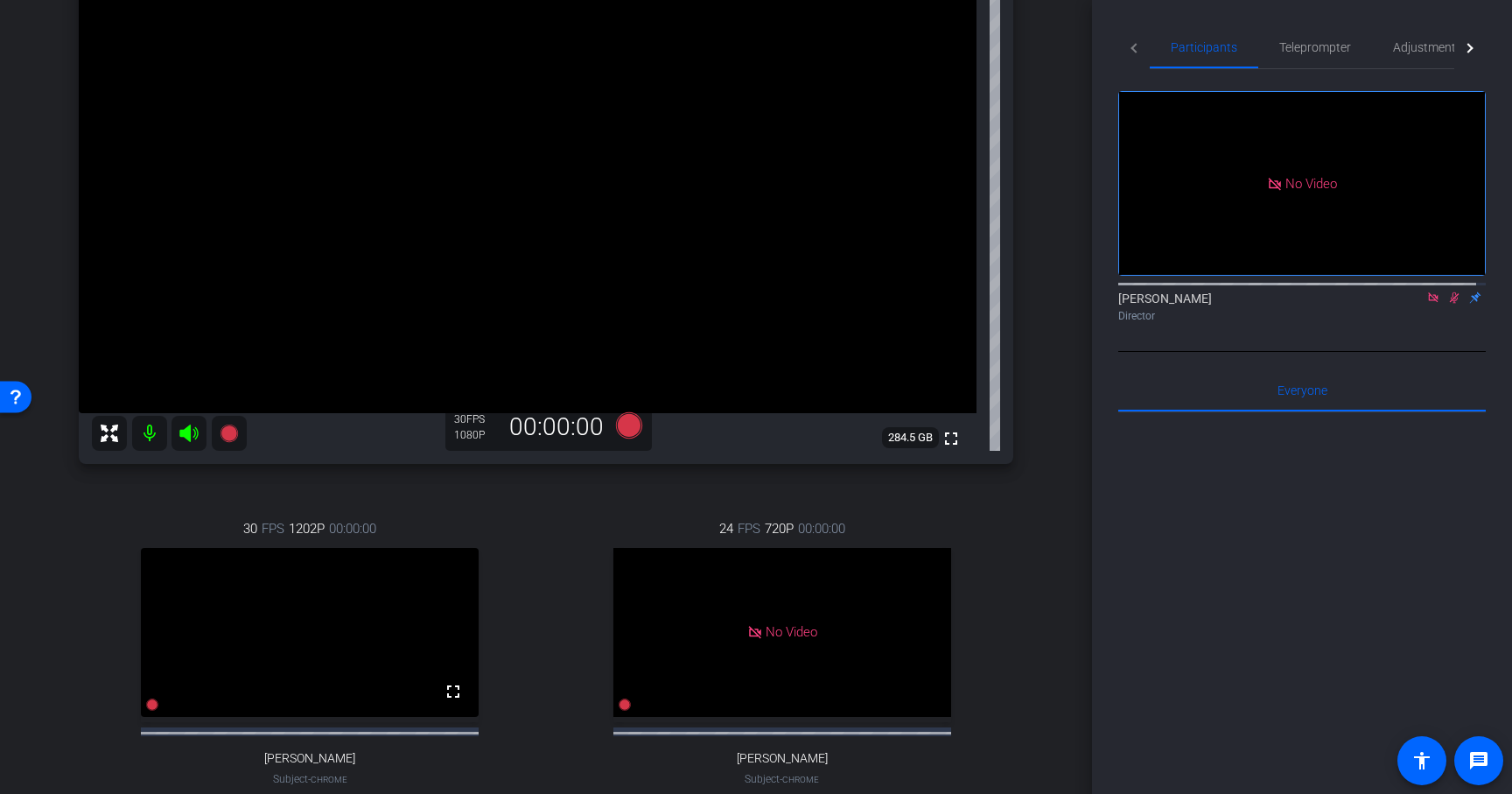
click at [1450, 292] on icon at bounding box center [1455, 297] width 10 height 12
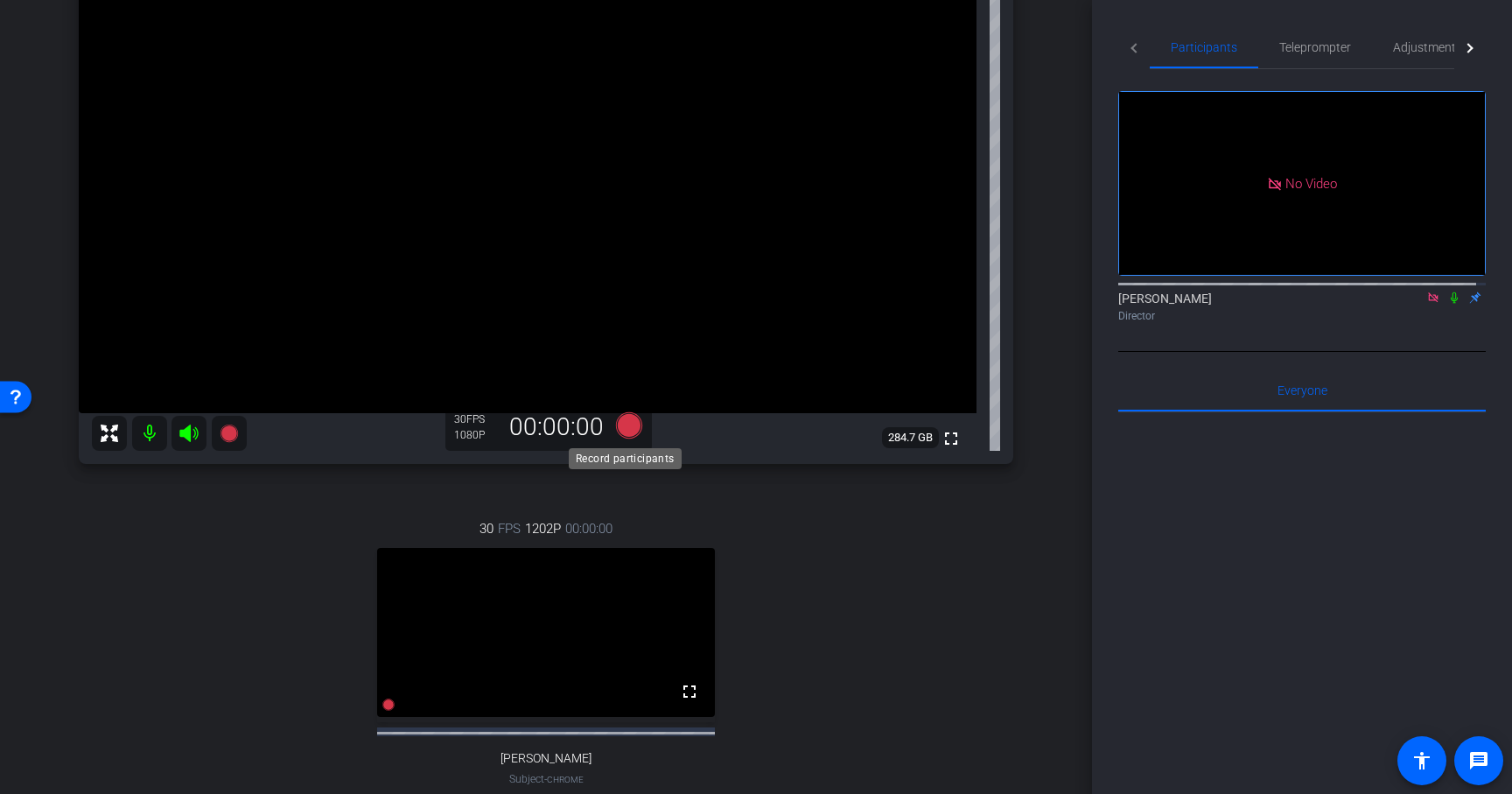
click at [622, 427] on icon at bounding box center [629, 425] width 26 height 26
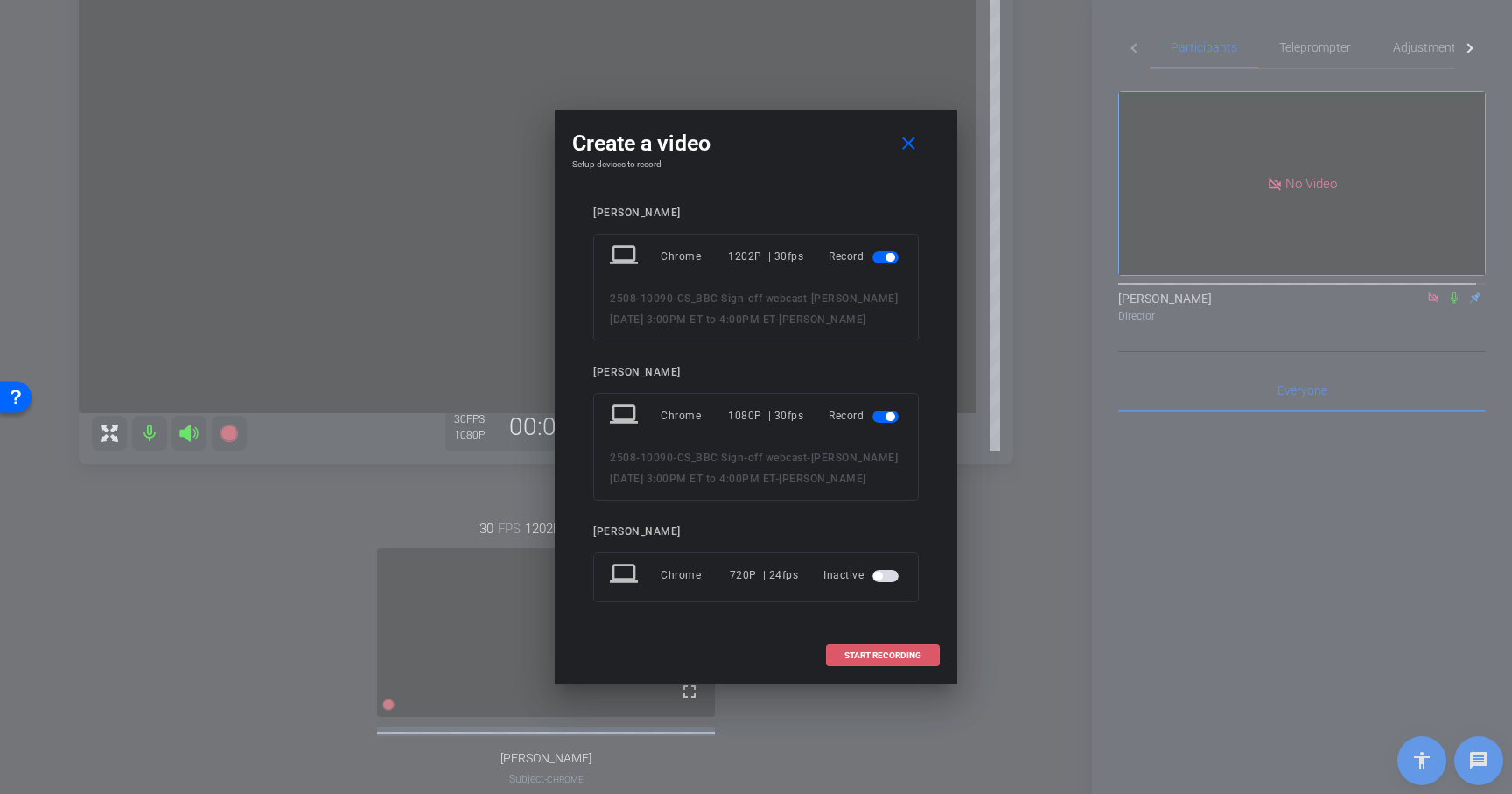
click at [891, 655] on span "START RECORDING" at bounding box center [883, 656] width 77 height 9
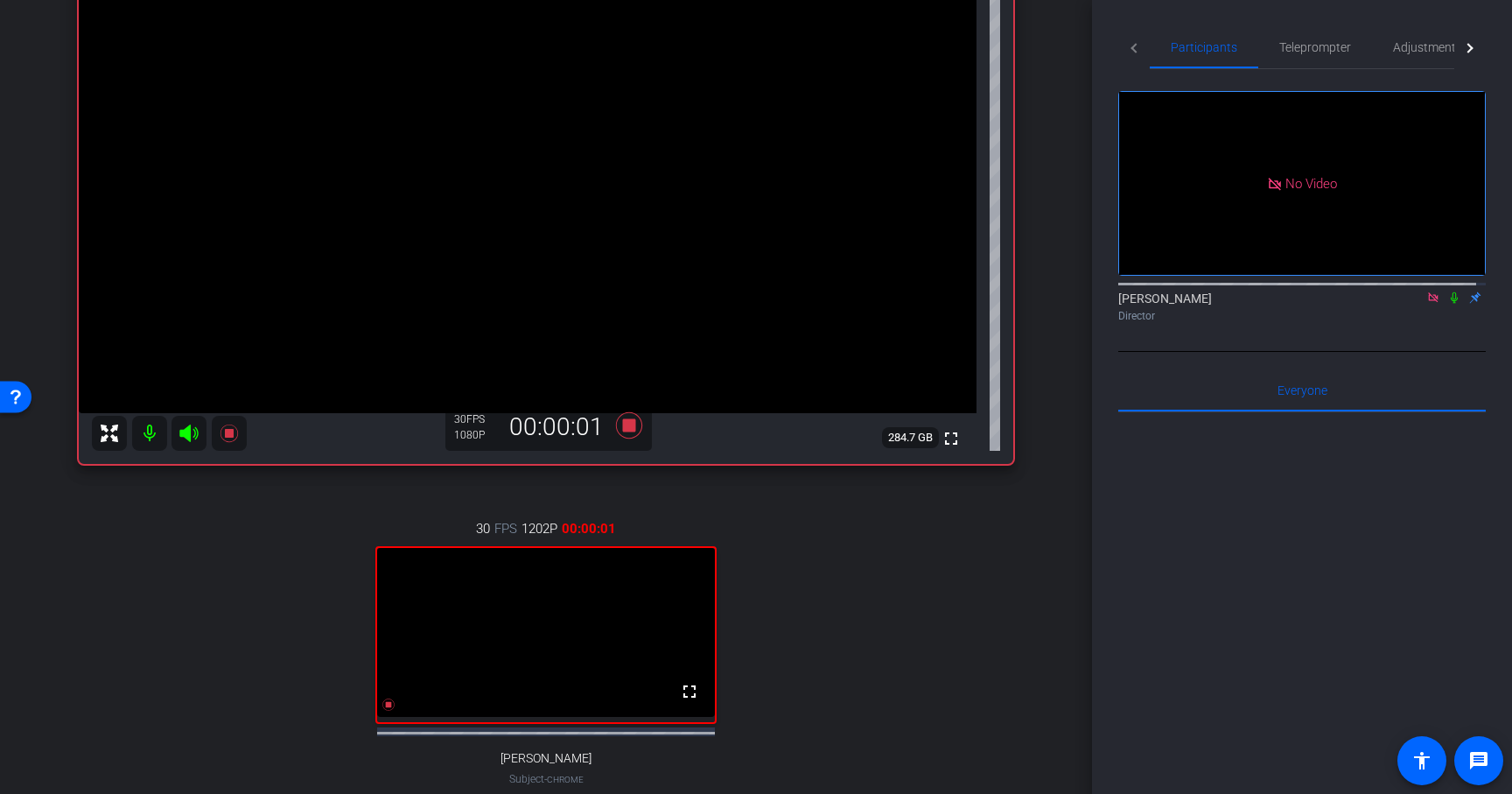
click at [1448, 291] on icon at bounding box center [1455, 297] width 14 height 13
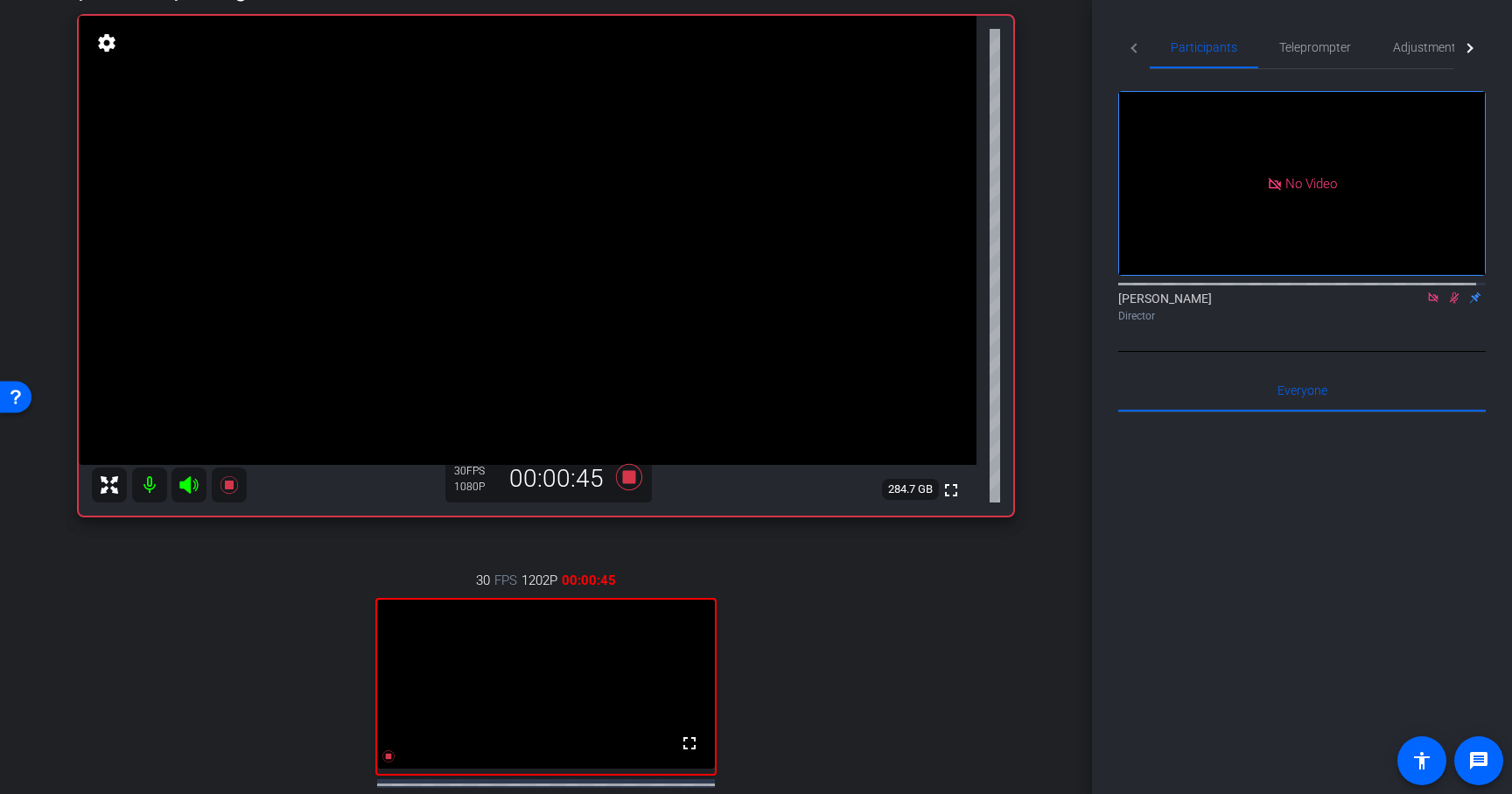
scroll to position [168, 0]
click at [1448, 291] on icon at bounding box center [1455, 297] width 14 height 13
click at [625, 476] on icon at bounding box center [629, 474] width 26 height 26
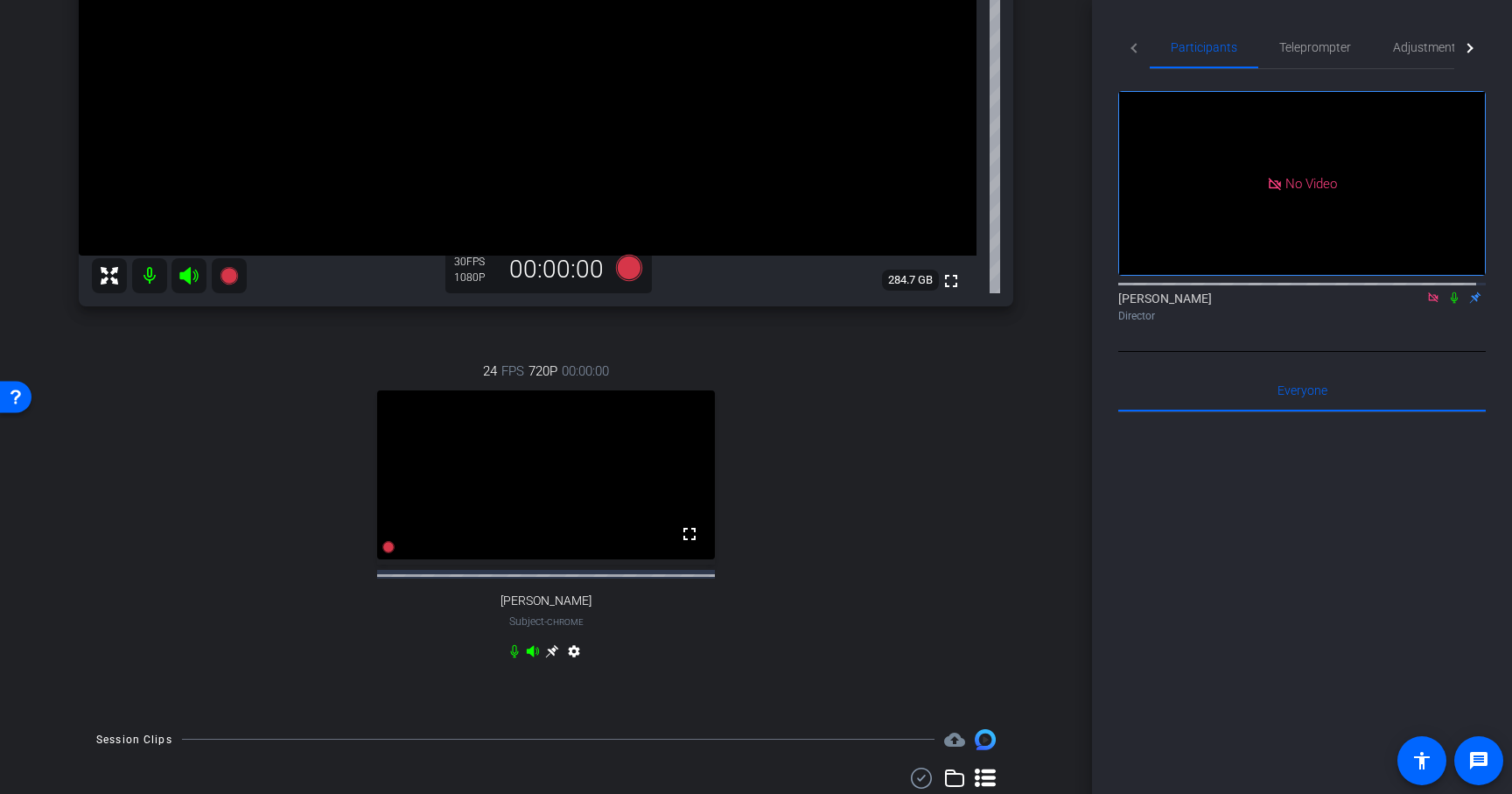
scroll to position [528, 0]
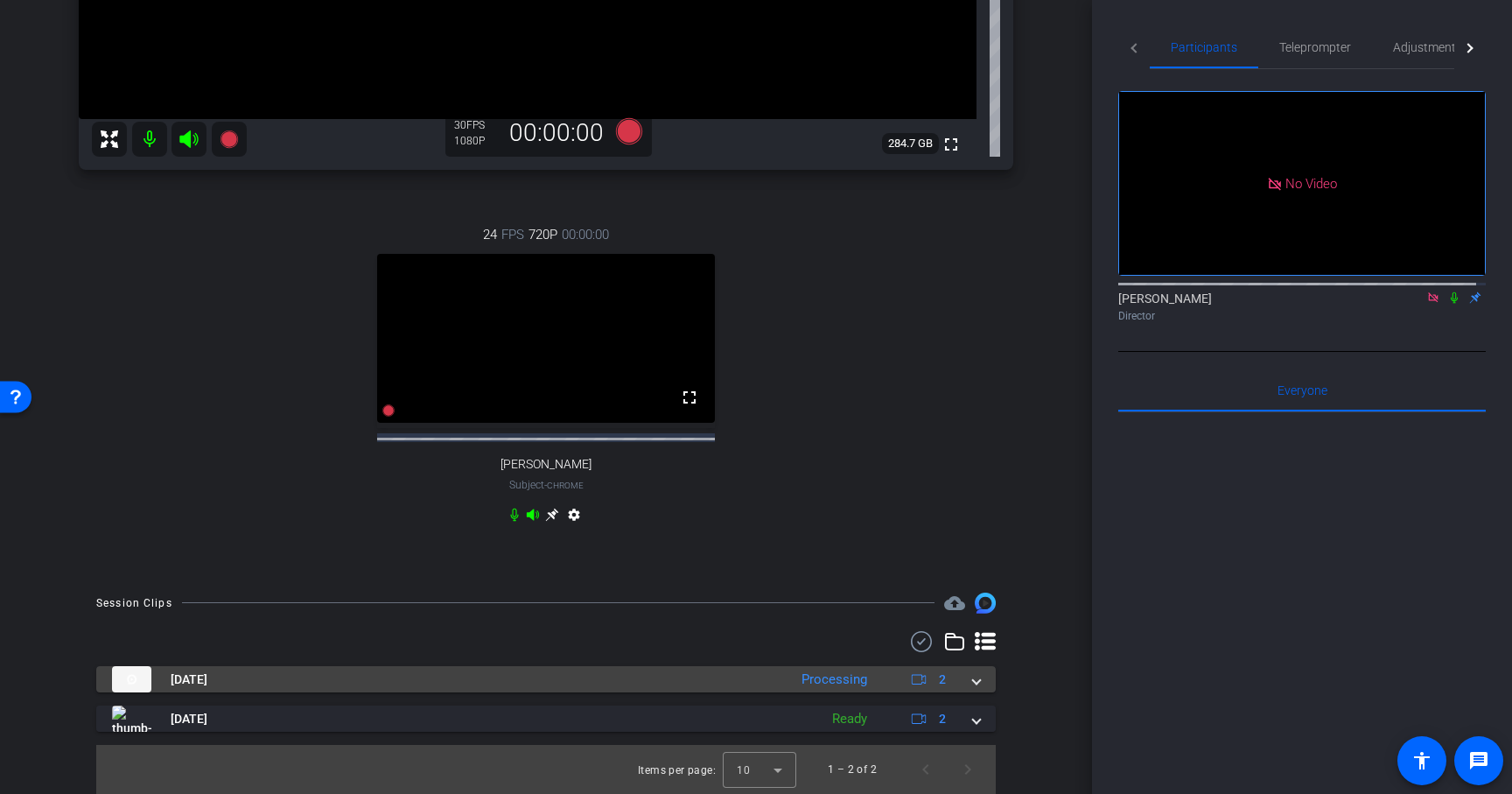
click at [973, 677] on span at bounding box center [977, 680] width 7 height 19
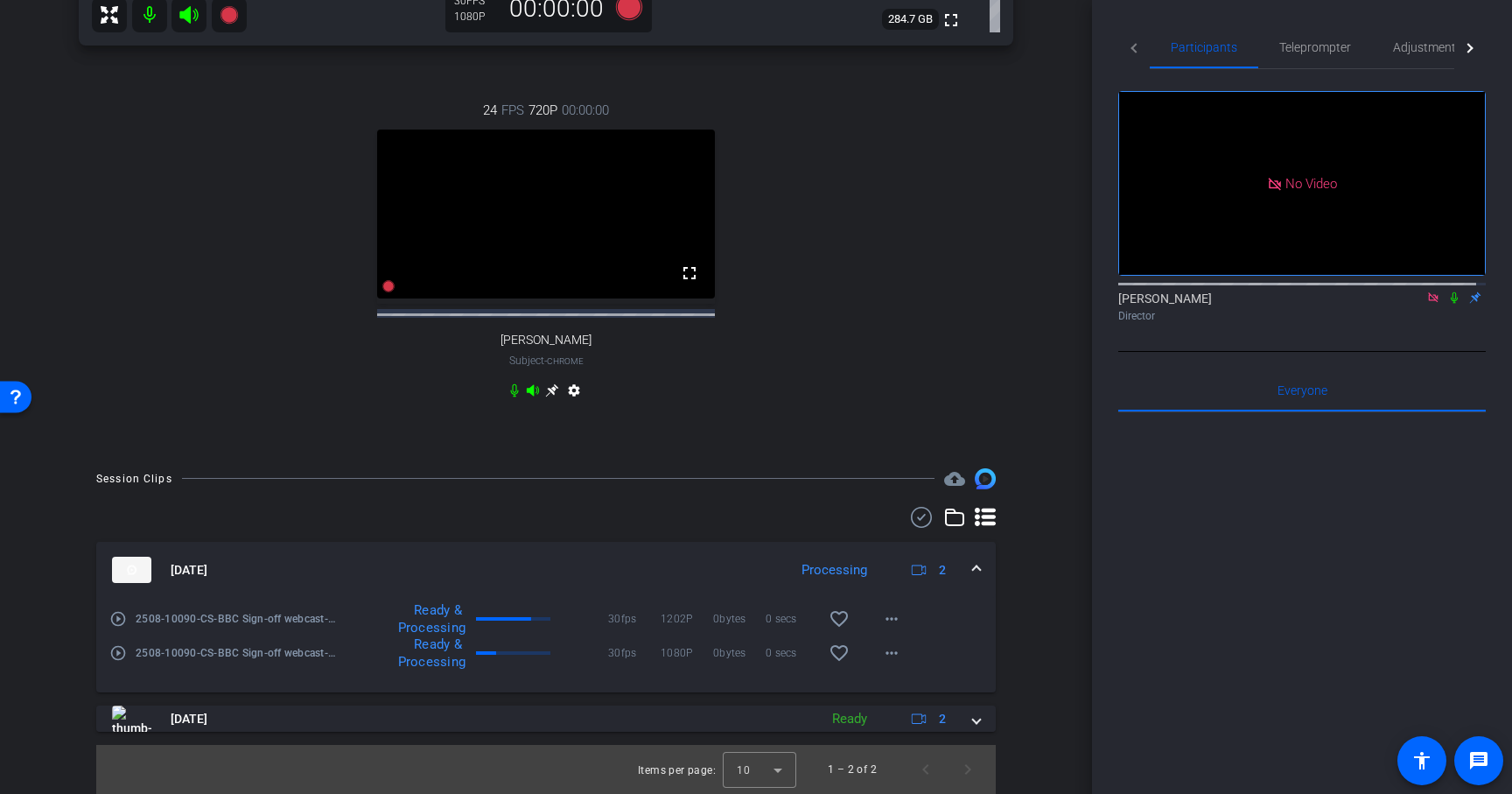
scroll to position [652, 0]
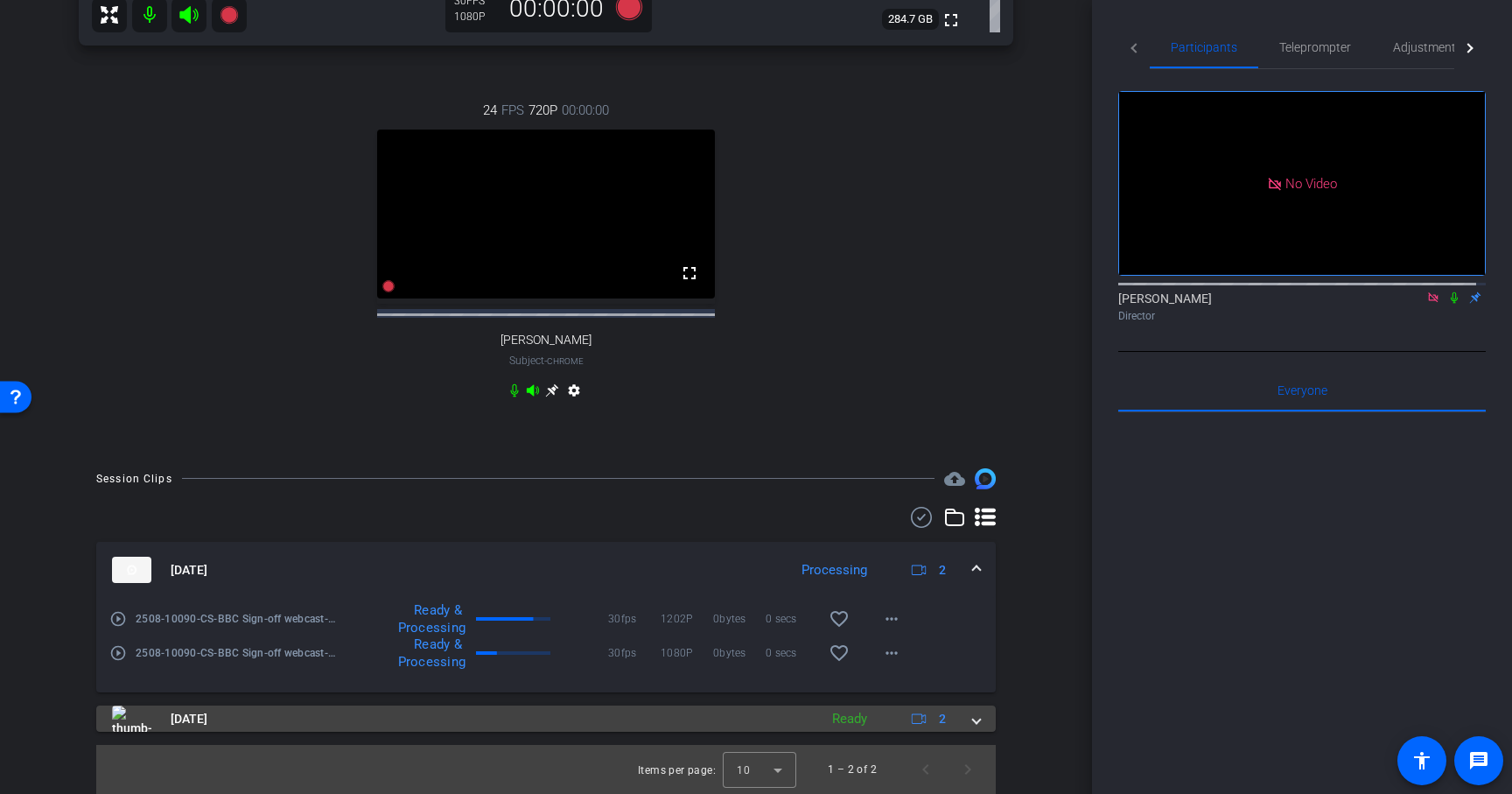
click at [971, 717] on mat-expansion-panel-header "[DATE] Ready 2" at bounding box center [546, 718] width 899 height 26
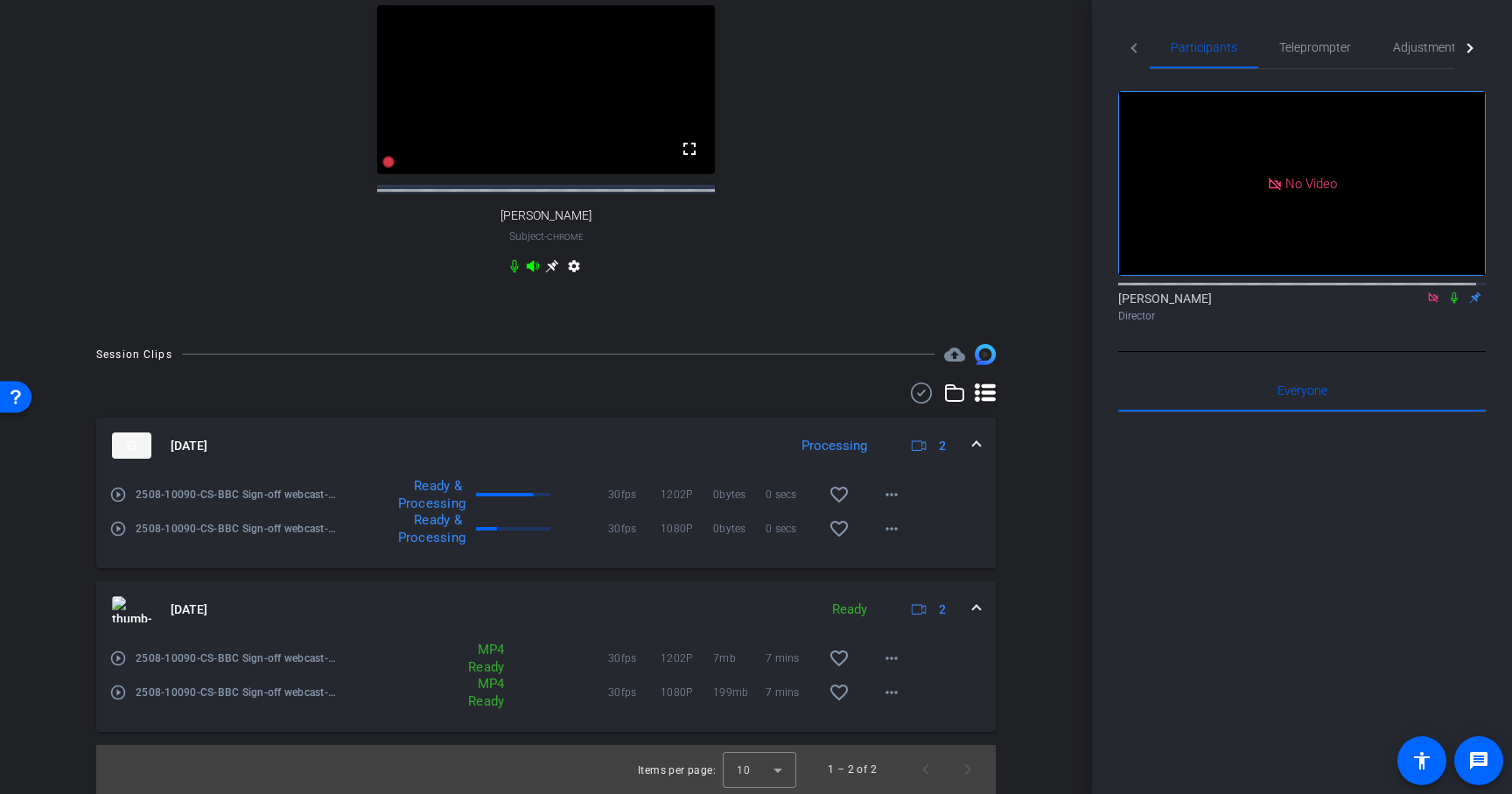
scroll to position [776, 0]
click at [116, 656] on mat-icon "play_circle_outline" at bounding box center [118, 658] width 18 height 18
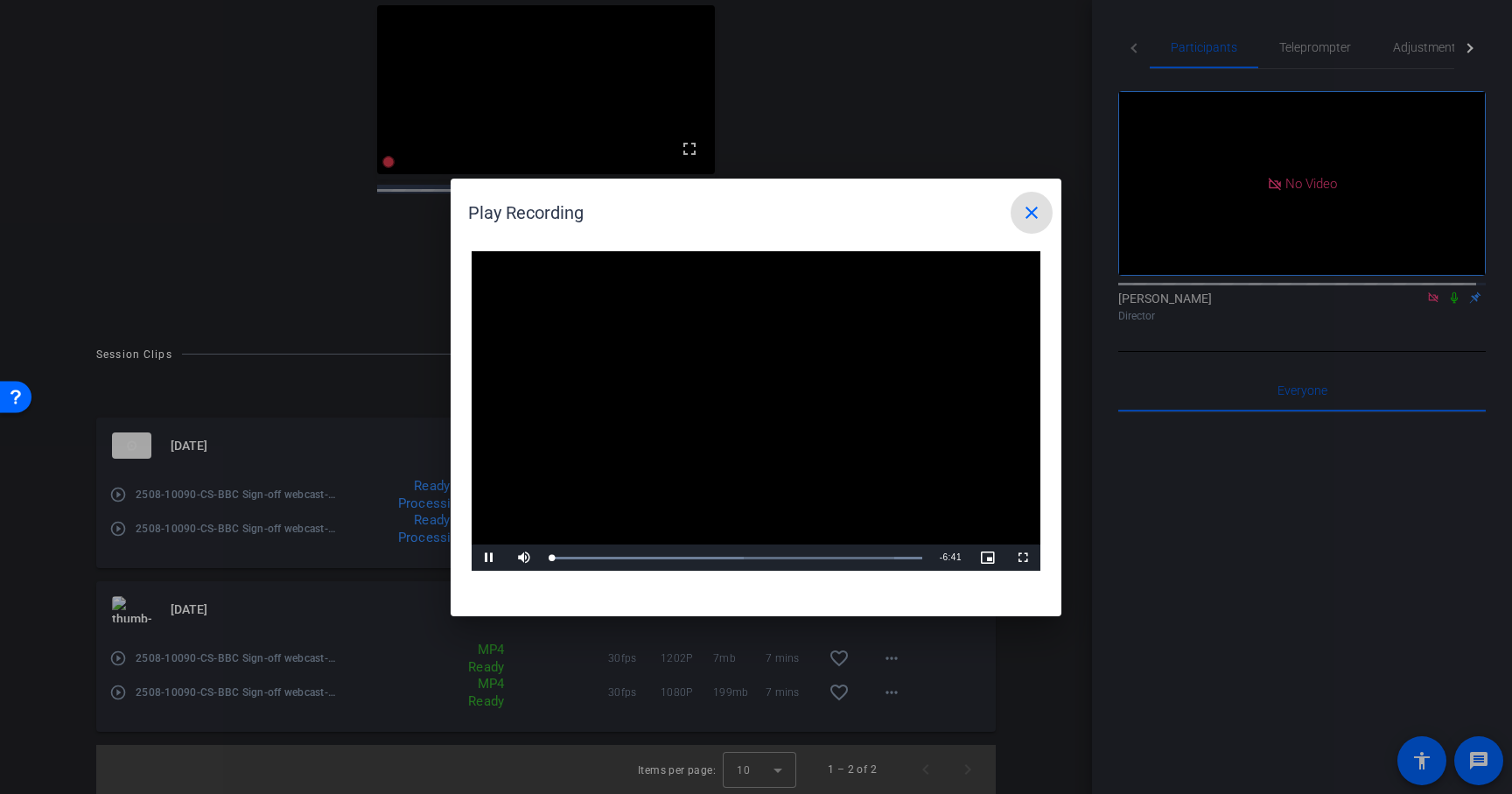
click at [1024, 204] on mat-icon "close" at bounding box center [1032, 213] width 21 height 21
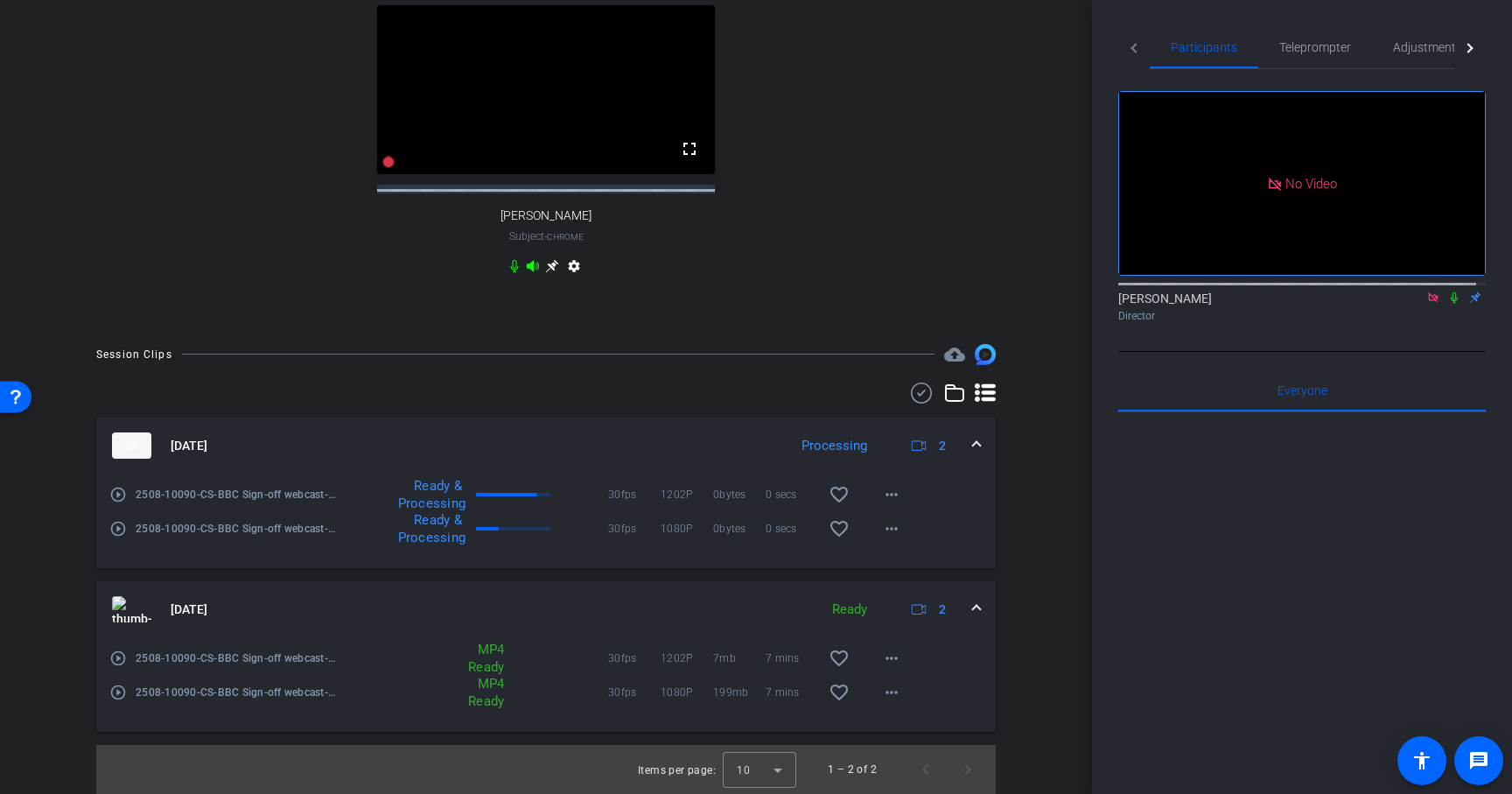
click at [112, 690] on mat-icon "play_circle_outline" at bounding box center [118, 692] width 18 height 18
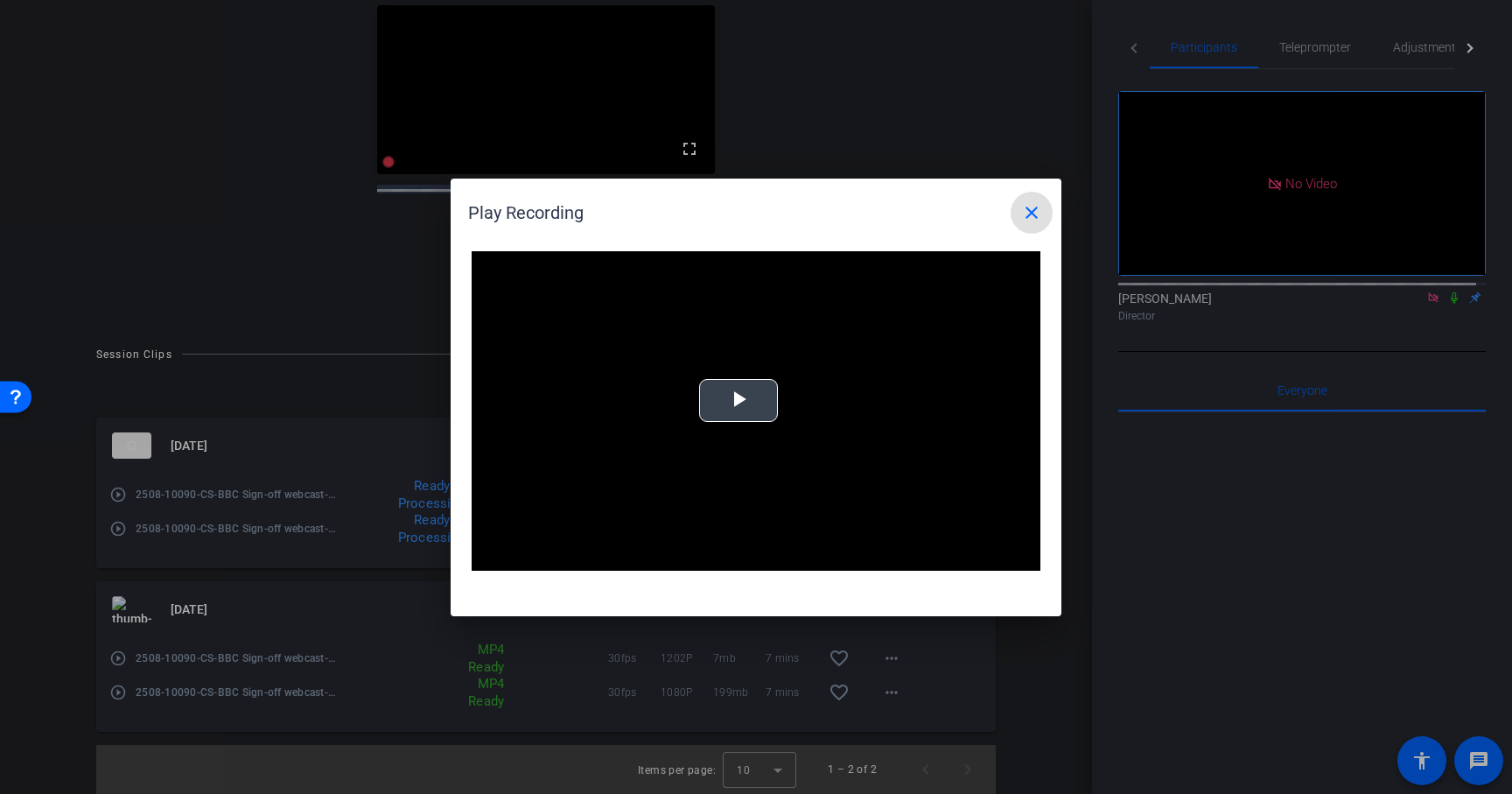
click at [739, 400] on span "Video Player" at bounding box center [739, 400] width 0 height 0
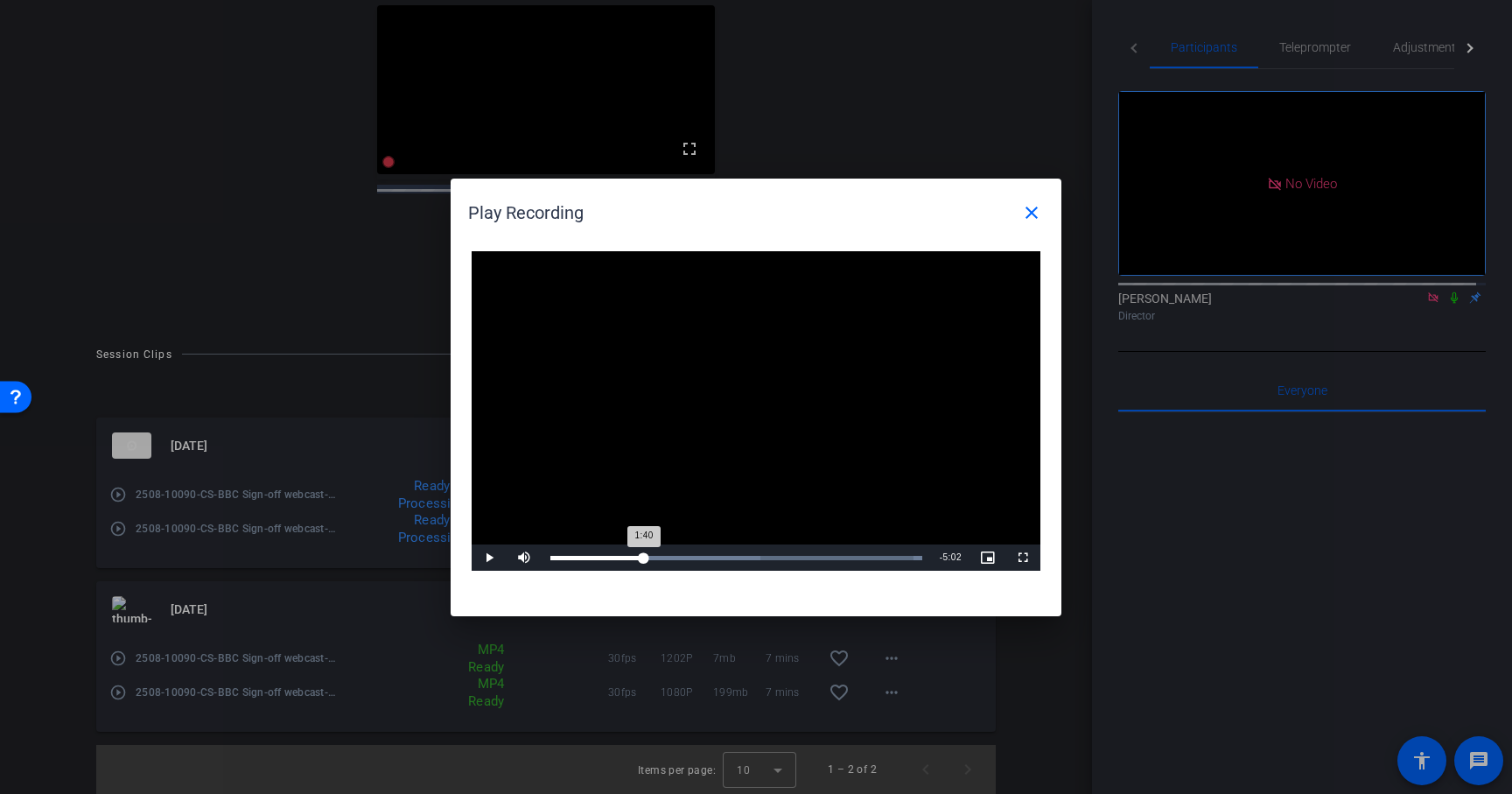
drag, startPoint x: 602, startPoint y: 556, endPoint x: 642, endPoint y: 555, distance: 40.0
click at [642, 556] on div "1:40" at bounding box center [597, 557] width 94 height 4
click at [490, 557] on span "Video Player" at bounding box center [489, 557] width 35 height 0
click at [647, 556] on div "1:45" at bounding box center [599, 557] width 98 height 4
click at [1031, 210] on mat-icon "close" at bounding box center [1032, 213] width 21 height 21
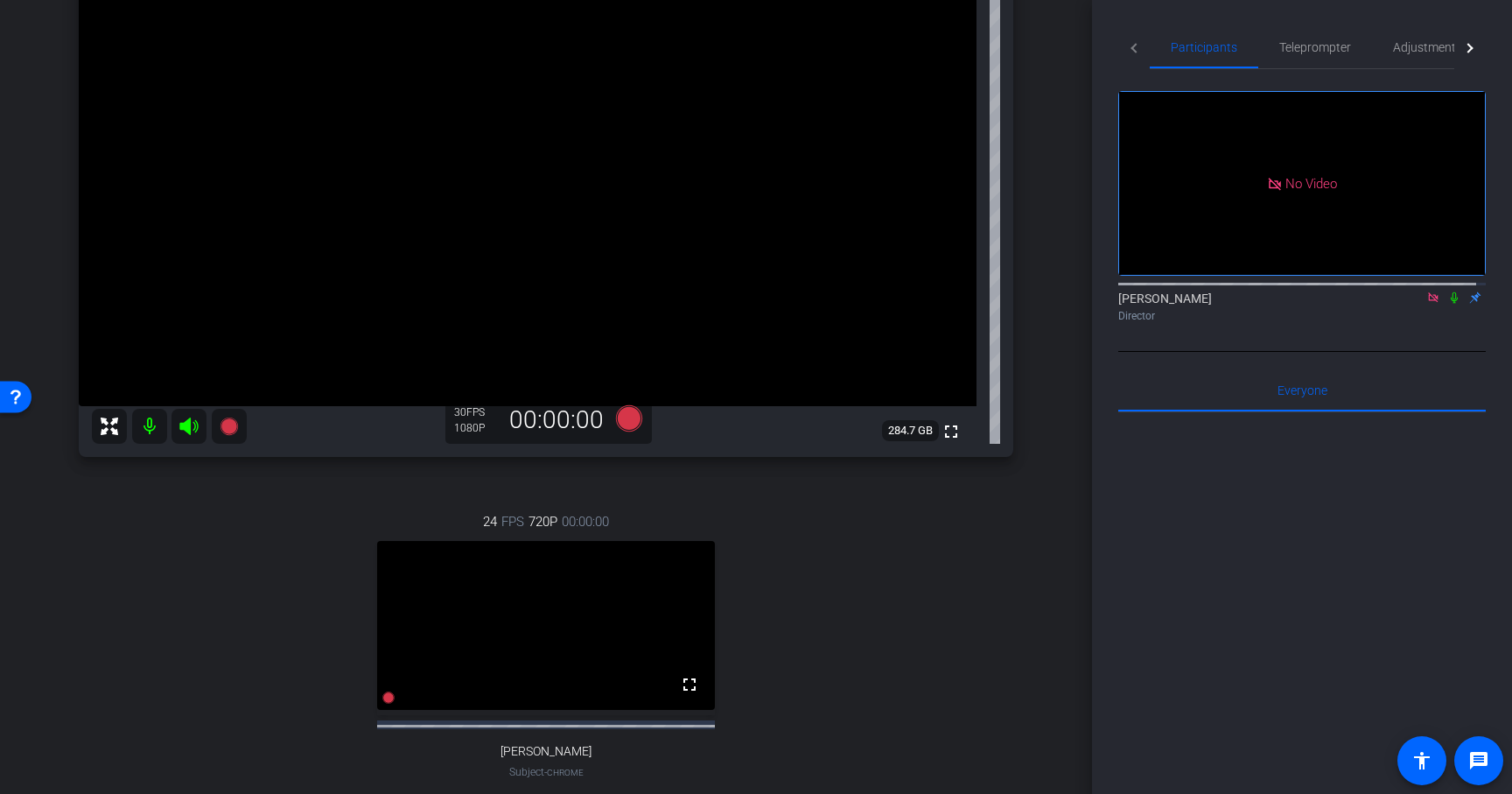
scroll to position [247, 0]
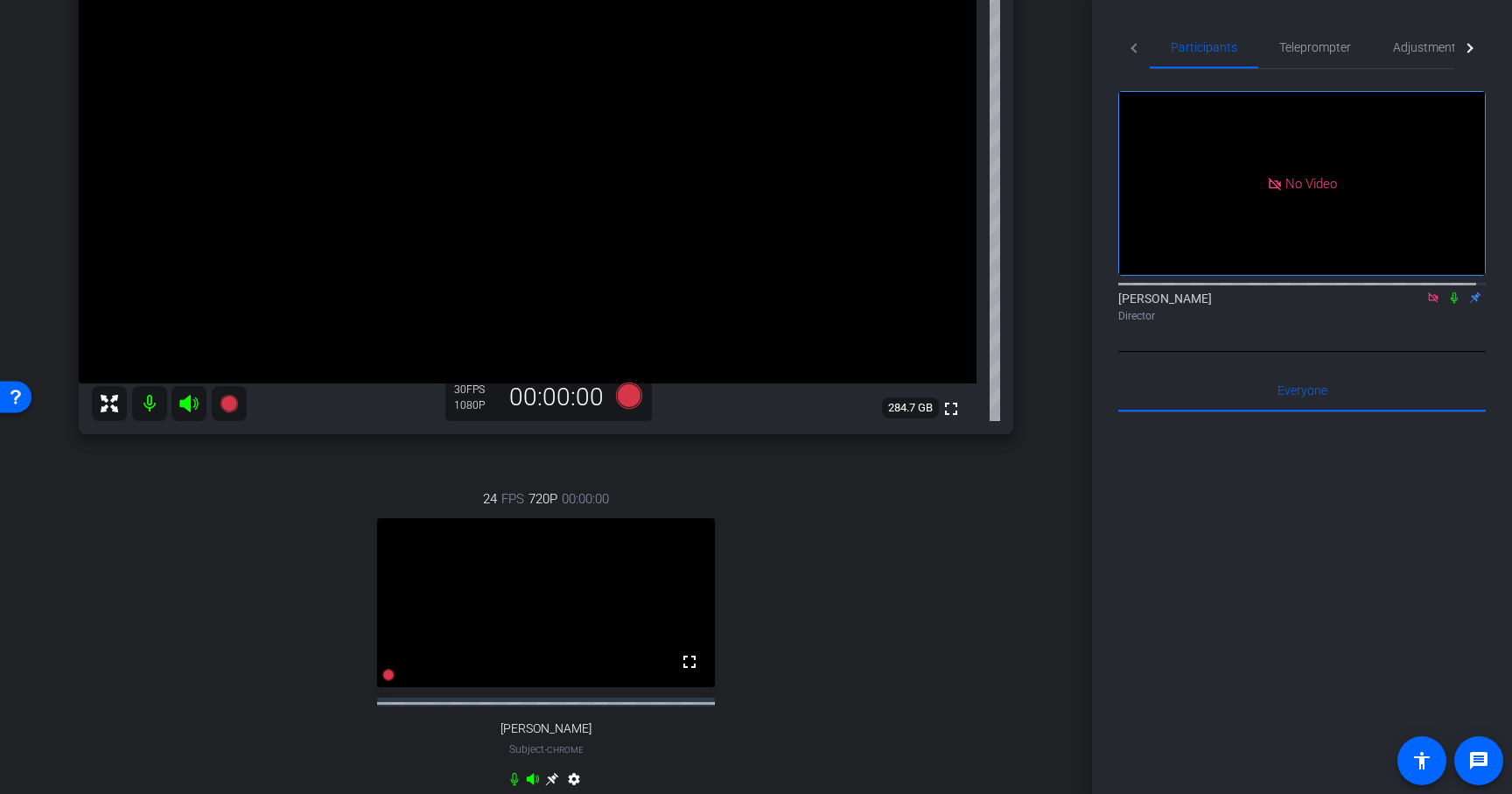
click at [1426, 291] on icon at bounding box center [1433, 297] width 14 height 13
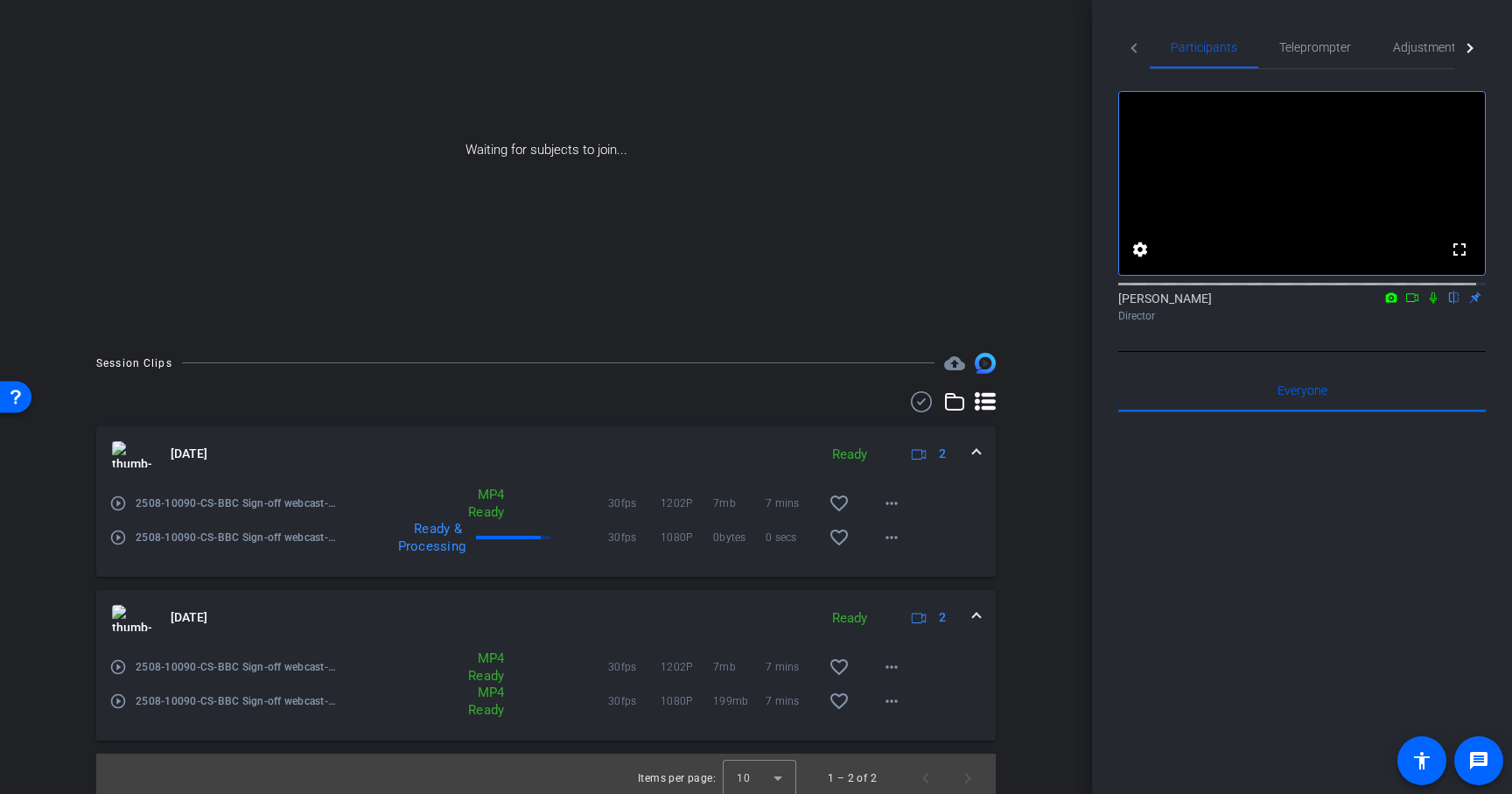
scroll to position [166, 0]
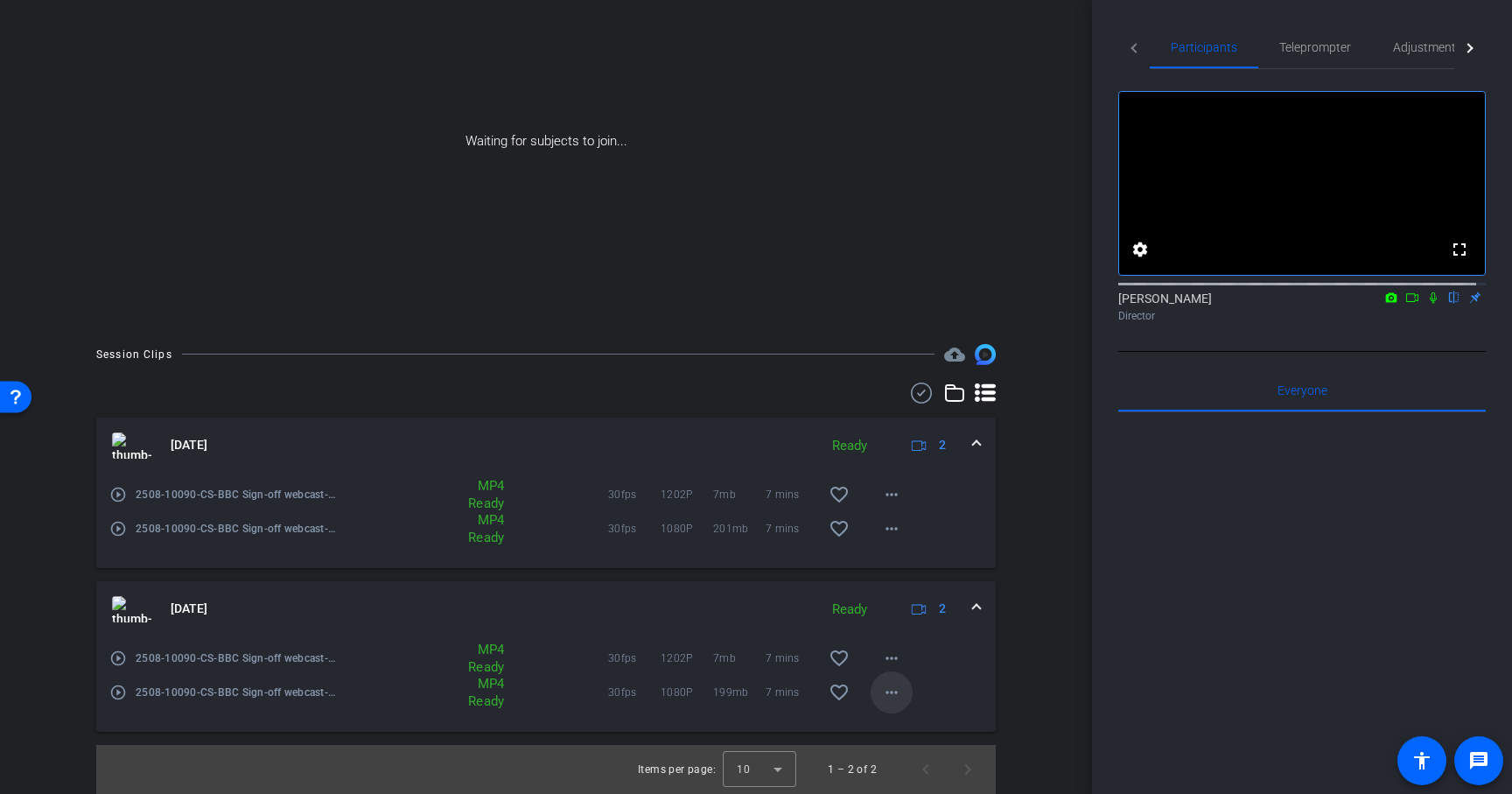
click at [881, 691] on mat-icon "more_horiz" at bounding box center [892, 692] width 21 height 21
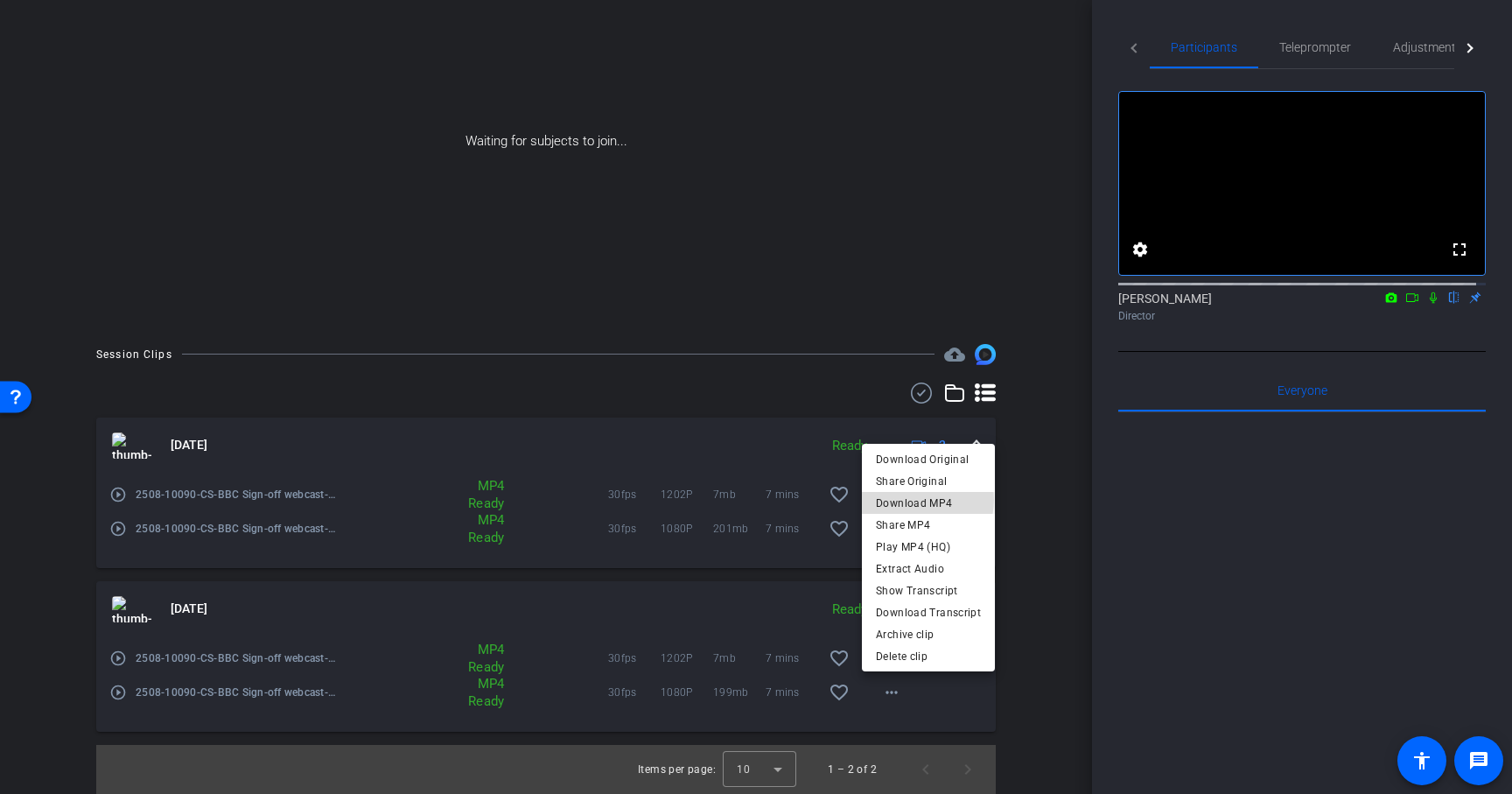
click at [923, 500] on span "Download MP4" at bounding box center [929, 504] width 105 height 21
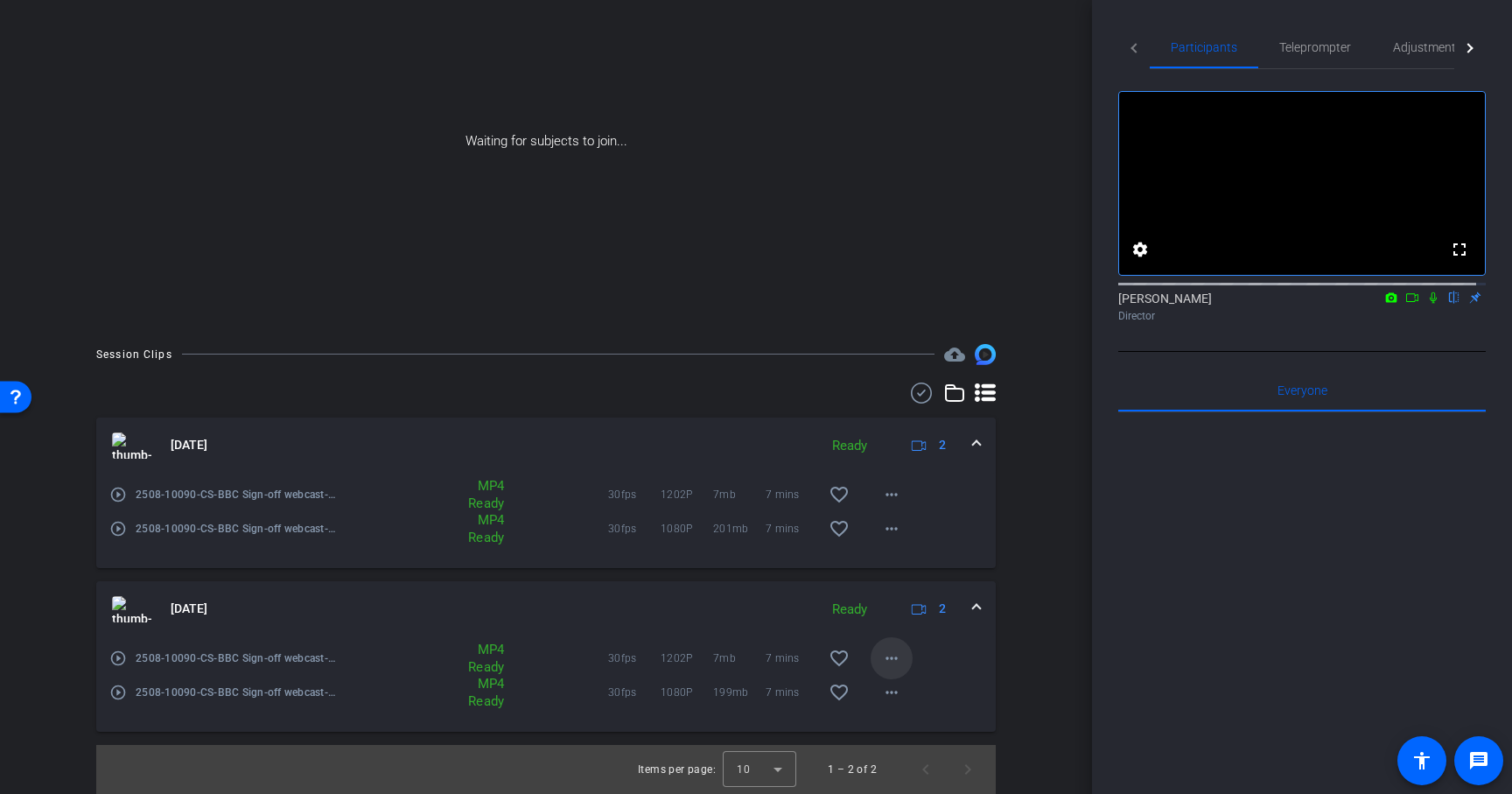
click at [881, 655] on mat-icon "more_horiz" at bounding box center [892, 658] width 21 height 21
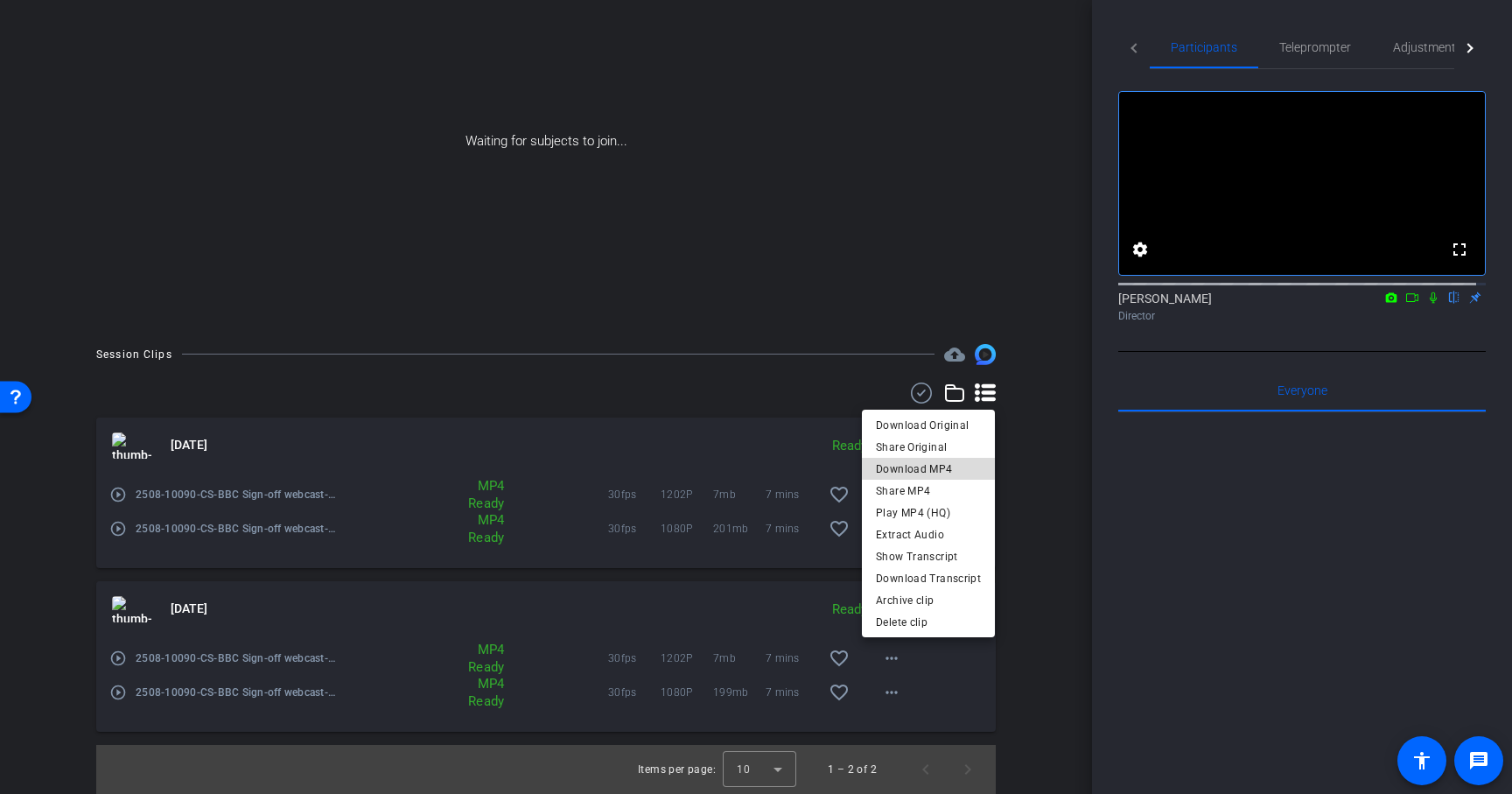
click at [931, 462] on span "Download MP4" at bounding box center [929, 469] width 105 height 21
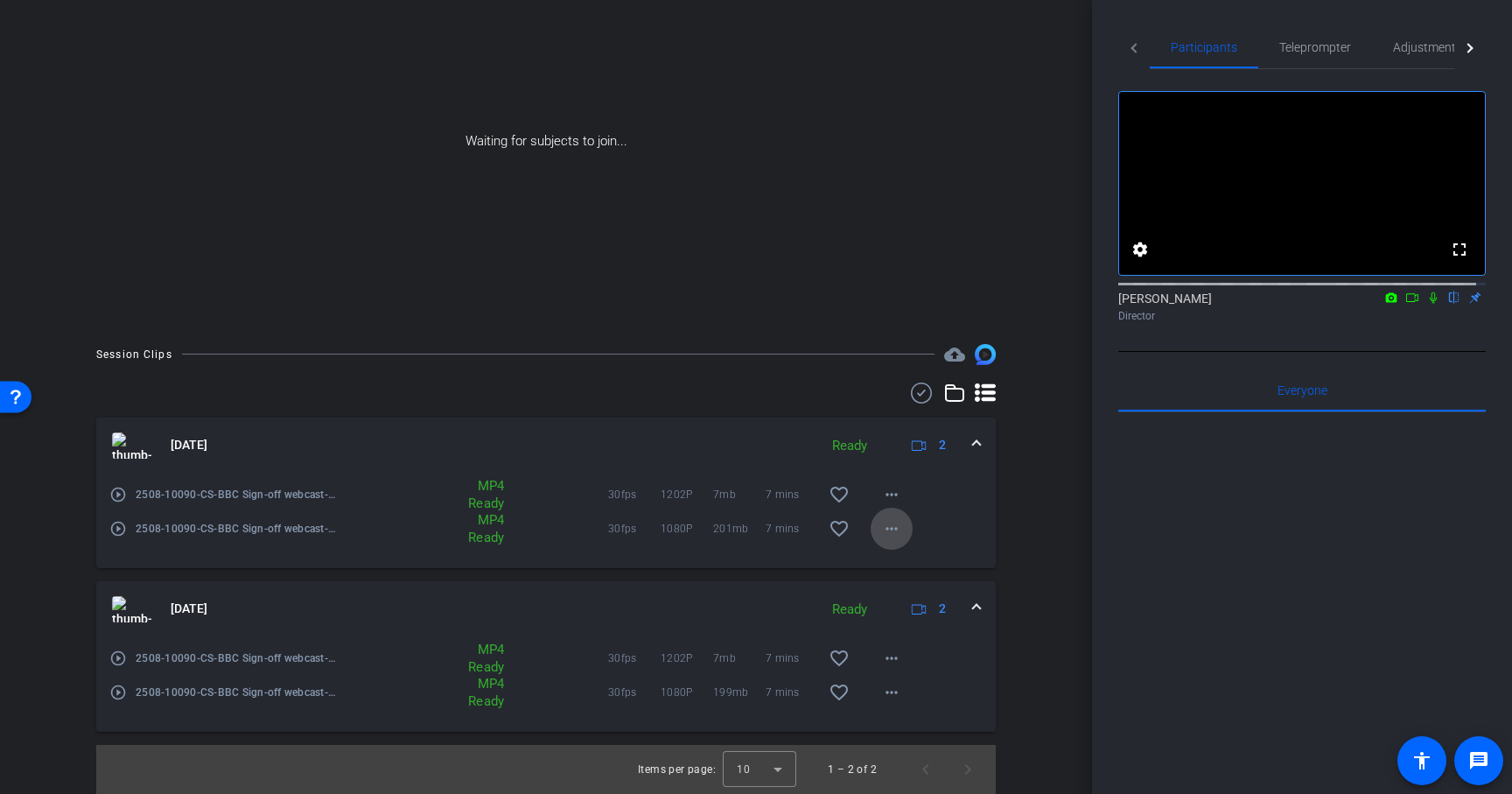
click at [889, 527] on mat-icon "more_horiz" at bounding box center [892, 529] width 21 height 21
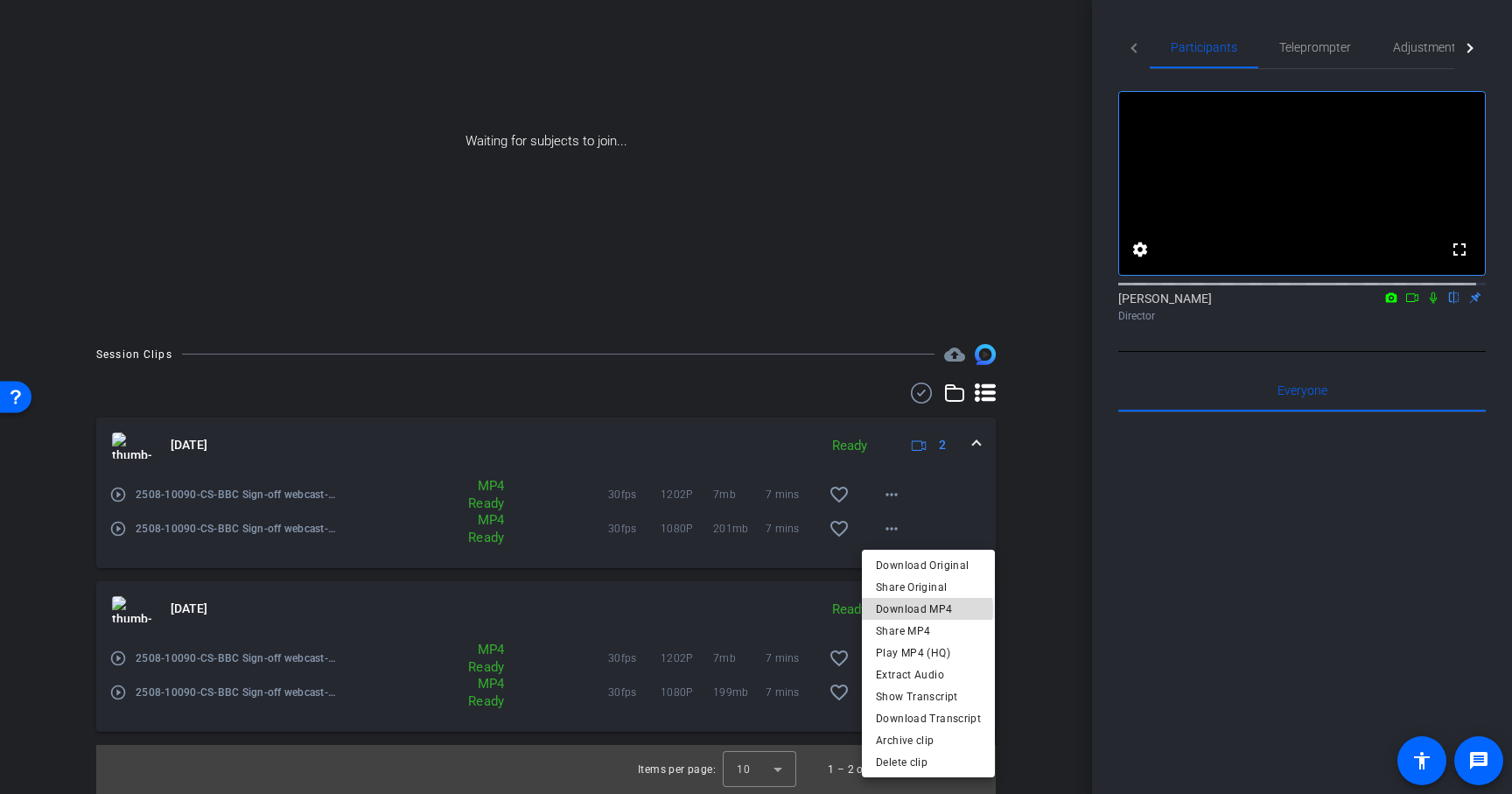
click at [924, 609] on span "Download MP4" at bounding box center [929, 609] width 105 height 21
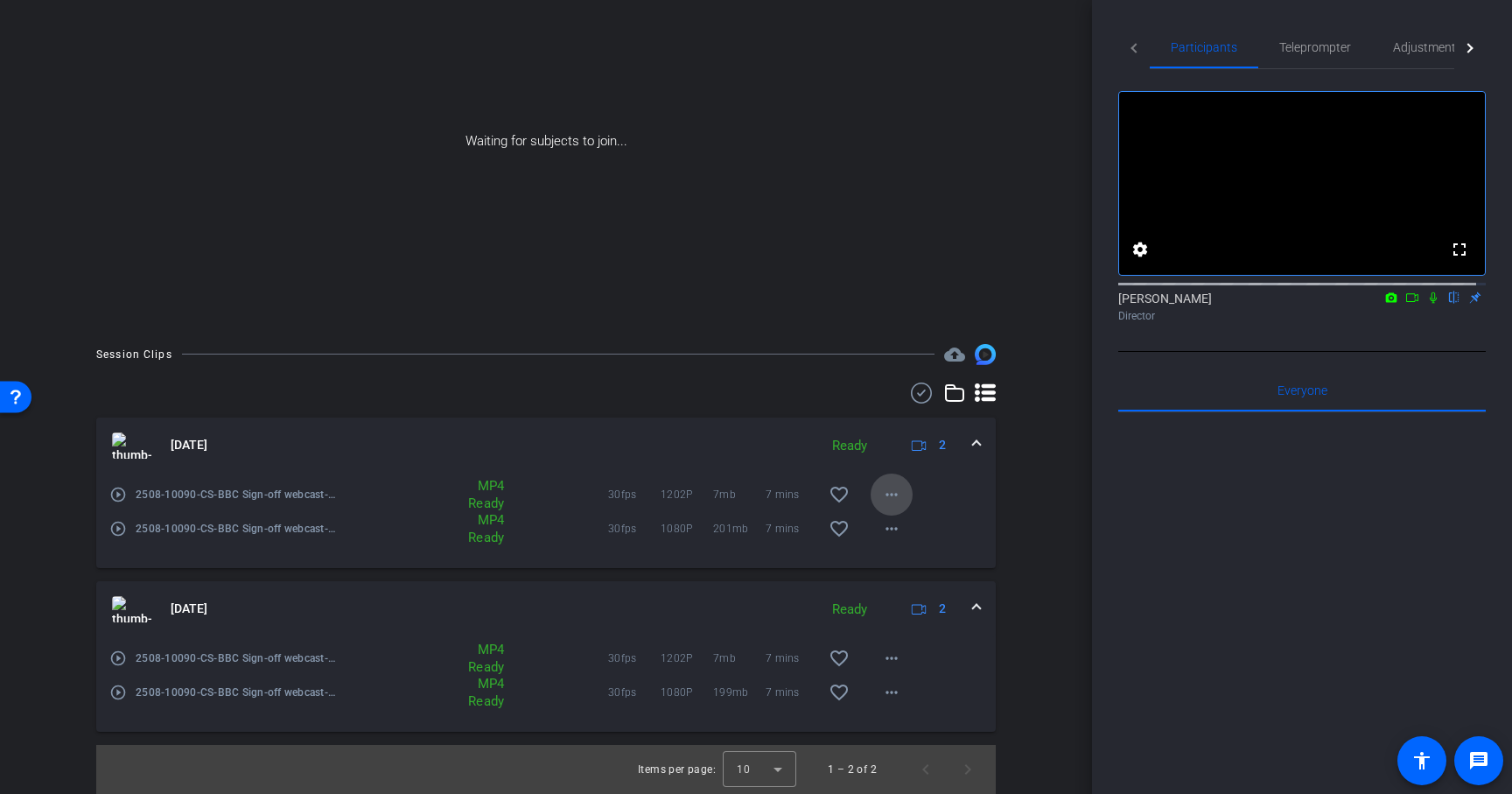
click at [886, 496] on mat-icon "more_horiz" at bounding box center [892, 495] width 21 height 21
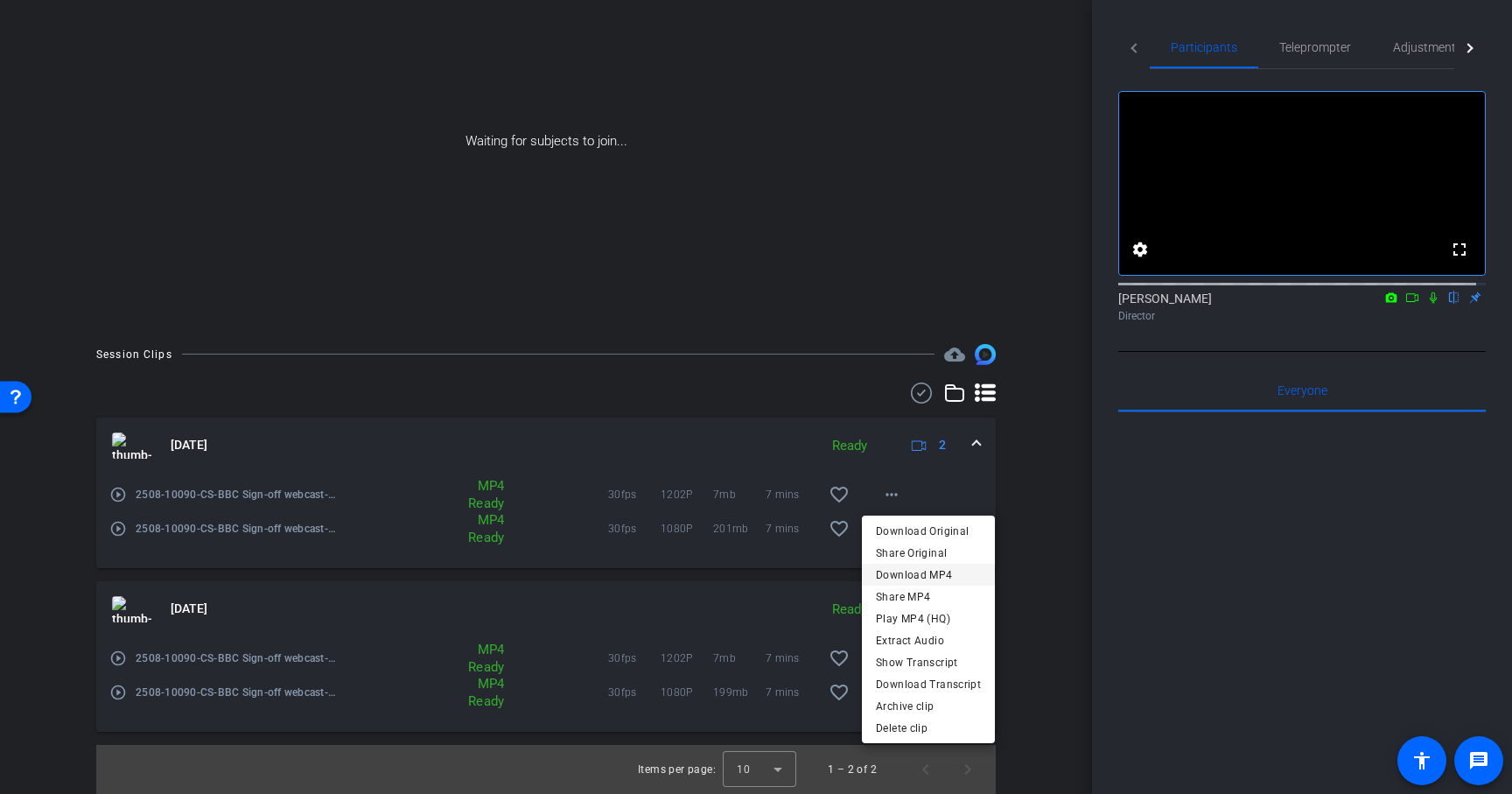
click at [917, 574] on span "Download MP4" at bounding box center [929, 575] width 105 height 21
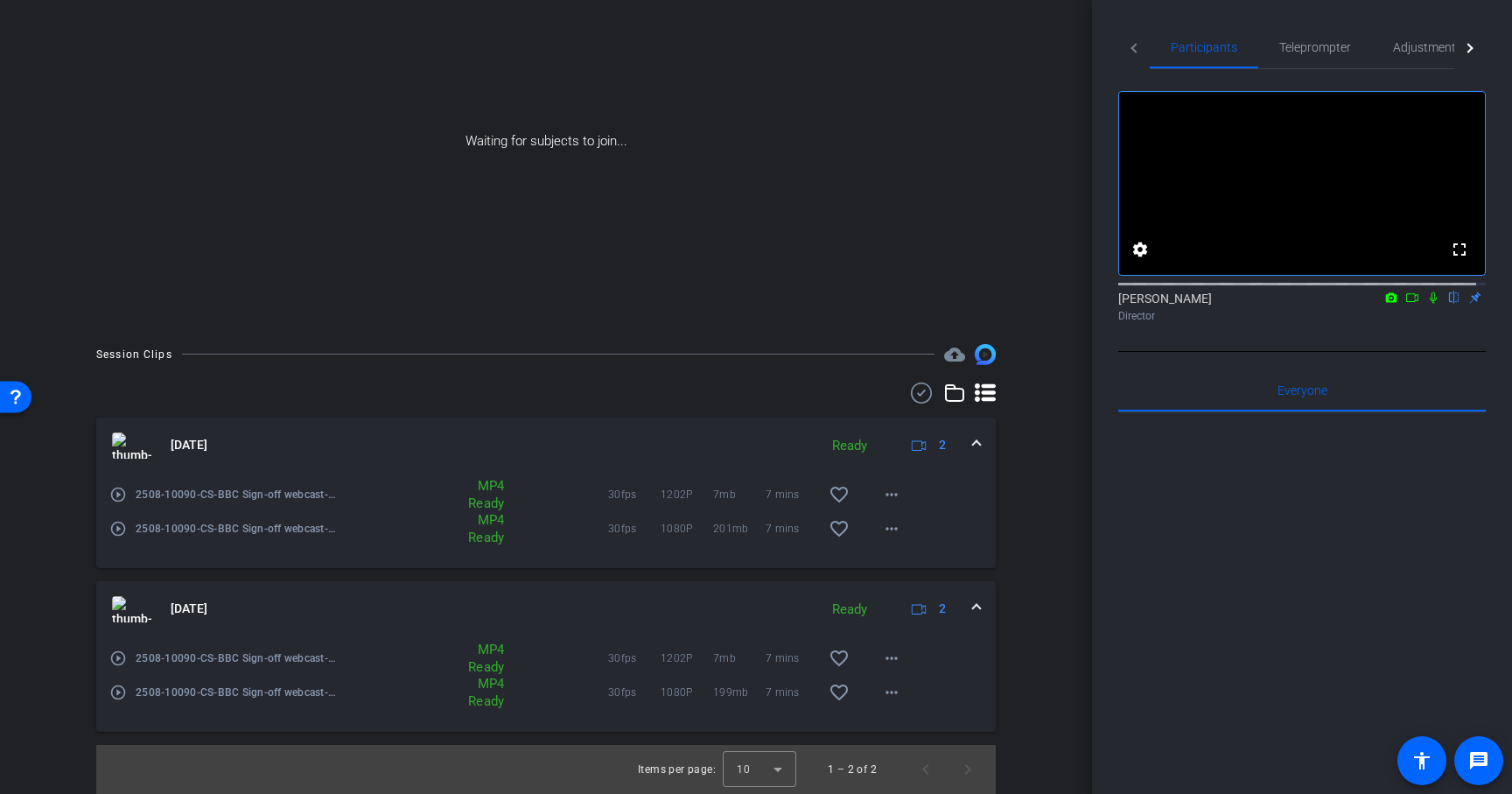
click at [1406, 304] on icon at bounding box center [1413, 297] width 14 height 13
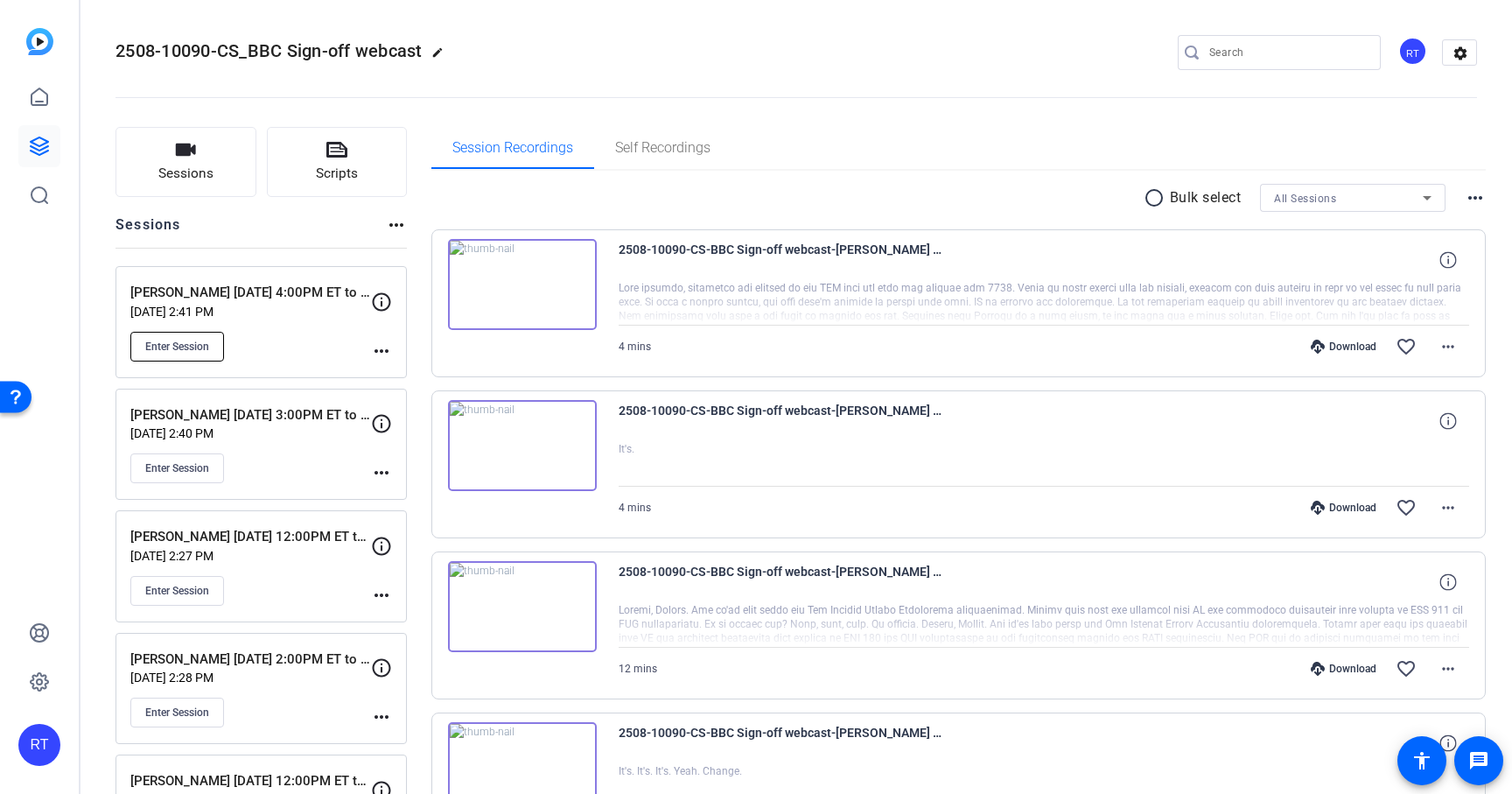
click at [171, 351] on span "Enter Session" at bounding box center [178, 347] width 64 height 14
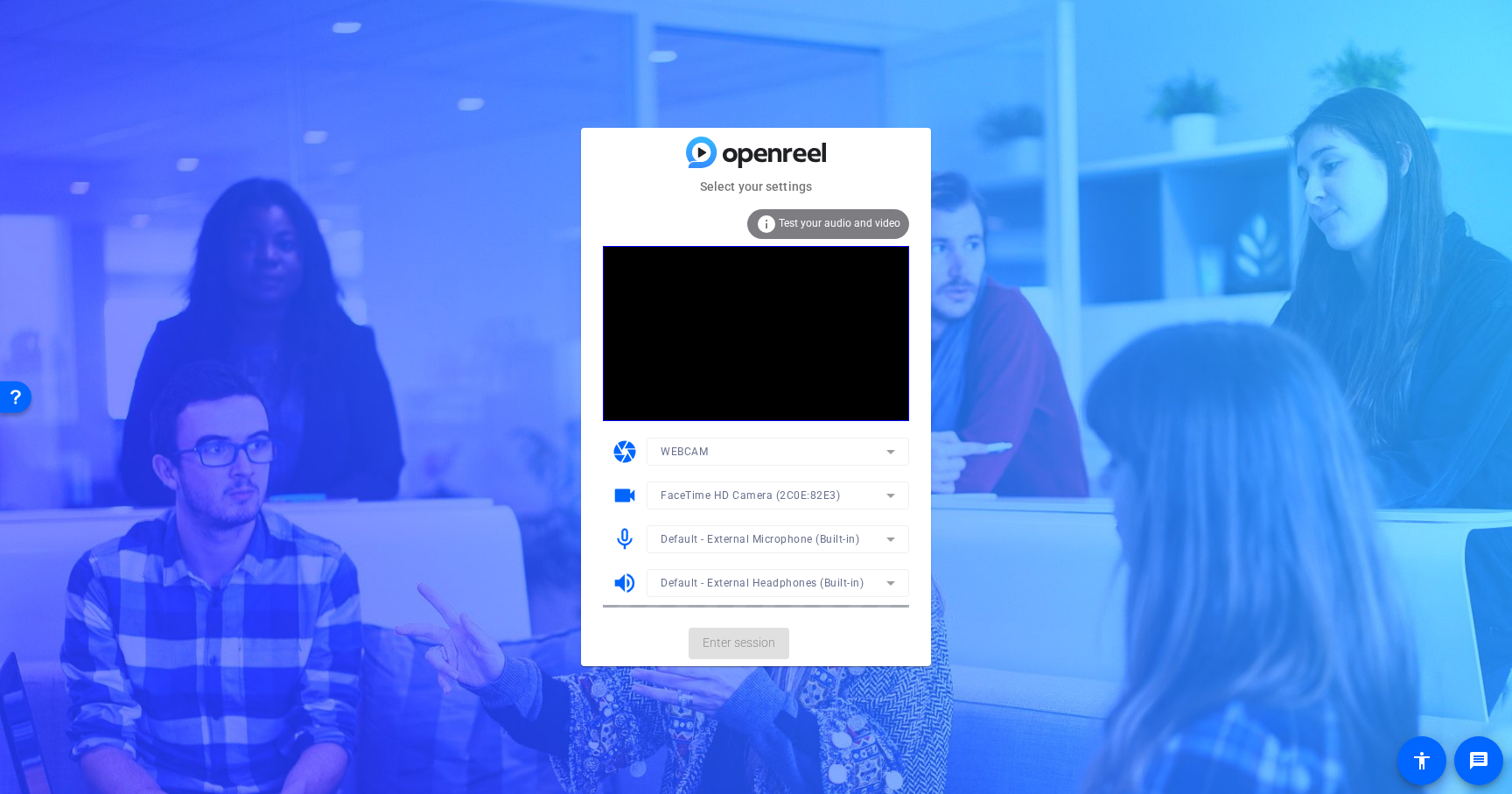
click at [735, 648] on mat-card-actions "Enter session" at bounding box center [756, 643] width 350 height 46
click at [739, 644] on span "Enter session" at bounding box center [739, 642] width 72 height 19
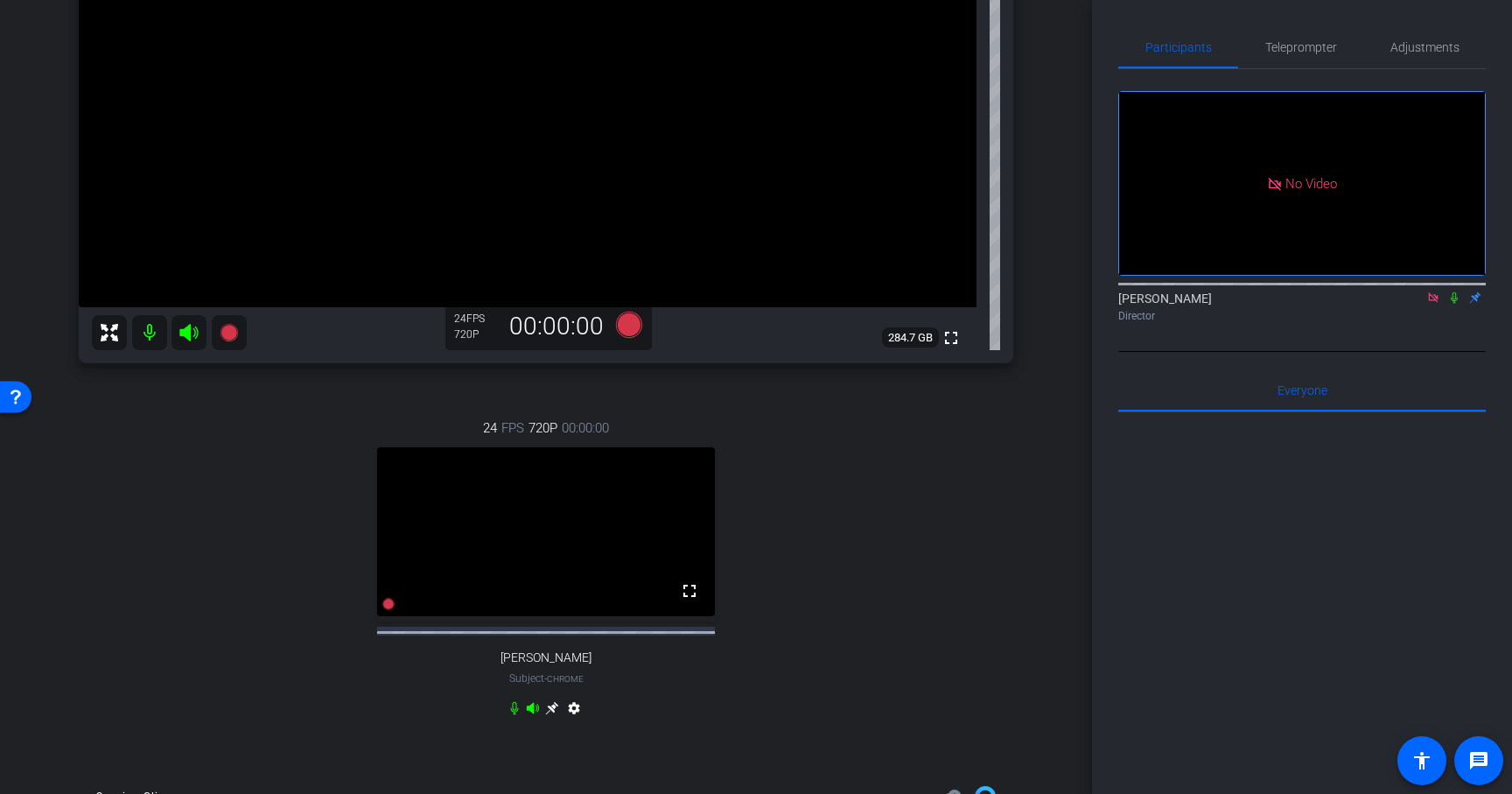
scroll to position [332, 0]
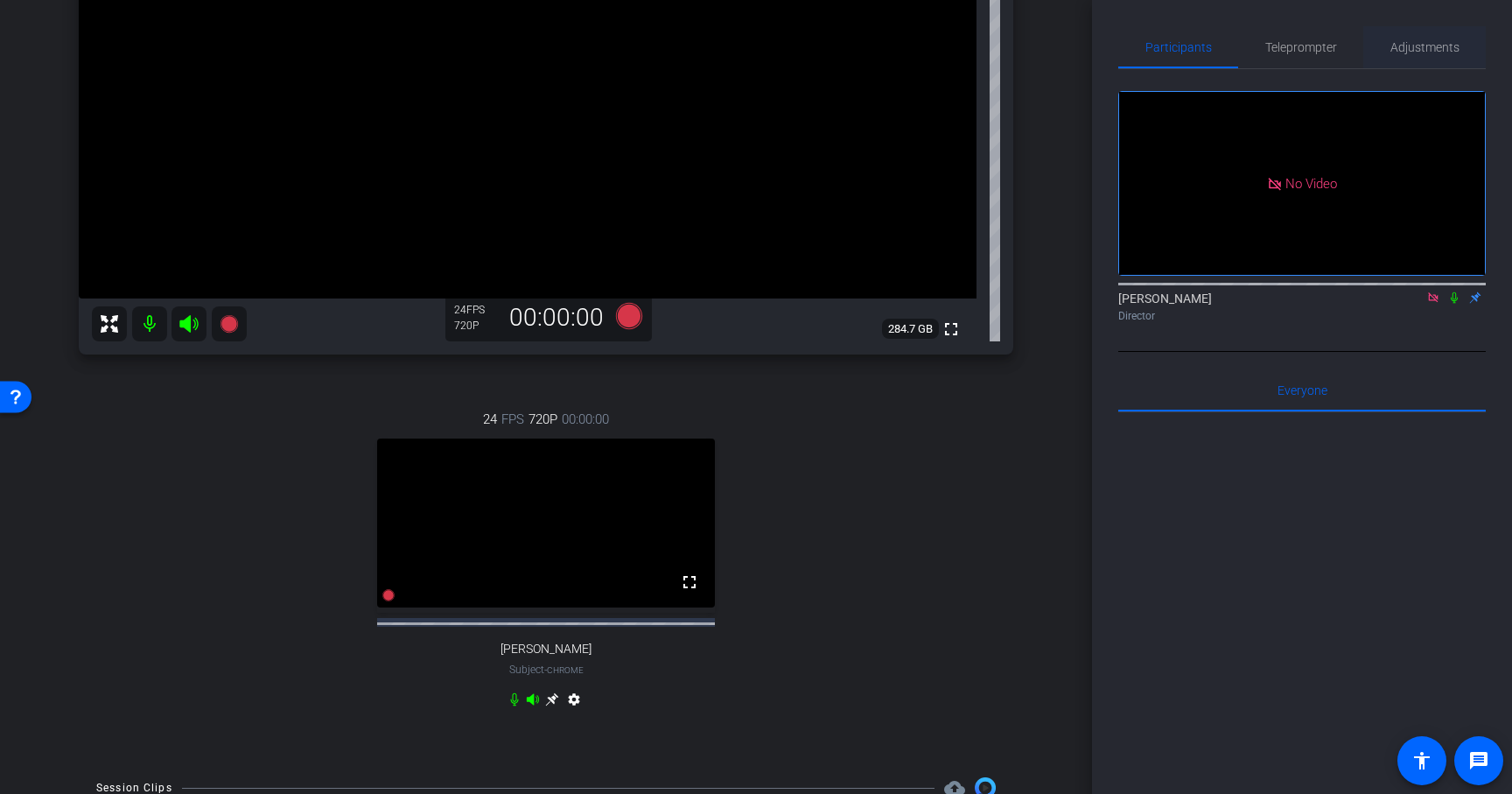
click at [1416, 46] on span "Adjustments" at bounding box center [1424, 47] width 69 height 13
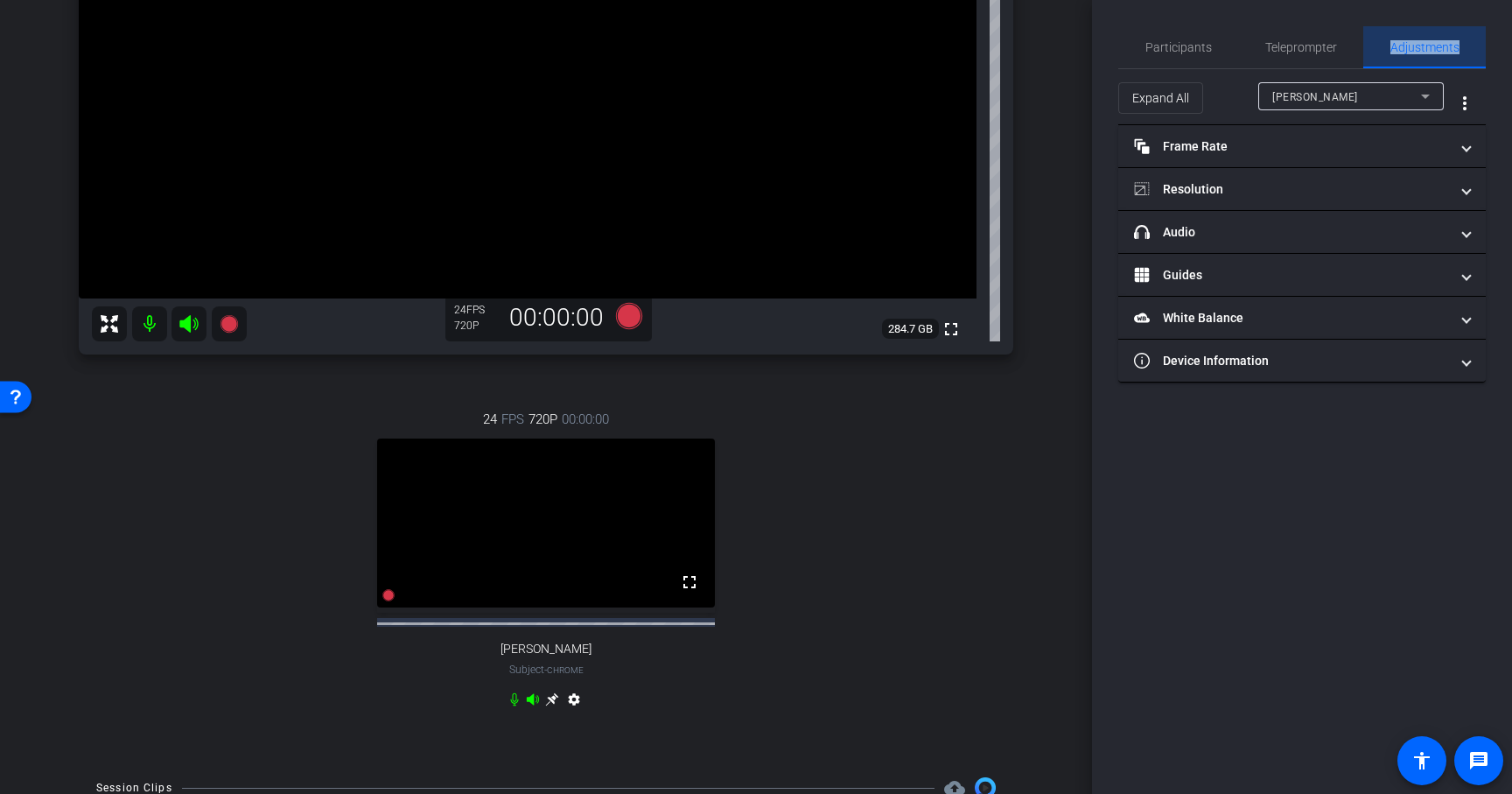
click at [1416, 46] on span "Adjustments" at bounding box center [1424, 47] width 69 height 13
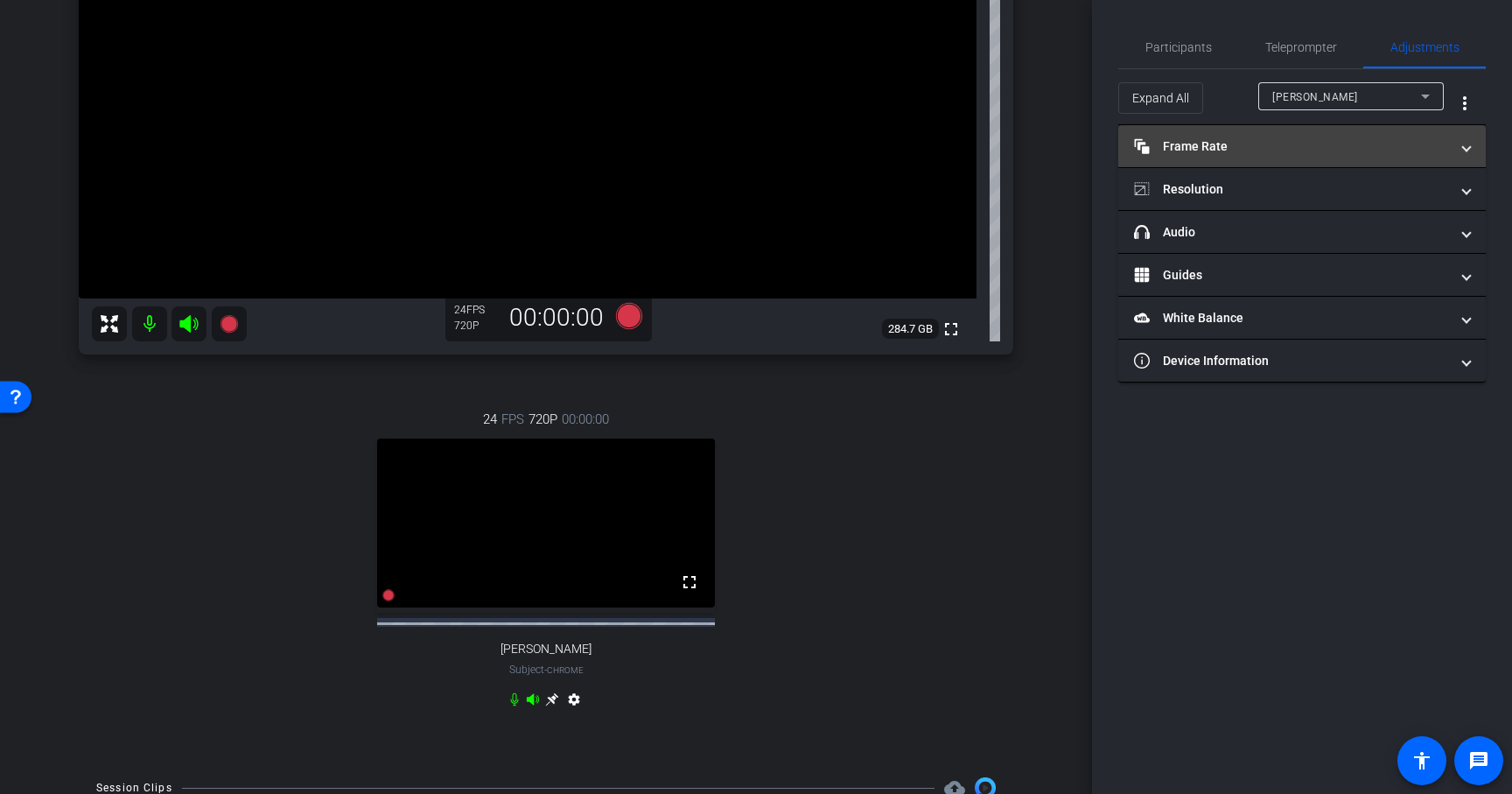
click at [1235, 146] on mat-panel-title "Frame Rate Frame Rate" at bounding box center [1291, 146] width 315 height 19
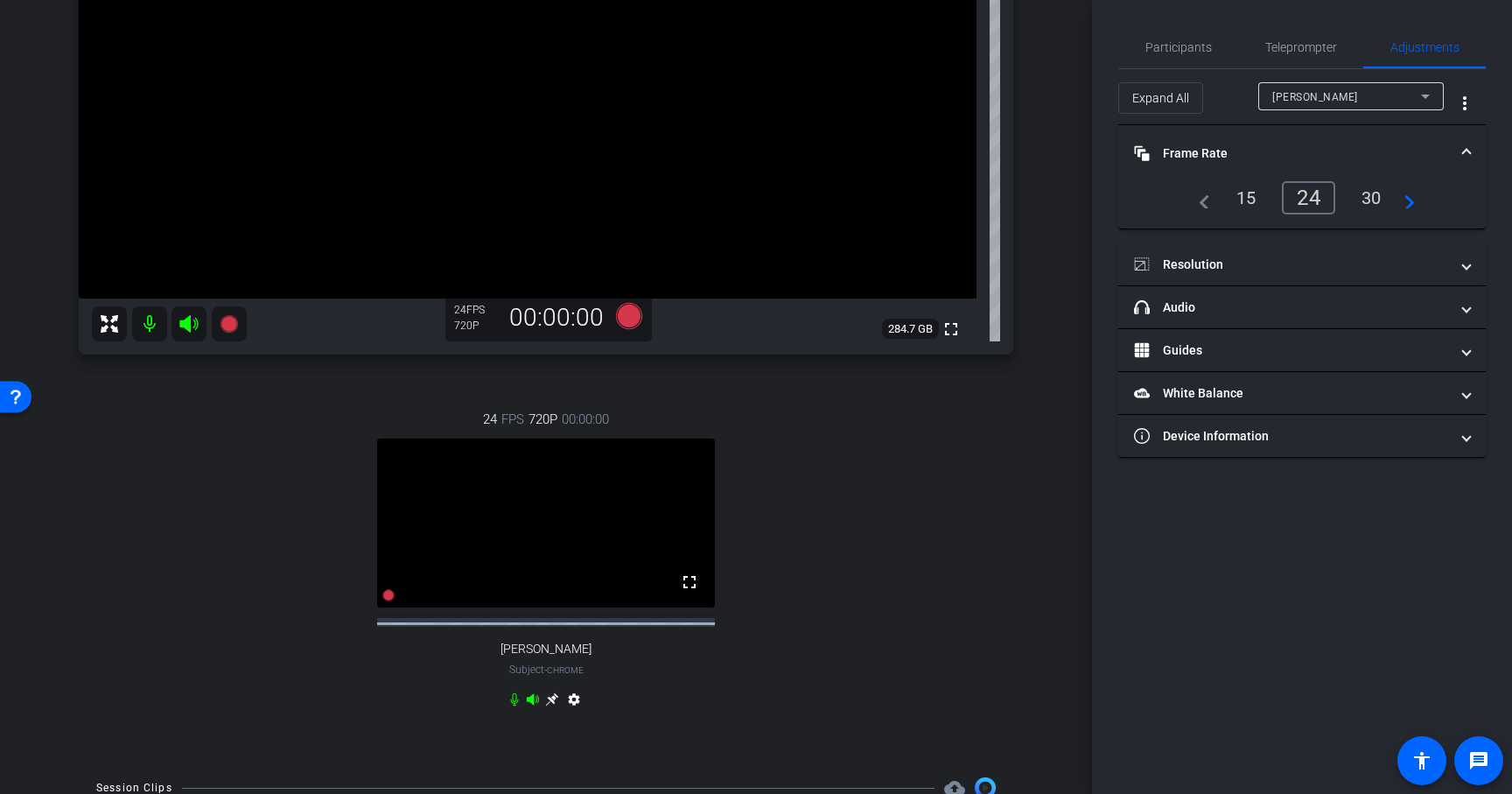
click at [1366, 196] on div "30" at bounding box center [1372, 197] width 46 height 29
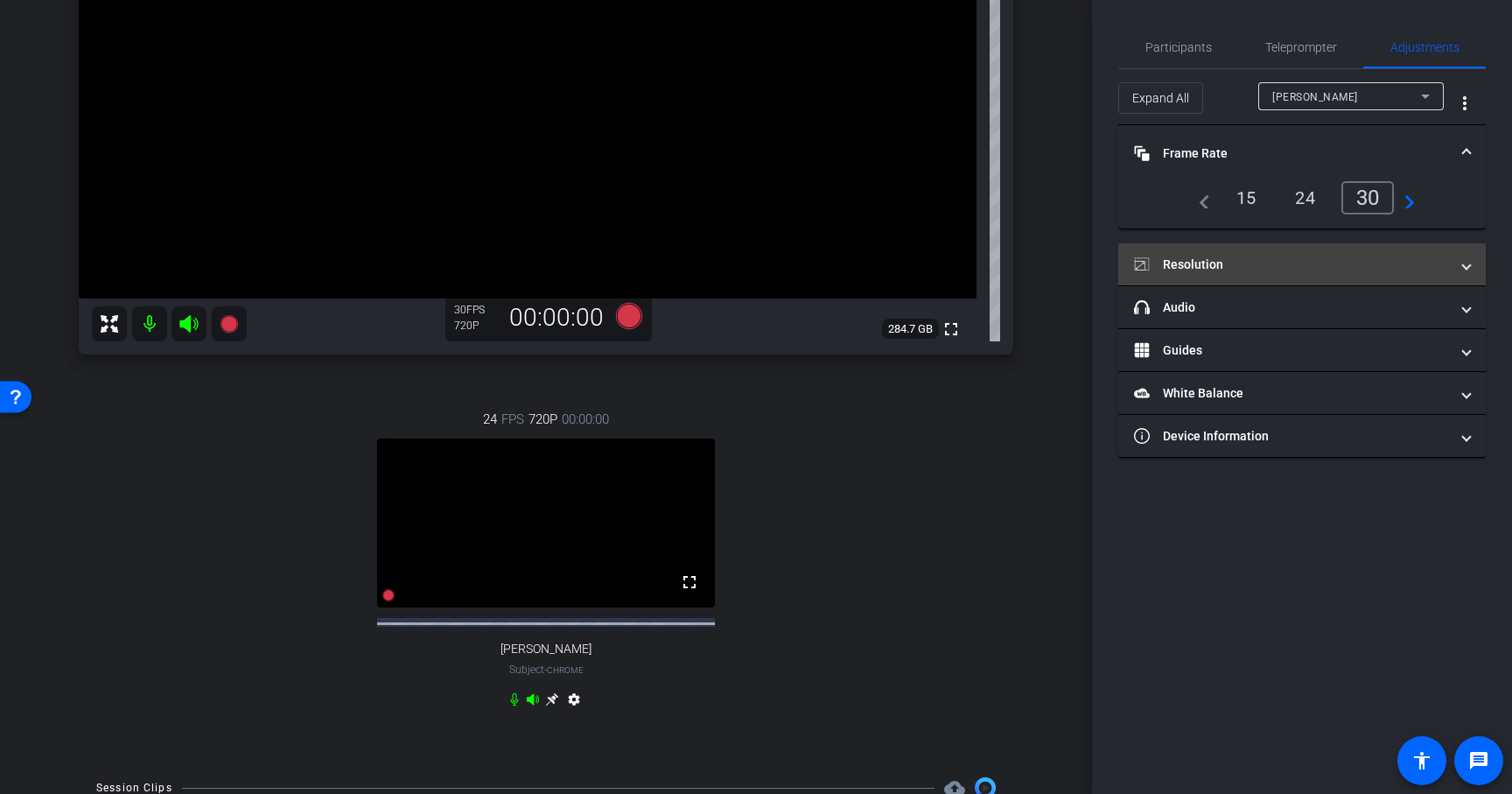
click at [1275, 267] on mat-panel-title "Resolution" at bounding box center [1291, 264] width 315 height 19
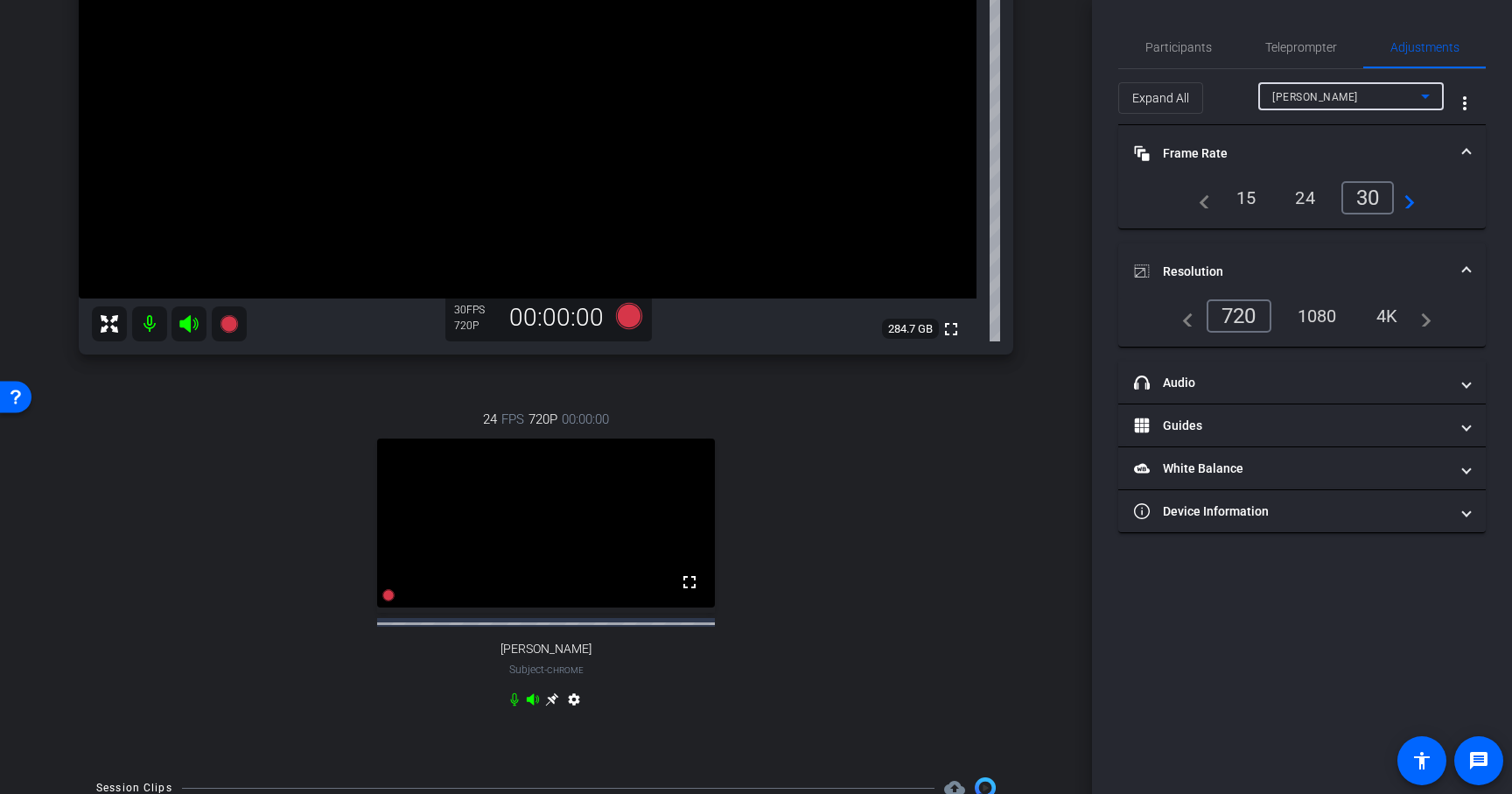
click at [1383, 98] on div "[PERSON_NAME]" at bounding box center [1347, 96] width 149 height 21
click at [1344, 156] on mat-option "[PERSON_NAME]" at bounding box center [1351, 159] width 186 height 28
click at [1331, 319] on div "1080" at bounding box center [1316, 315] width 65 height 29
click at [1371, 196] on div "30" at bounding box center [1372, 197] width 46 height 29
click at [548, 706] on icon at bounding box center [551, 699] width 13 height 13
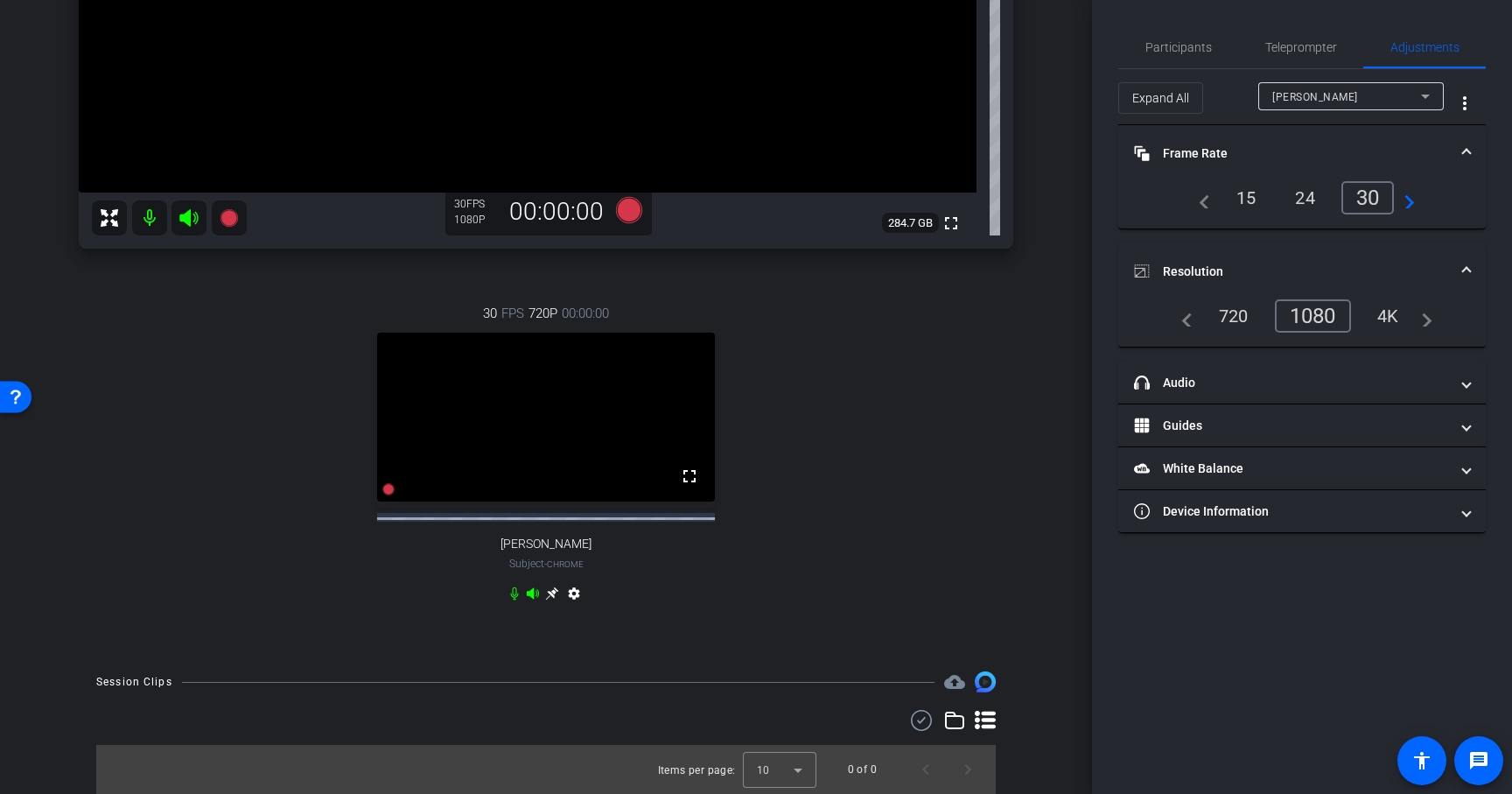
scroll to position [455, 0]
click at [1182, 56] on span "Participants" at bounding box center [1179, 46] width 66 height 42
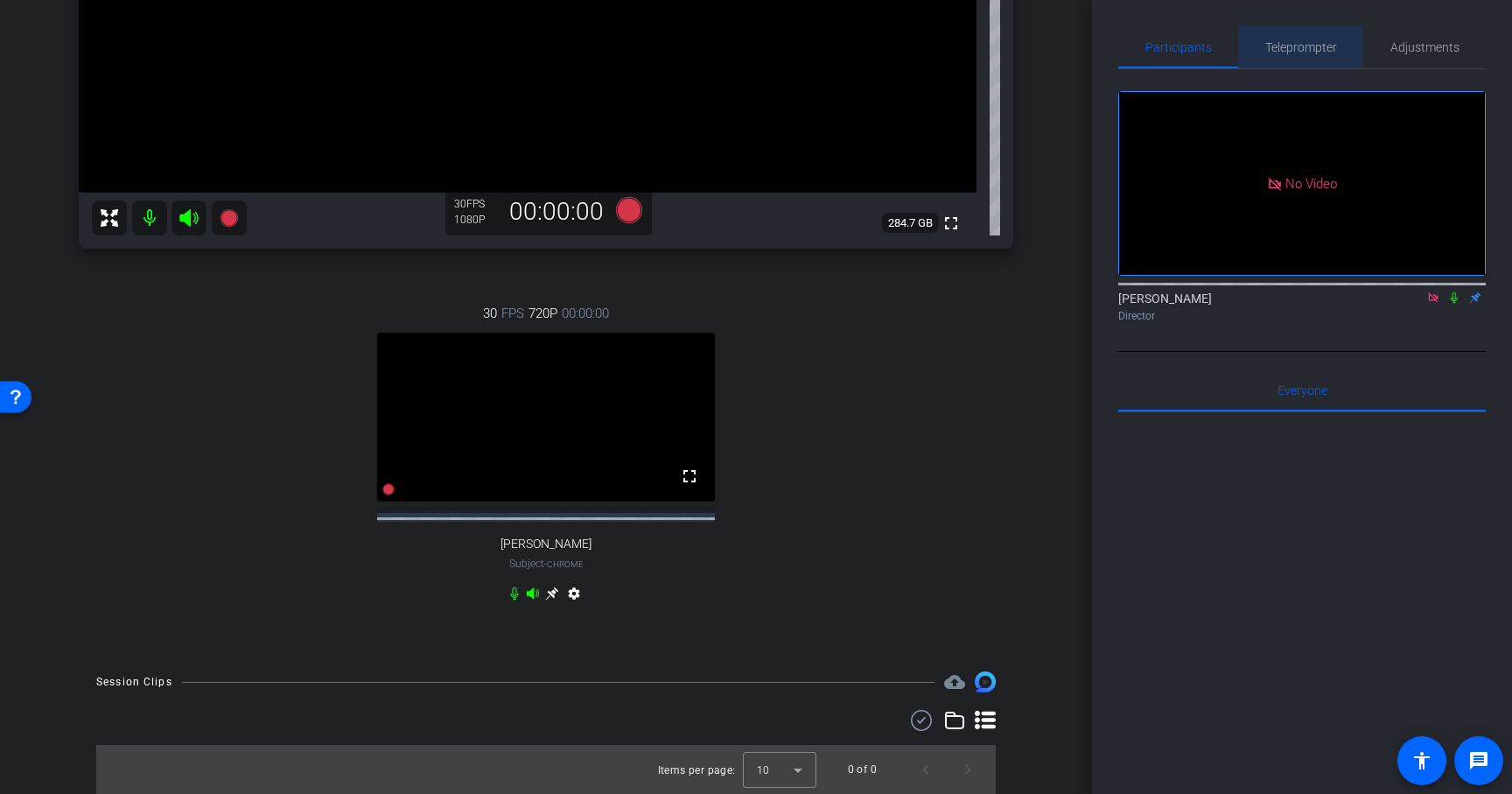
click at [1338, 50] on div "Teleprompter" at bounding box center [1301, 46] width 125 height 42
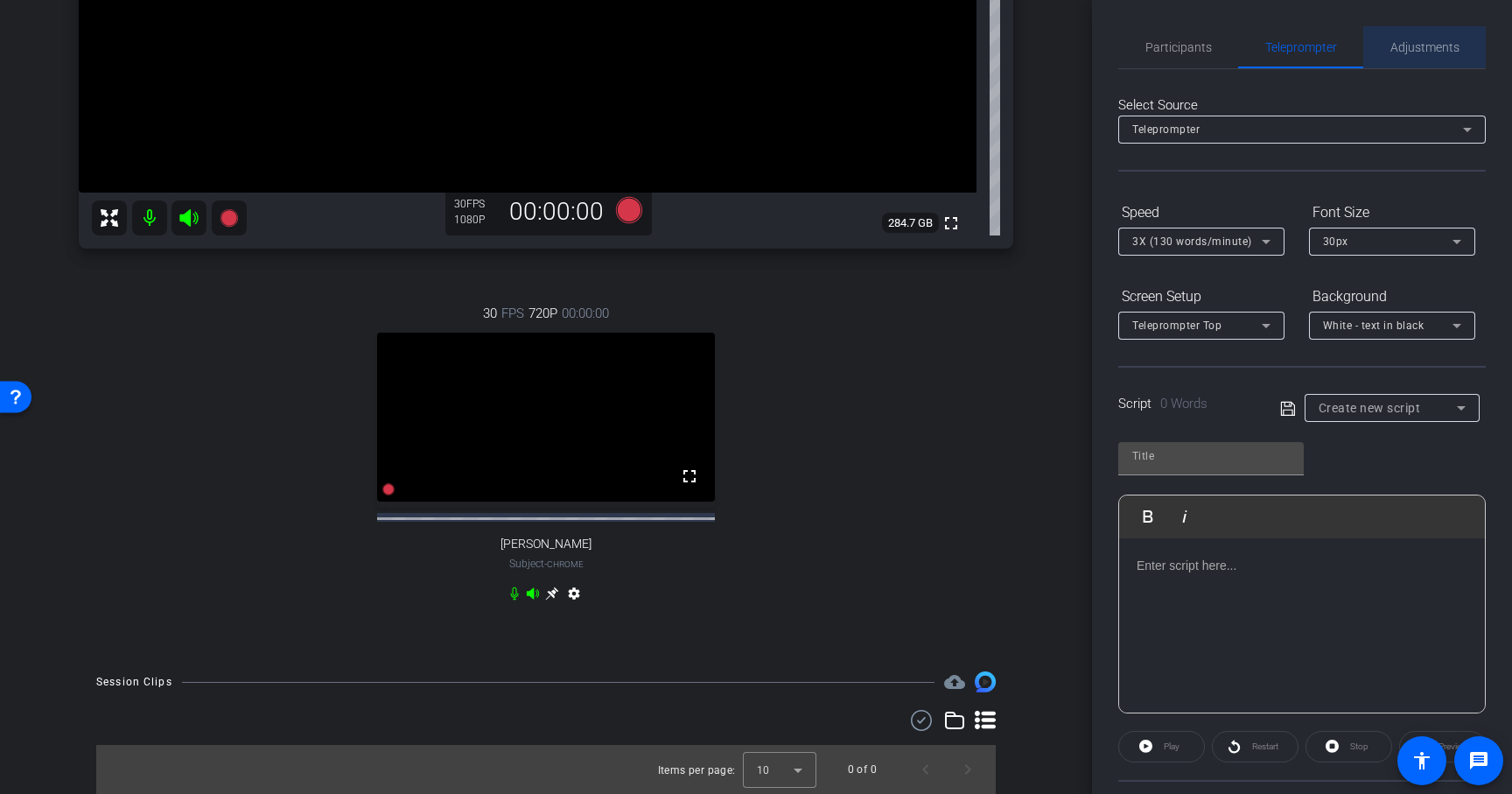
click at [1426, 38] on span "Adjustments" at bounding box center [1424, 46] width 69 height 42
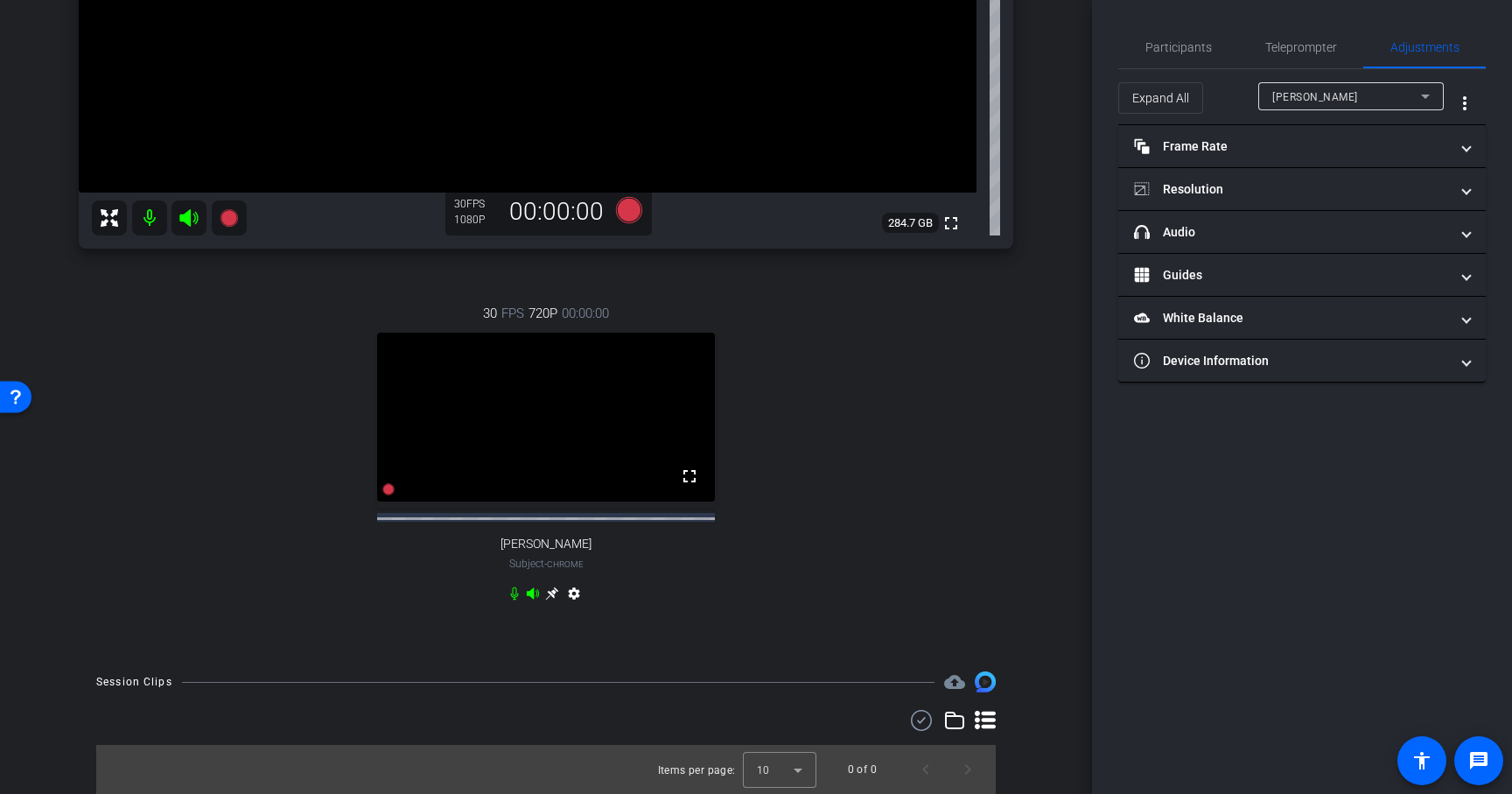
click at [812, 522] on div "30 FPS 720P 00:00:00 fullscreen [PERSON_NAME] Subject - Chrome settings" at bounding box center [546, 456] width 935 height 362
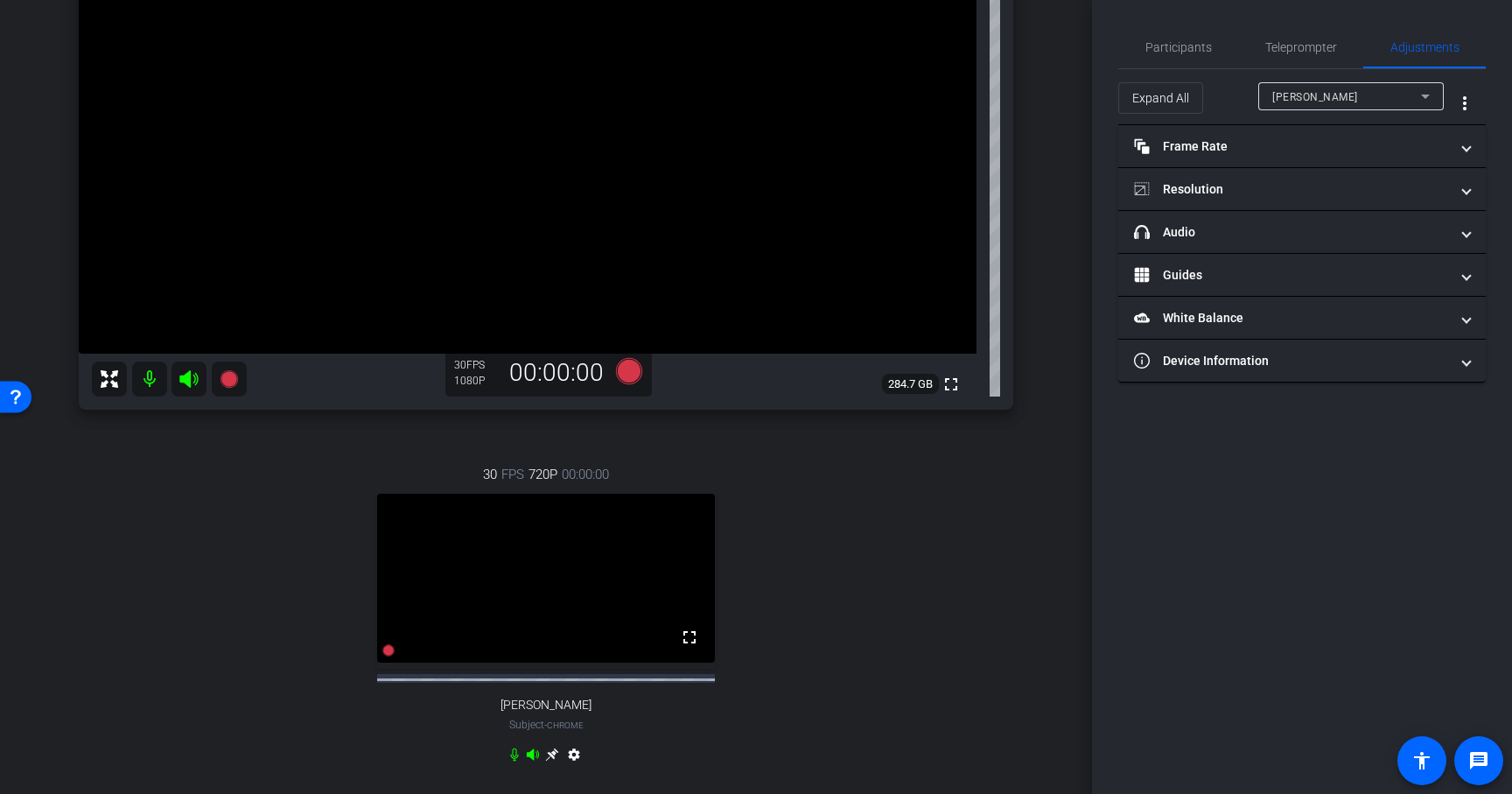
scroll to position [288, 0]
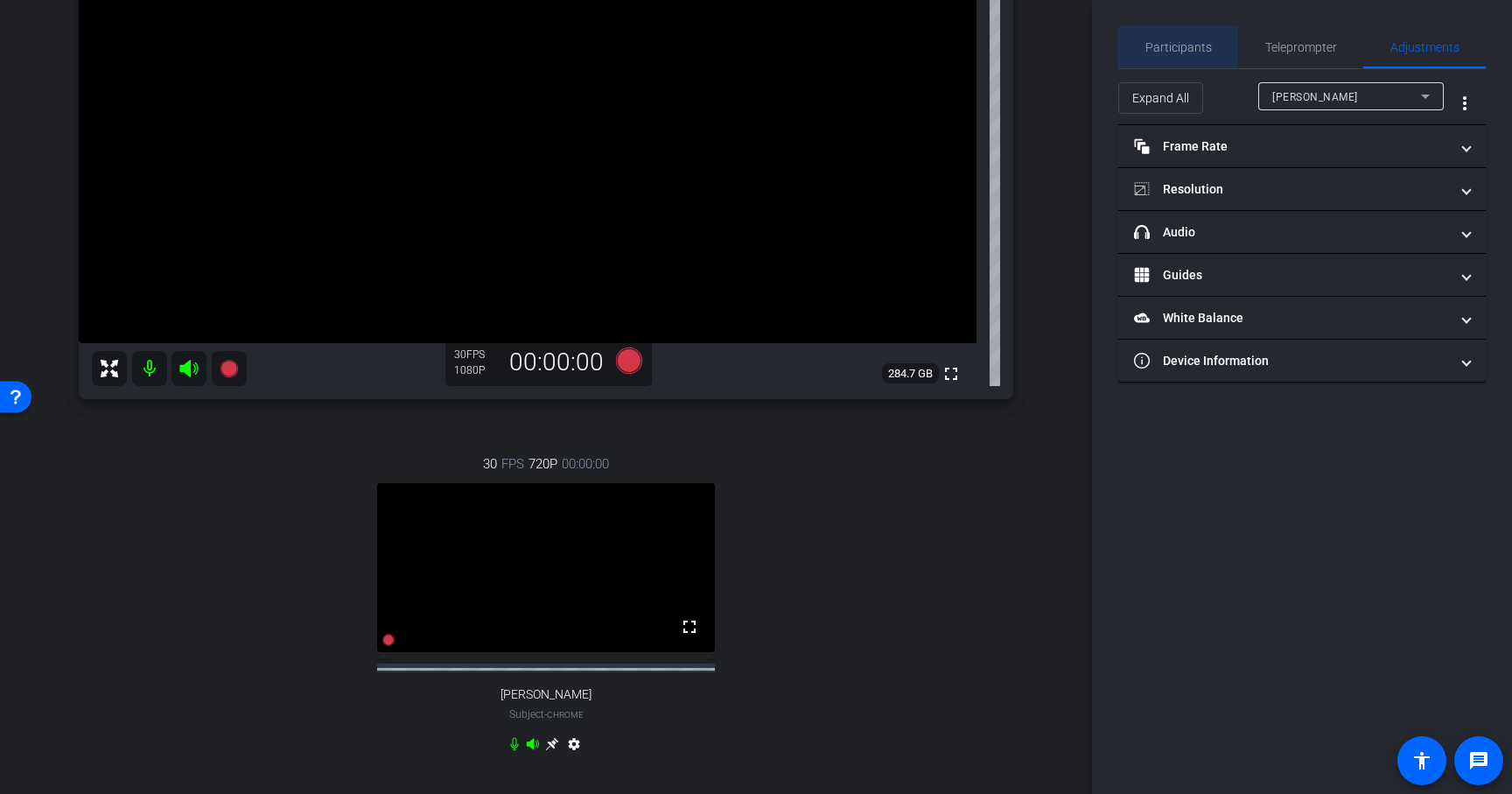
click at [1181, 47] on span "Participants" at bounding box center [1179, 47] width 66 height 13
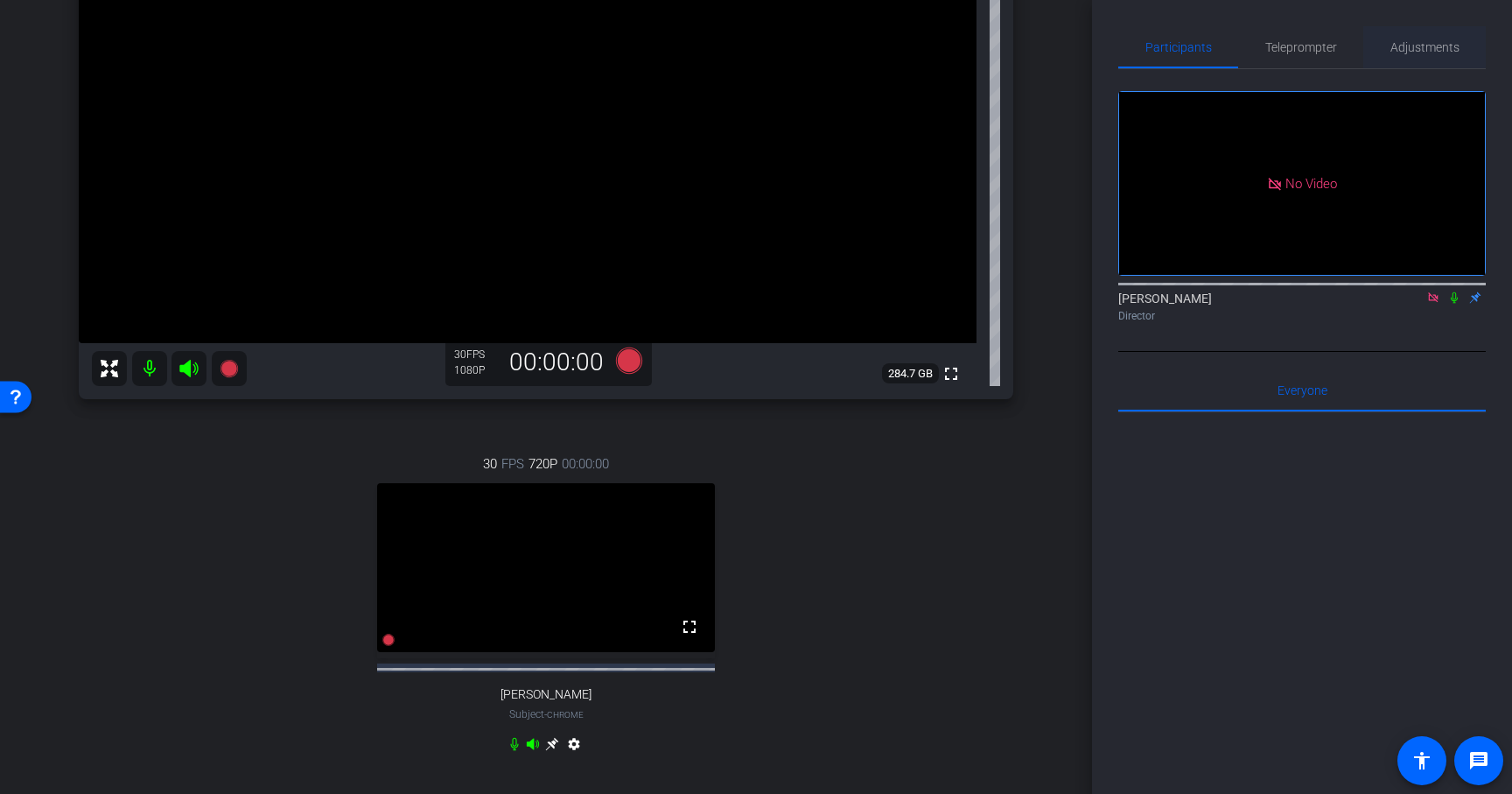
click at [1408, 56] on span "Adjustments" at bounding box center [1424, 46] width 69 height 42
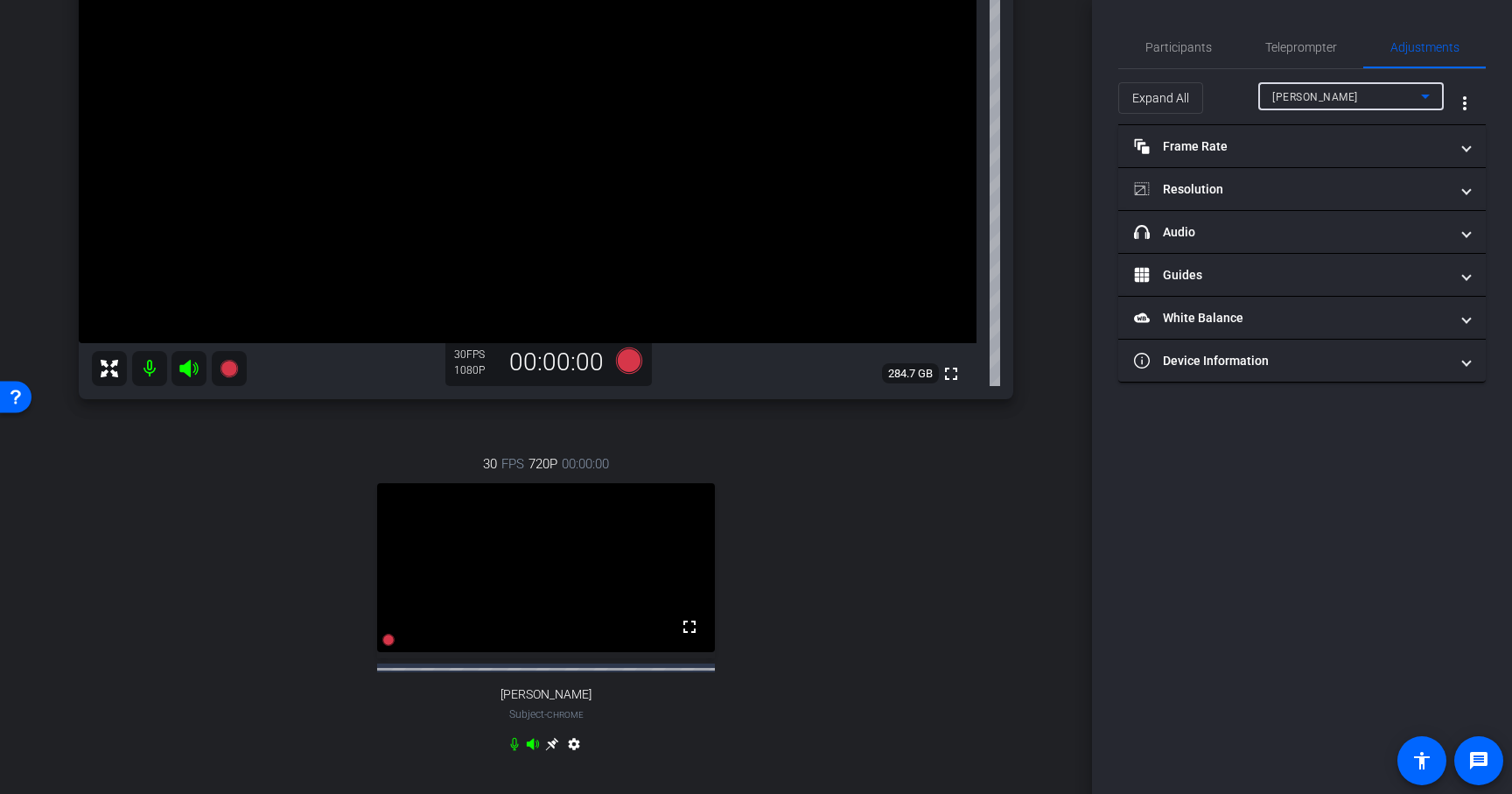
click at [1316, 98] on div "[PERSON_NAME]" at bounding box center [1347, 96] width 149 height 21
click at [1317, 162] on span "[PERSON_NAME]" at bounding box center [1316, 160] width 88 height 21
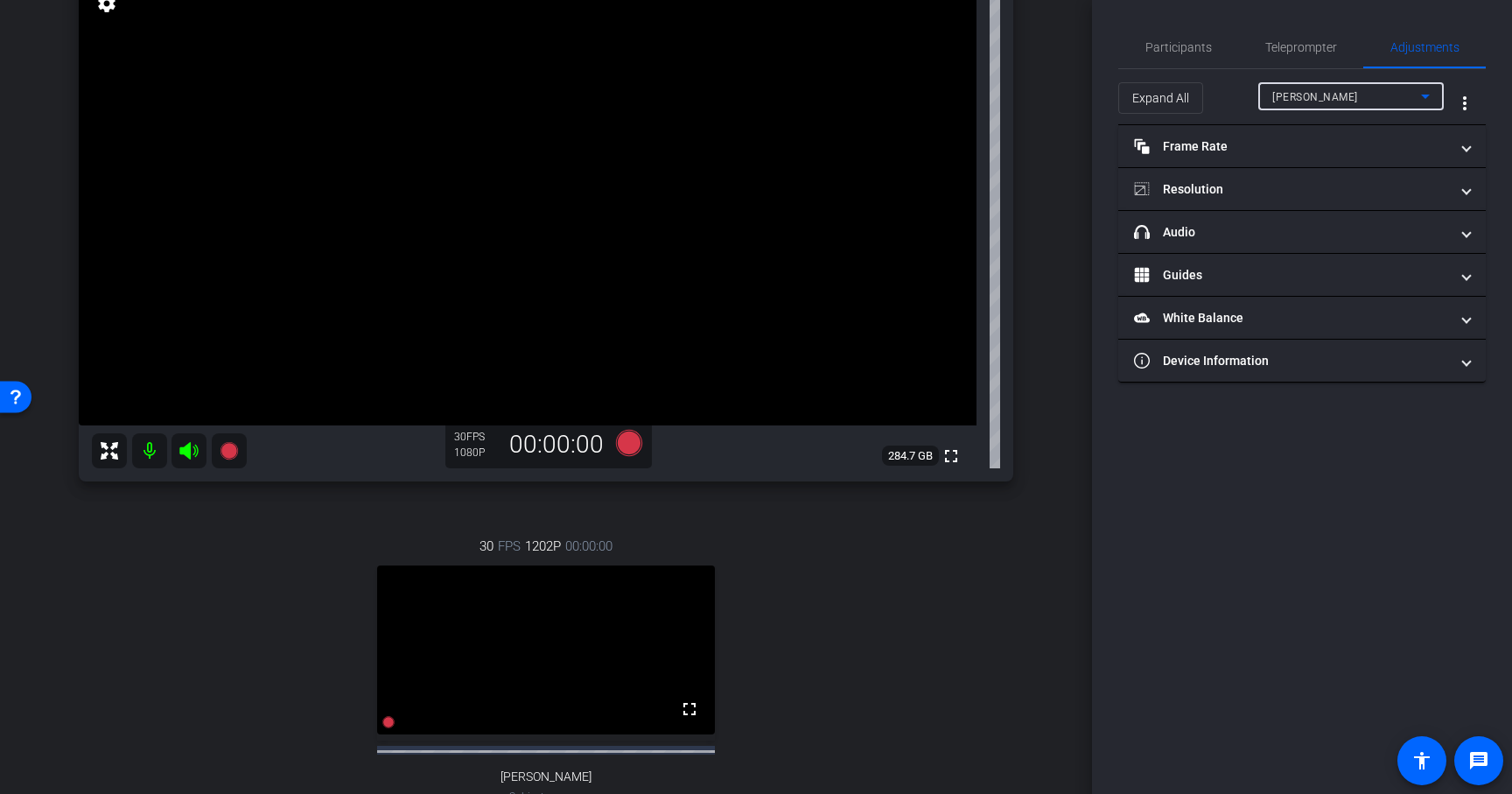
scroll to position [207, 0]
click at [480, 524] on div "30 FPS 1202P 00:00:00 fullscreen [PERSON_NAME] Subject - Chrome settings" at bounding box center [546, 686] width 935 height 362
click at [625, 443] on icon at bounding box center [629, 440] width 26 height 26
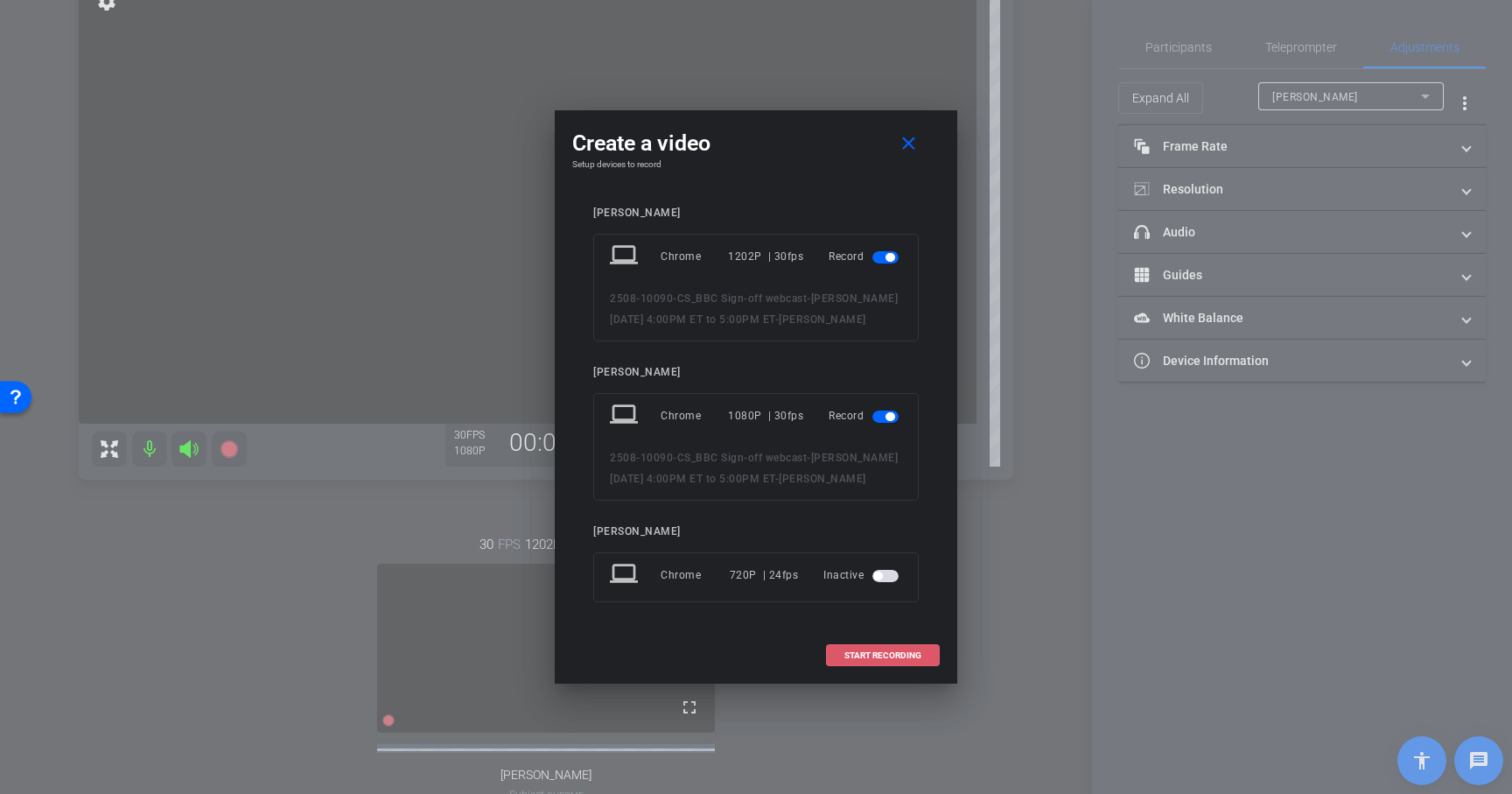
click at [898, 647] on span at bounding box center [882, 655] width 112 height 42
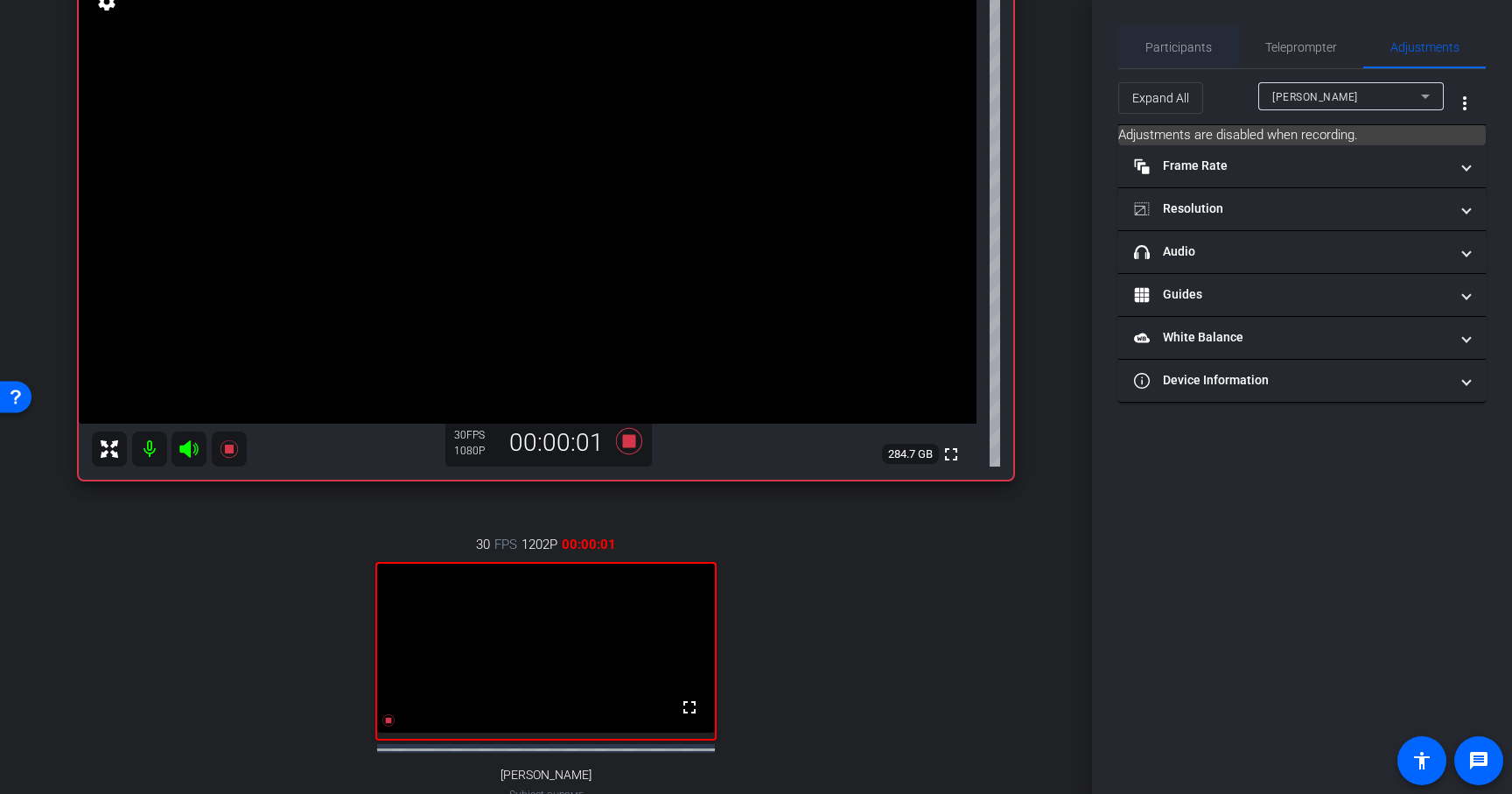
click at [1193, 46] on span "Participants" at bounding box center [1179, 47] width 66 height 13
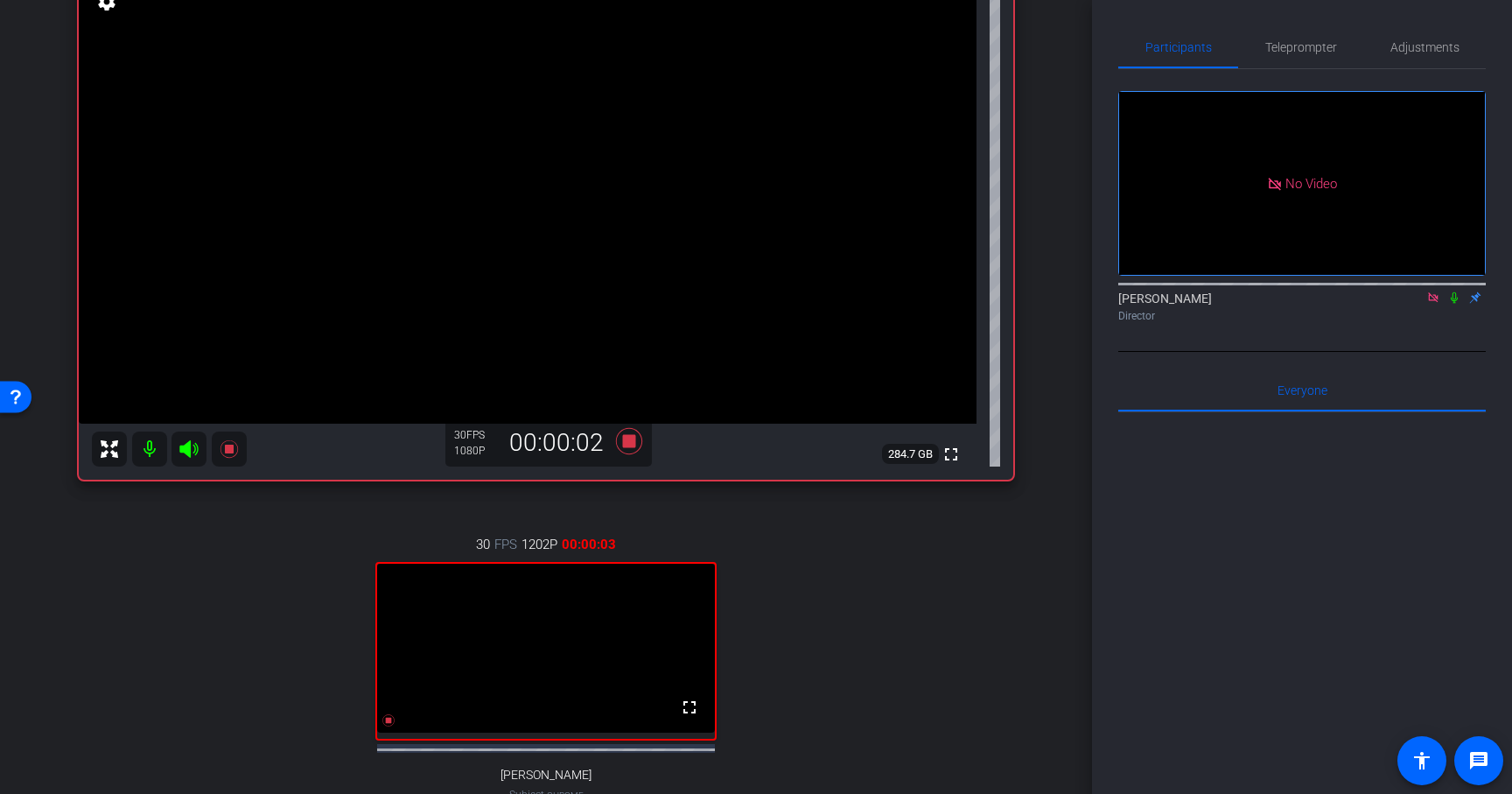
click at [1450, 291] on icon at bounding box center [1455, 297] width 14 height 13
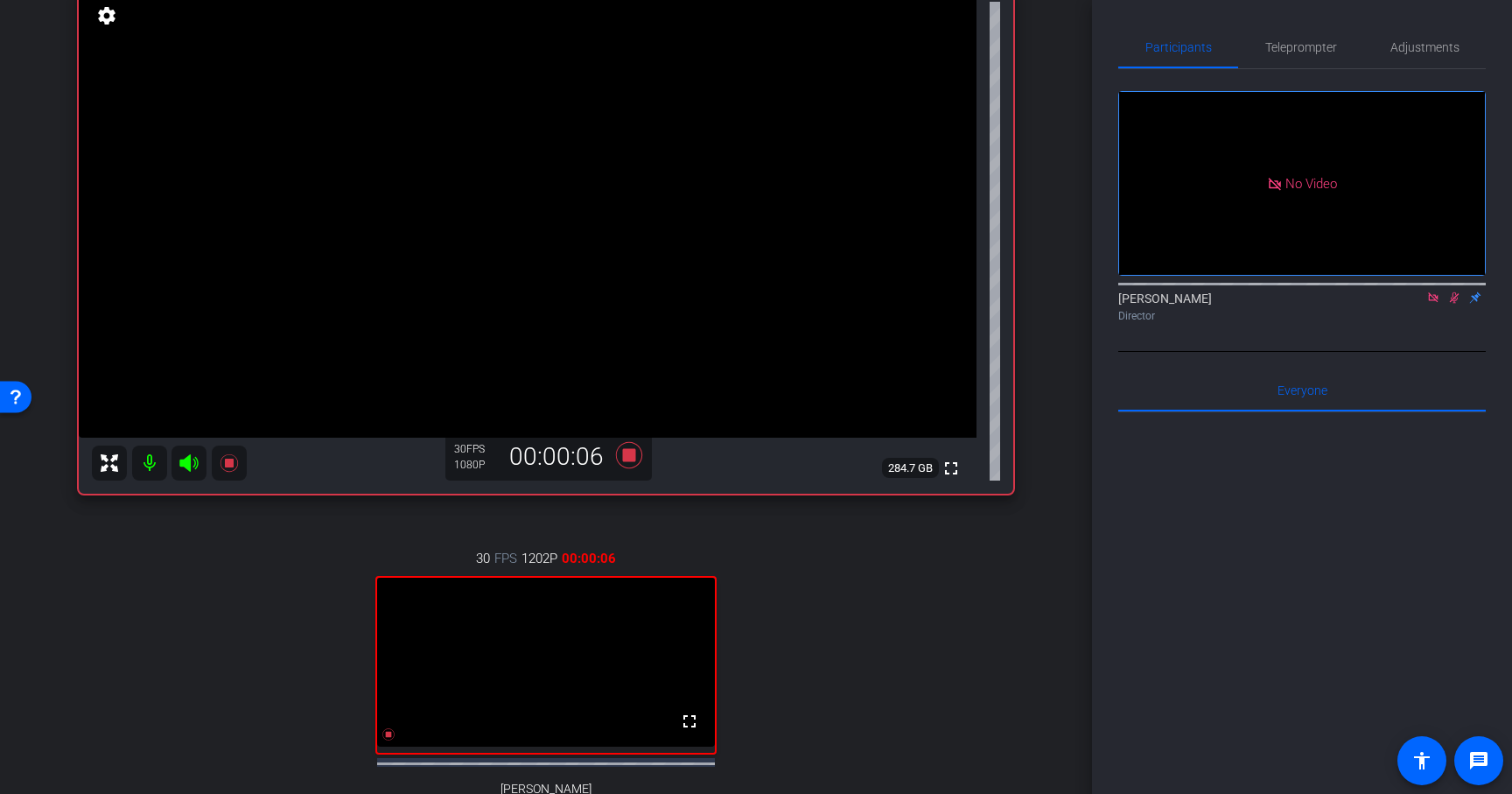
scroll to position [204, 0]
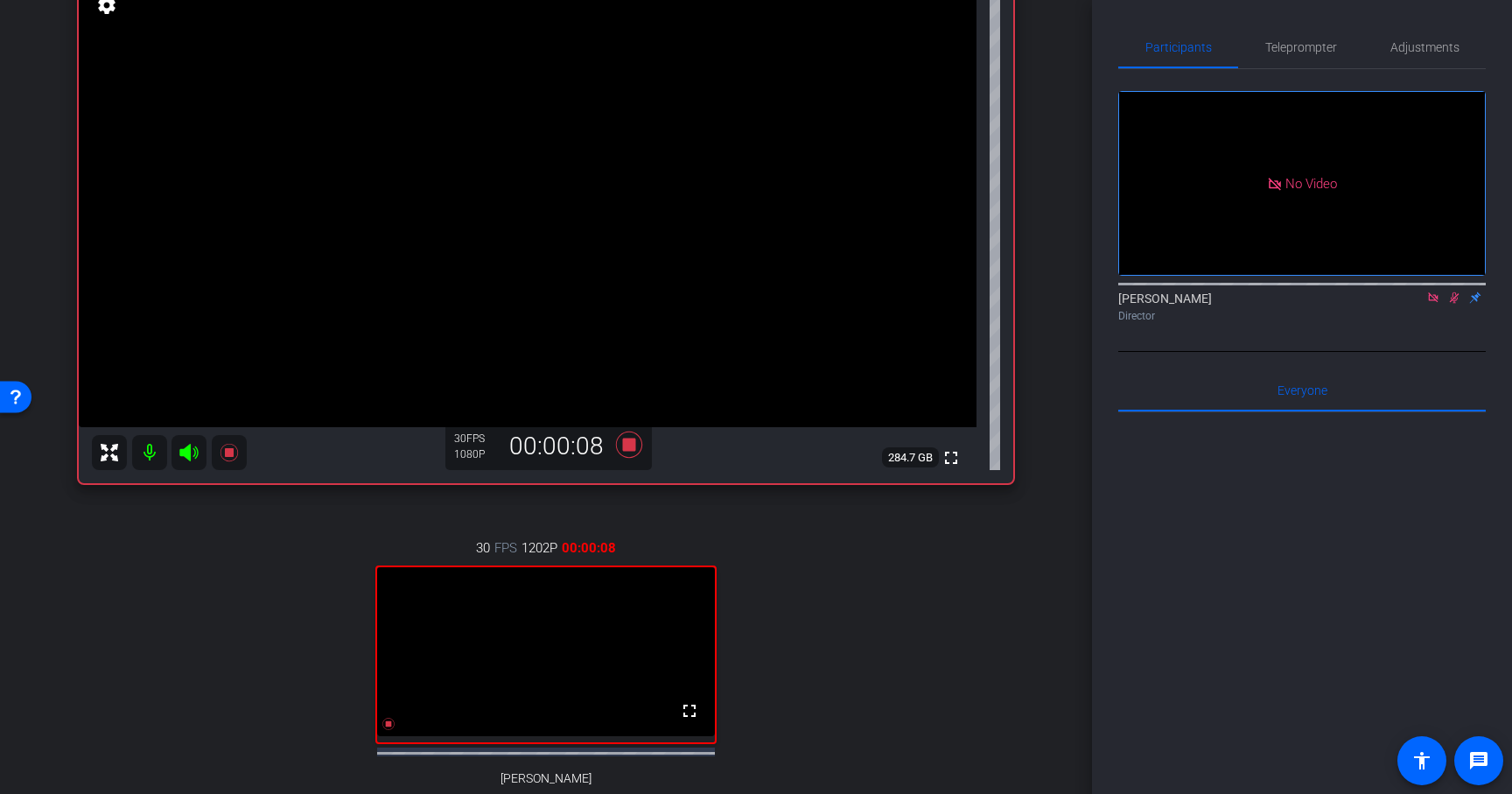
click at [1454, 292] on icon at bounding box center [1455, 297] width 10 height 12
click at [1454, 292] on icon at bounding box center [1455, 297] width 7 height 12
click at [1454, 292] on icon at bounding box center [1455, 297] width 10 height 12
click at [1455, 291] on icon at bounding box center [1455, 297] width 14 height 13
click at [109, 10] on mat-icon "settings" at bounding box center [106, 5] width 24 height 21
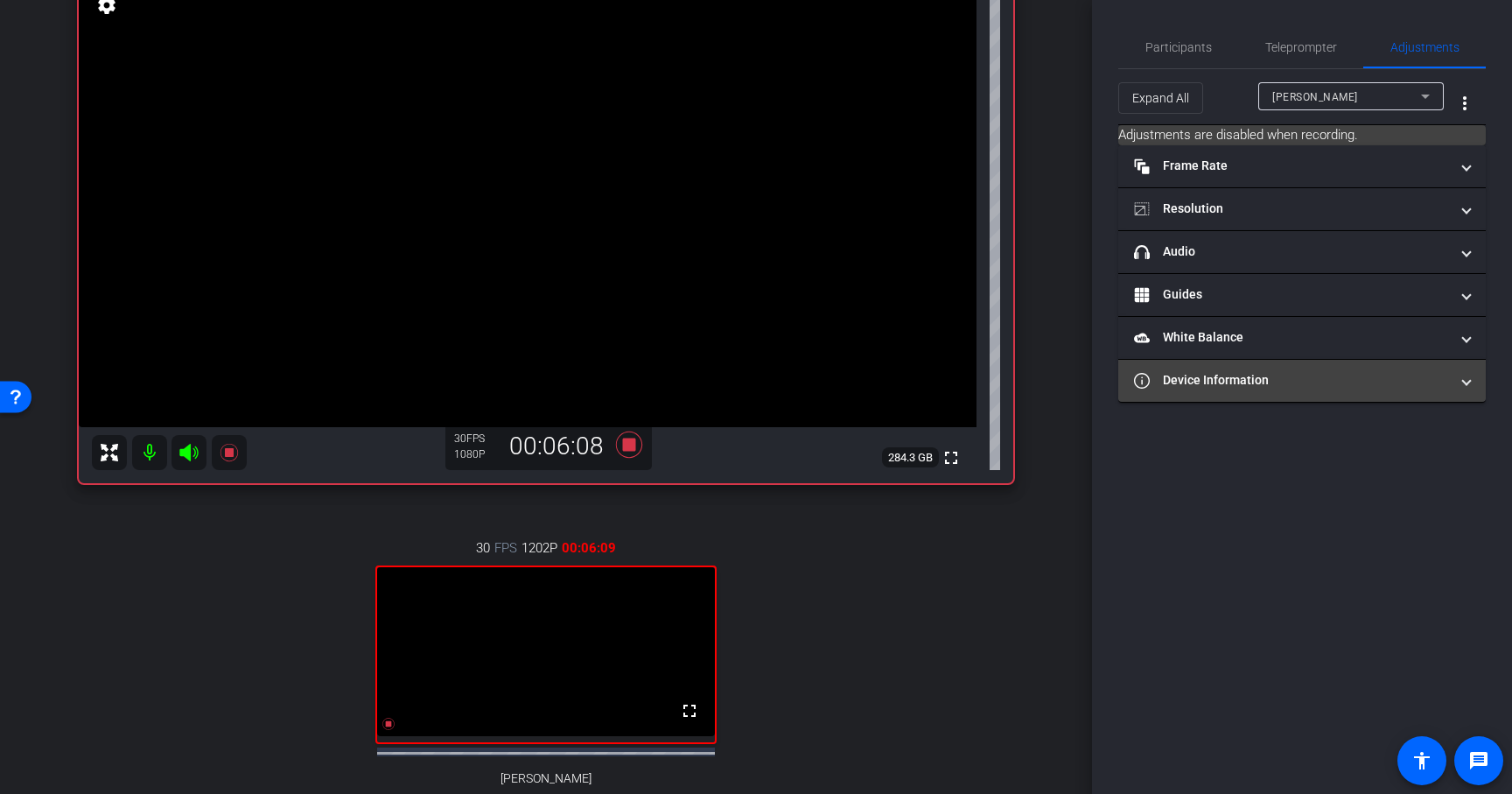
click at [1190, 382] on mat-panel-title "Device Information" at bounding box center [1291, 380] width 315 height 19
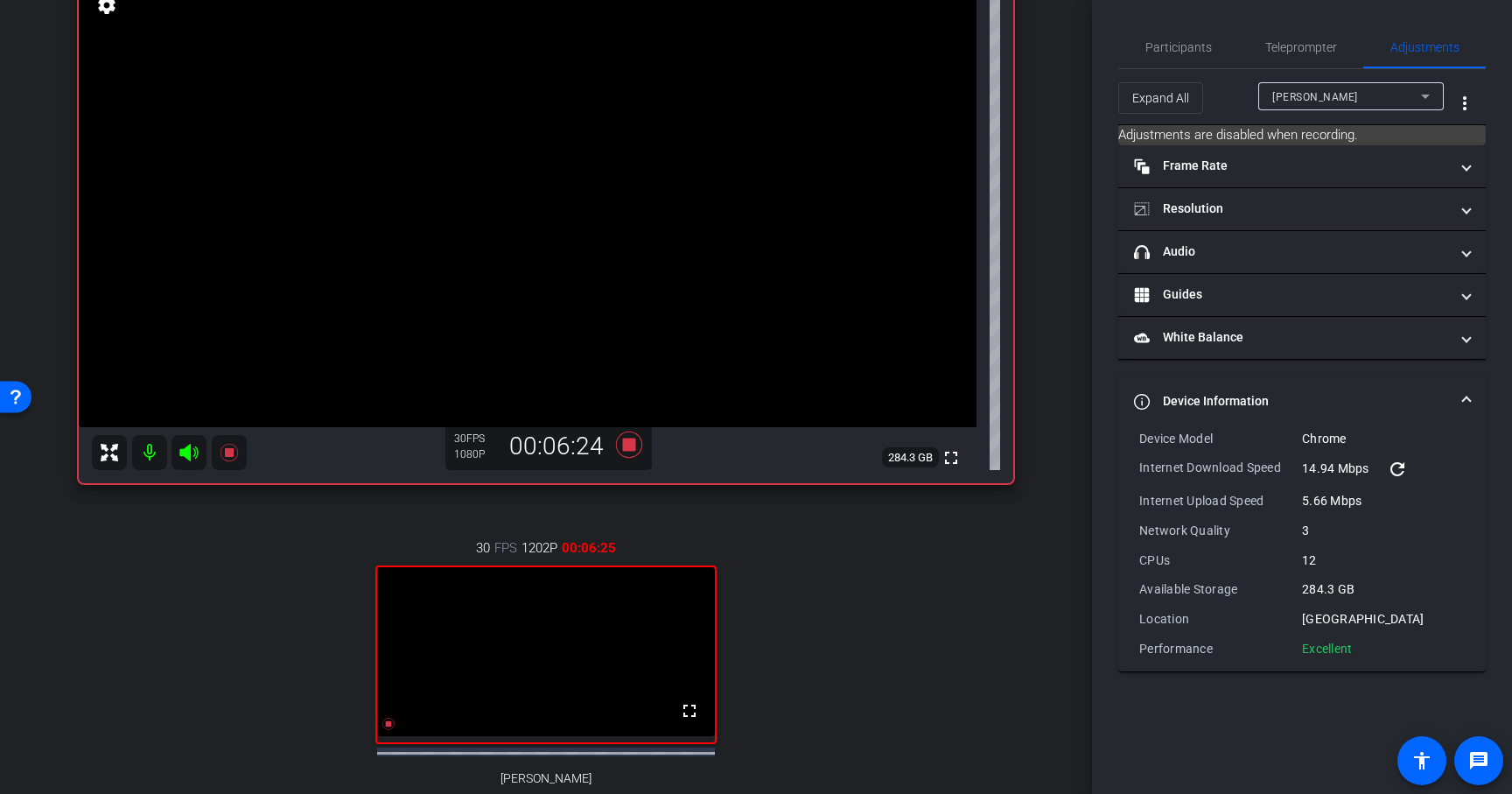
click at [1475, 396] on mat-expansion-panel-header "Device Information" at bounding box center [1302, 401] width 368 height 56
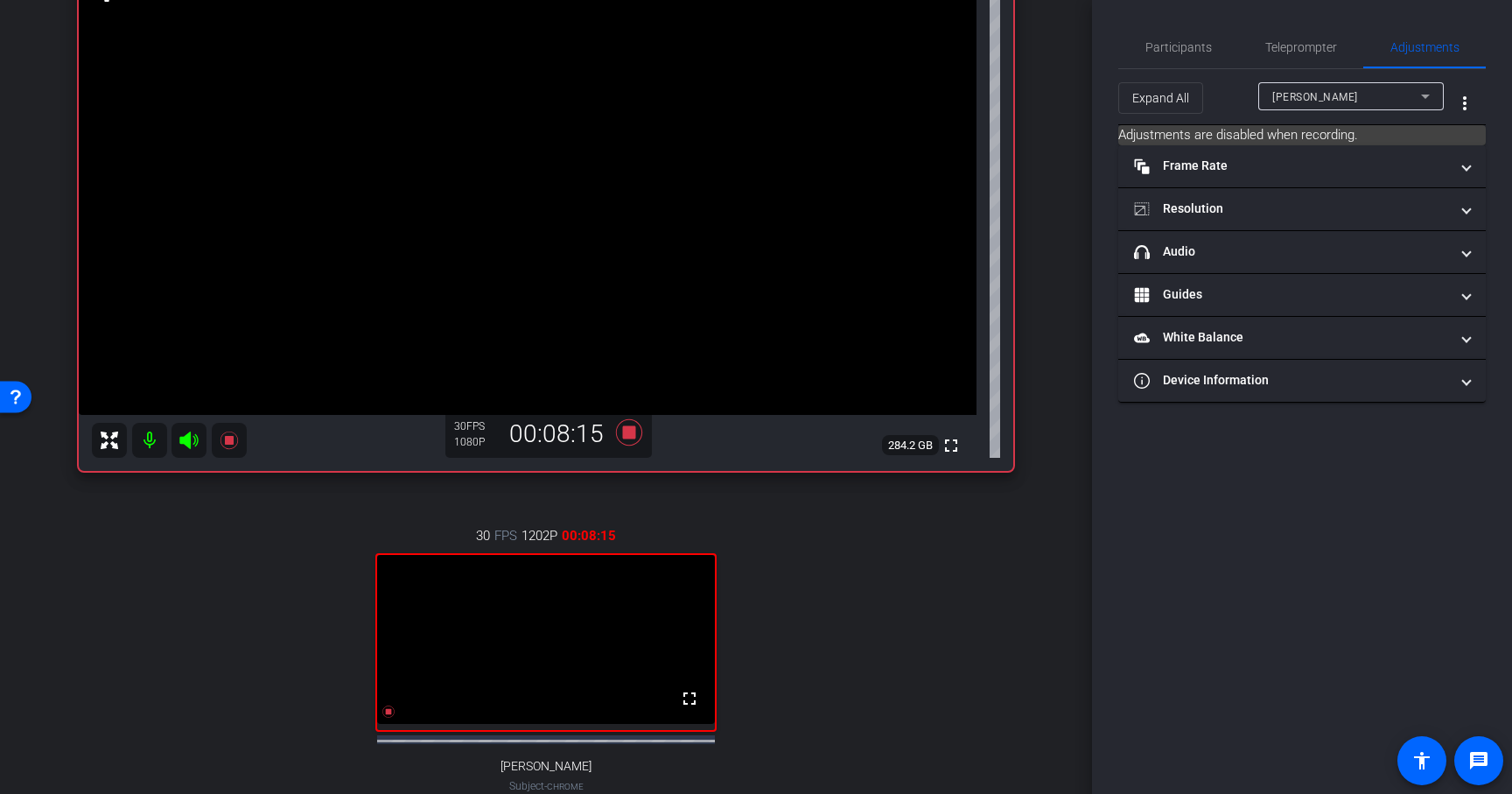
scroll to position [209, 0]
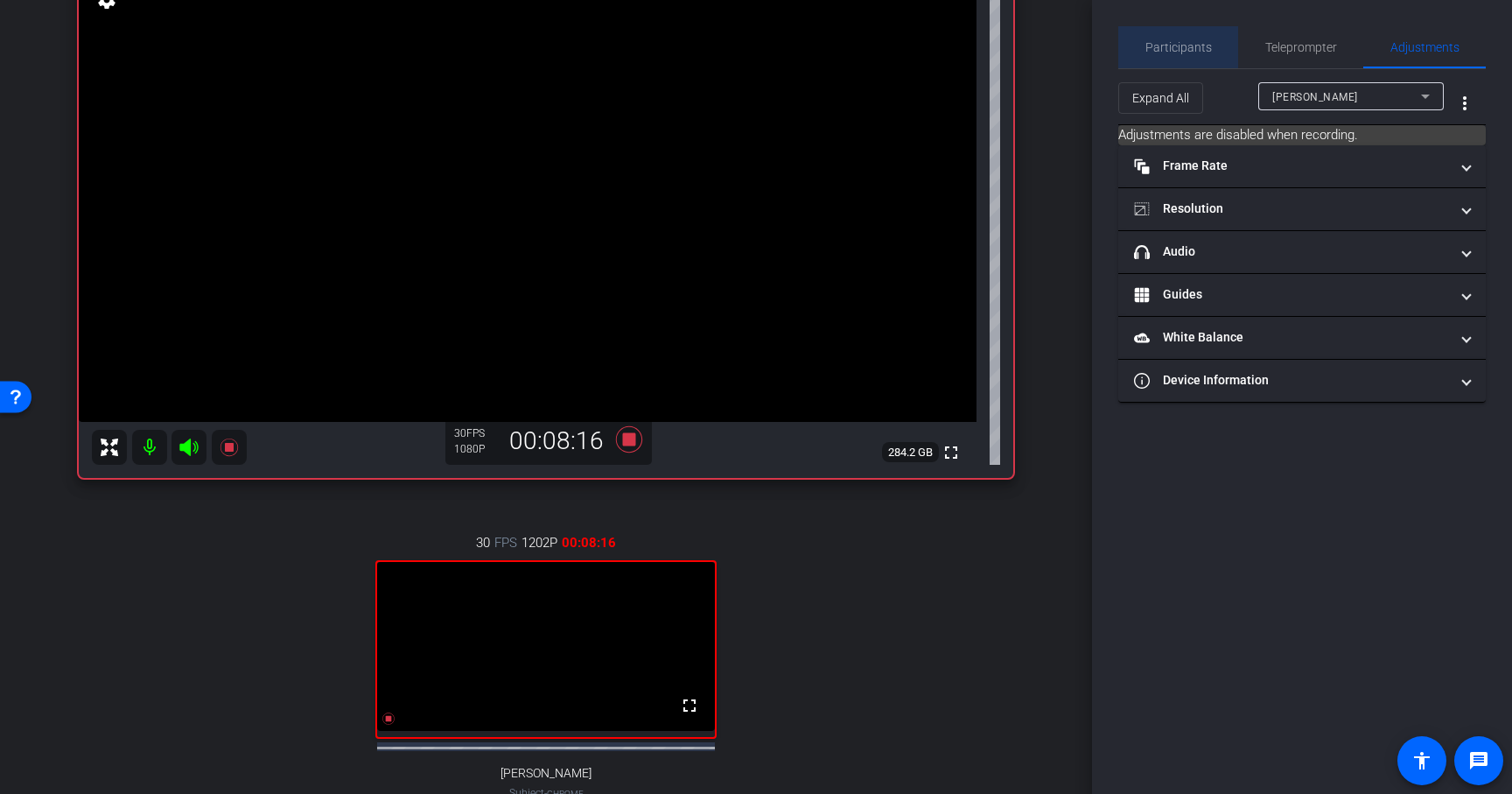
click at [1214, 44] on div "Participants" at bounding box center [1178, 46] width 120 height 42
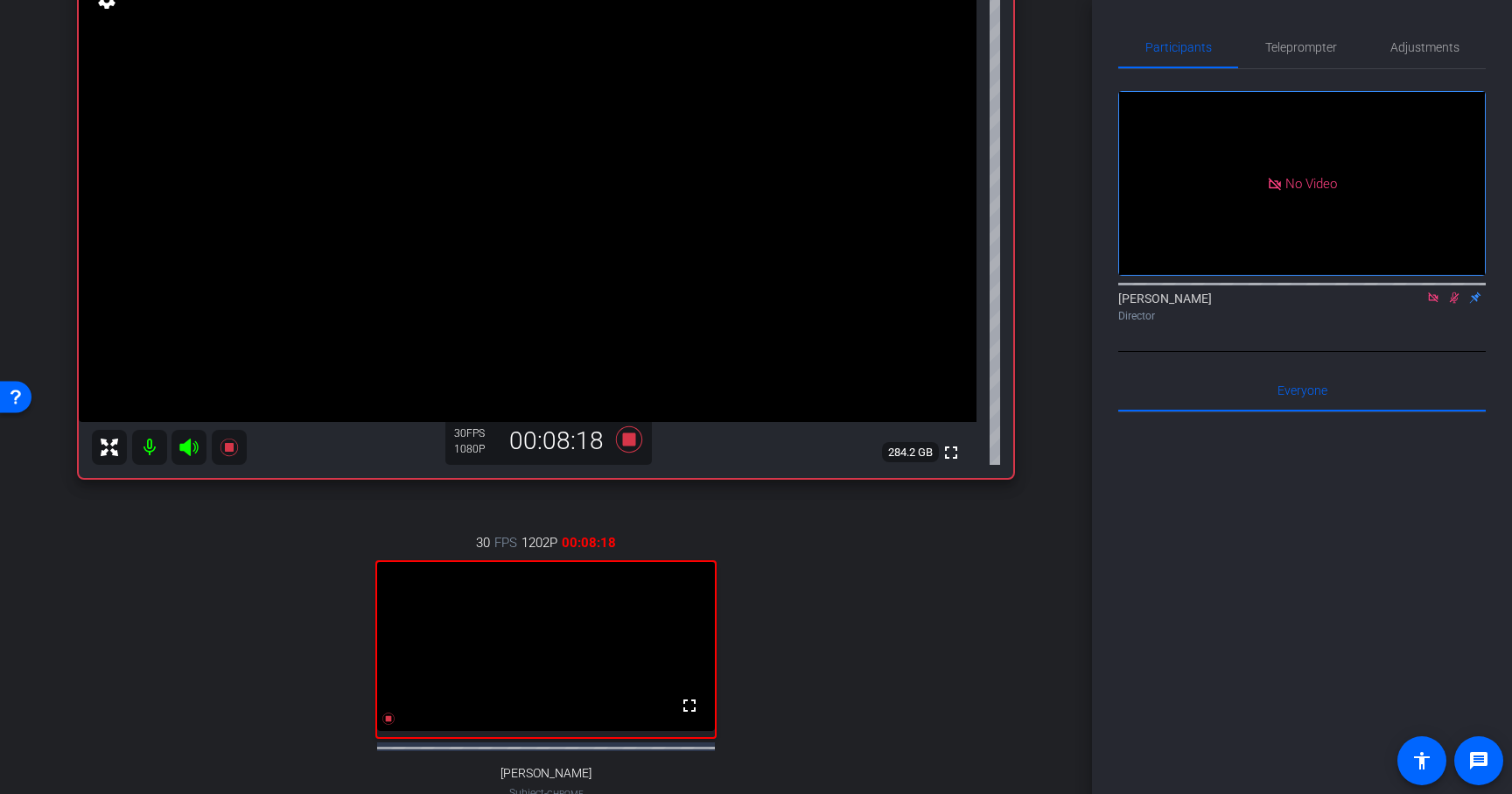
click at [1457, 291] on icon at bounding box center [1455, 297] width 14 height 13
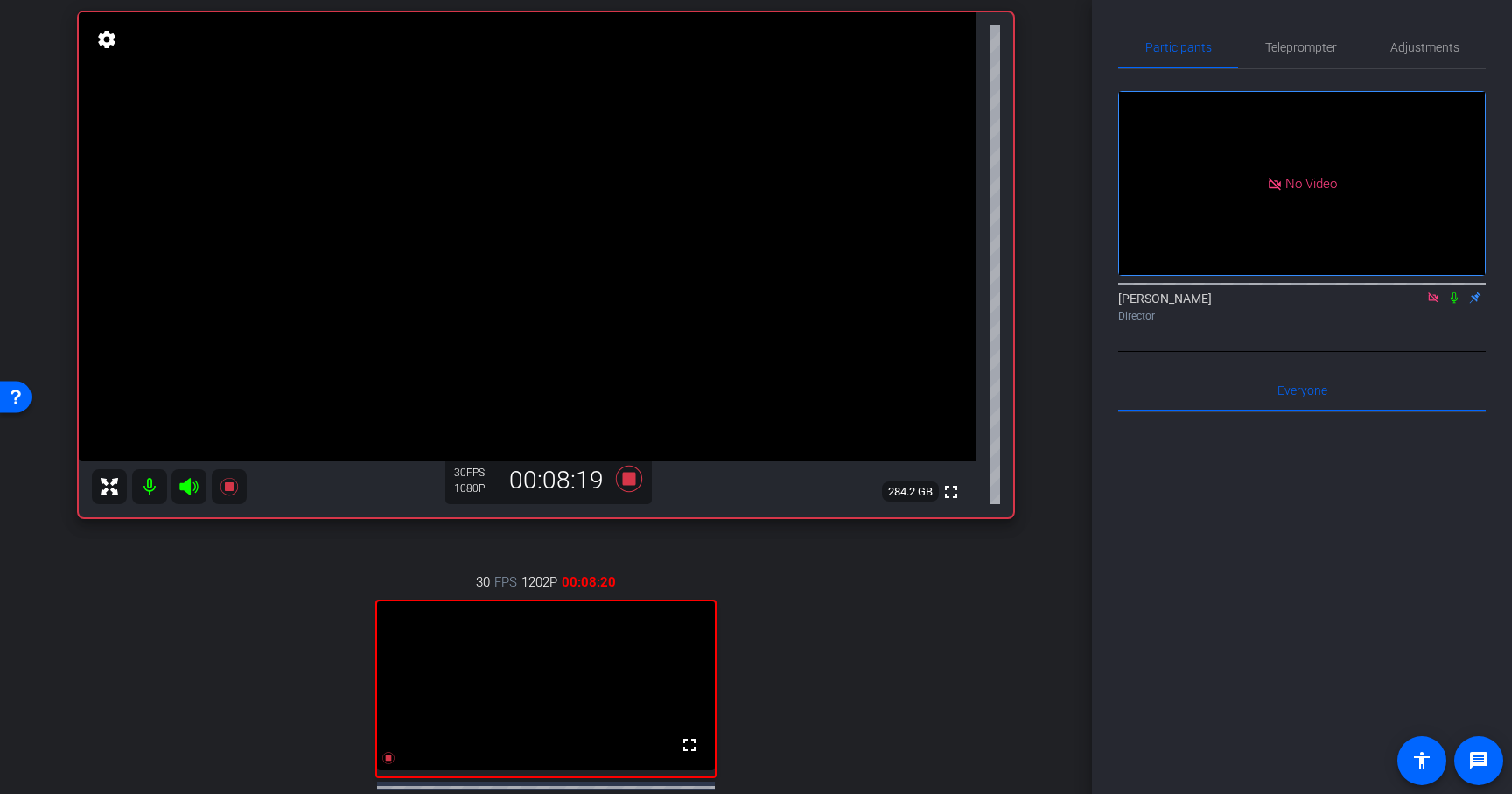
scroll to position [163, 0]
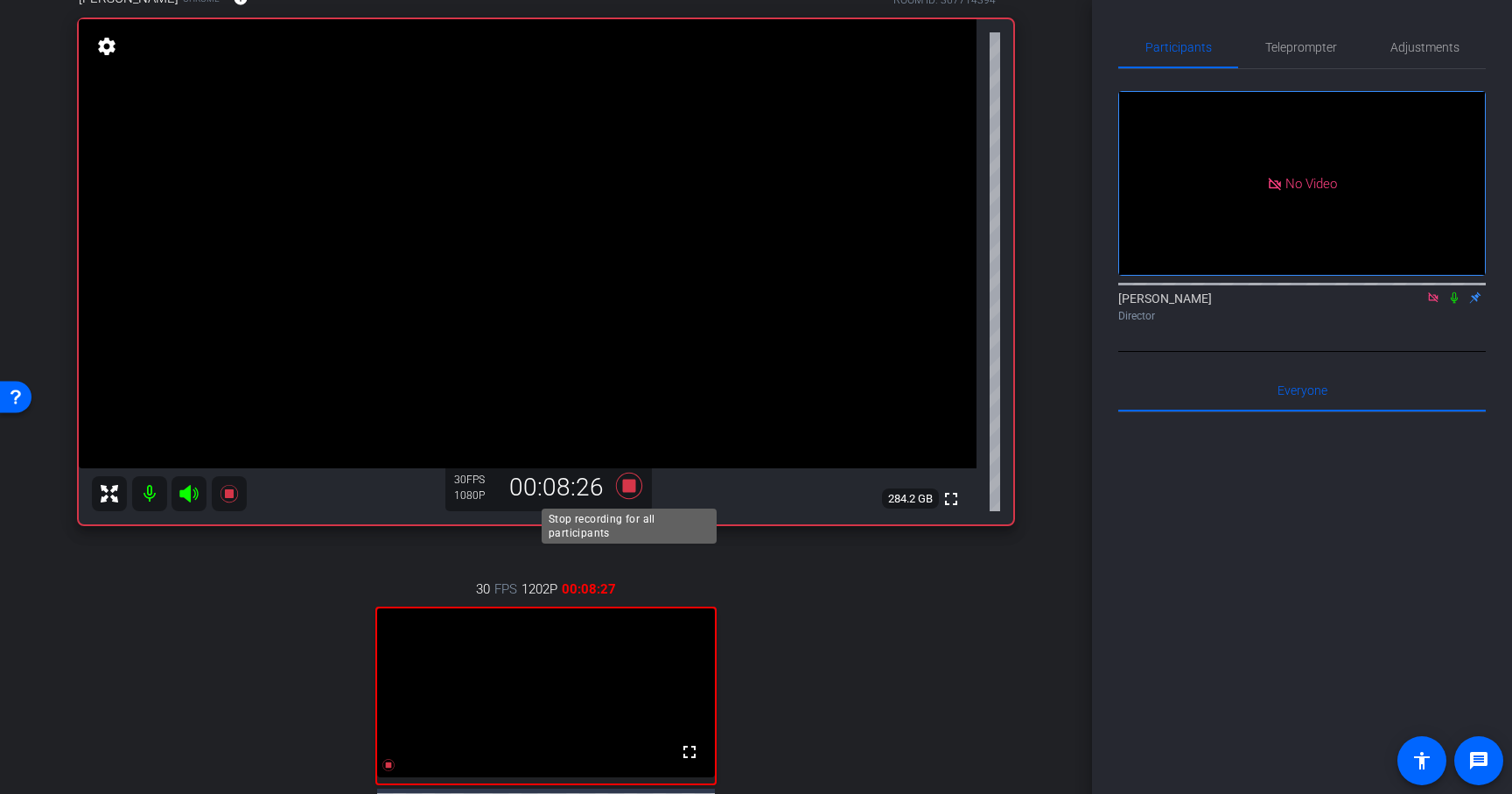
click at [631, 489] on icon at bounding box center [629, 485] width 26 height 26
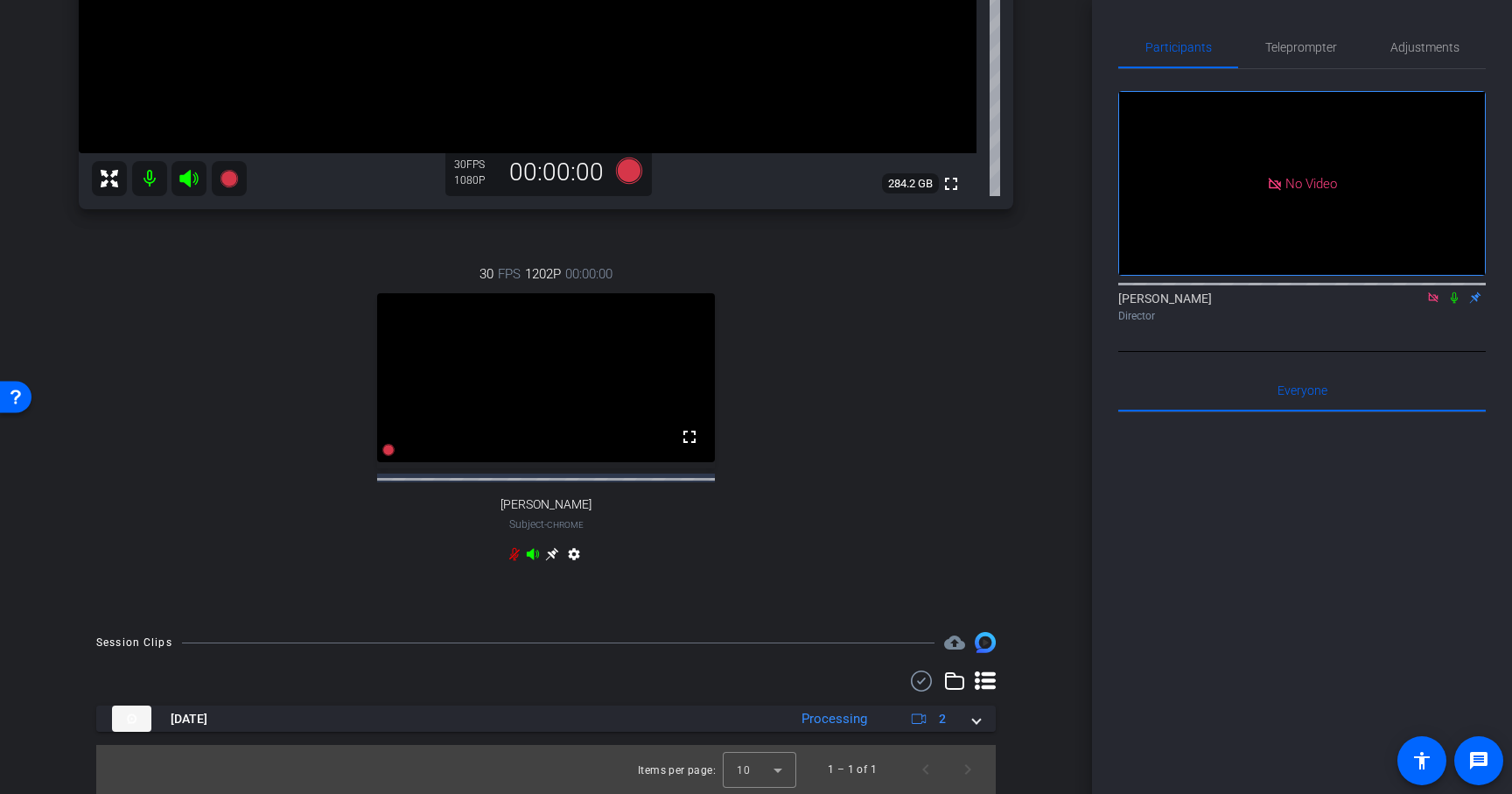
scroll to position [494, 0]
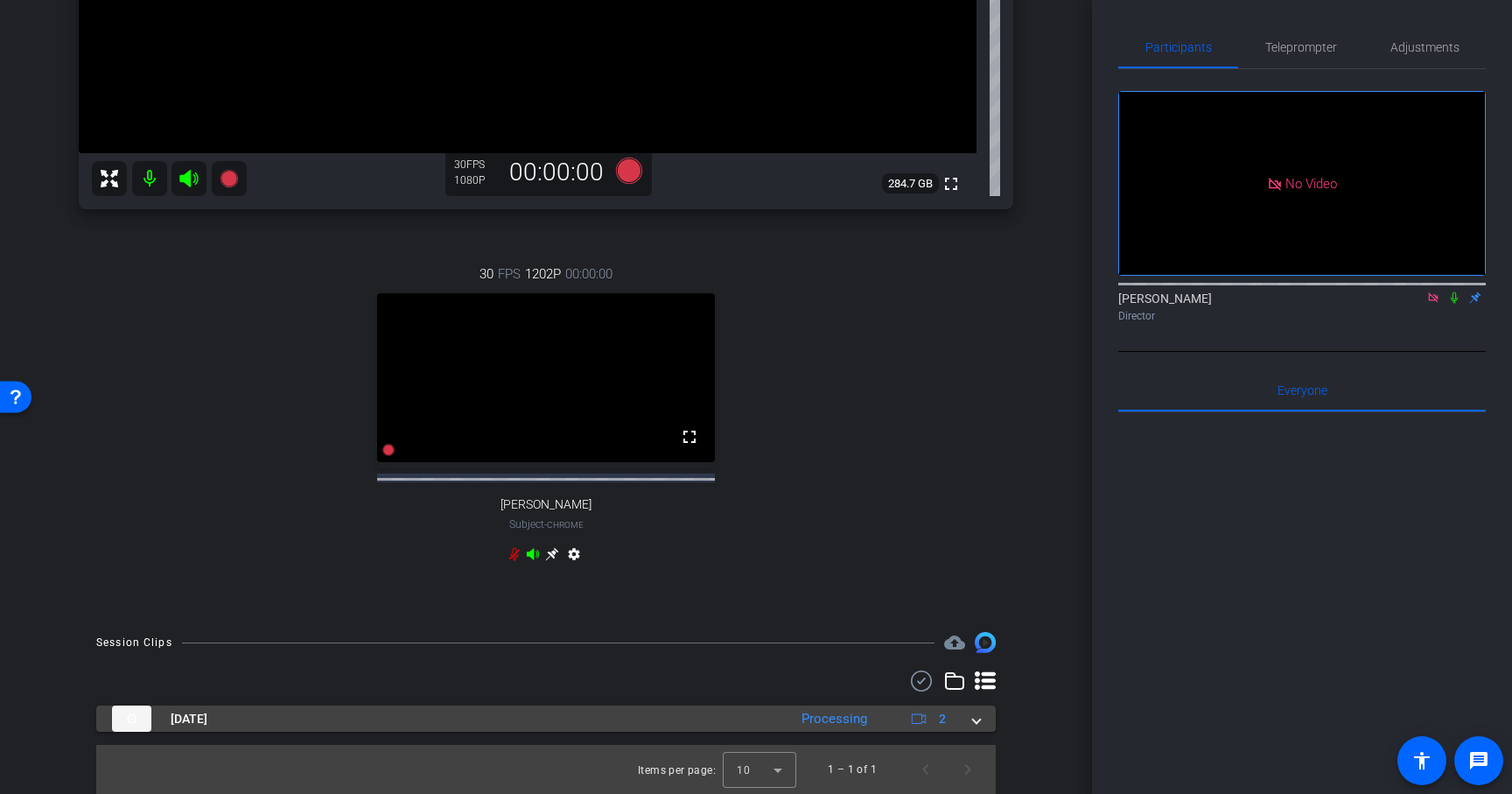
click at [975, 723] on span at bounding box center [977, 719] width 7 height 19
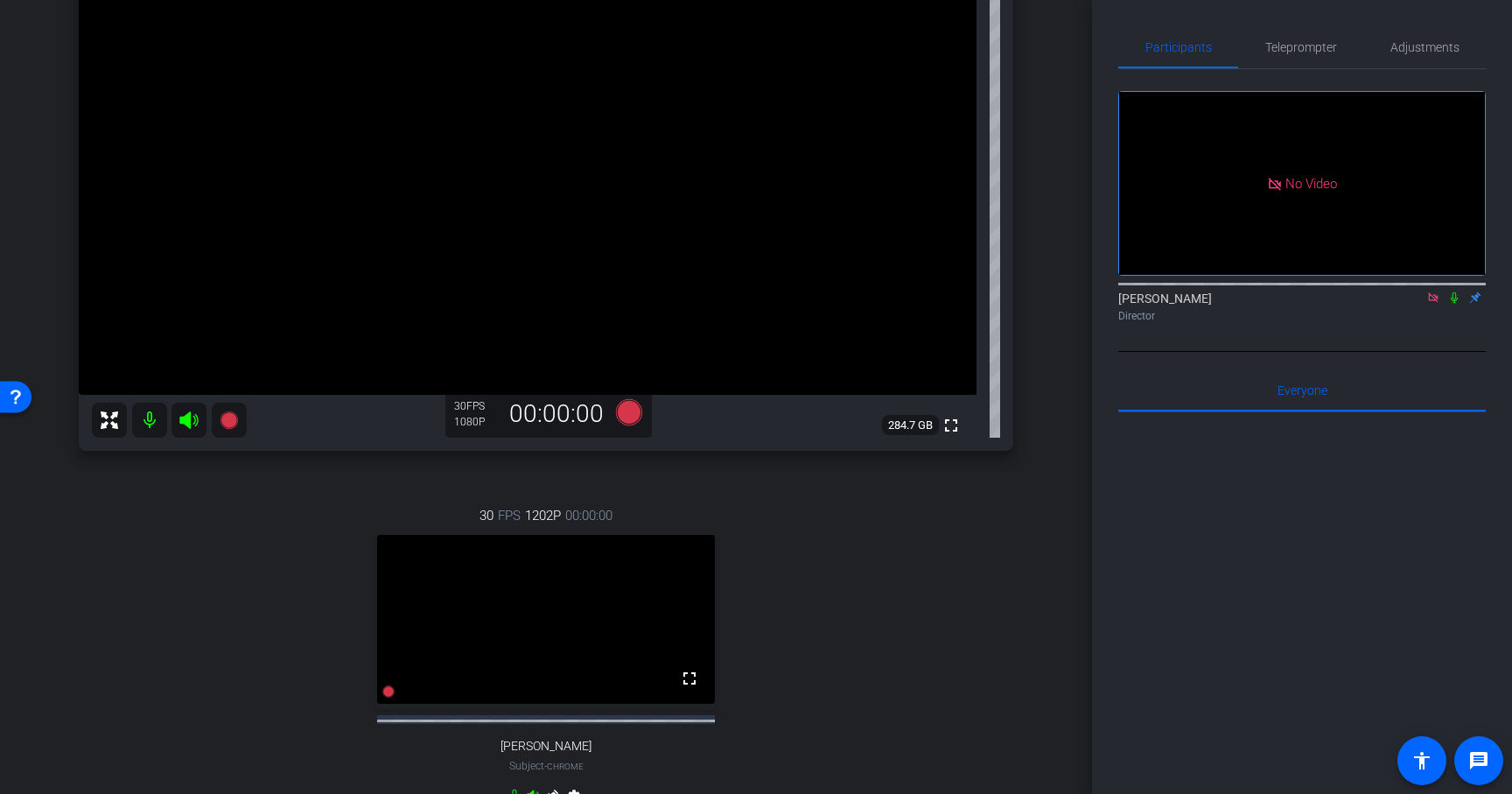
scroll to position [244, 0]
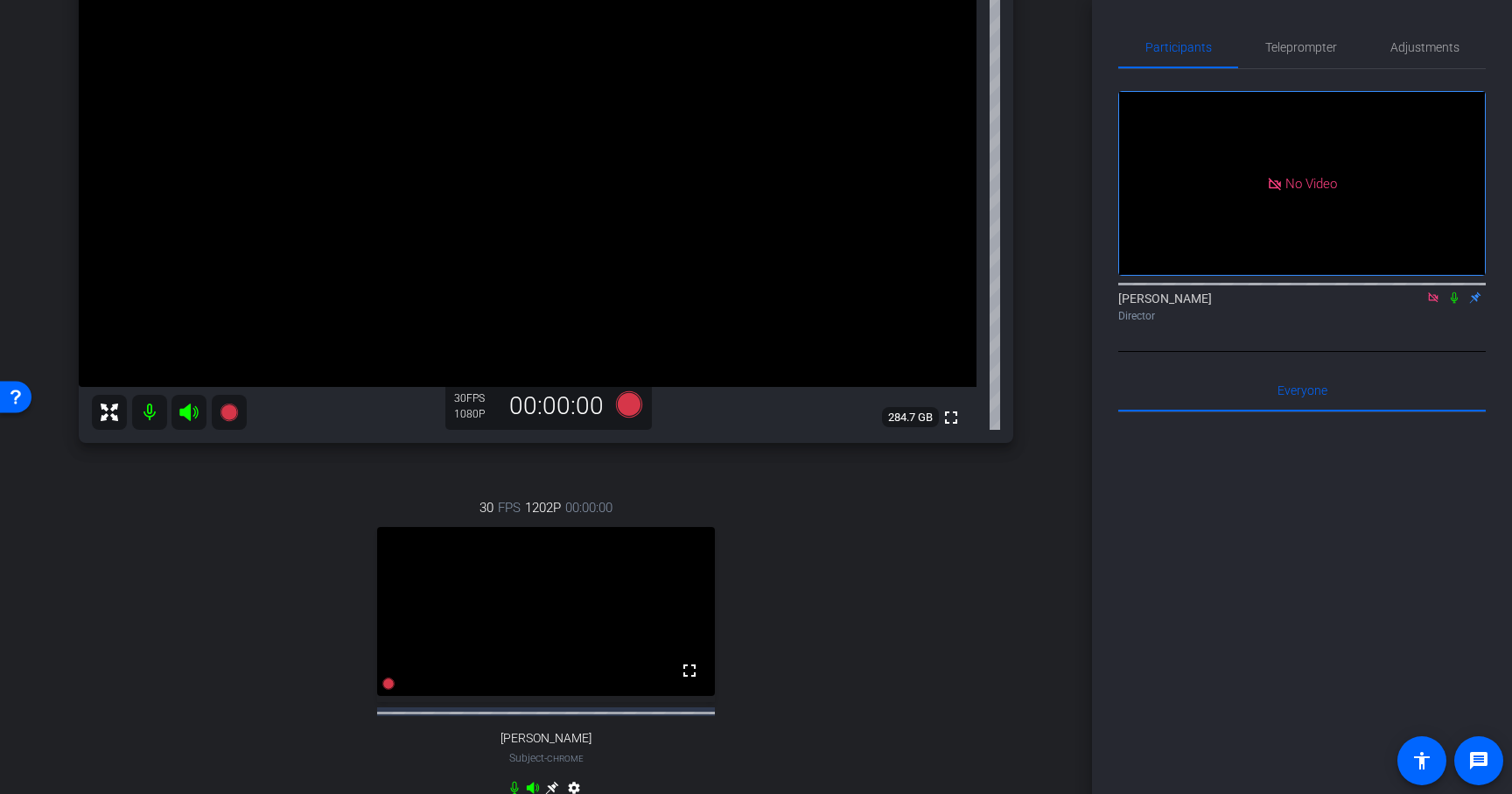
click at [718, 488] on div "30 FPS 1202P 00:00:00 fullscreen [PERSON_NAME] Subject - Chrome settings" at bounding box center [546, 649] width 935 height 362
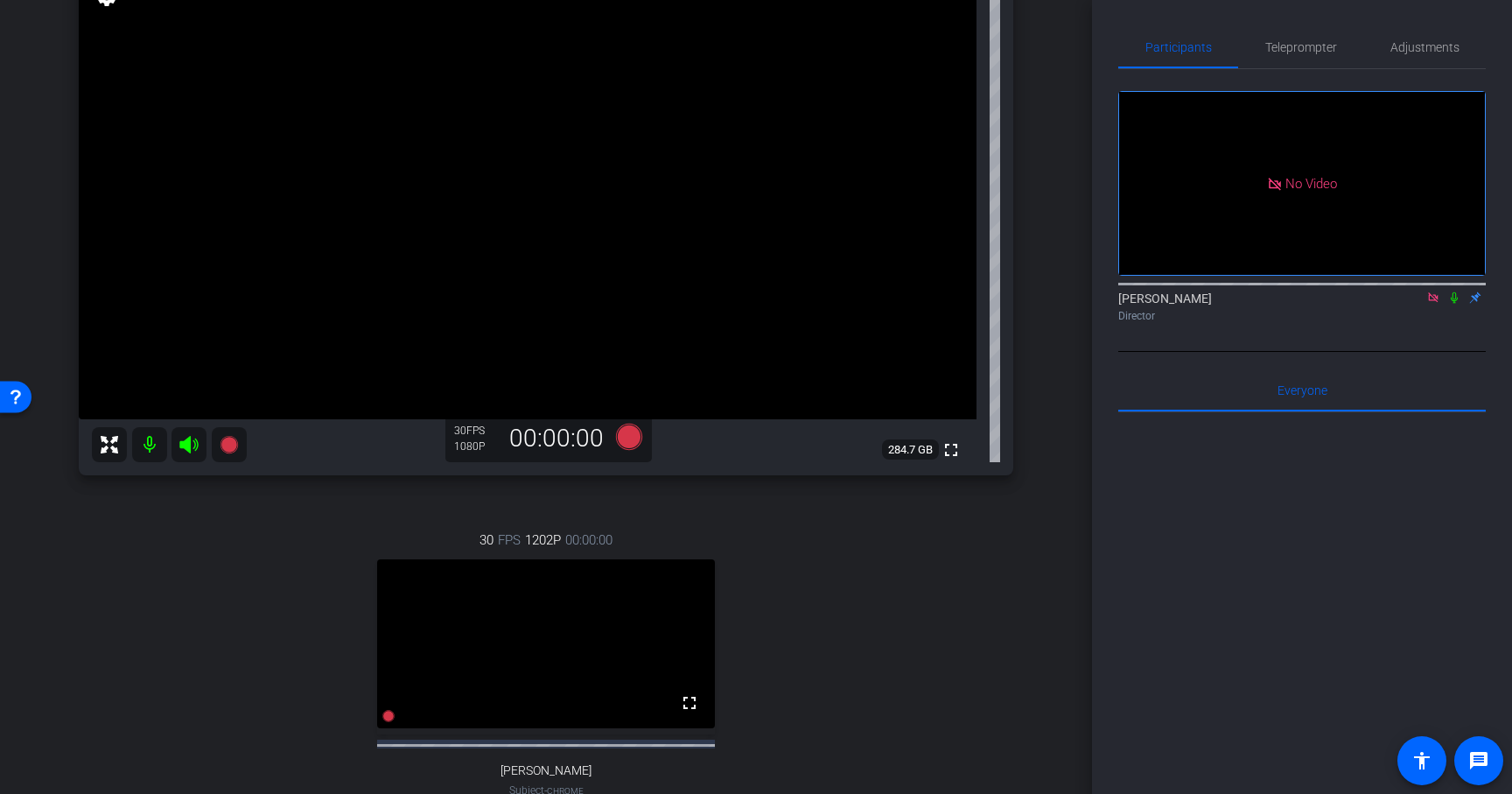
scroll to position [213, 0]
click at [631, 438] on icon at bounding box center [629, 435] width 26 height 26
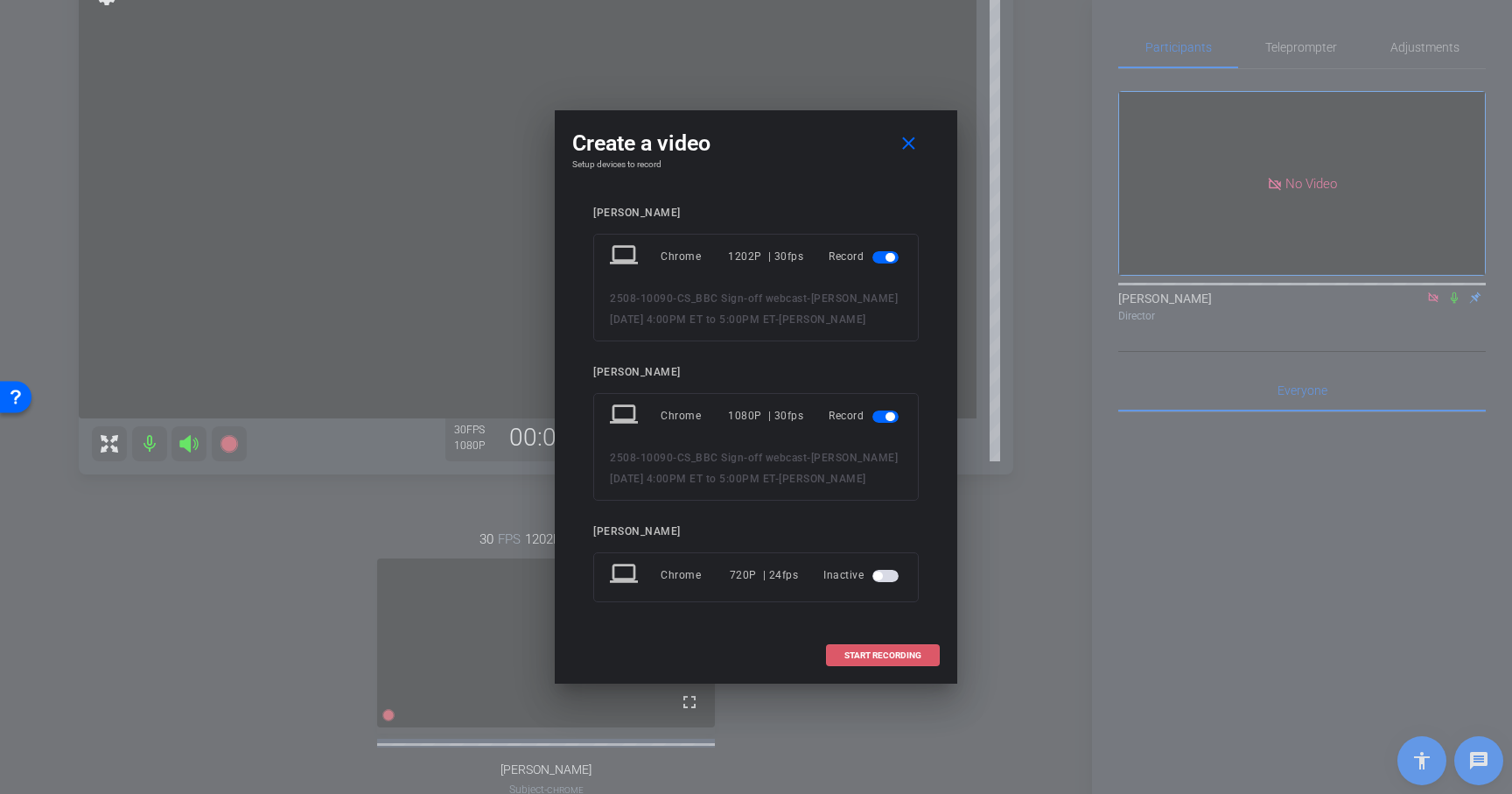
click at [870, 652] on span "START RECORDING" at bounding box center [883, 656] width 77 height 9
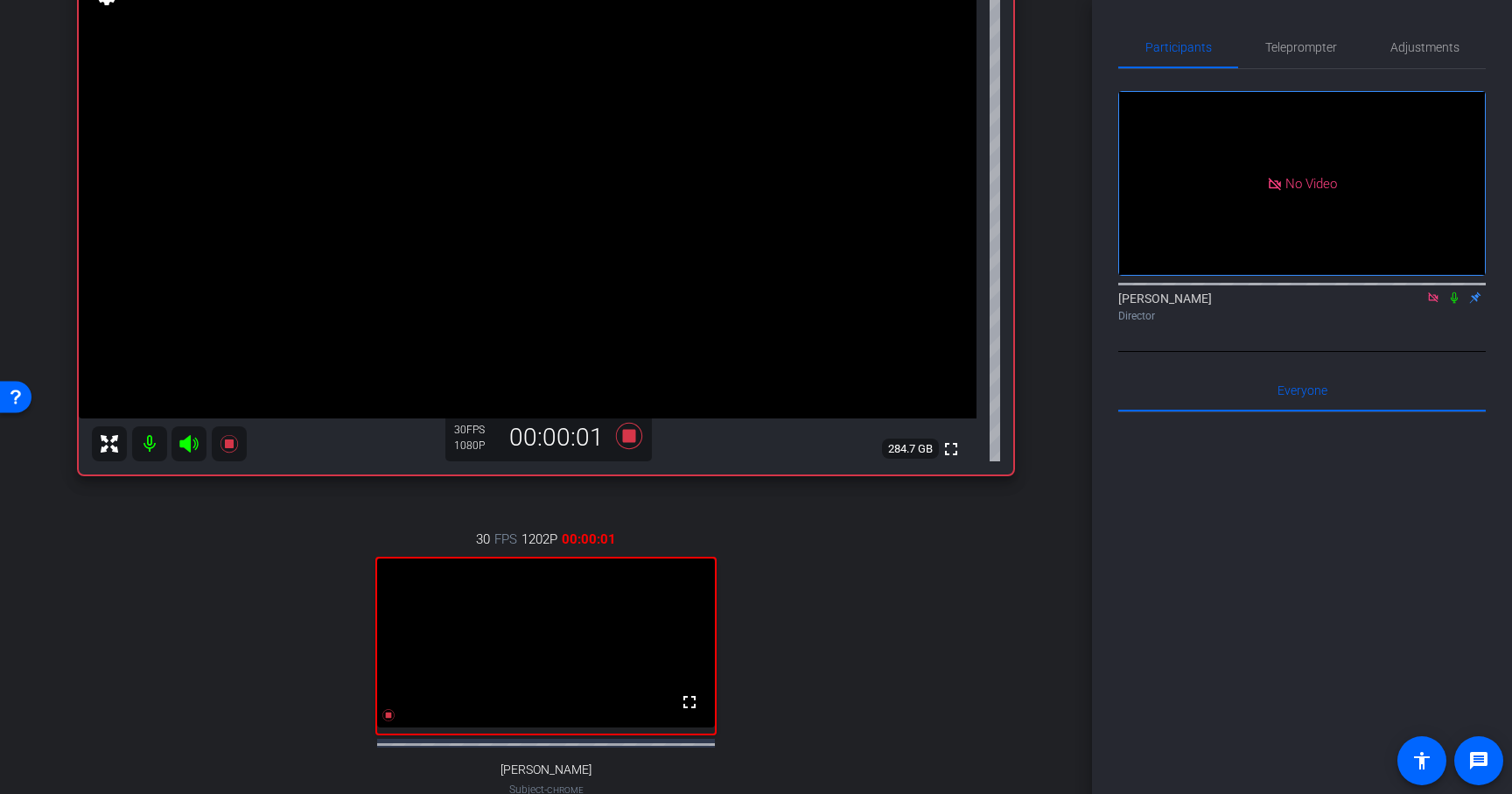
click at [1454, 289] on mat-icon at bounding box center [1455, 297] width 21 height 16
click at [1453, 289] on mat-icon at bounding box center [1455, 297] width 21 height 16
click at [633, 445] on icon at bounding box center [629, 435] width 42 height 31
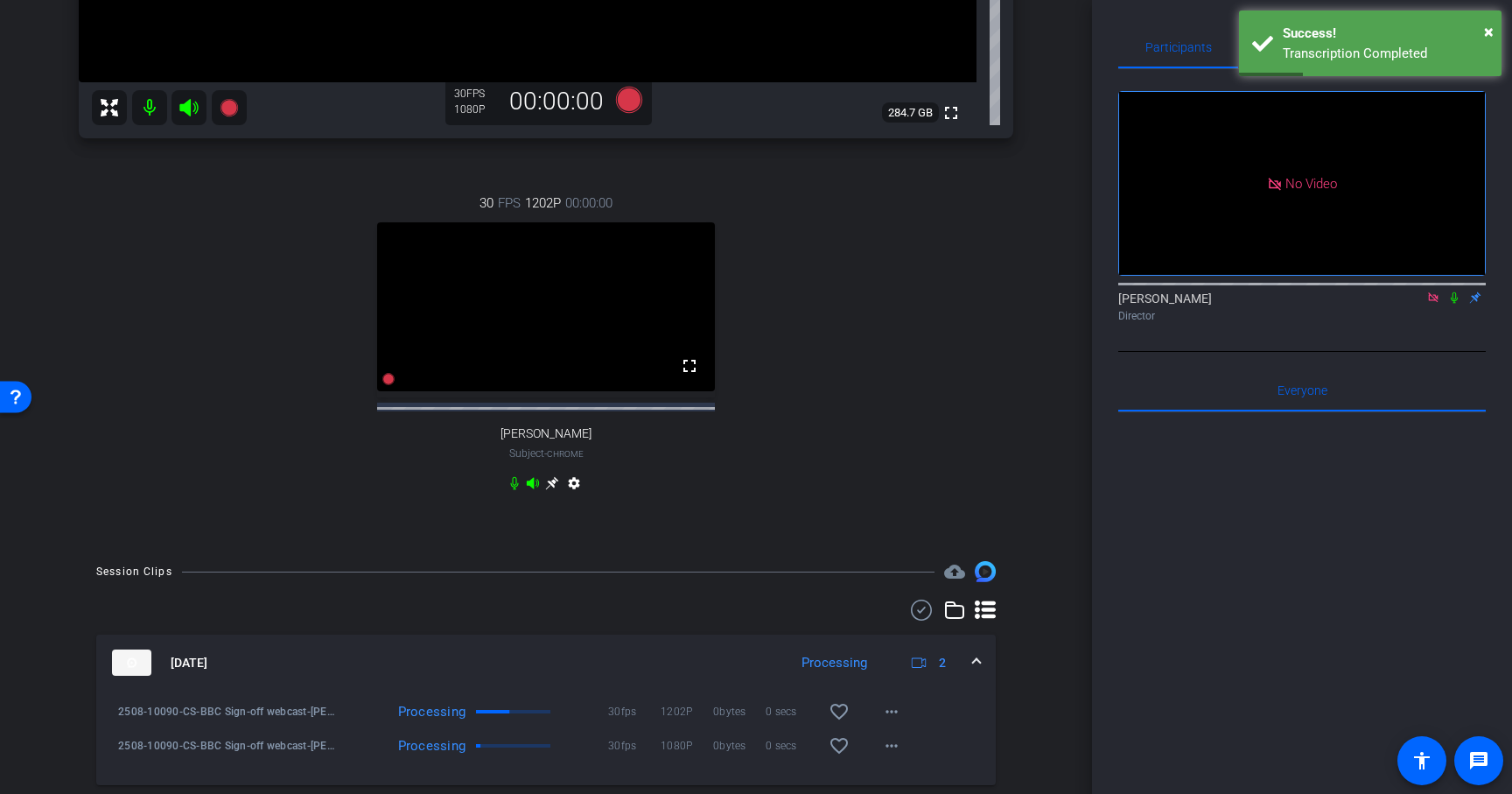
scroll to position [657, 0]
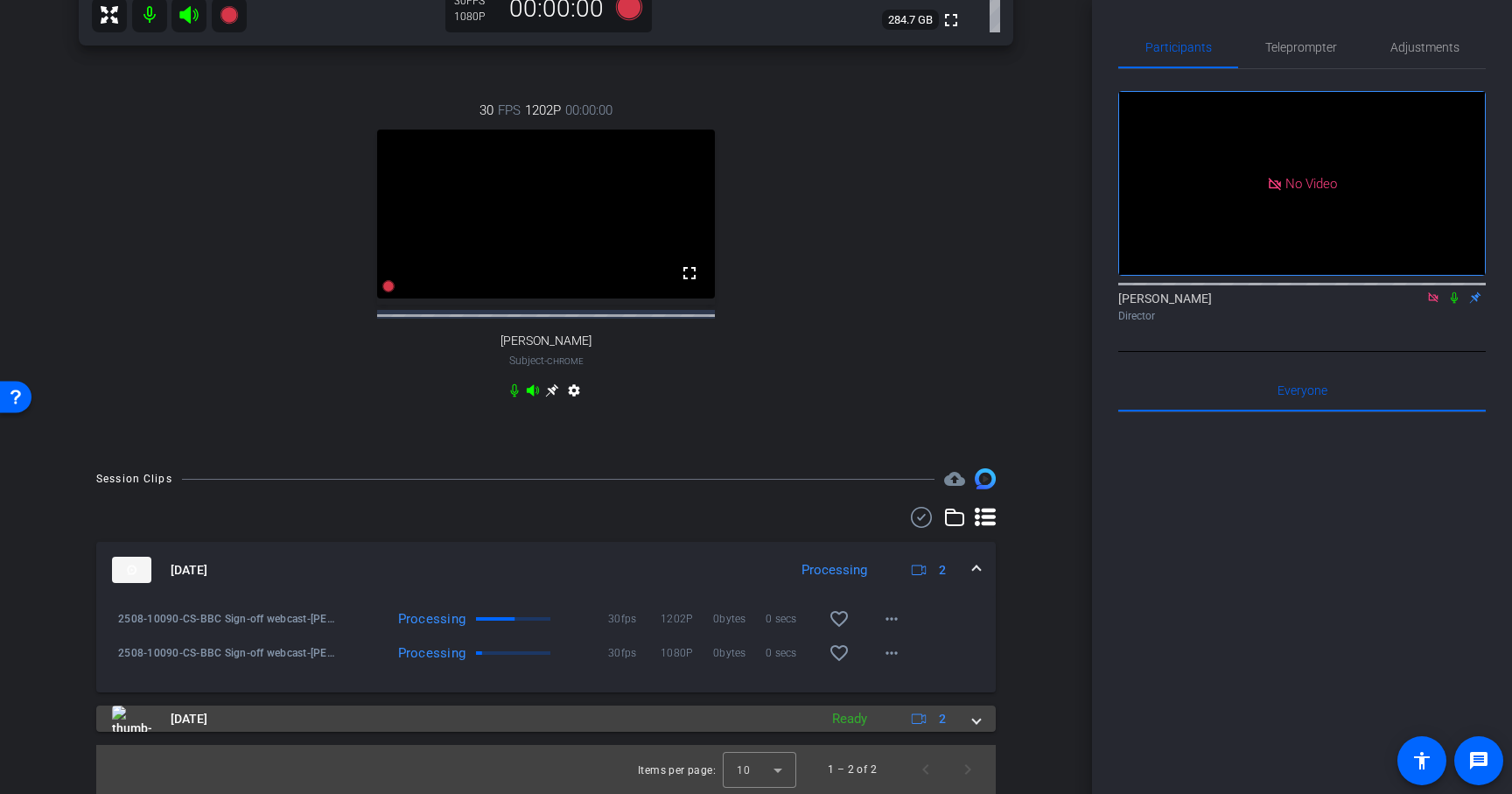
click at [975, 723] on span at bounding box center [977, 719] width 7 height 19
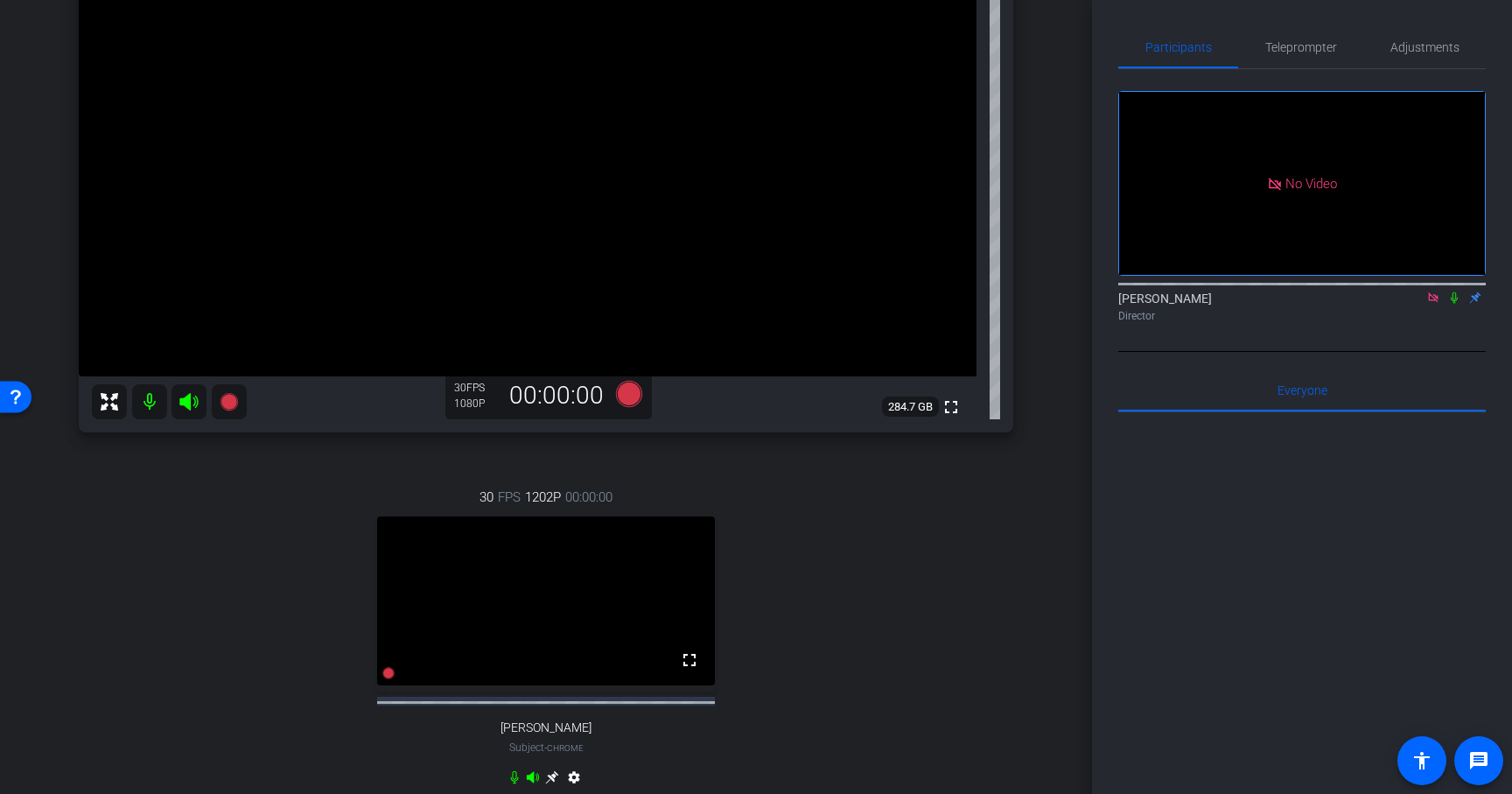
scroll to position [239, 0]
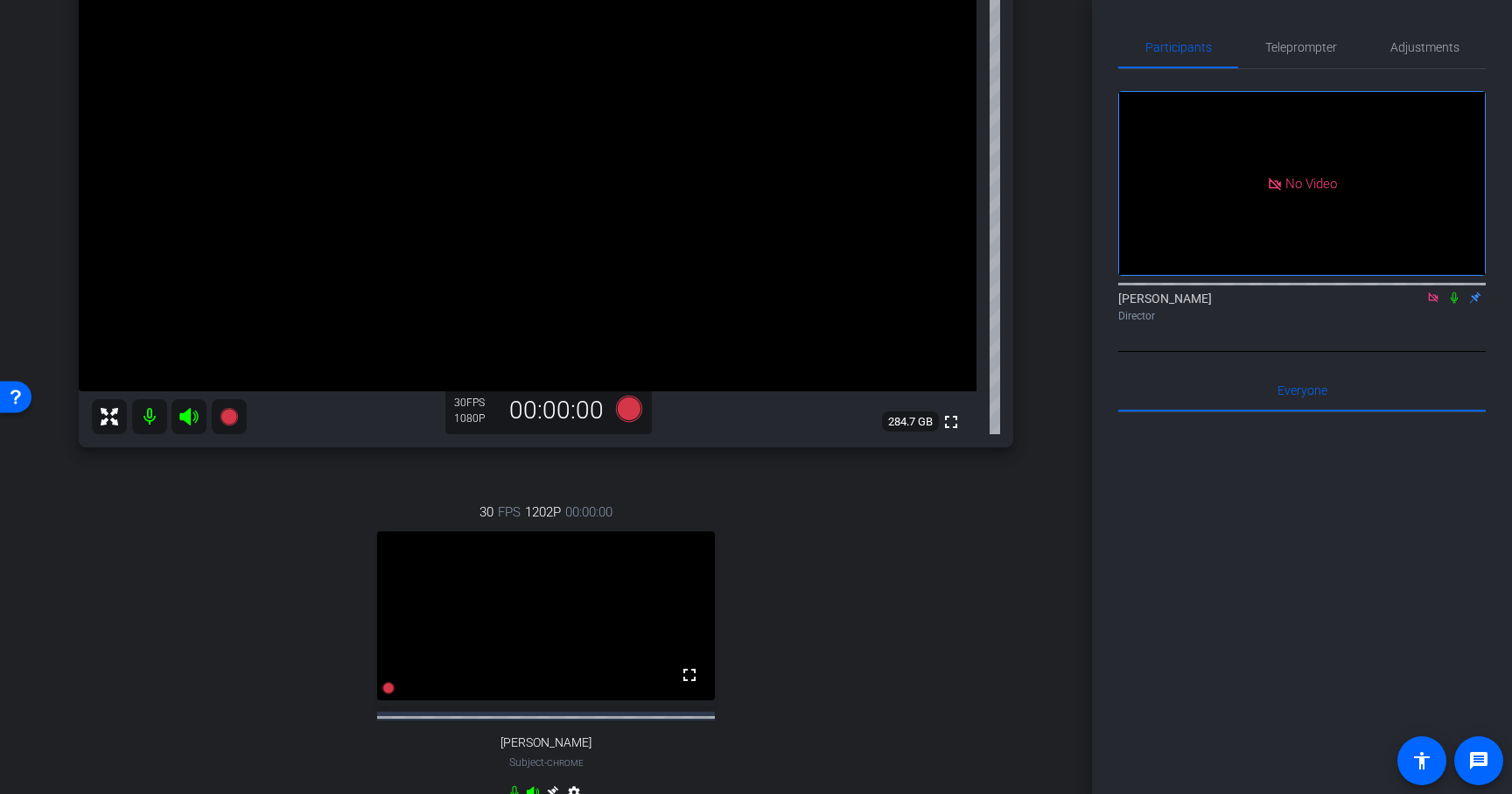
click at [1456, 291] on icon at bounding box center [1455, 297] width 14 height 13
click at [630, 408] on icon at bounding box center [629, 408] width 26 height 26
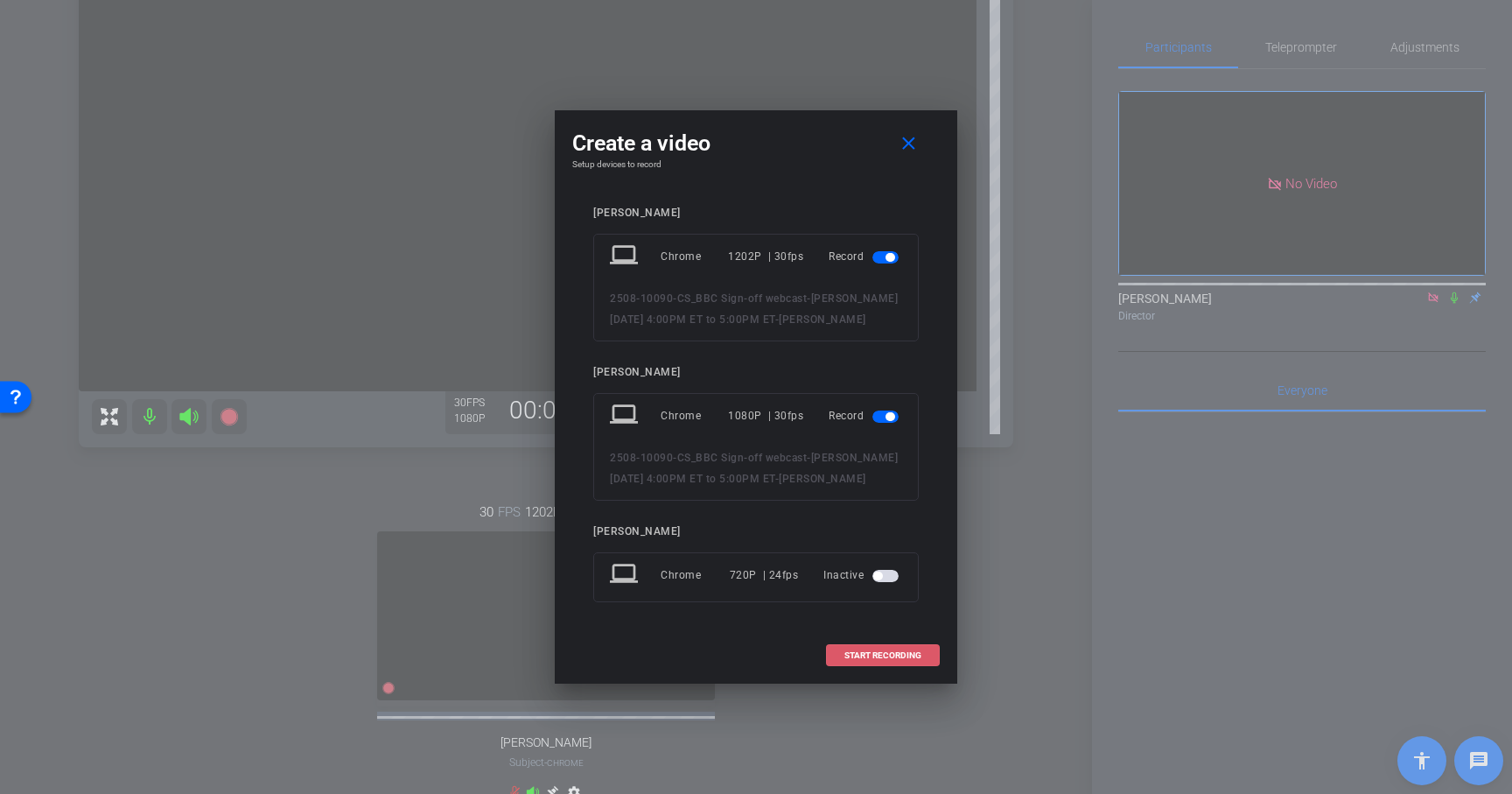
click at [892, 656] on span "START RECORDING" at bounding box center [883, 656] width 77 height 9
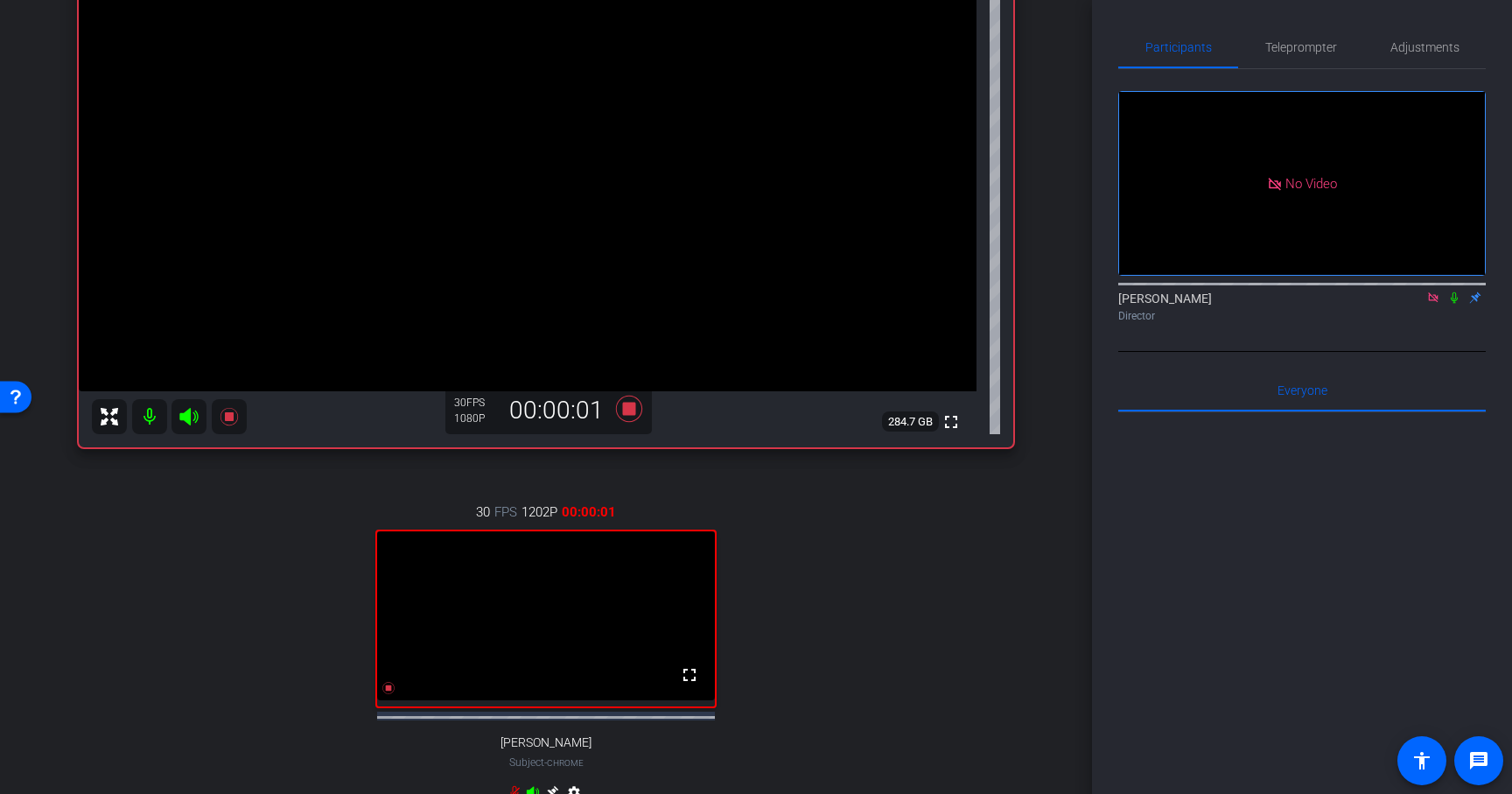
click at [1456, 291] on icon at bounding box center [1455, 297] width 14 height 13
click at [1455, 292] on icon at bounding box center [1455, 297] width 10 height 12
click at [1452, 291] on icon at bounding box center [1455, 297] width 14 height 13
click at [1454, 291] on icon at bounding box center [1455, 297] width 14 height 13
click at [634, 409] on icon at bounding box center [629, 408] width 26 height 26
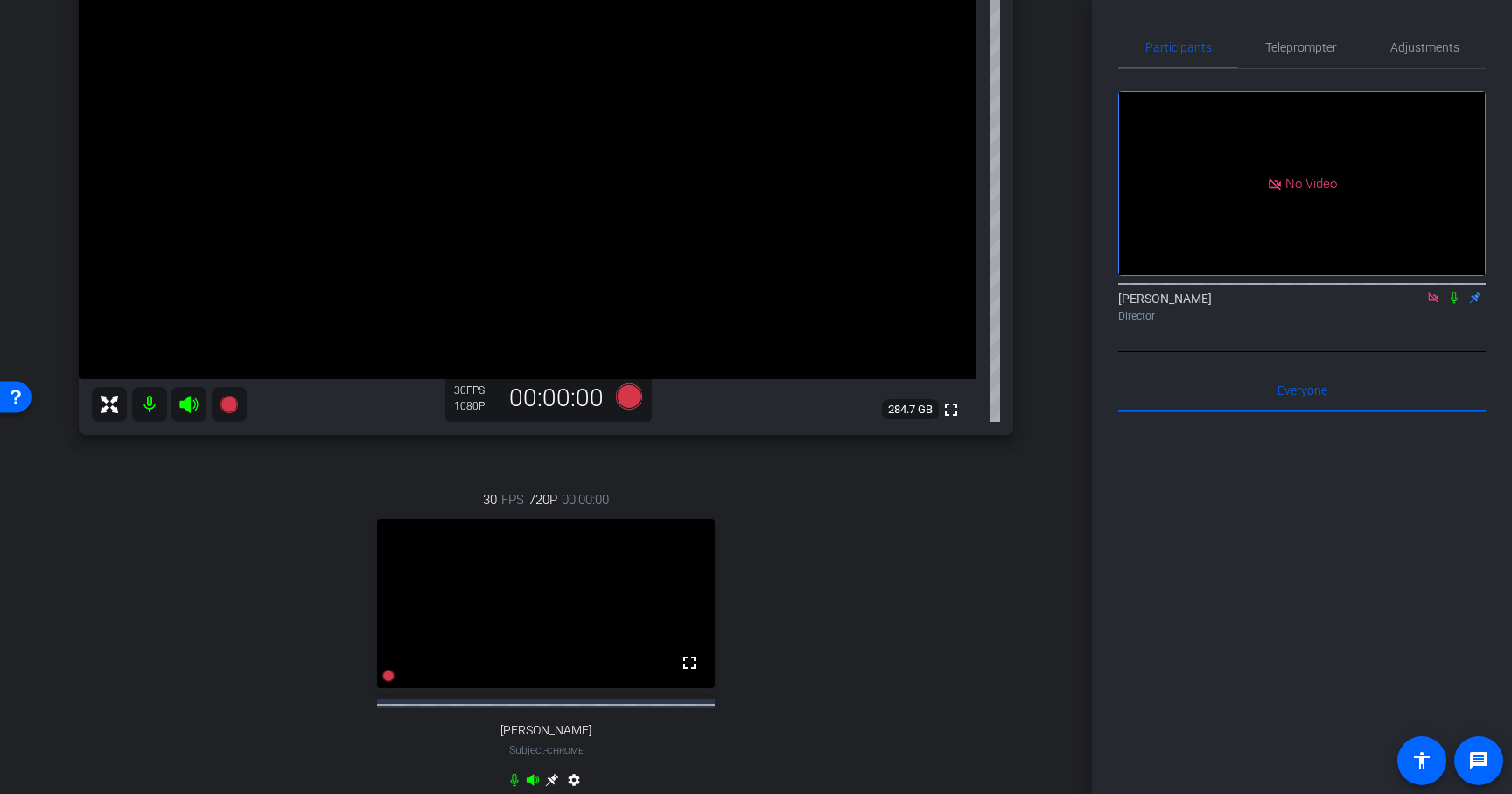
scroll to position [249, 0]
click at [1430, 291] on icon at bounding box center [1433, 297] width 14 height 13
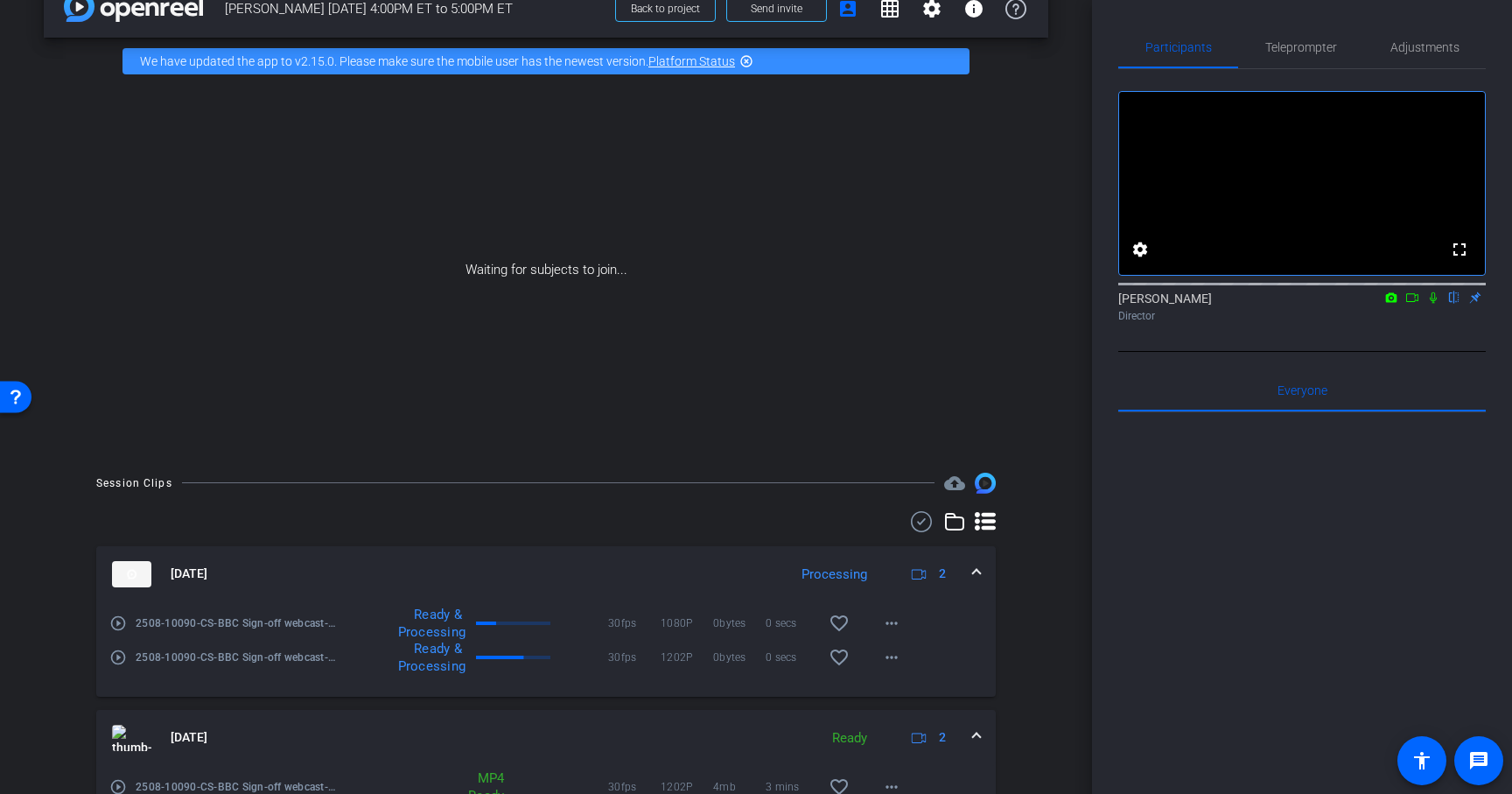
click at [1408, 304] on icon at bounding box center [1413, 297] width 14 height 13
click at [1452, 304] on icon at bounding box center [1455, 297] width 14 height 13
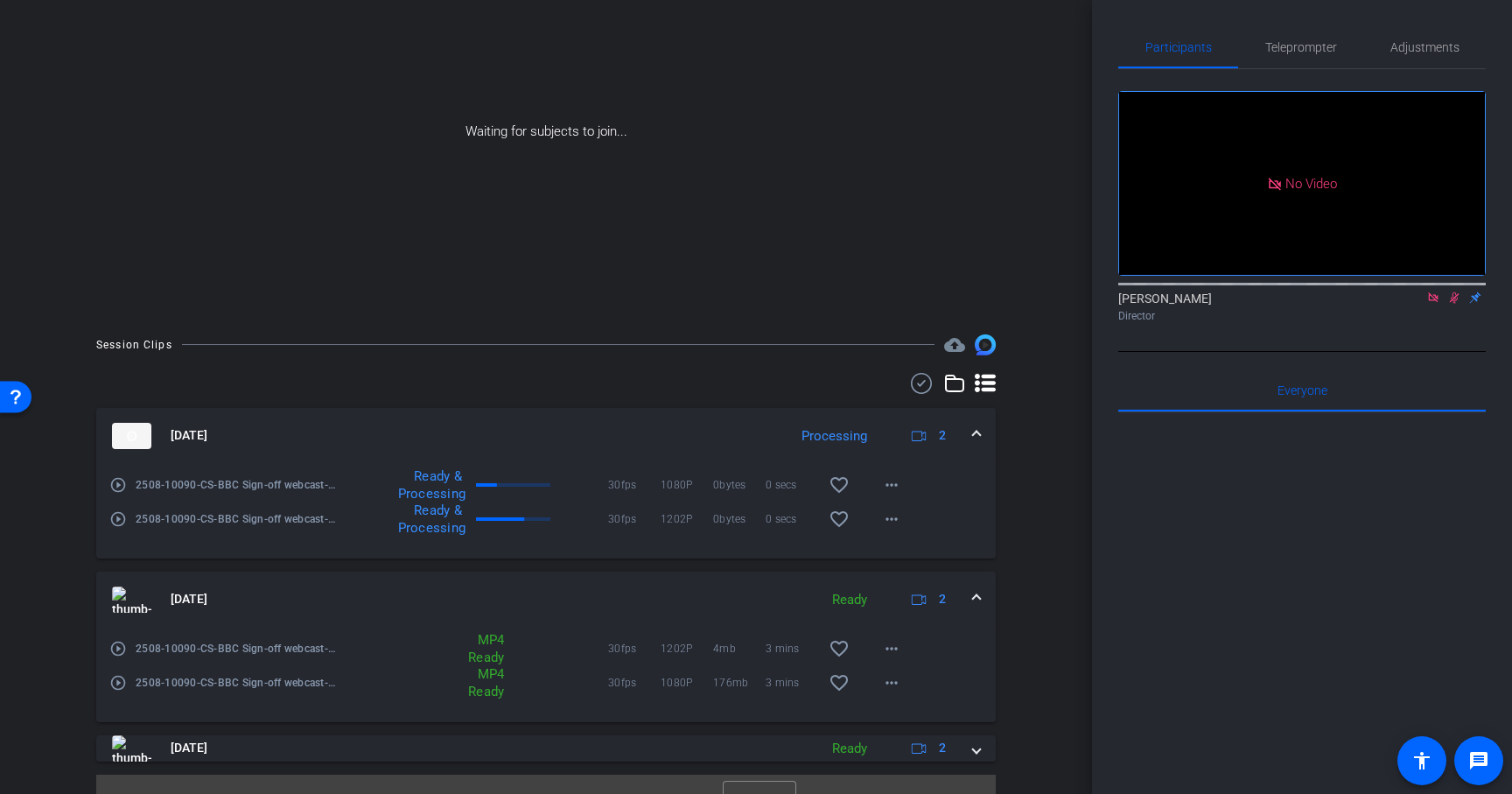
scroll to position [205, 0]
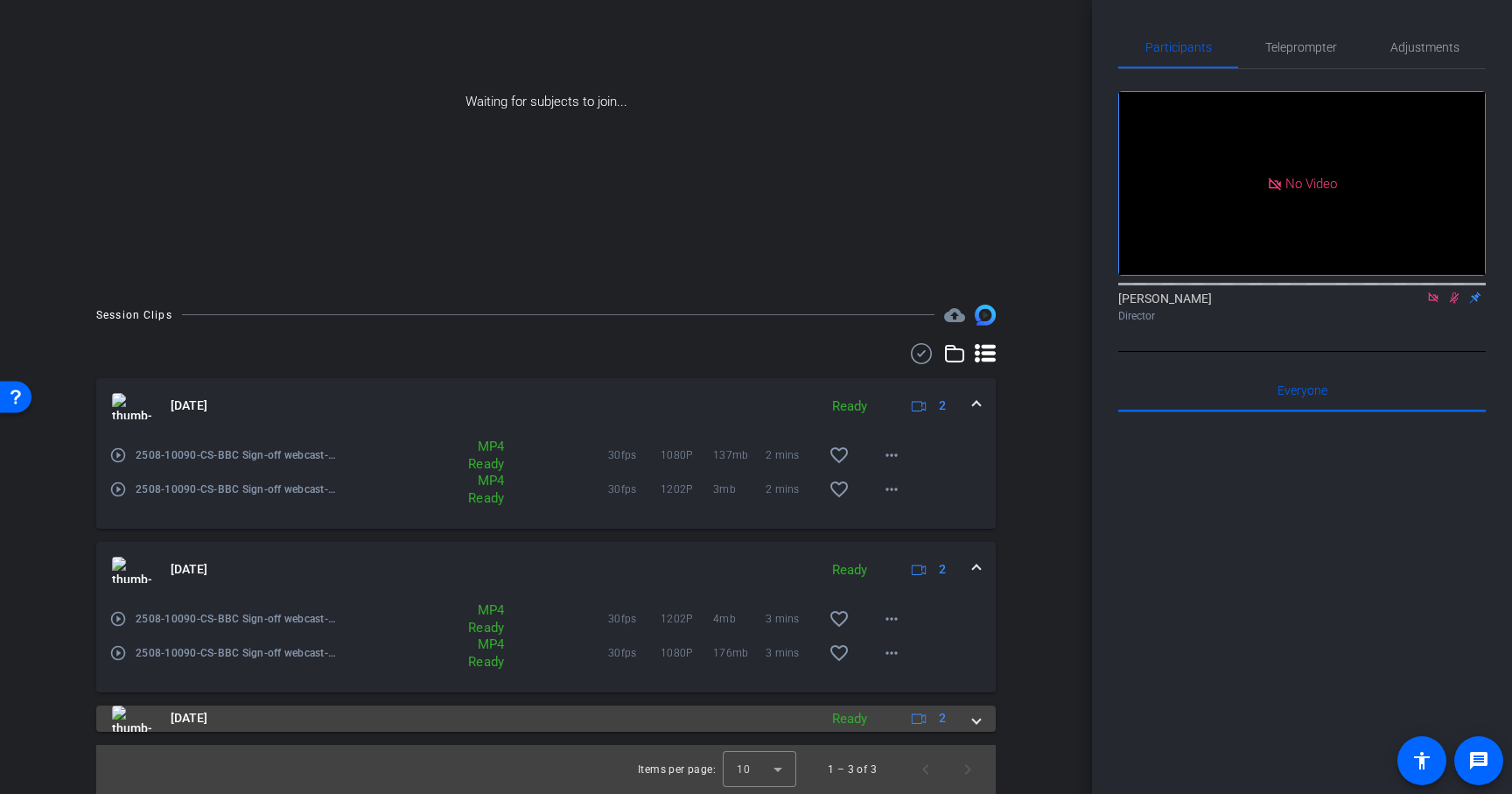
click at [979, 720] on span at bounding box center [977, 718] width 7 height 19
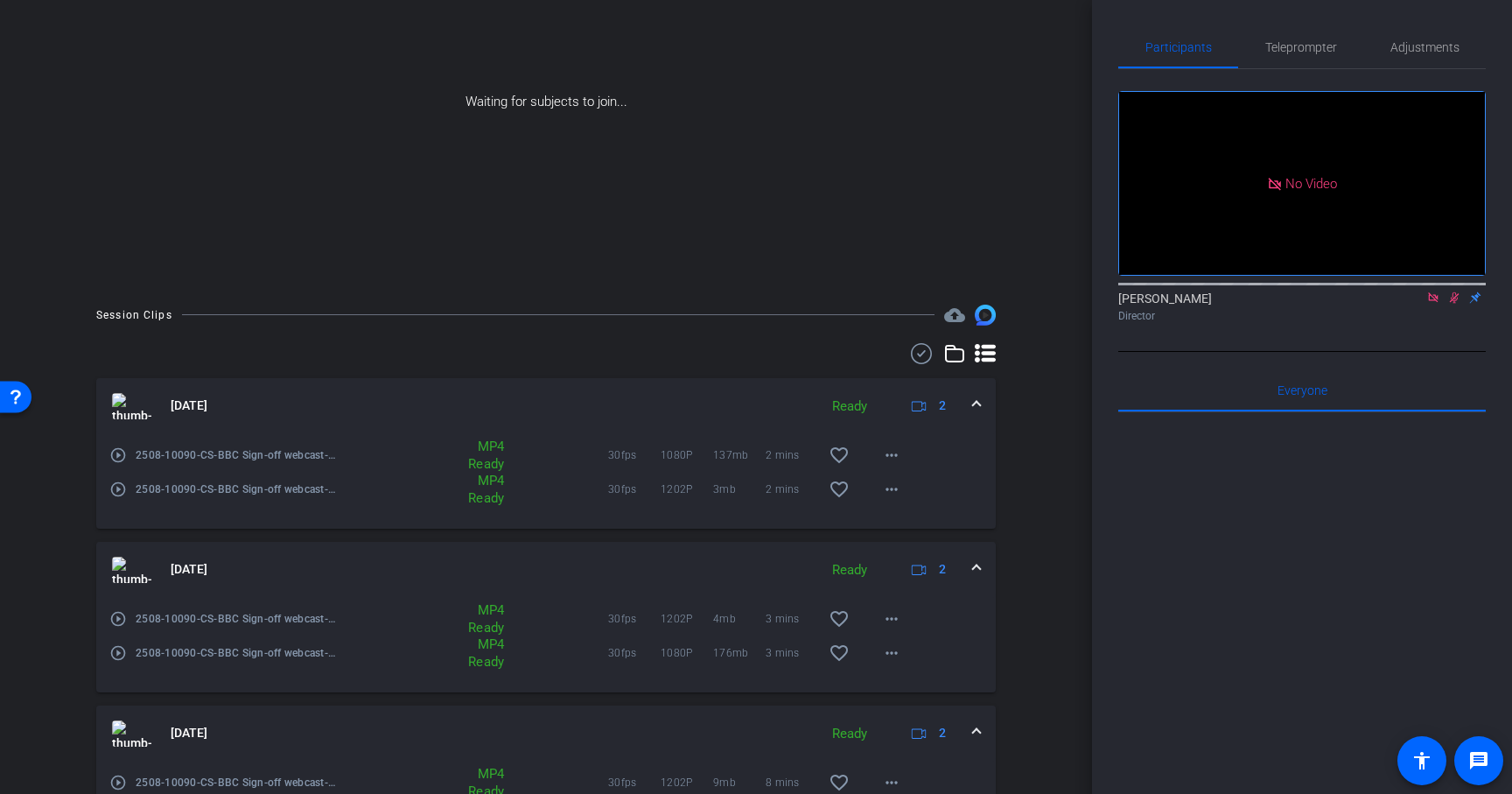
scroll to position [330, 0]
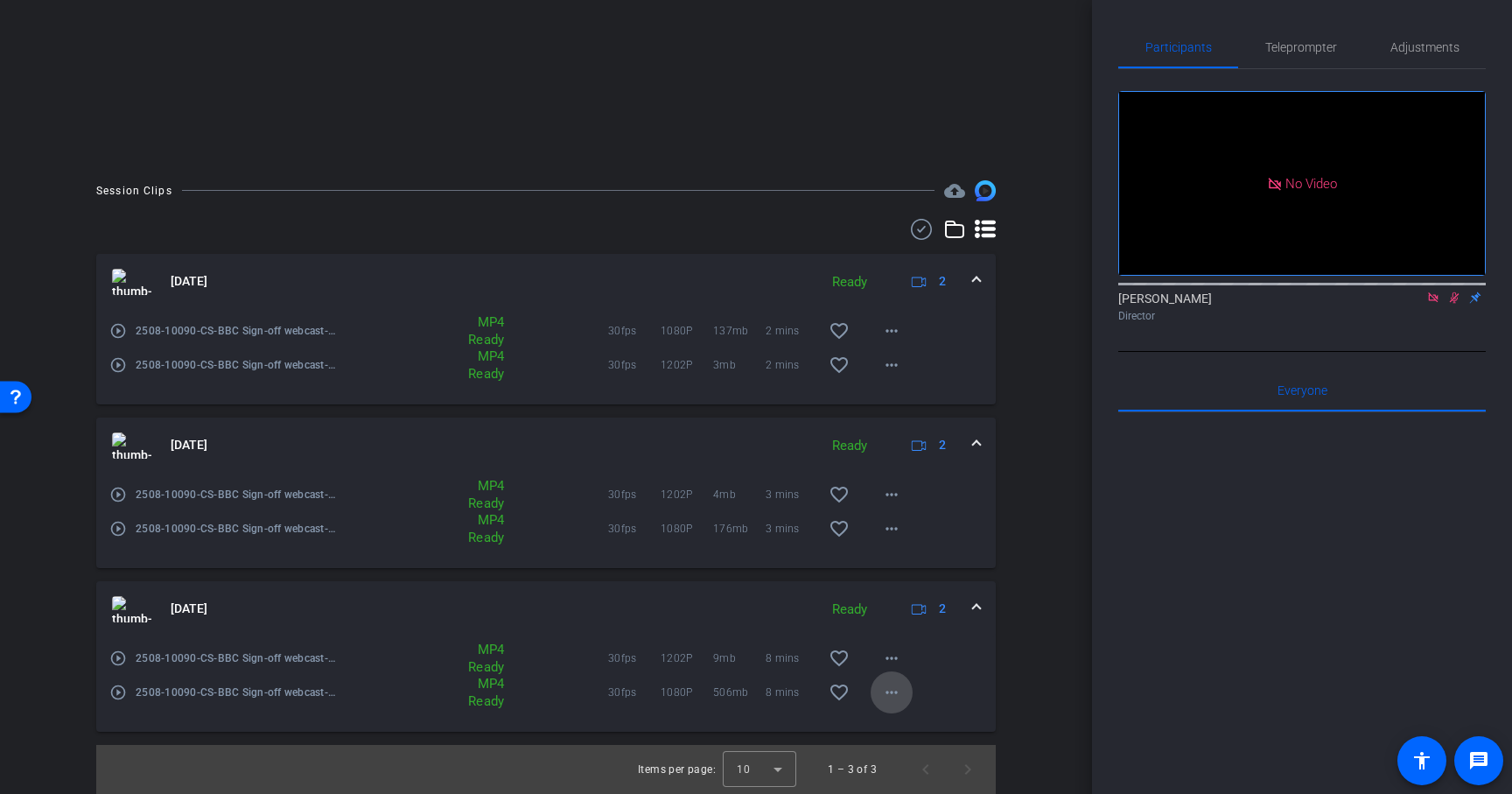
click at [896, 685] on mat-icon "more_horiz" at bounding box center [892, 692] width 21 height 21
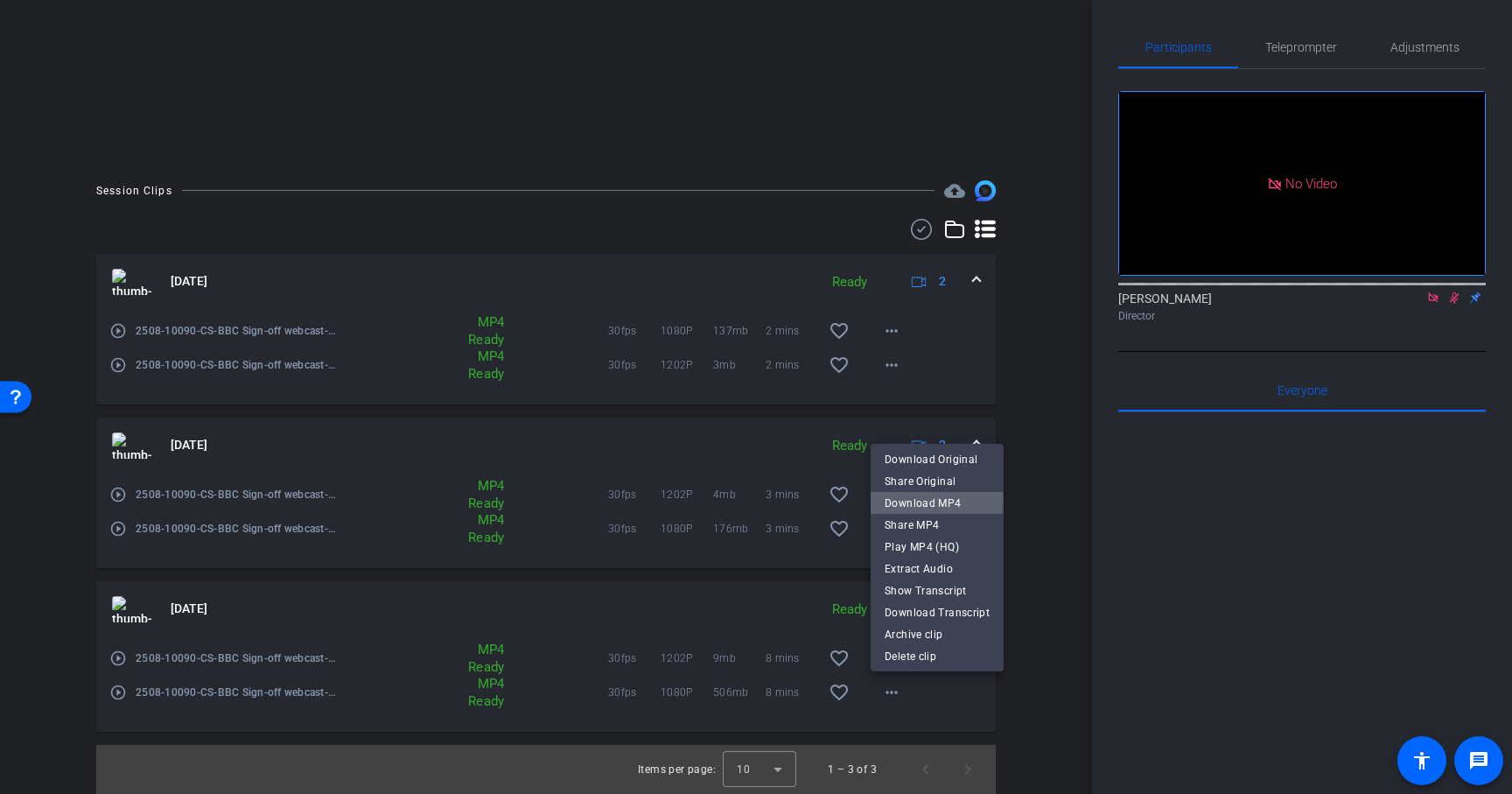
click at [923, 499] on span "Download MP4" at bounding box center [938, 504] width 105 height 21
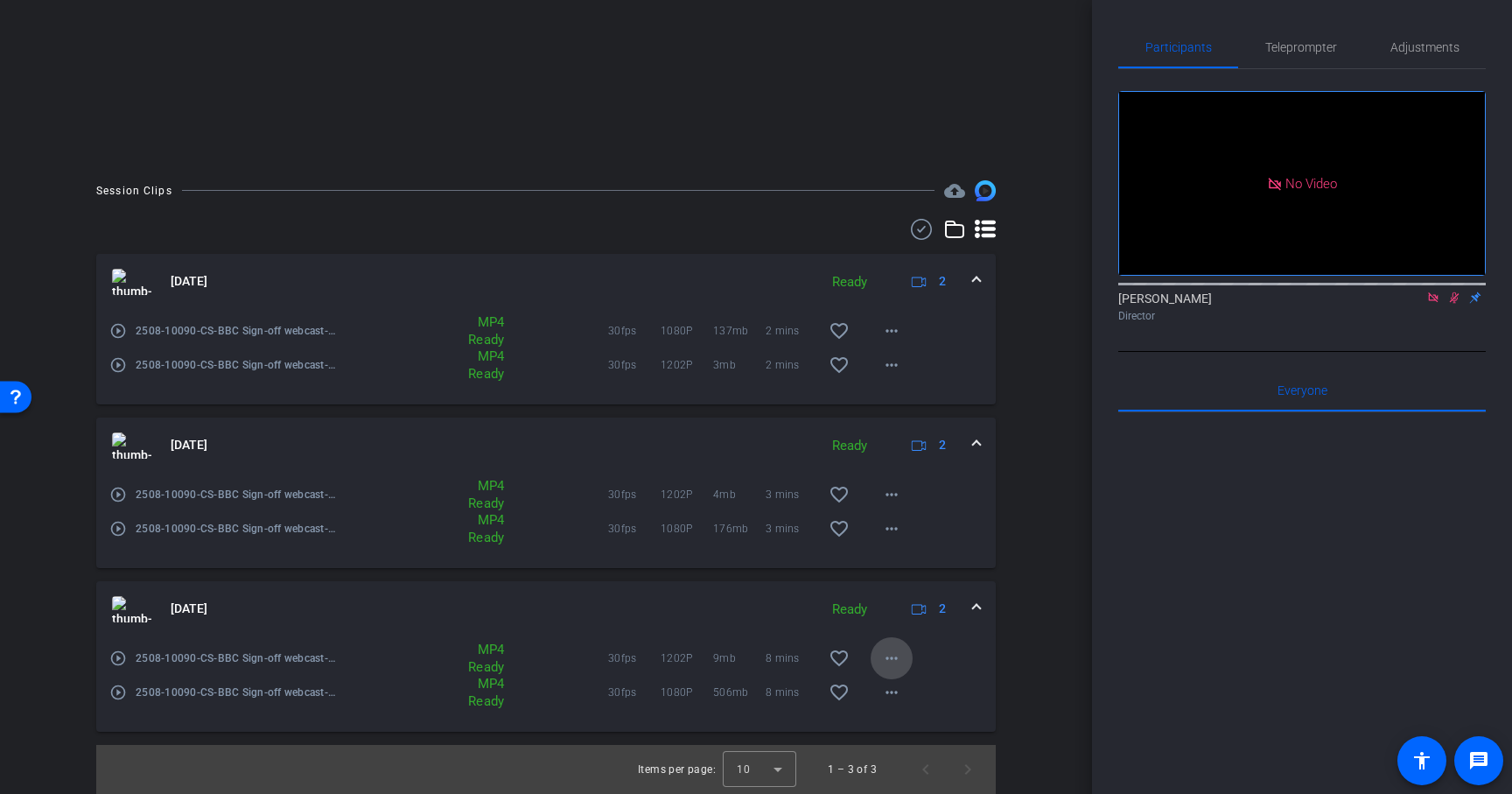
click at [894, 658] on mat-icon "more_horiz" at bounding box center [892, 658] width 21 height 21
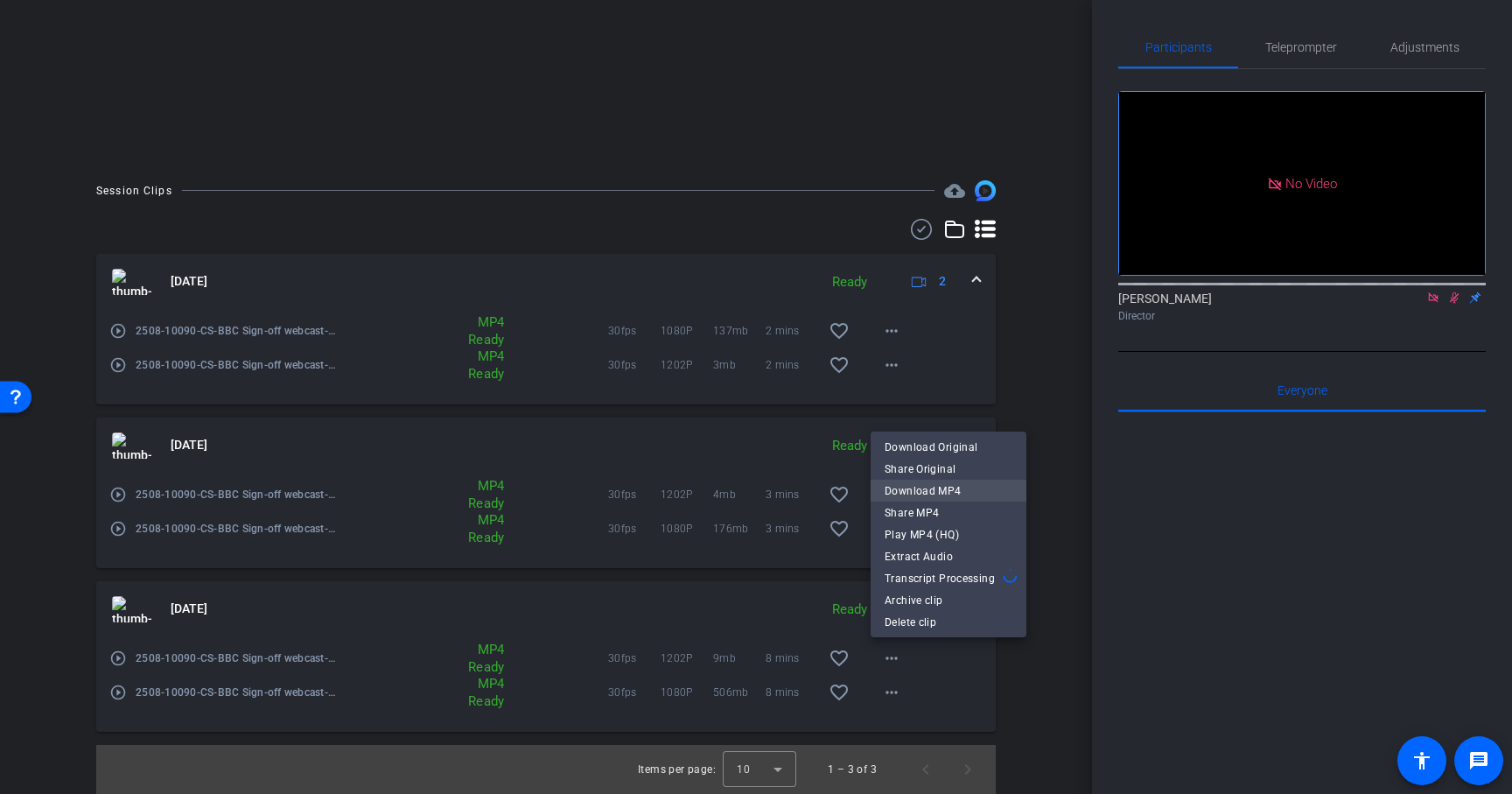
click at [936, 486] on span "Download MP4" at bounding box center [948, 491] width 128 height 21
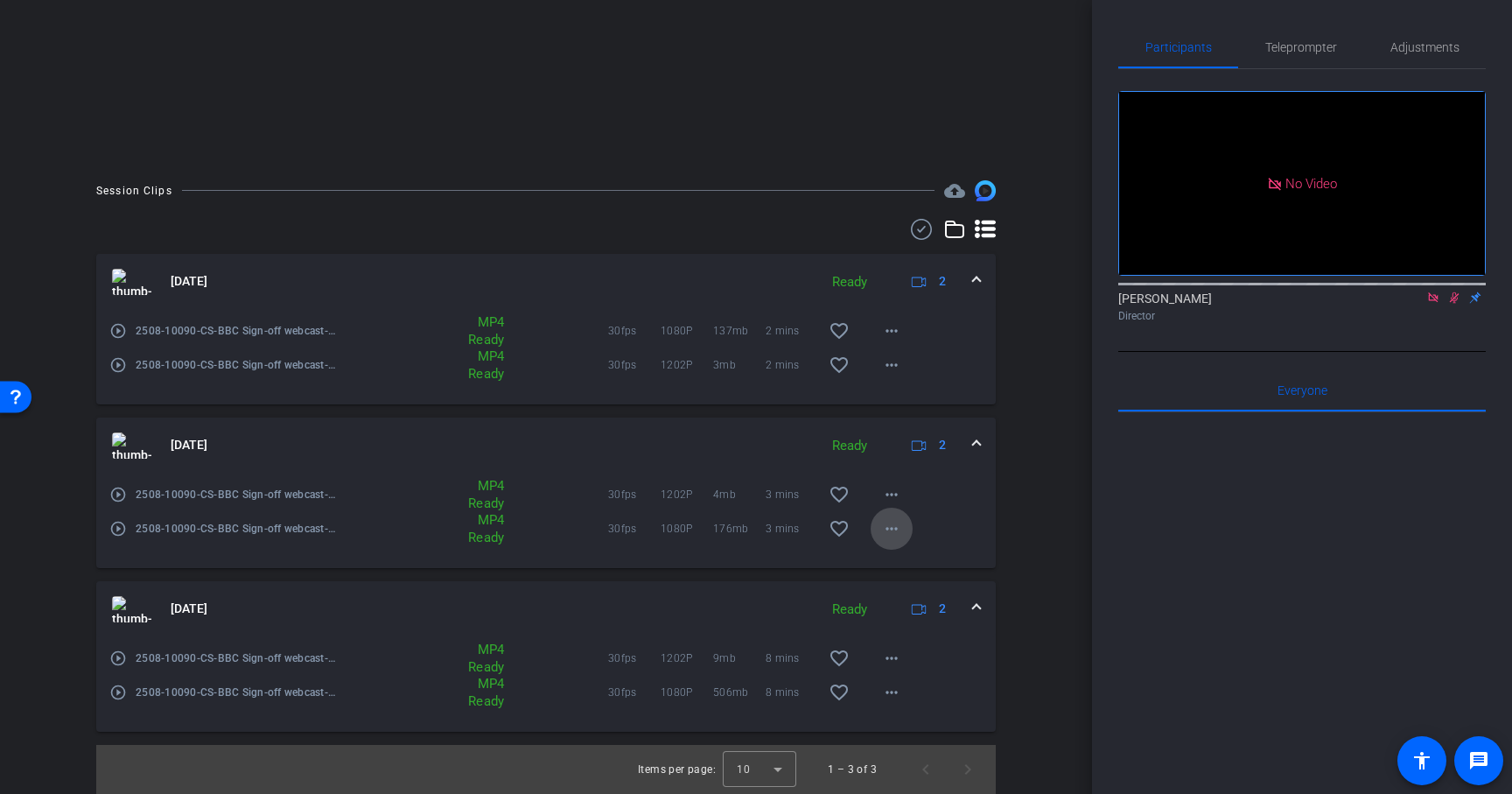
click at [895, 531] on mat-icon "more_horiz" at bounding box center [892, 529] width 21 height 21
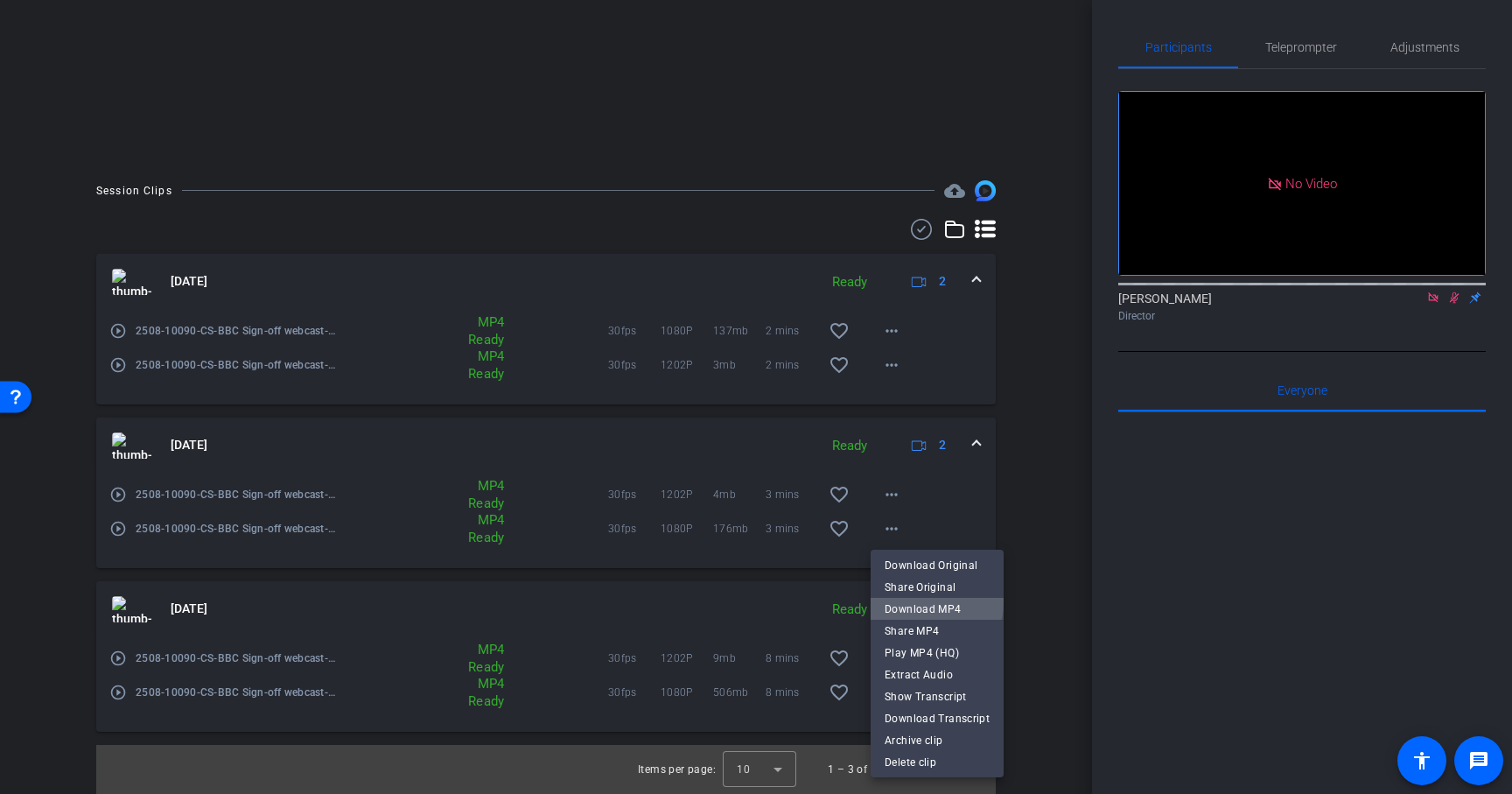
click at [932, 602] on span "Download MP4" at bounding box center [938, 609] width 105 height 21
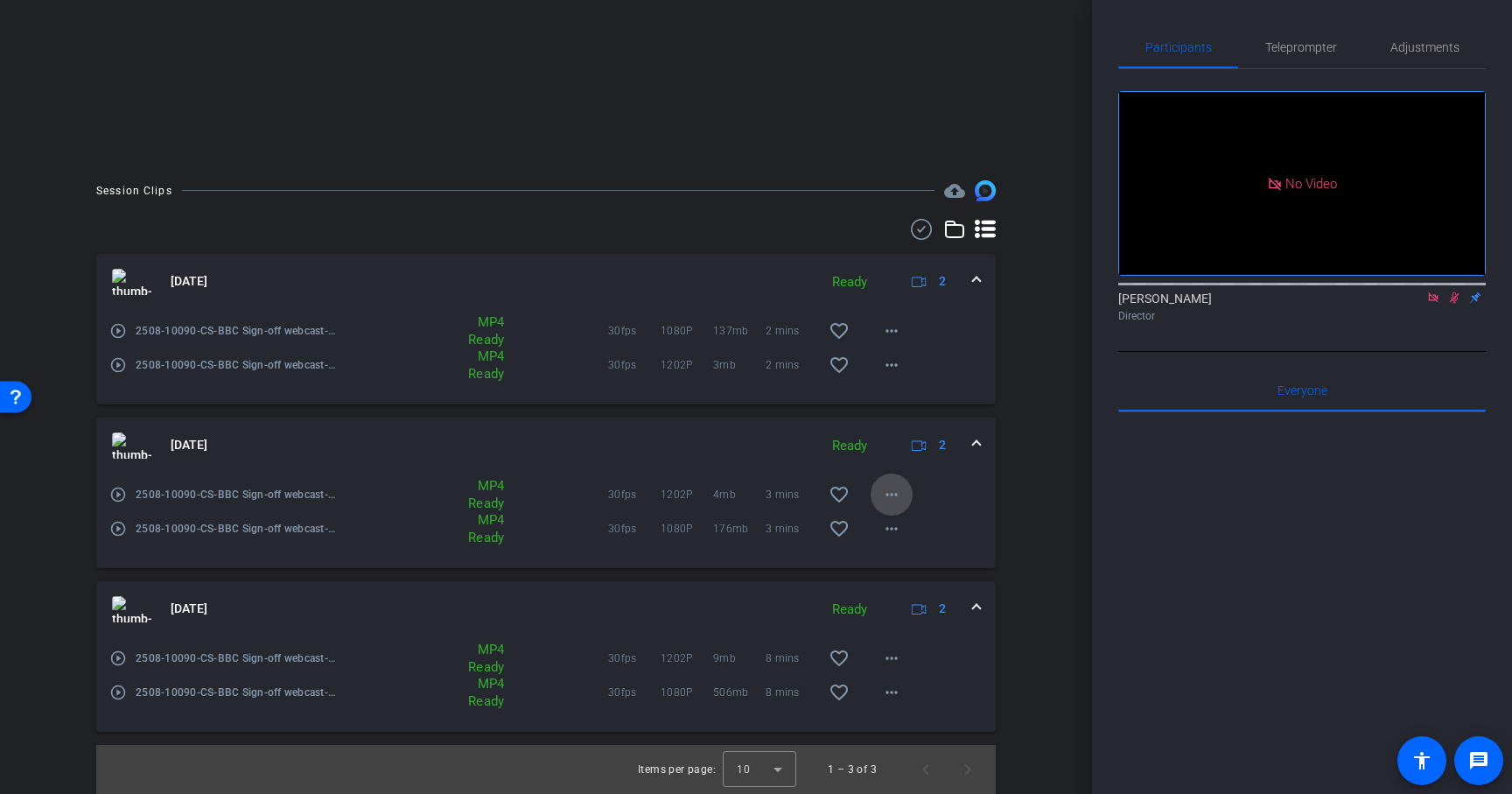
click at [894, 500] on mat-icon "more_horiz" at bounding box center [892, 495] width 21 height 21
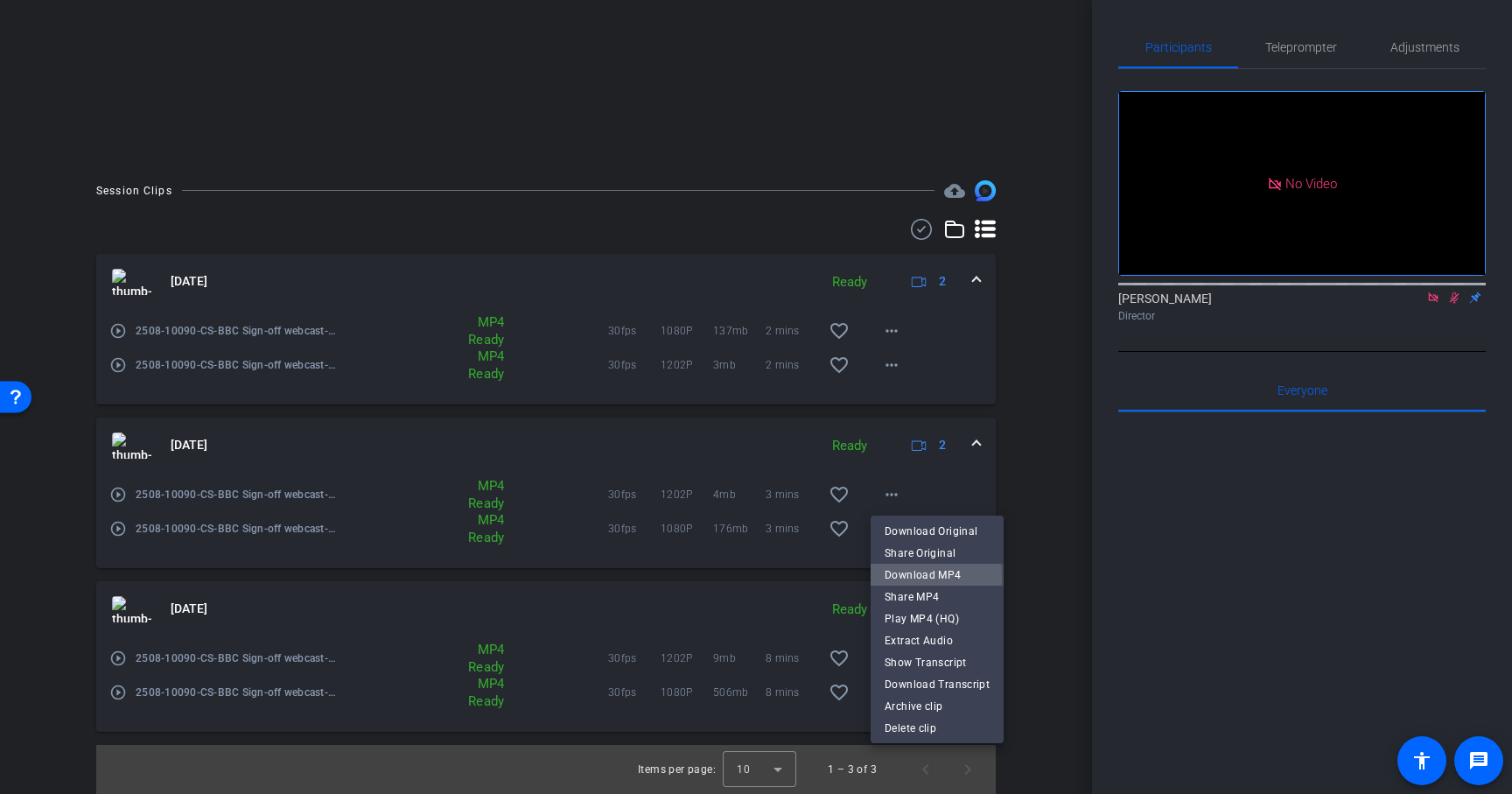
click at [927, 577] on span "Download MP4" at bounding box center [938, 575] width 105 height 21
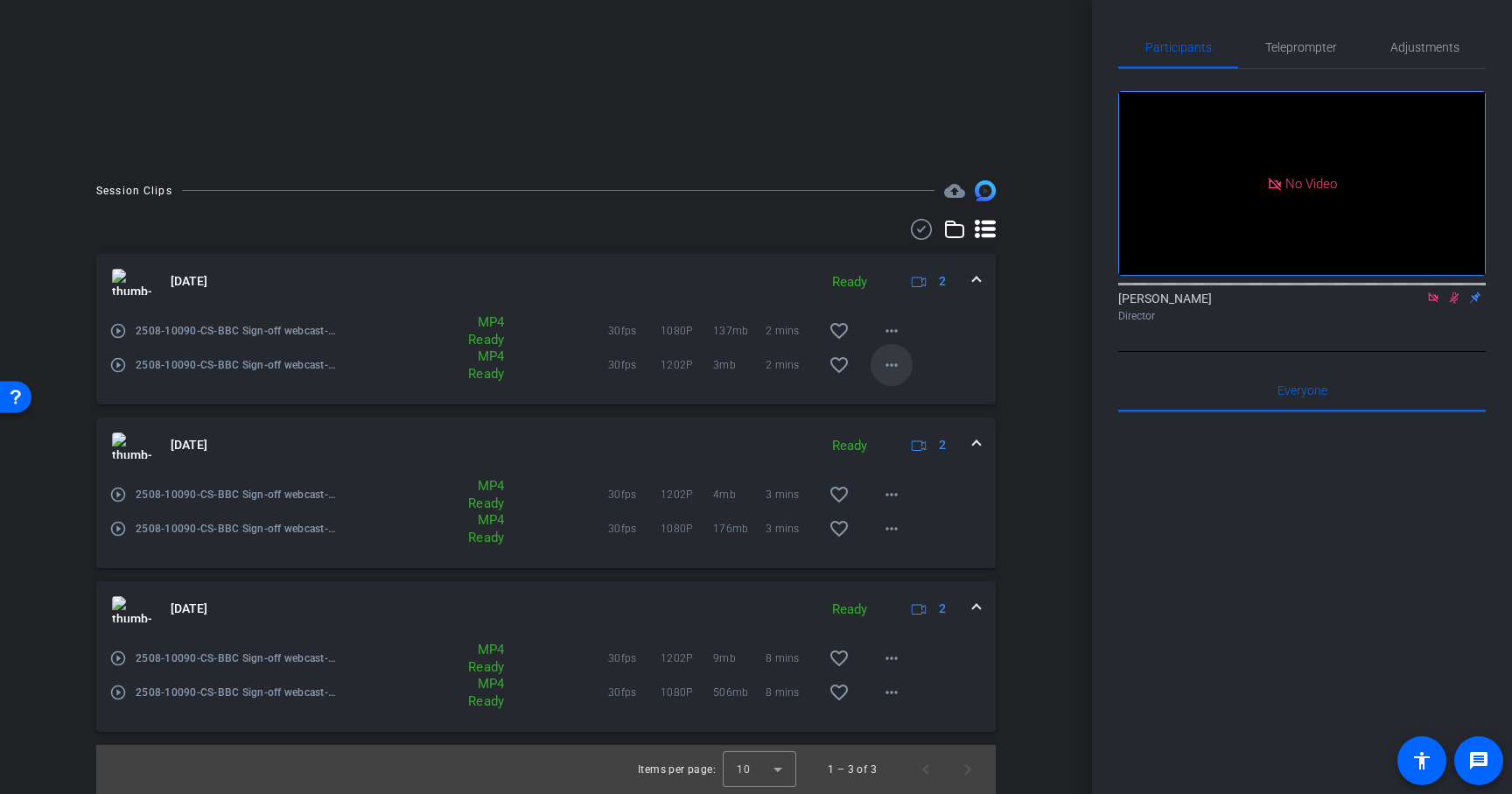
click at [892, 367] on mat-icon "more_horiz" at bounding box center [892, 365] width 21 height 21
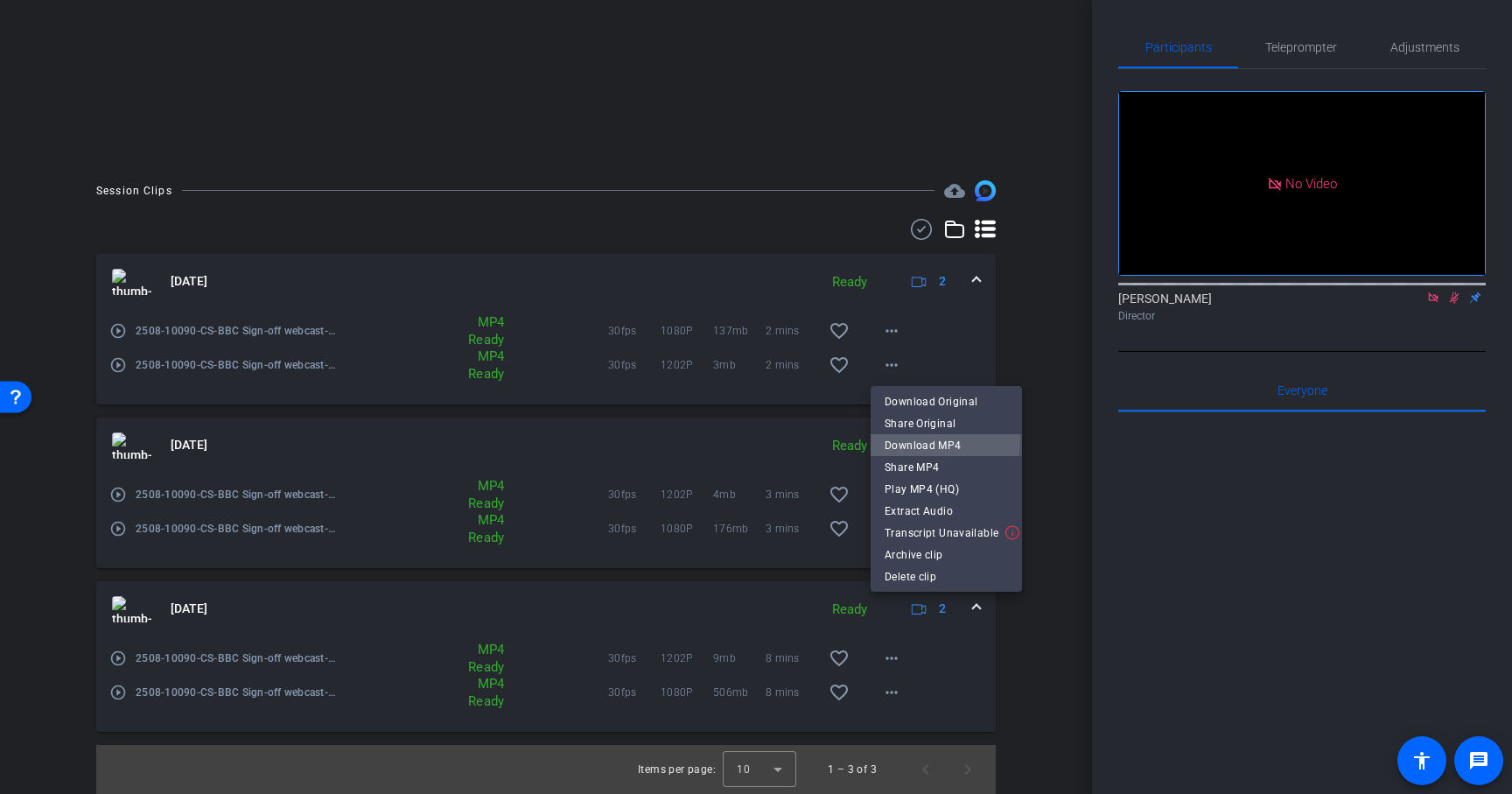
click at [916, 439] on span "Download MP4" at bounding box center [947, 446] width 123 height 21
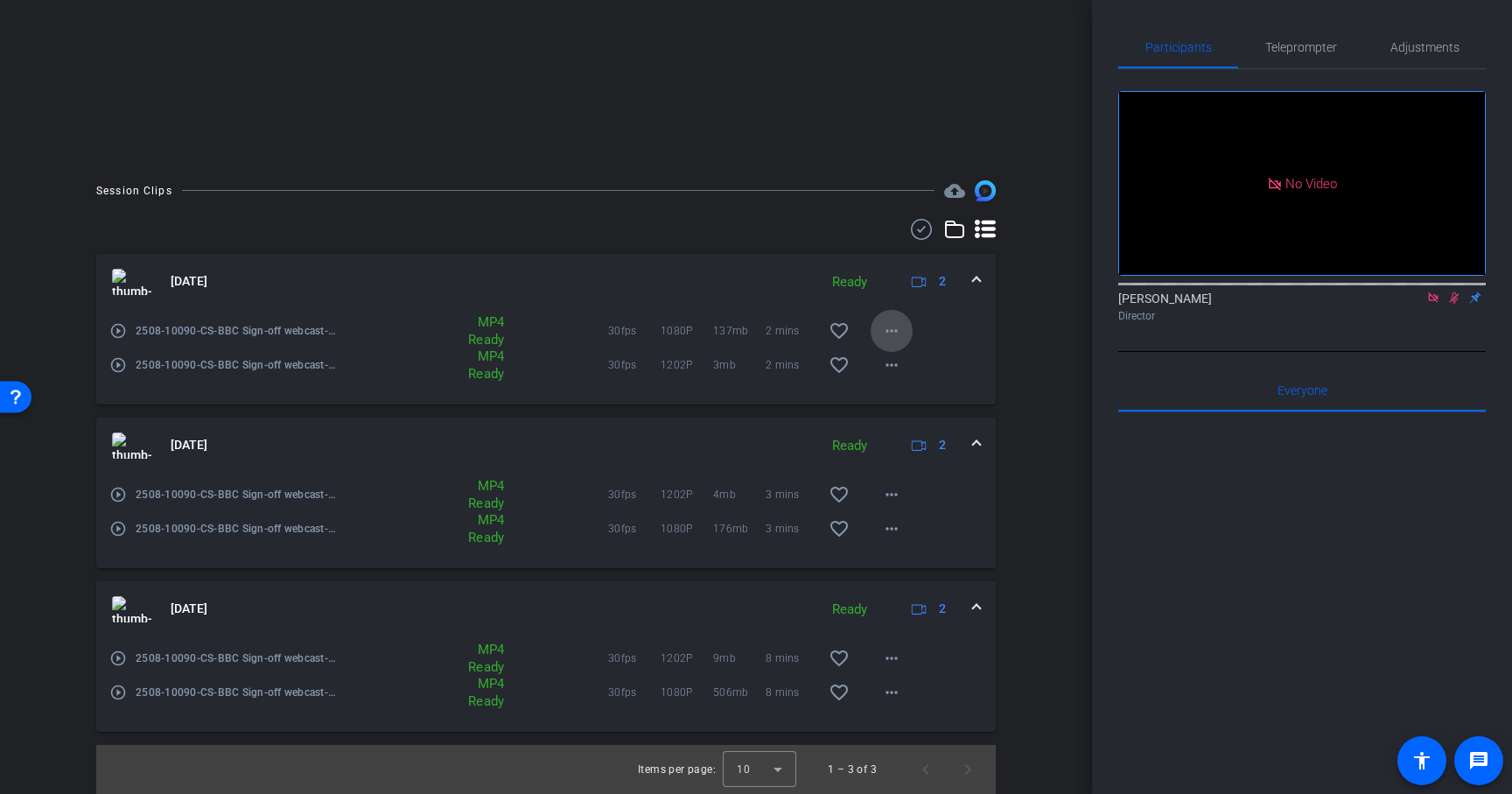
click at [890, 334] on mat-icon "more_horiz" at bounding box center [892, 331] width 21 height 21
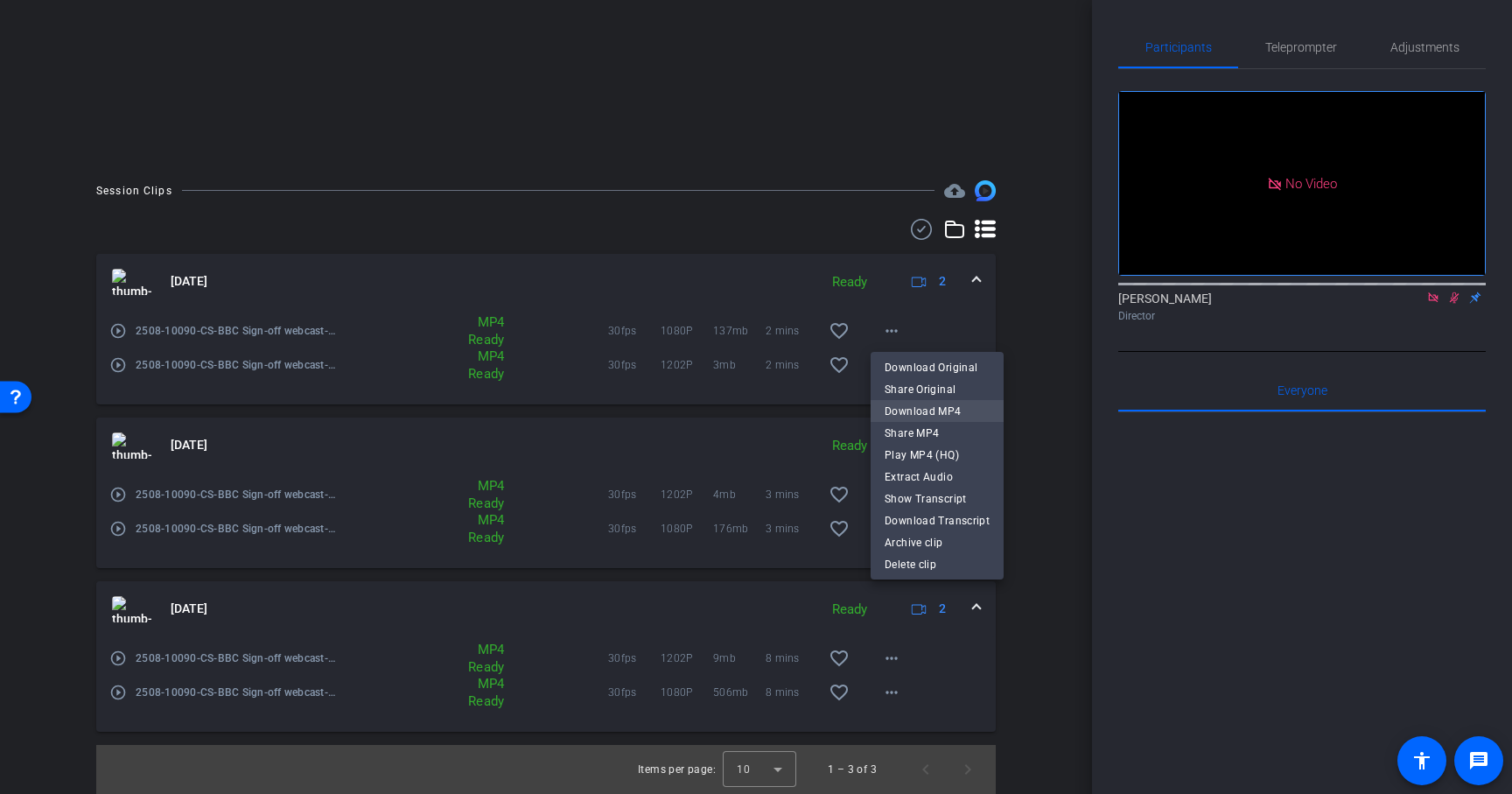
click at [929, 414] on span "Download MP4" at bounding box center [938, 412] width 105 height 21
